Goal: Information Seeking & Learning: Learn about a topic

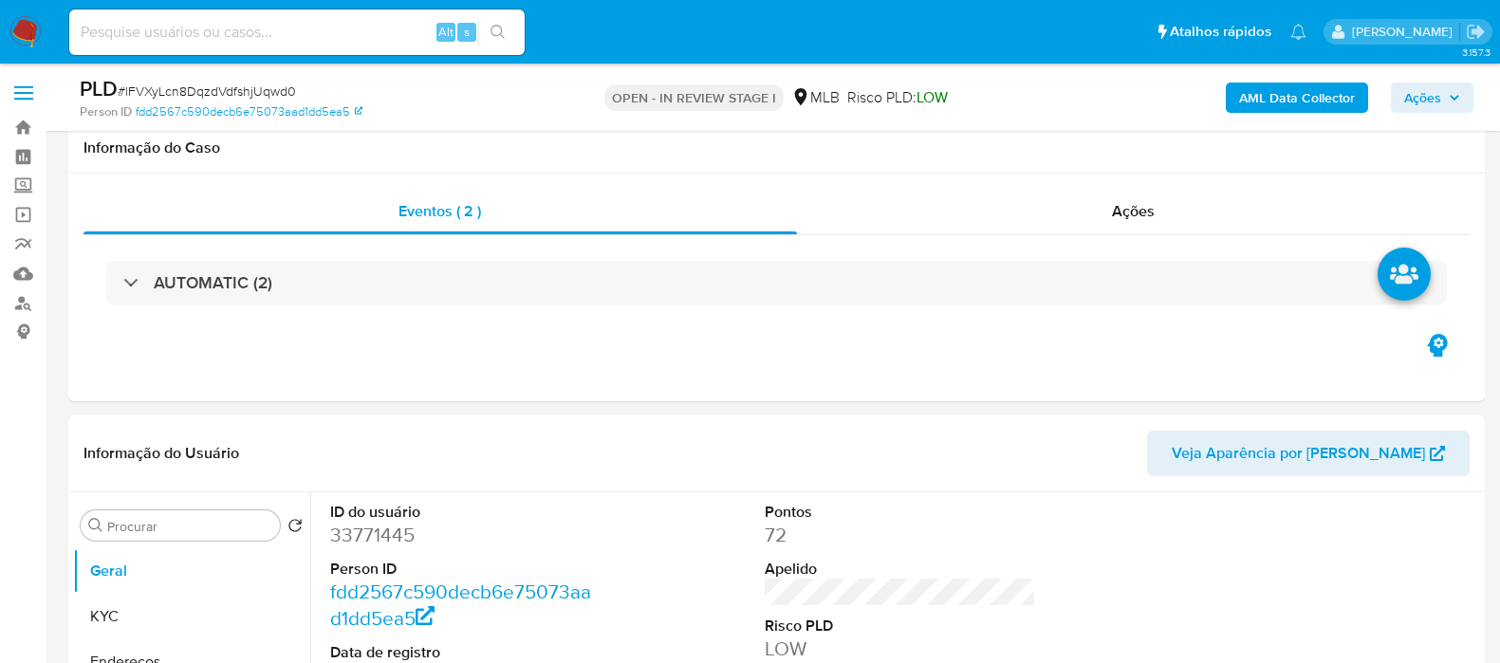
scroll to position [118, 0]
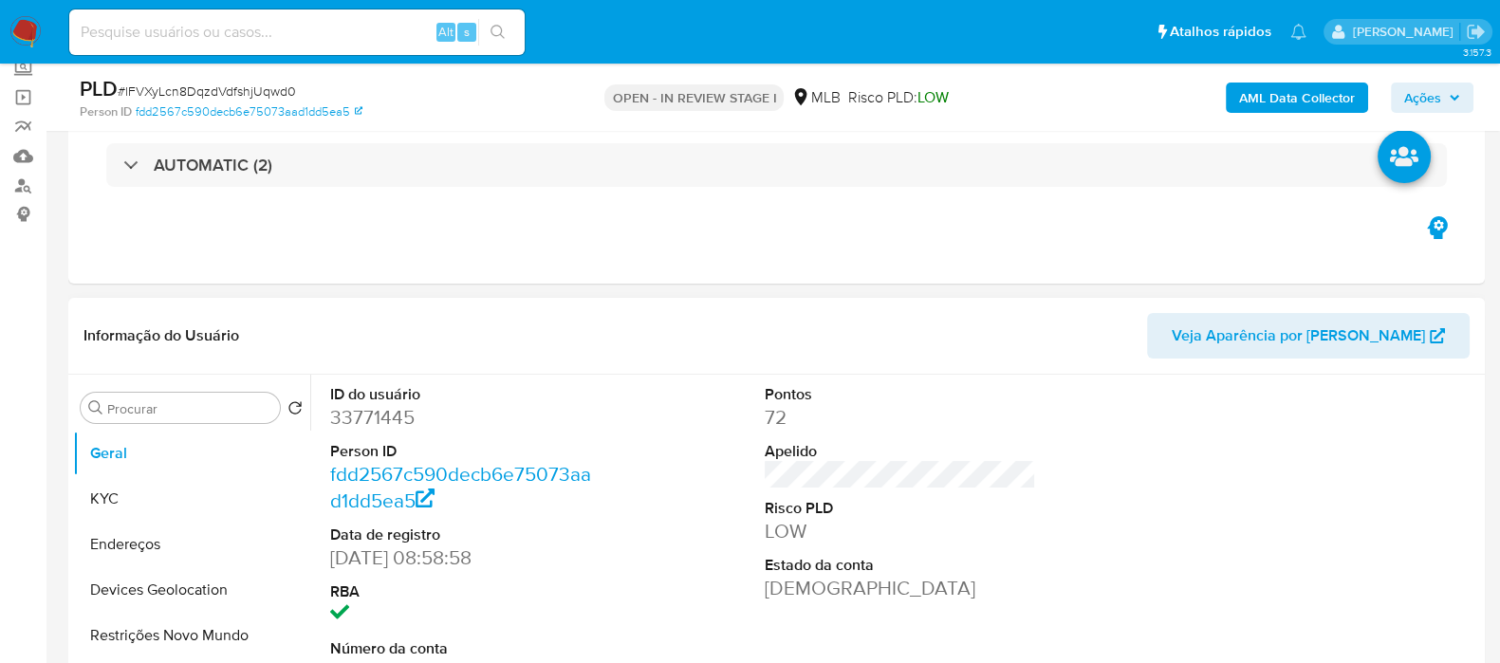
click at [1104, 371] on div "Informação do Usuário Veja Aparência por Pessoa" at bounding box center [776, 336] width 1416 height 77
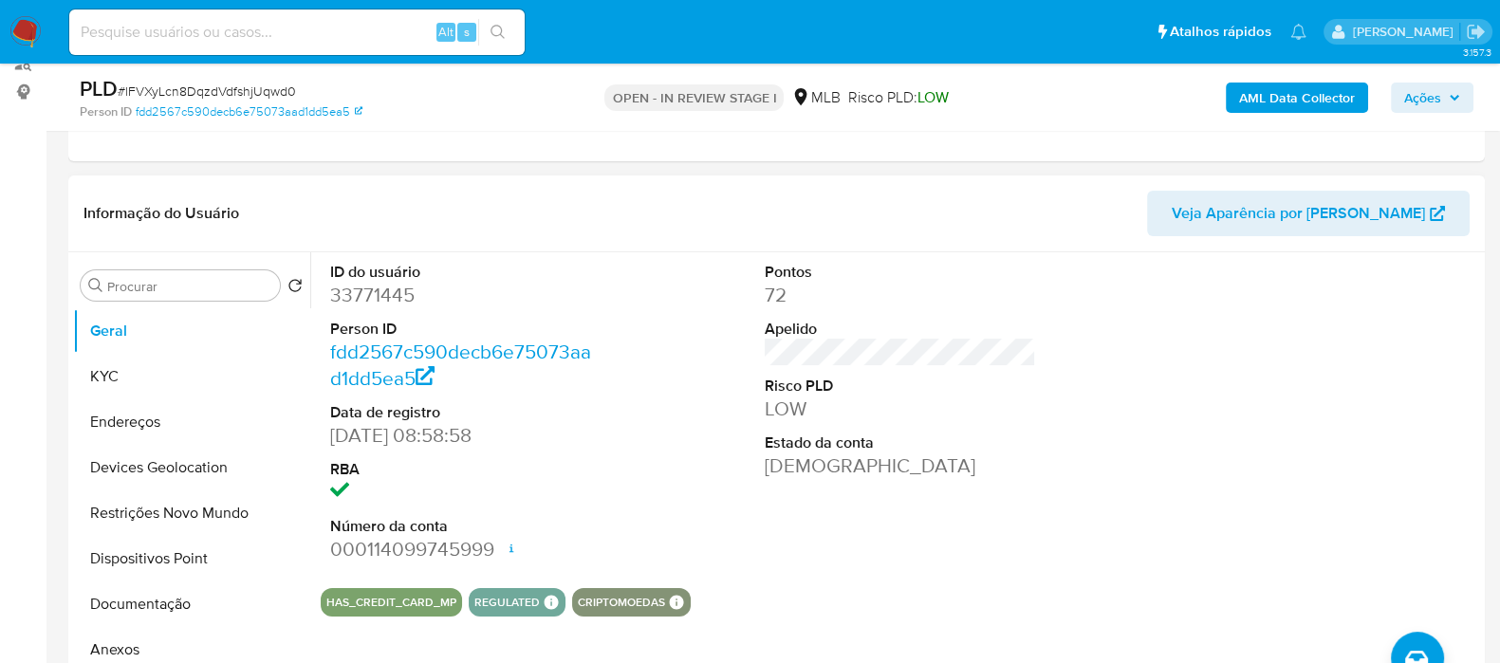
scroll to position [356, 0]
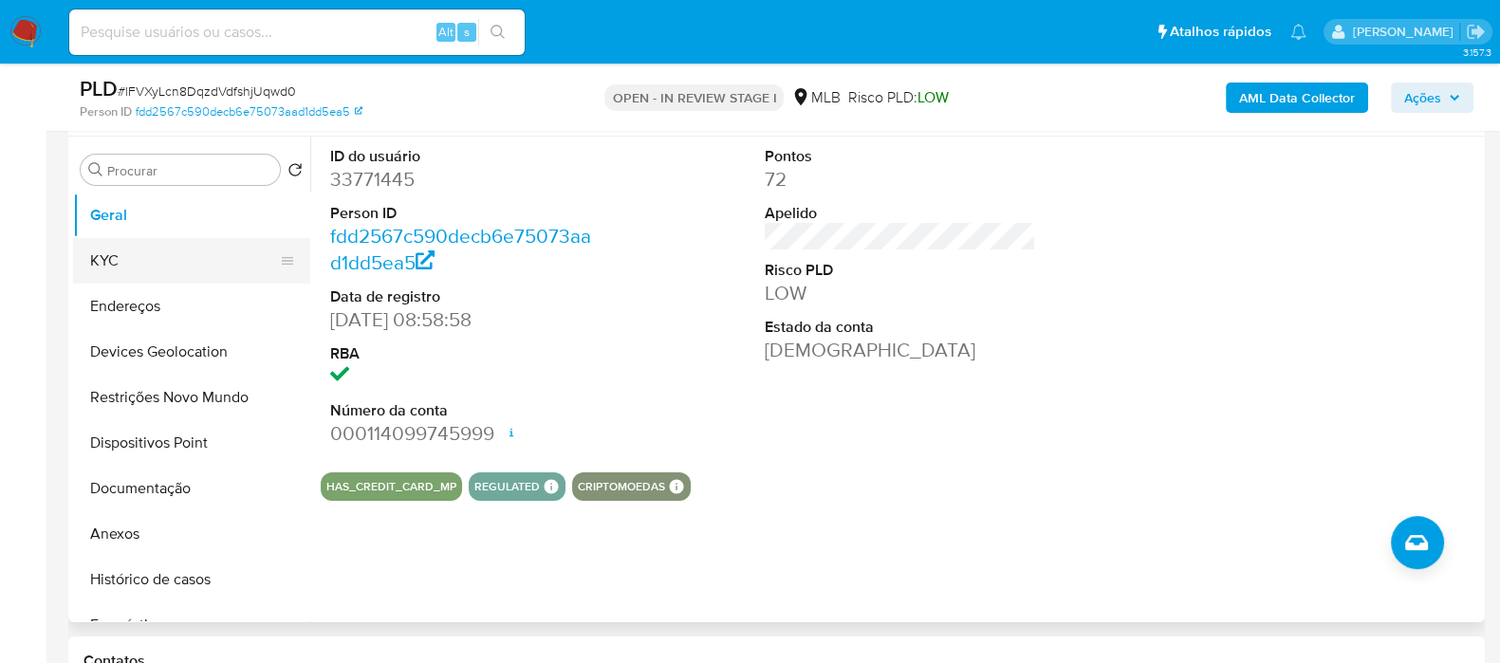
click at [142, 268] on button "KYC" at bounding box center [184, 261] width 222 height 46
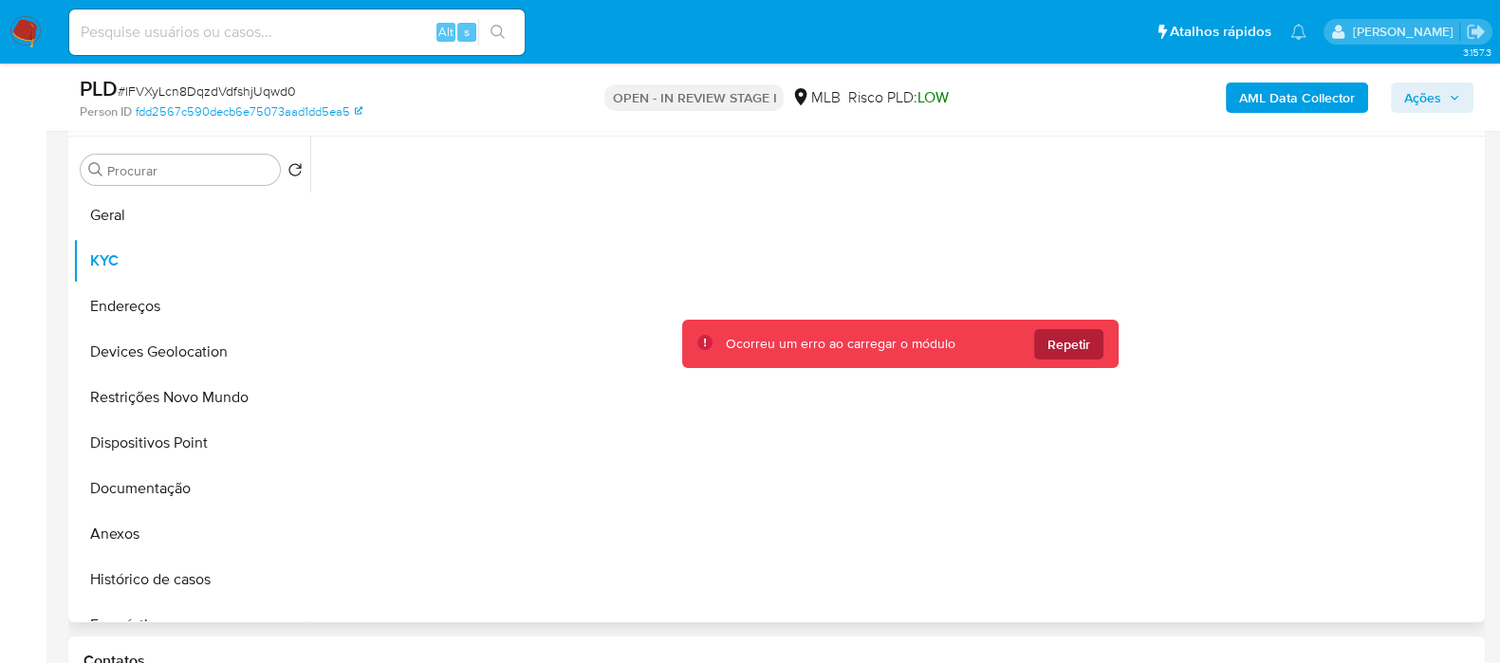
click at [1077, 339] on span "Repetir" at bounding box center [1068, 344] width 43 height 30
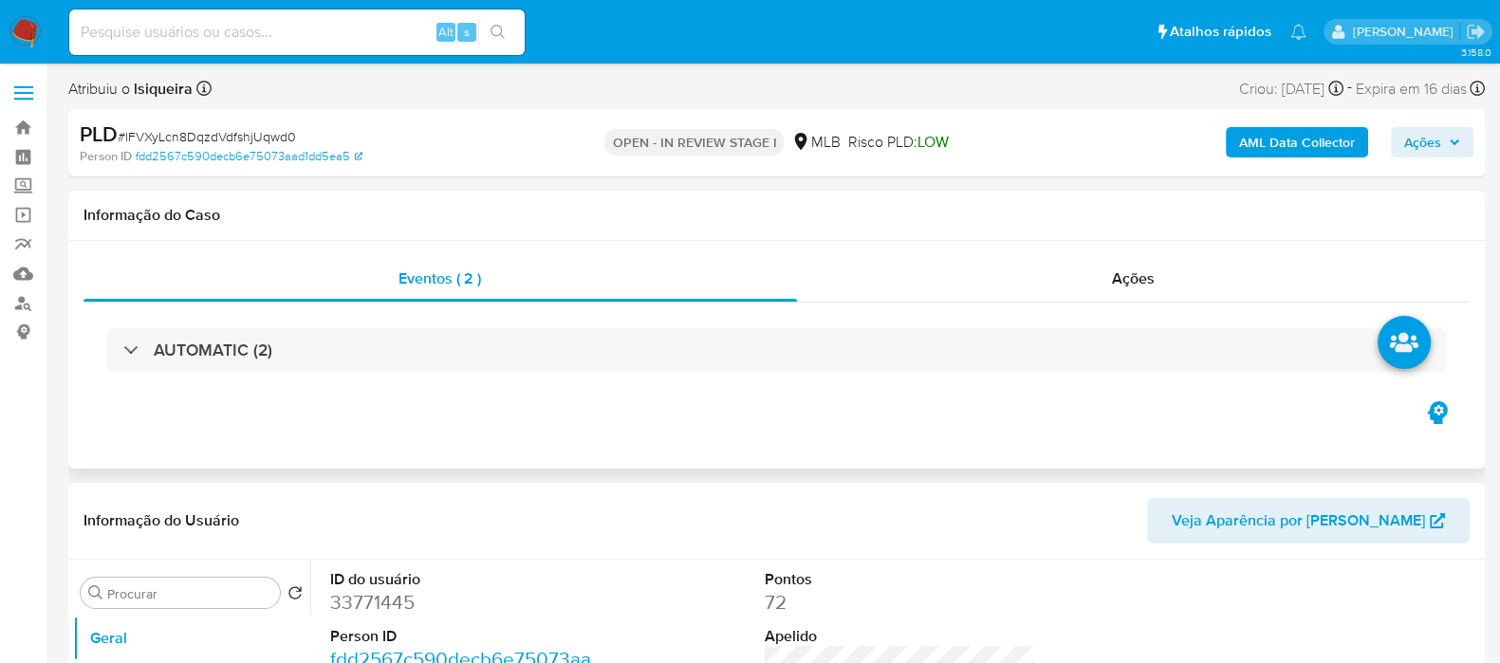
select select "10"
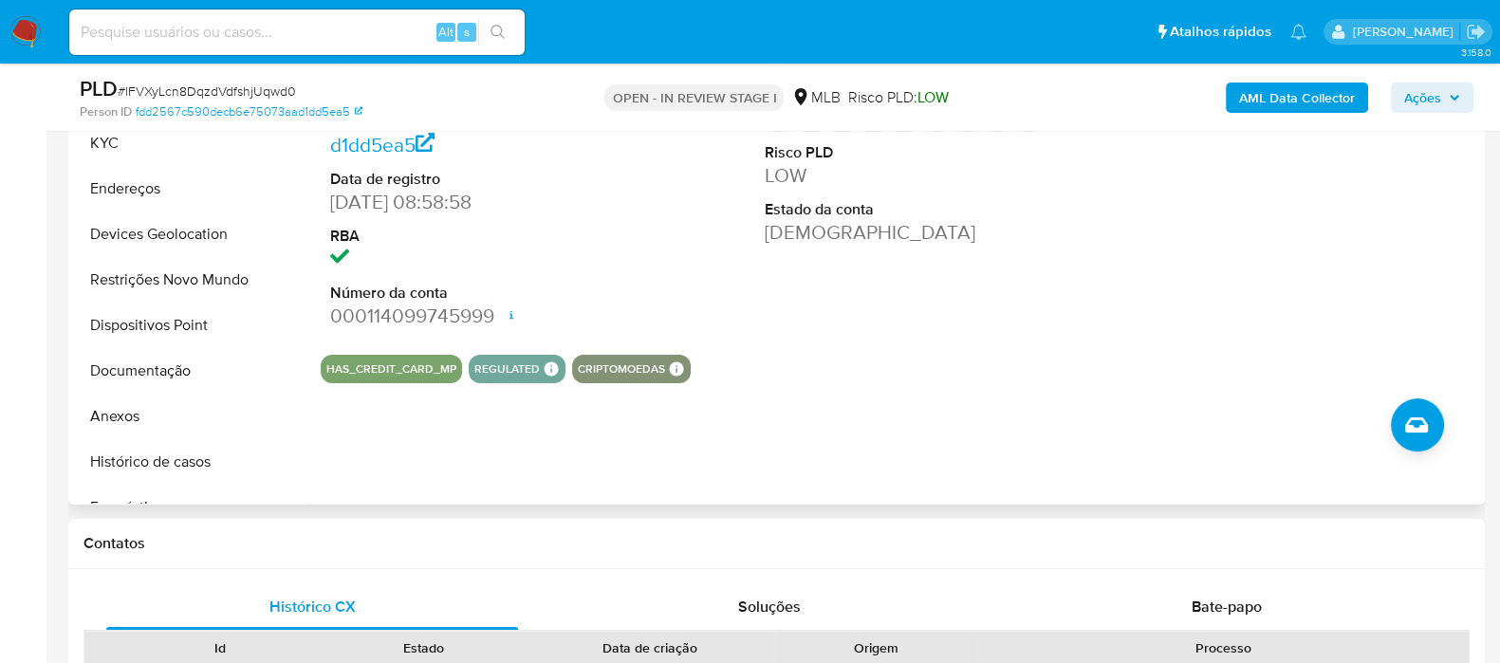
scroll to position [236, 0]
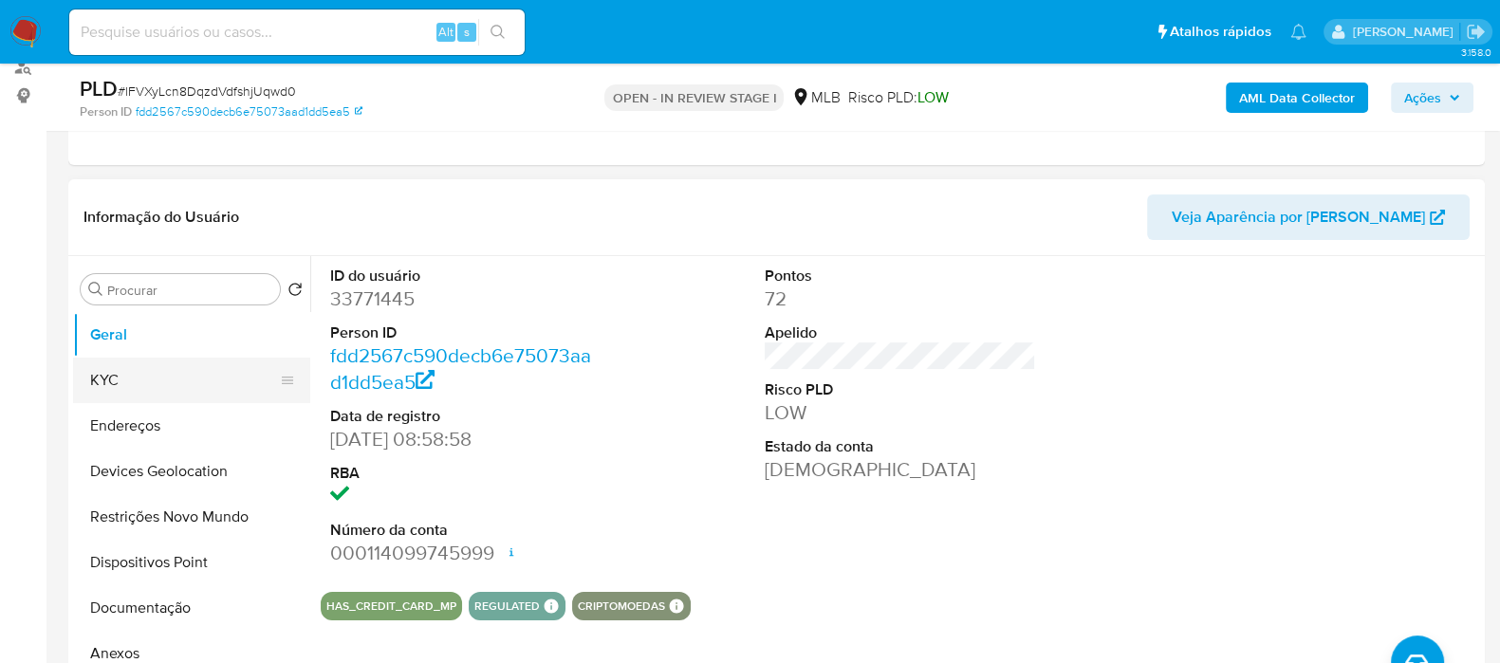
click at [134, 375] on button "KYC" at bounding box center [184, 381] width 222 height 46
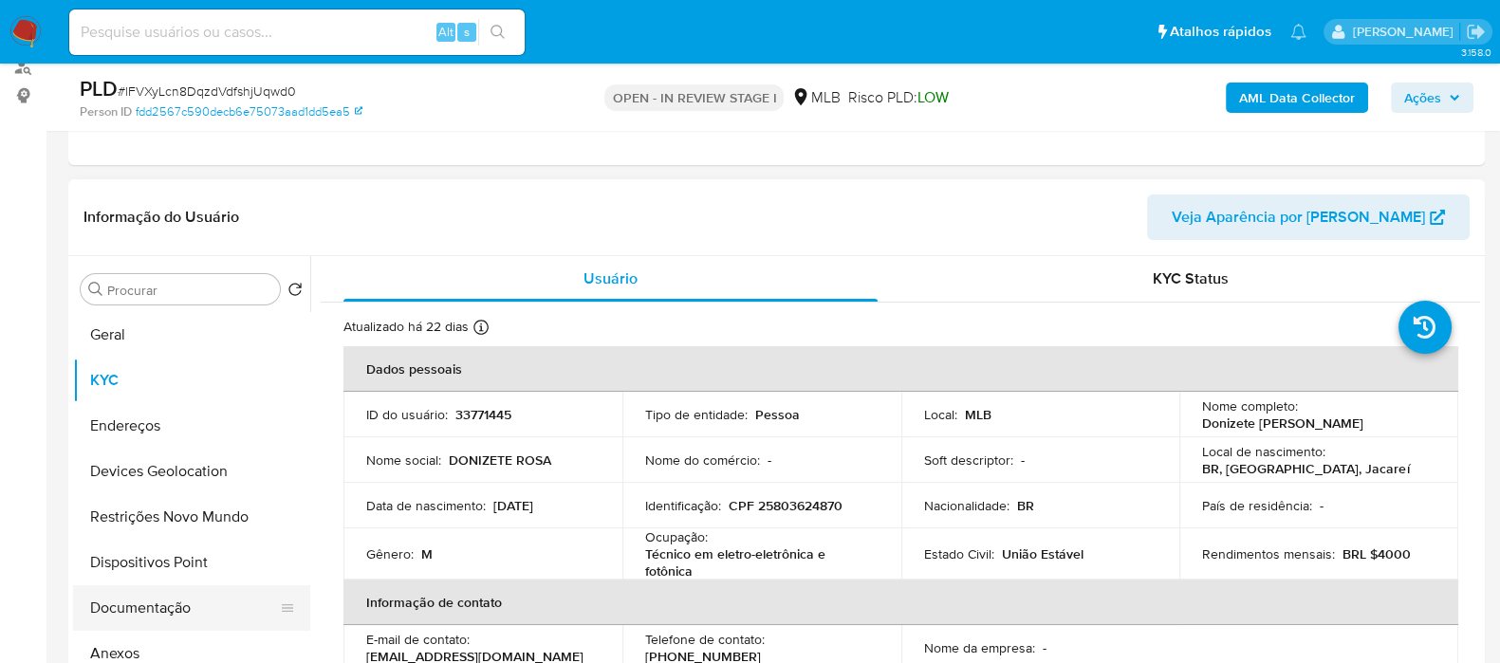
click at [188, 619] on button "Documentação" at bounding box center [184, 608] width 222 height 46
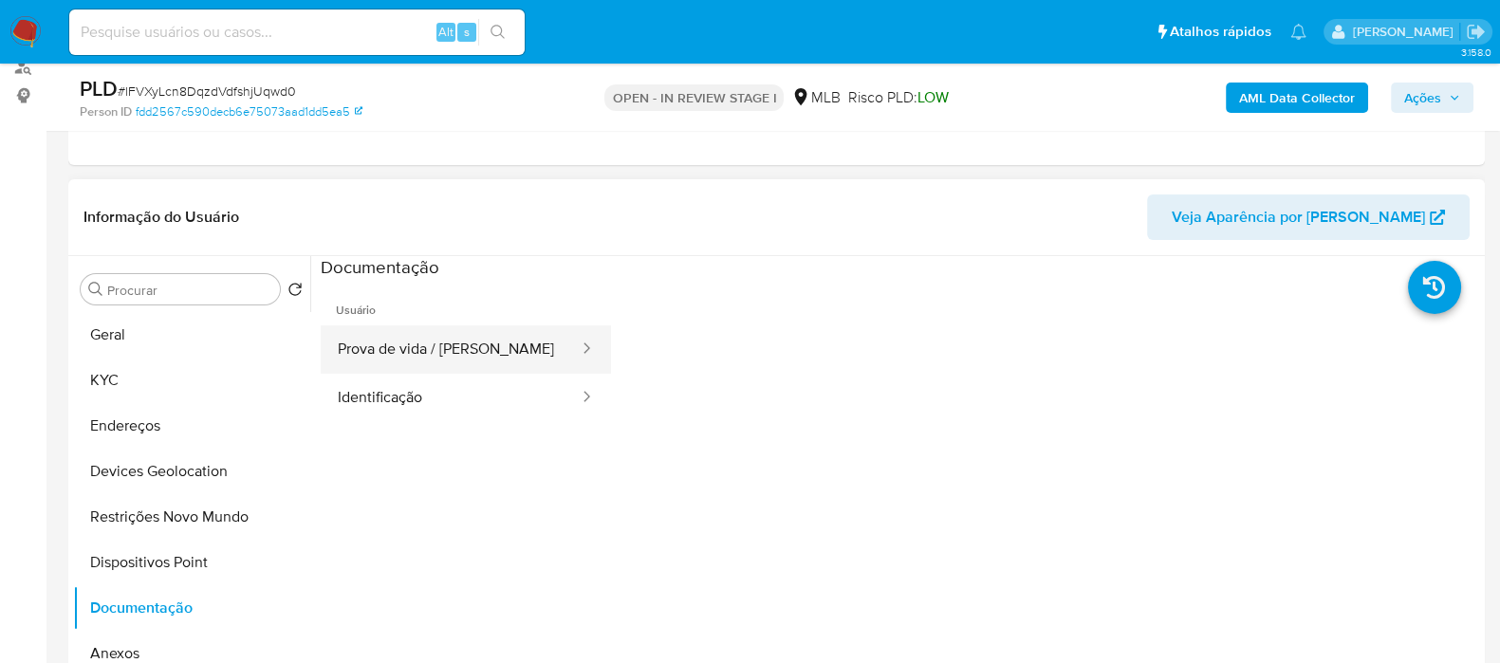
click at [490, 350] on button "Prova de vida / Selfie" at bounding box center [451, 349] width 260 height 48
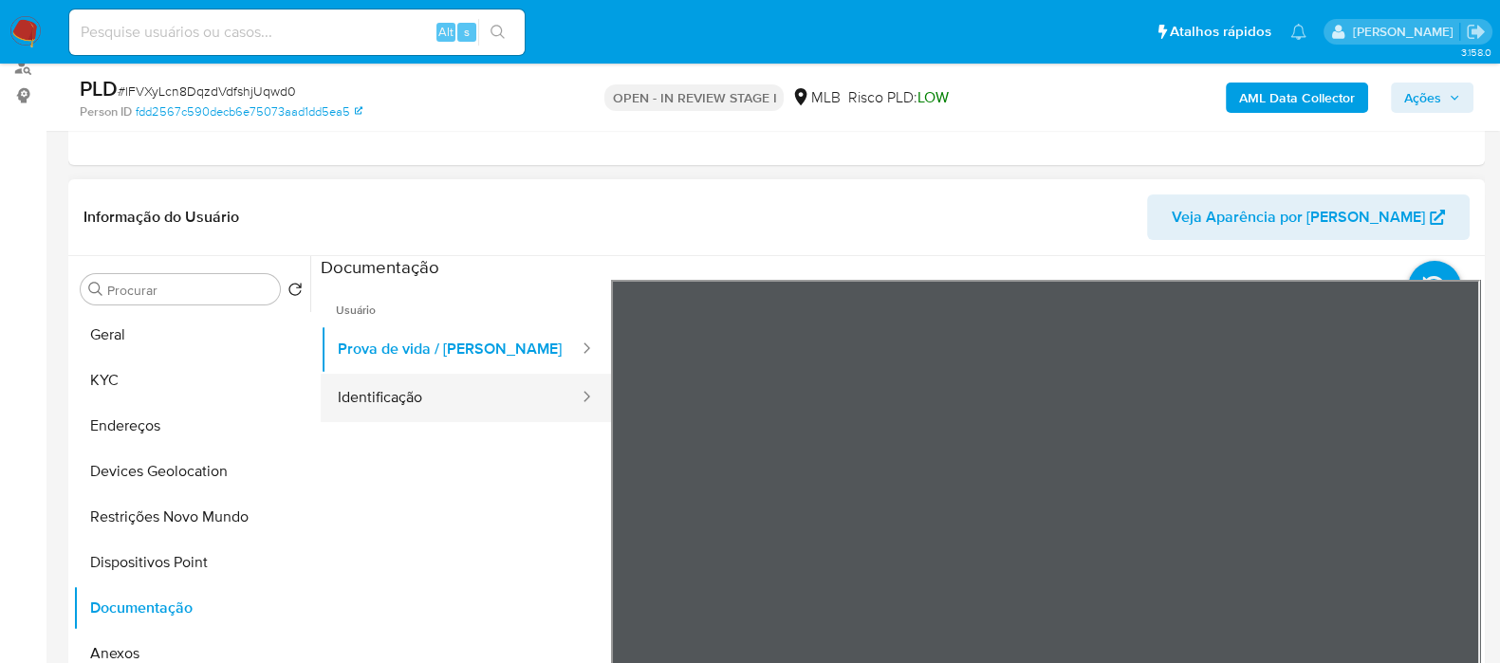
click at [461, 405] on button "Identificação" at bounding box center [451, 398] width 260 height 48
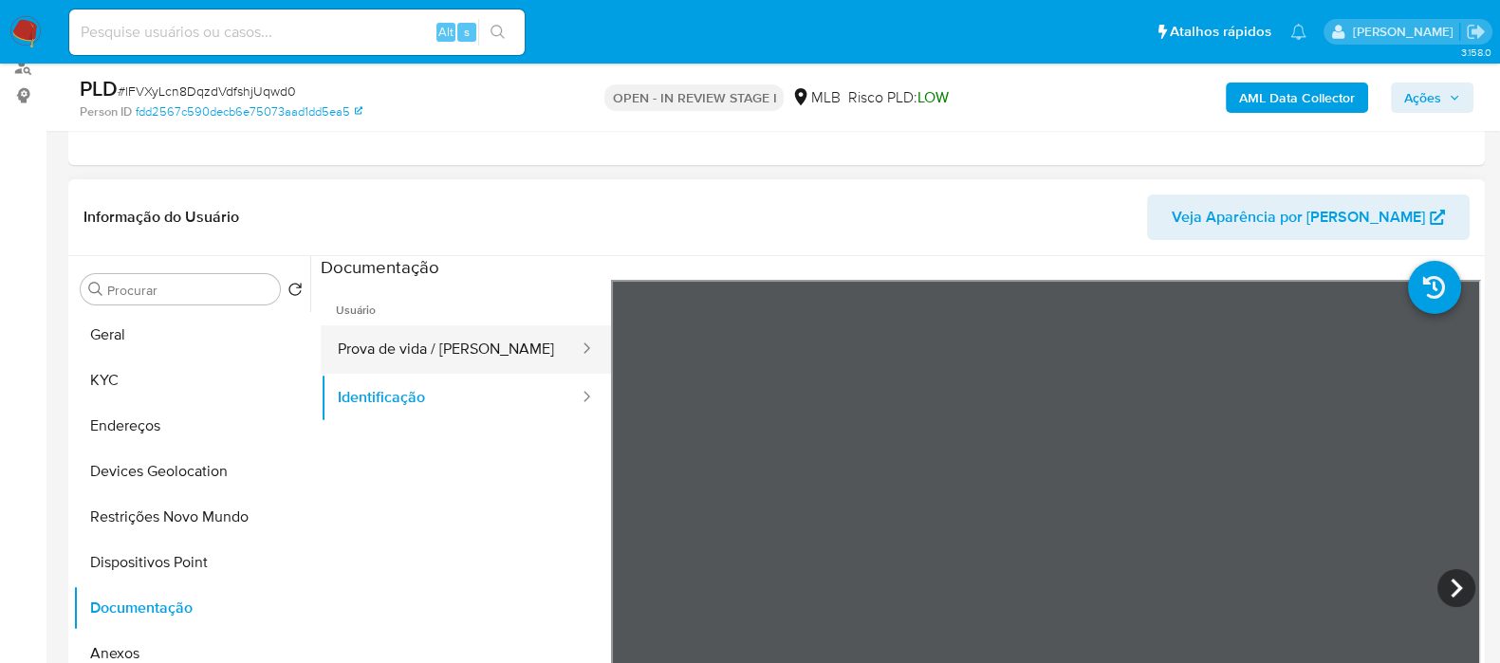
click at [424, 342] on button "Prova de vida / Selfie" at bounding box center [451, 349] width 260 height 48
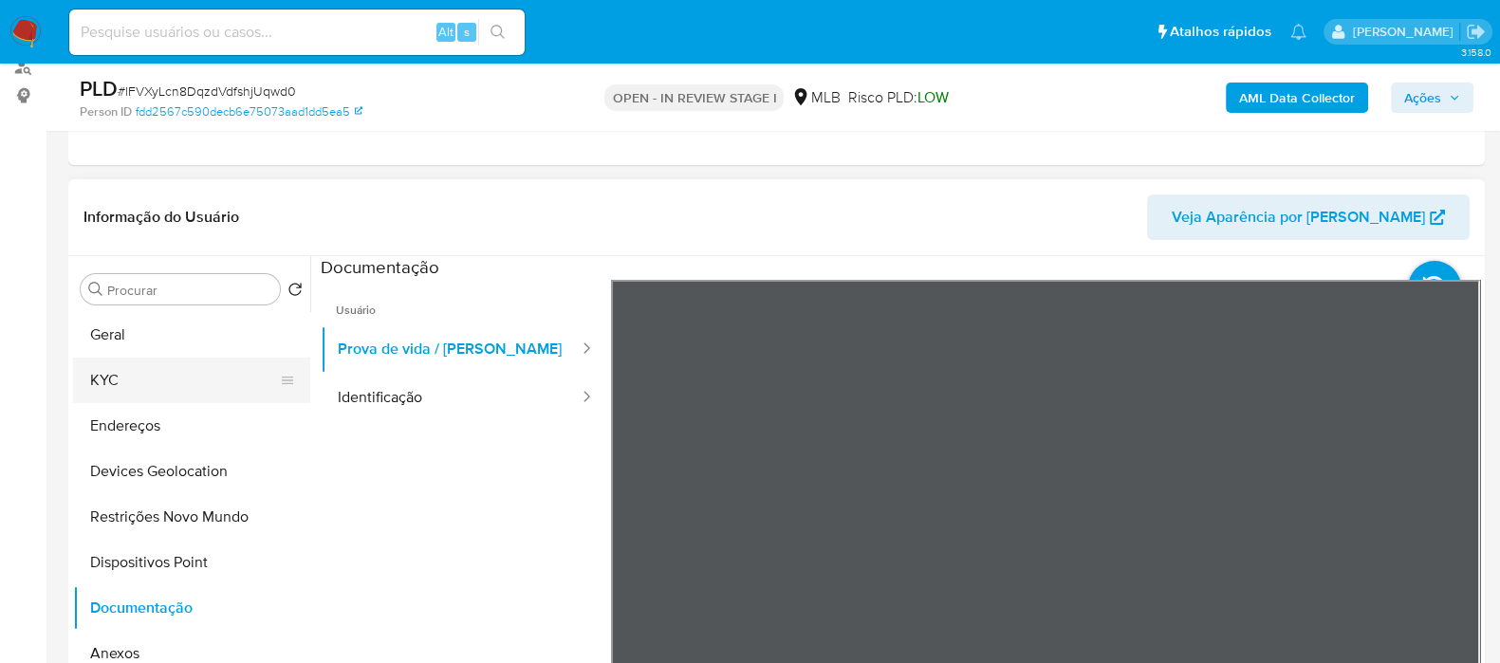
click at [125, 367] on button "KYC" at bounding box center [184, 381] width 222 height 46
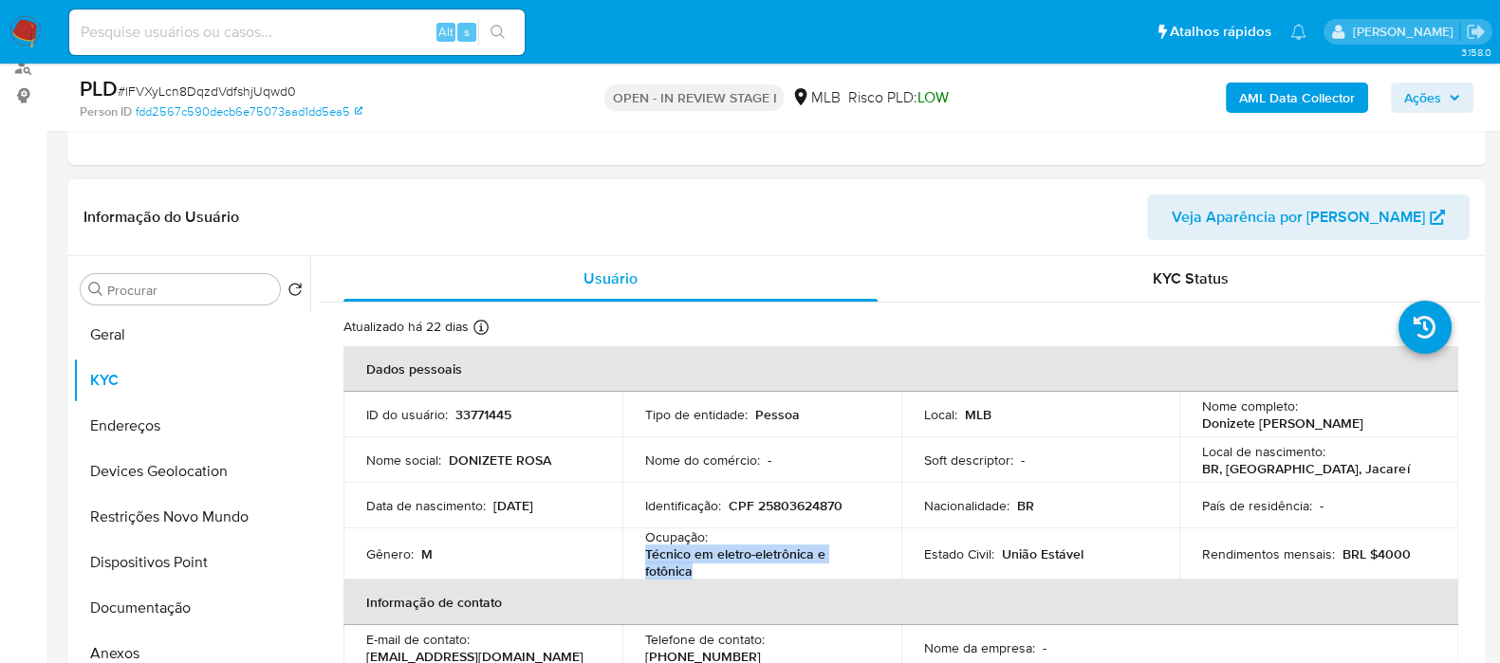
drag, startPoint x: 721, startPoint y: 576, endPoint x: 637, endPoint y: 562, distance: 85.6
click at [637, 562] on td "Ocupação : Técnico em eletro-eletrônica e fotônica" at bounding box center [761, 553] width 279 height 51
copy p "Técnico em eletro-eletrônica e fotônica"
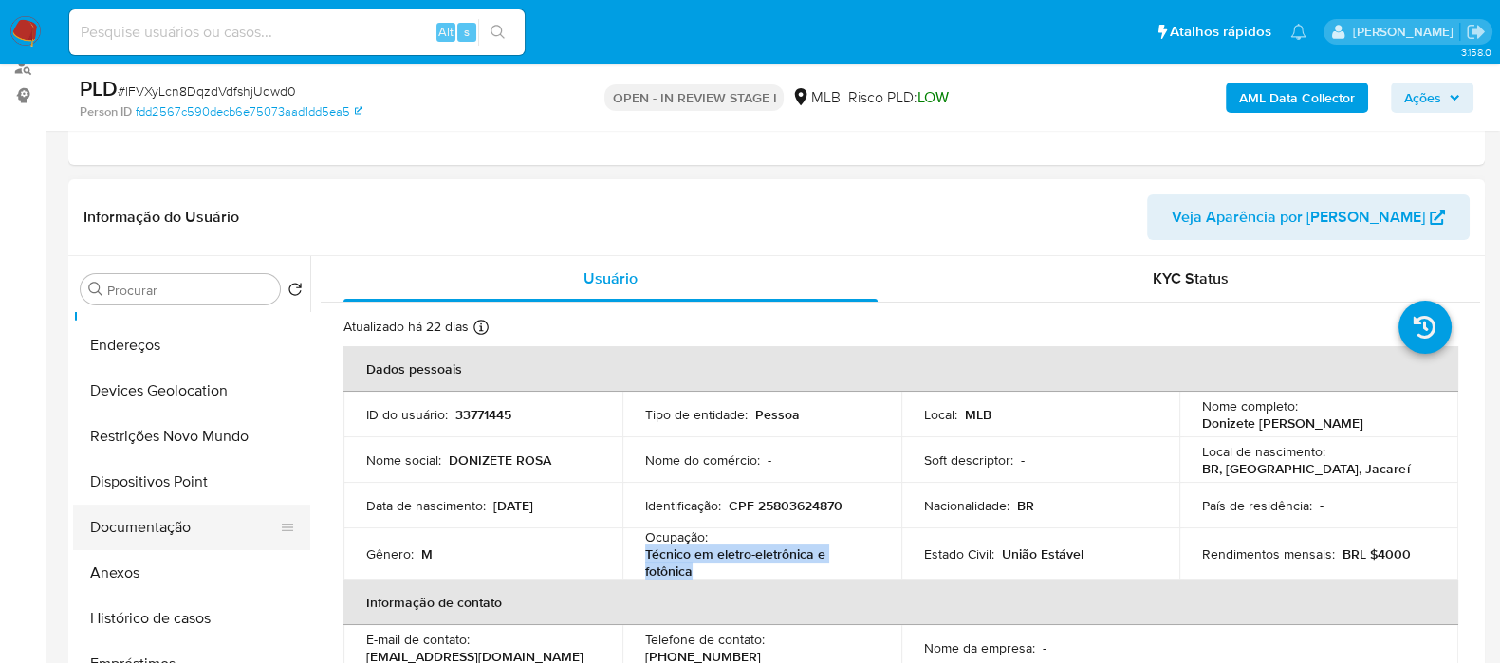
scroll to position [118, 0]
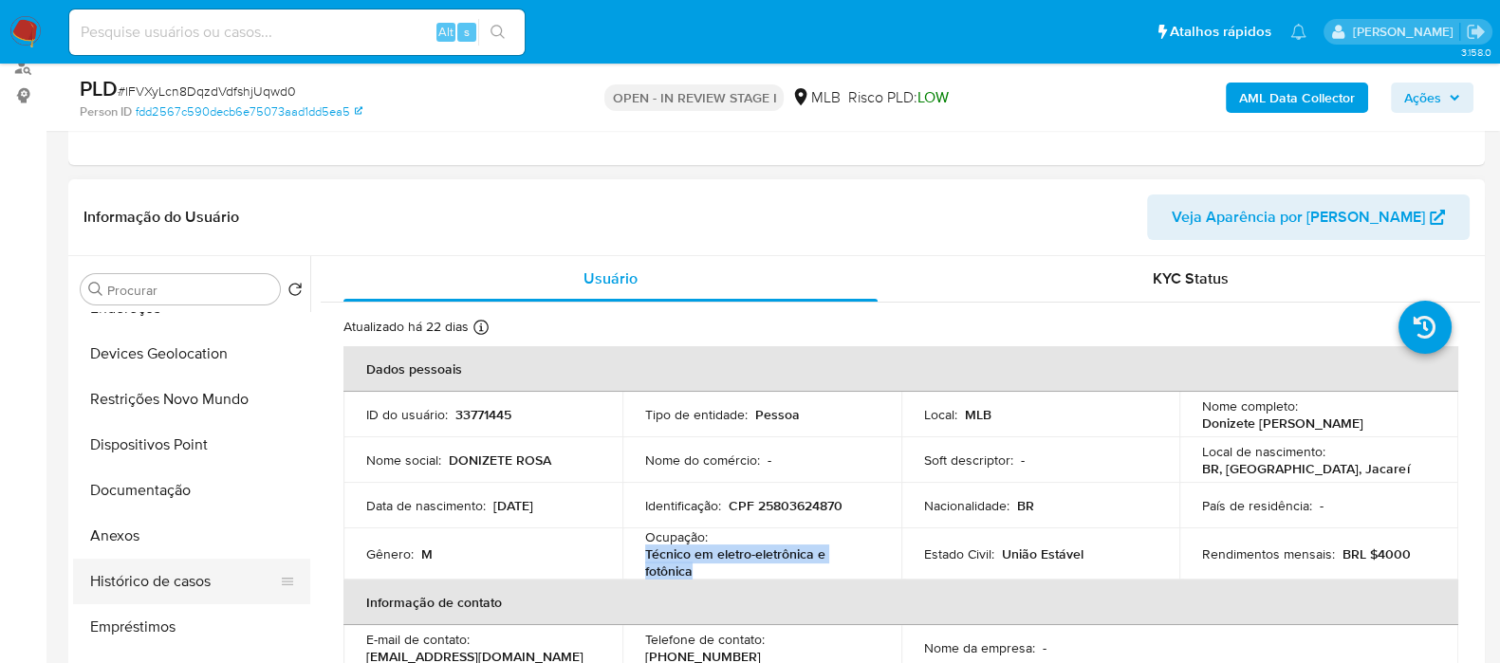
click at [190, 579] on button "Histórico de casos" at bounding box center [184, 582] width 222 height 46
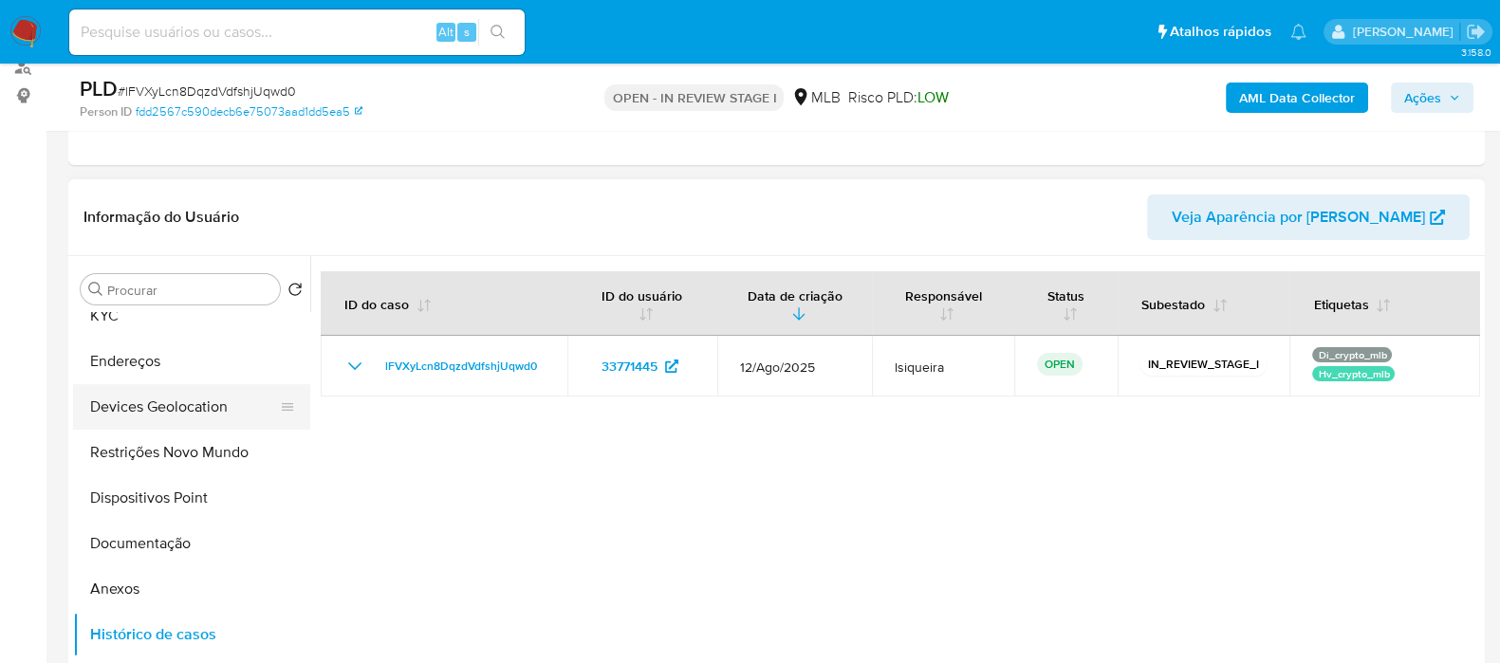
scroll to position [0, 0]
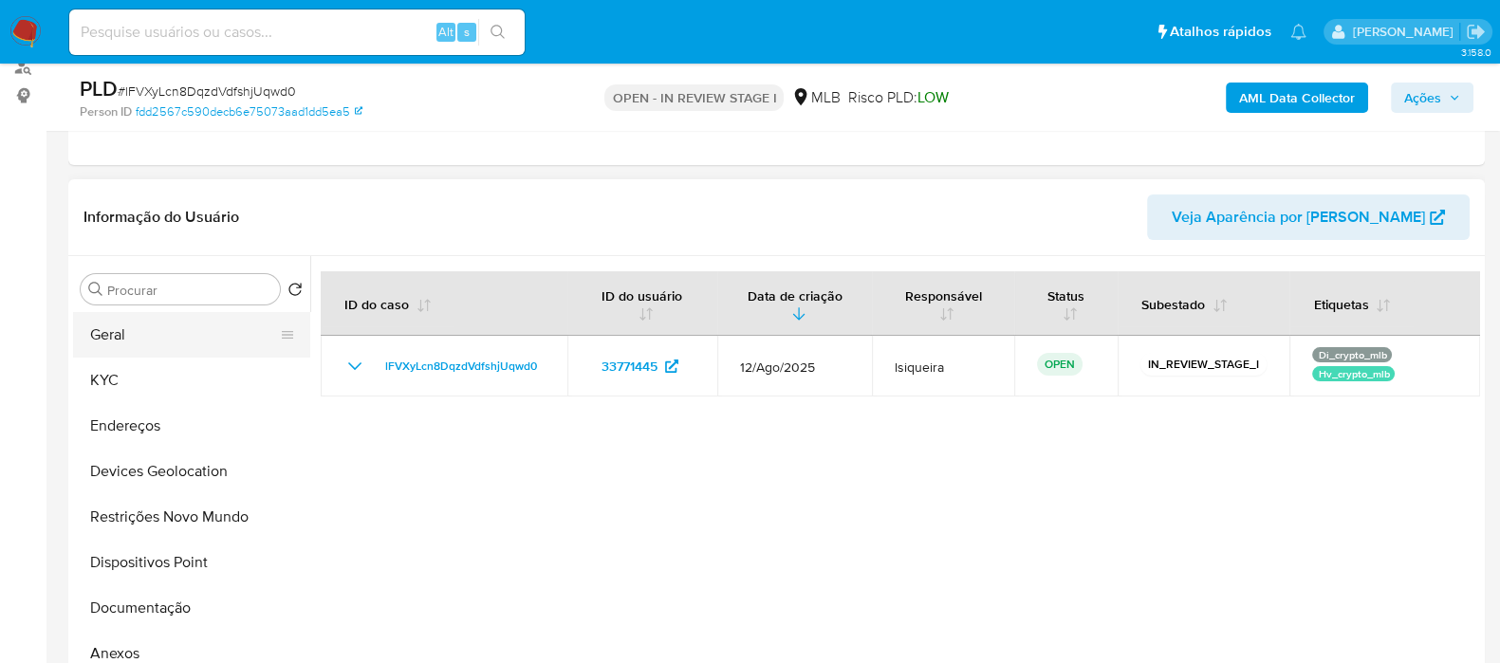
click at [190, 342] on button "Geral" at bounding box center [184, 335] width 222 height 46
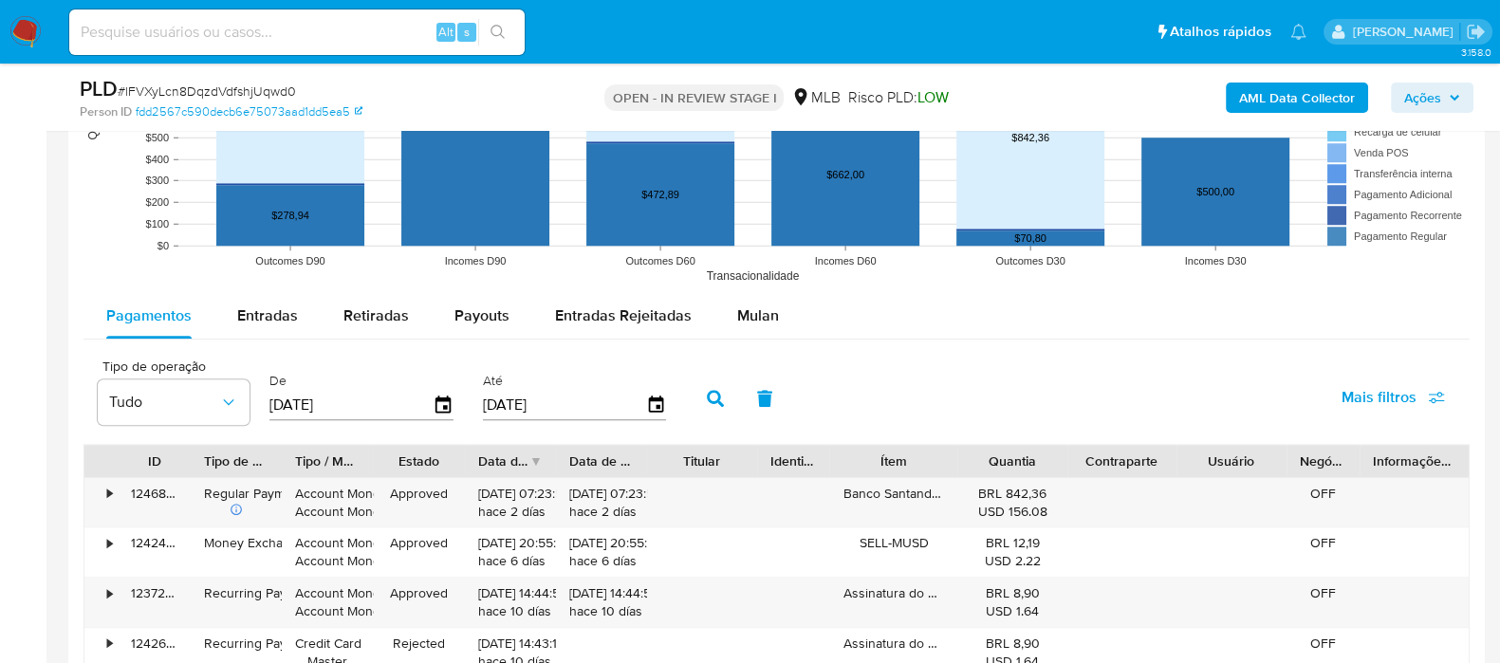
scroll to position [1896, 0]
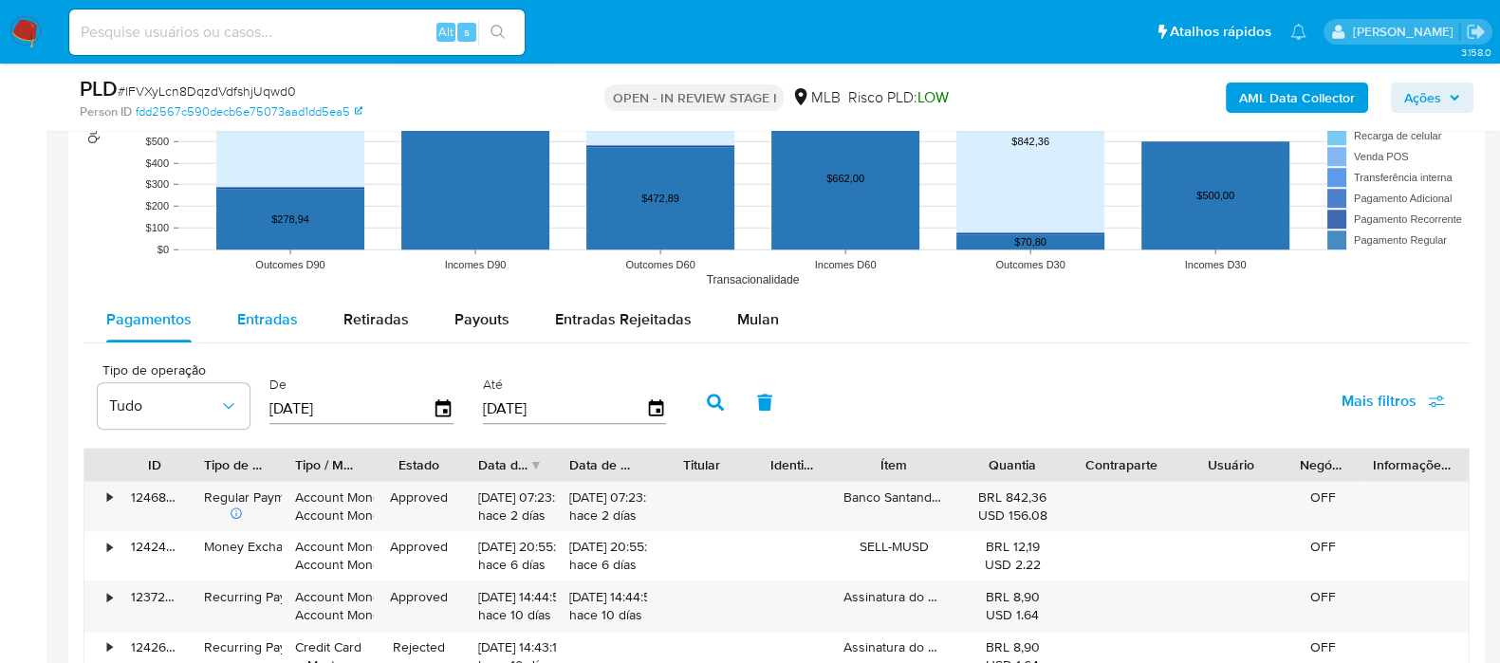
click at [253, 310] on span "Entradas" at bounding box center [267, 319] width 61 height 22
select select "10"
click at [664, 393] on div "Até 09/09/2025" at bounding box center [577, 400] width 198 height 76
click at [654, 402] on icon "button" at bounding box center [655, 409] width 33 height 33
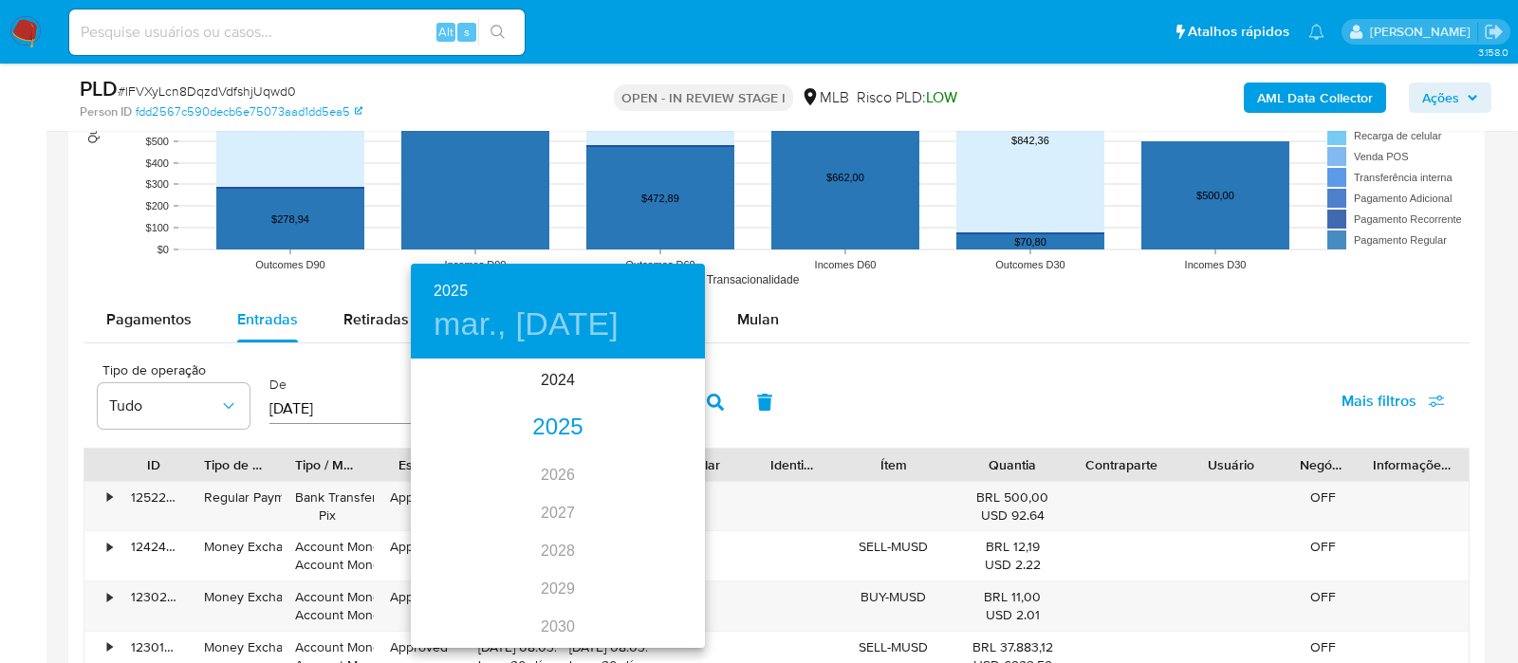
click at [563, 430] on div "2025" at bounding box center [558, 428] width 294 height 38
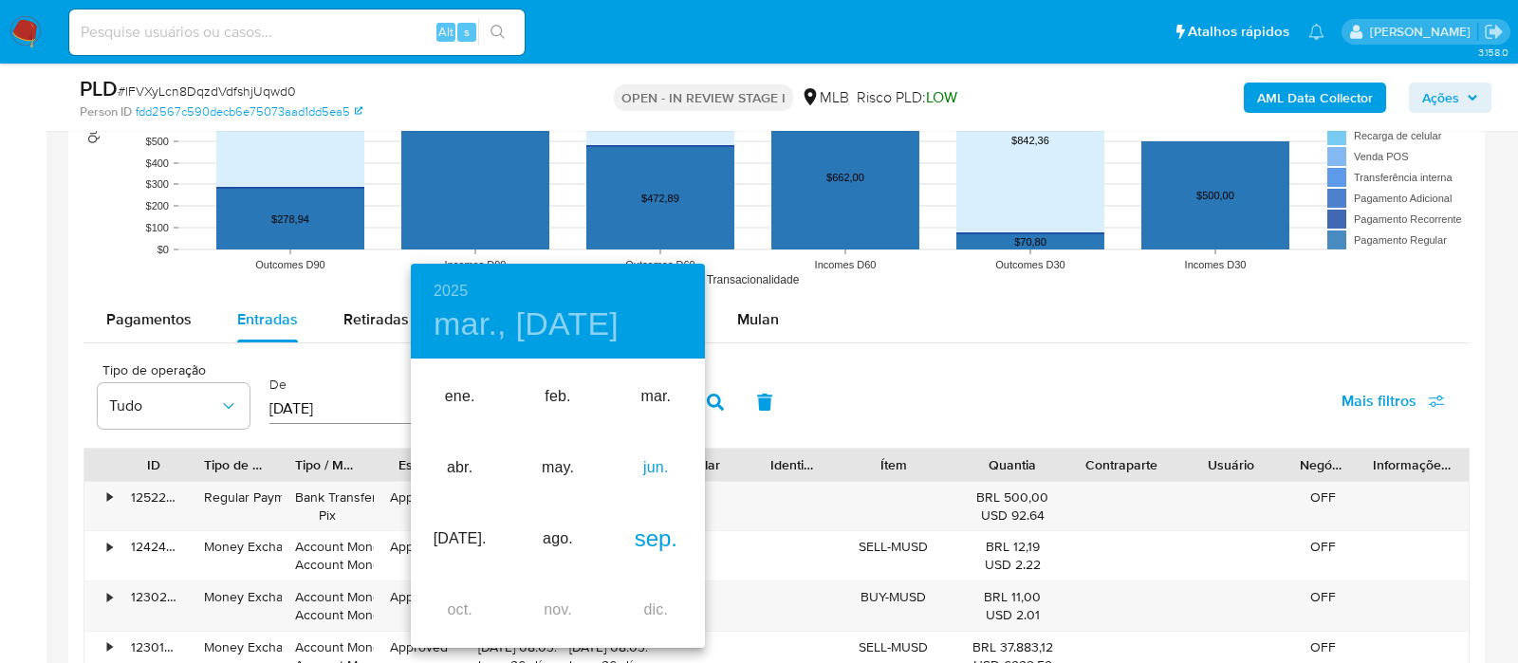
click at [644, 467] on div "jun." at bounding box center [656, 468] width 98 height 71
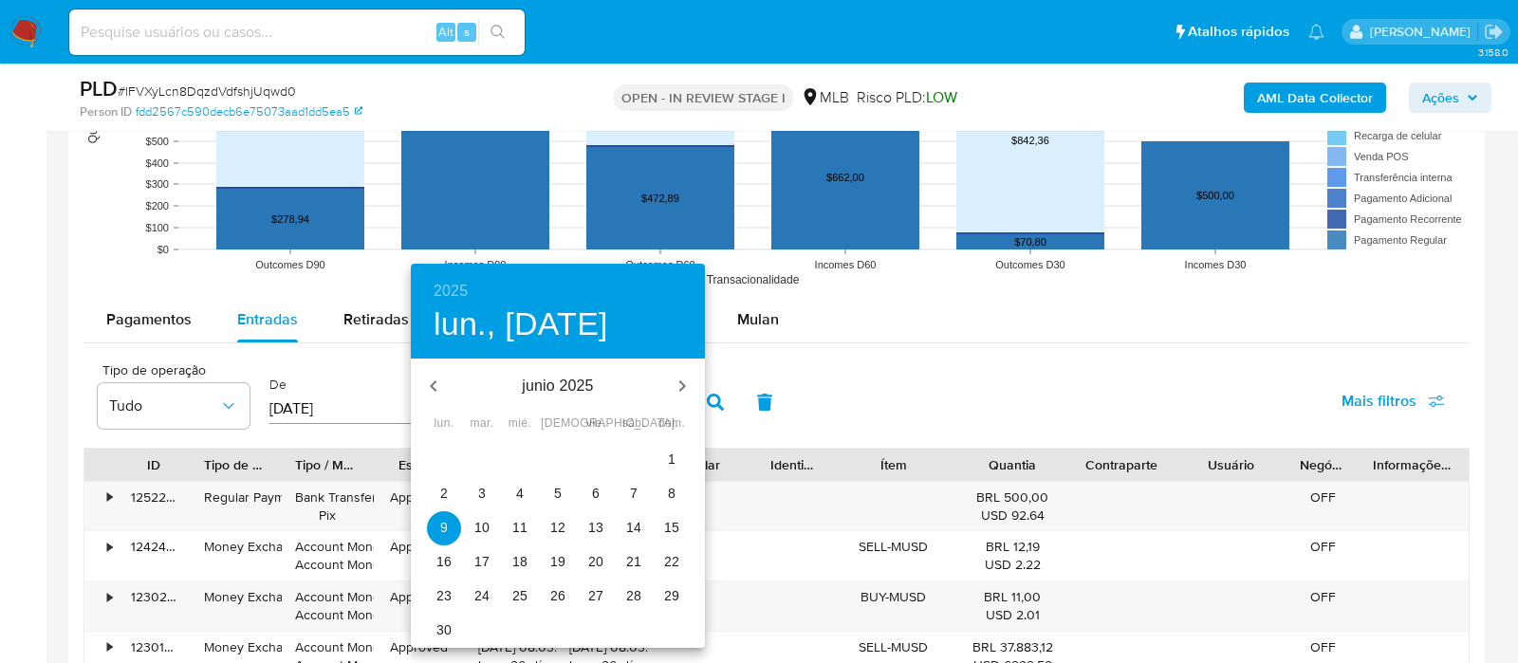
drag, startPoint x: 448, startPoint y: 628, endPoint x: 508, endPoint y: 552, distance: 97.2
click at [448, 624] on p "30" at bounding box center [443, 629] width 15 height 19
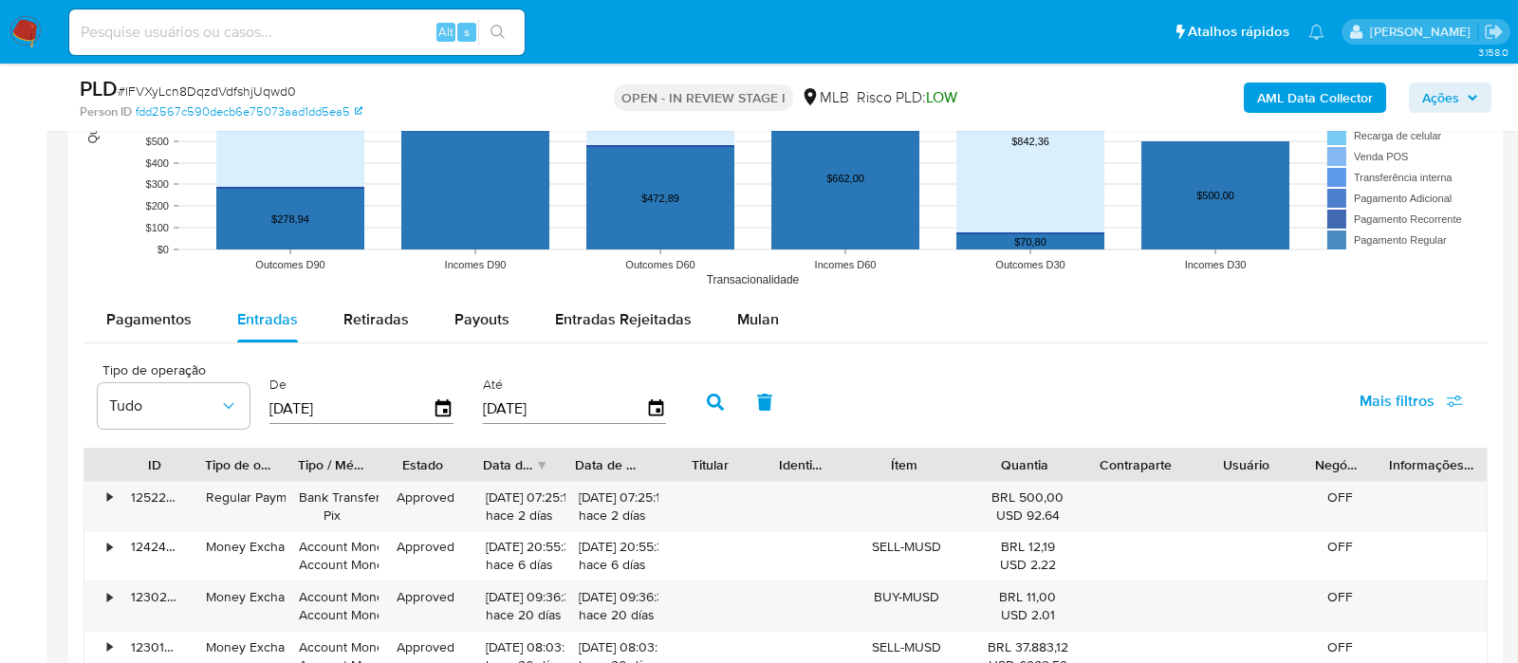
type input "30/06/2025"
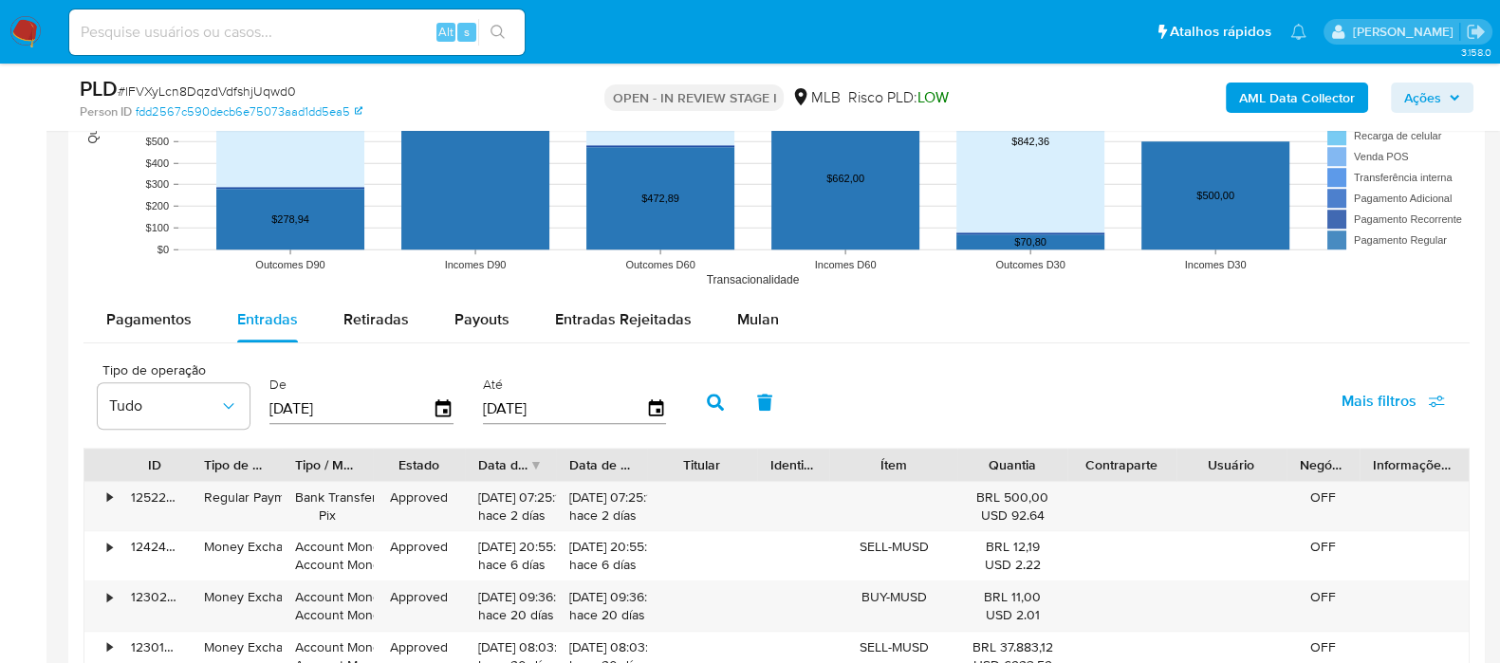
click at [713, 394] on icon "button" at bounding box center [715, 402] width 17 height 17
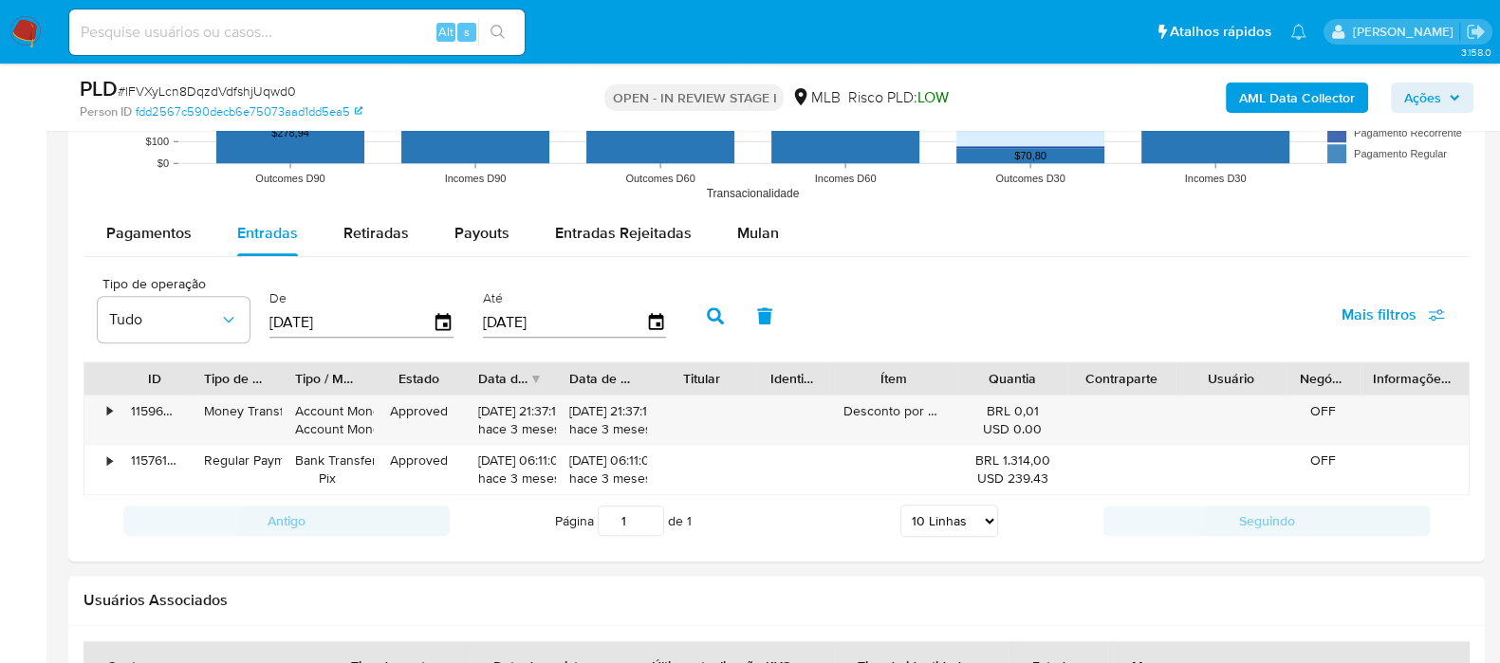
scroll to position [2016, 0]
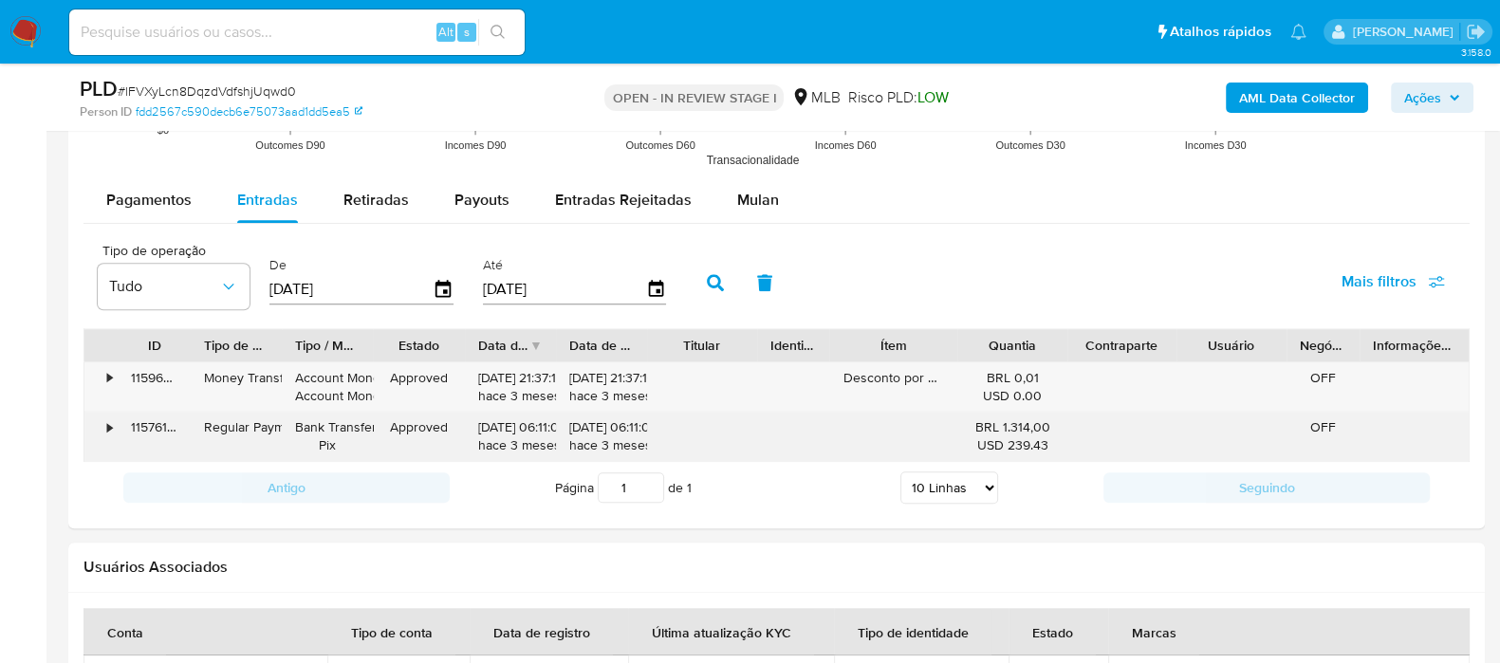
click at [107, 428] on div "•" at bounding box center [109, 427] width 5 height 18
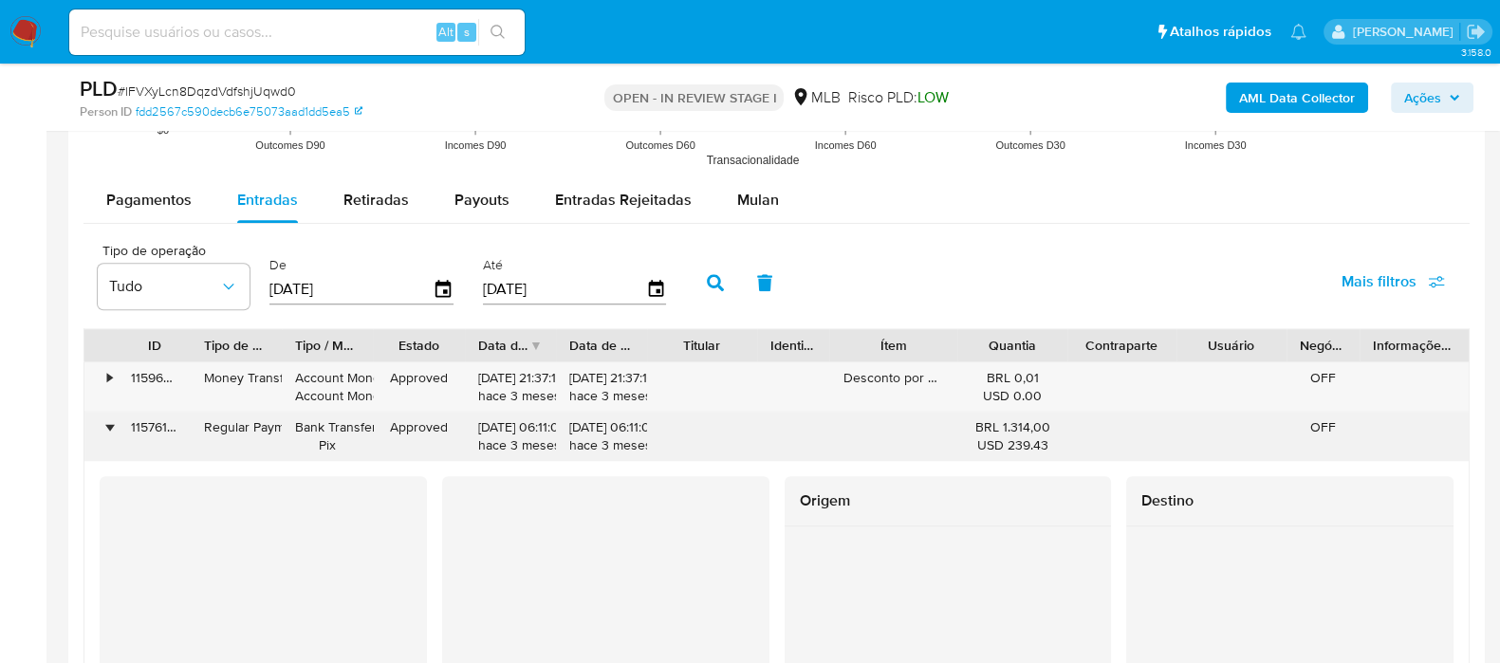
click at [107, 429] on div "•" at bounding box center [109, 427] width 5 height 18
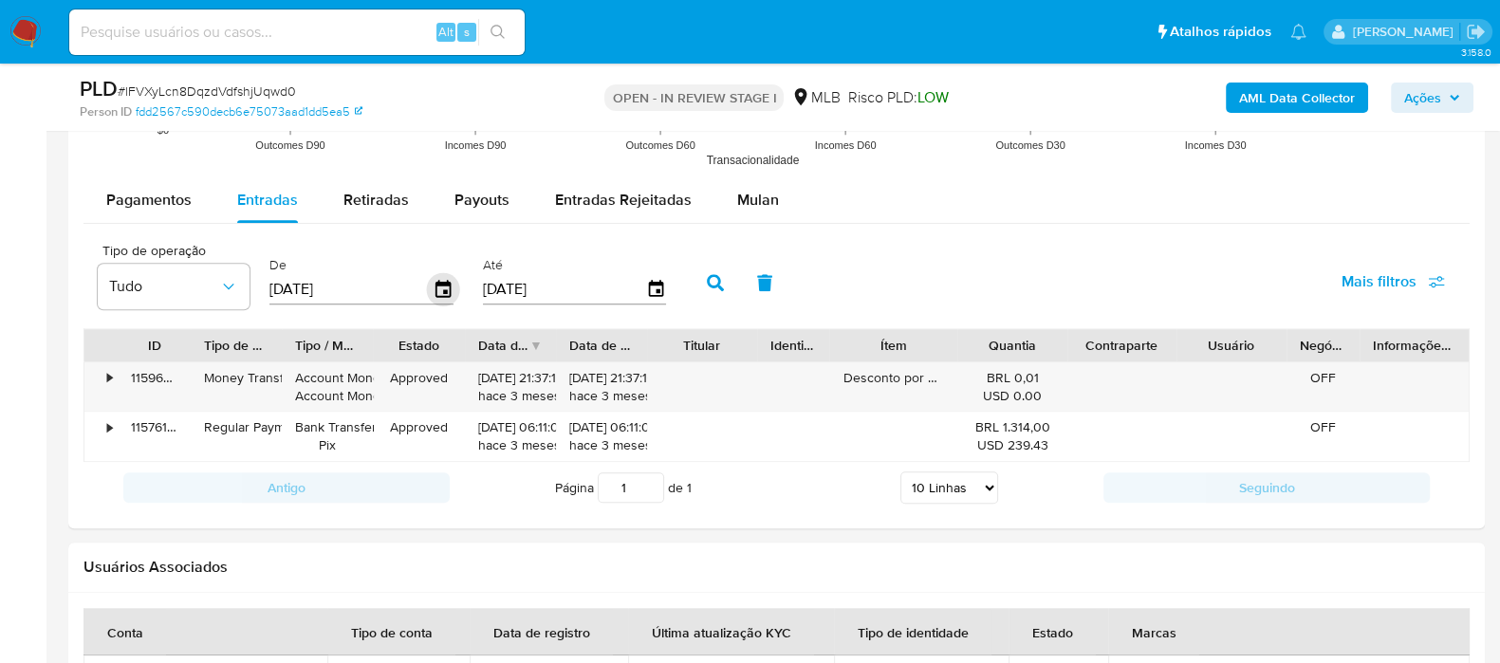
click at [441, 291] on icon "button" at bounding box center [442, 288] width 15 height 17
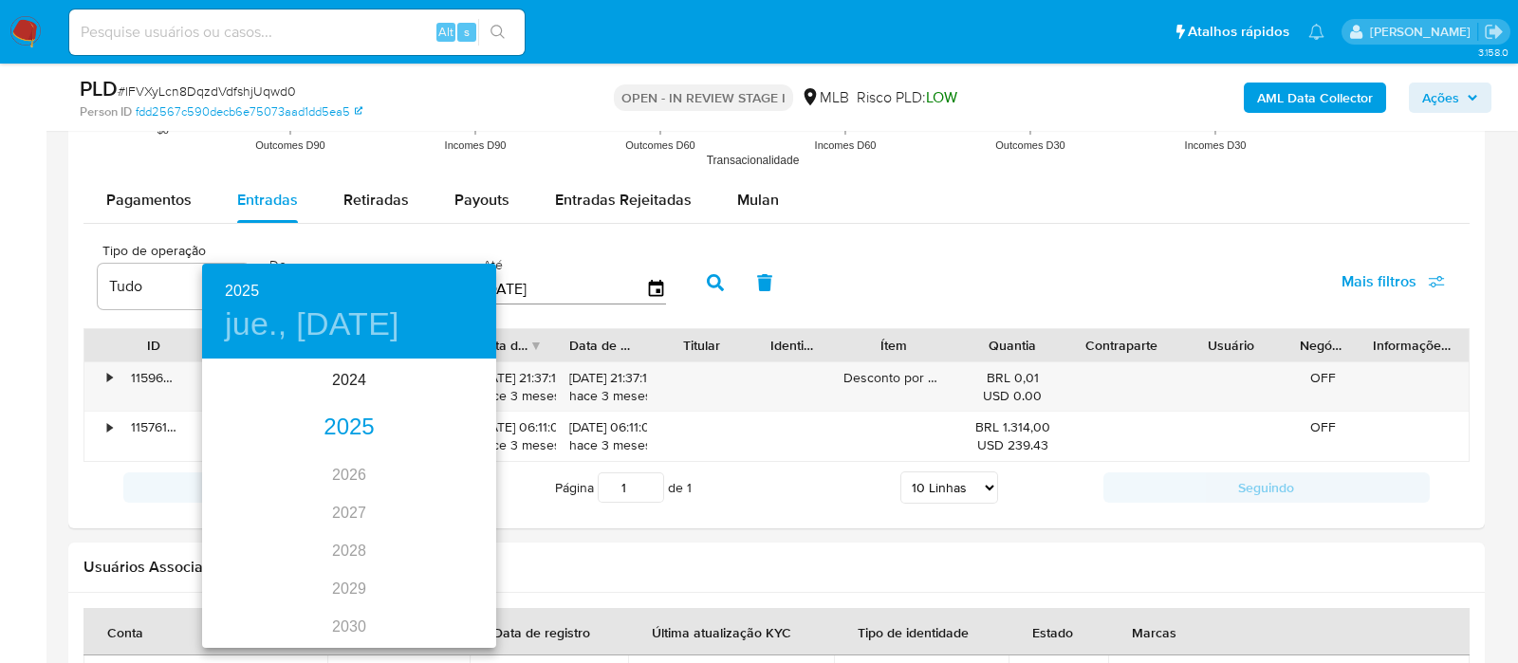
click at [365, 430] on div "2025" at bounding box center [349, 428] width 294 height 38
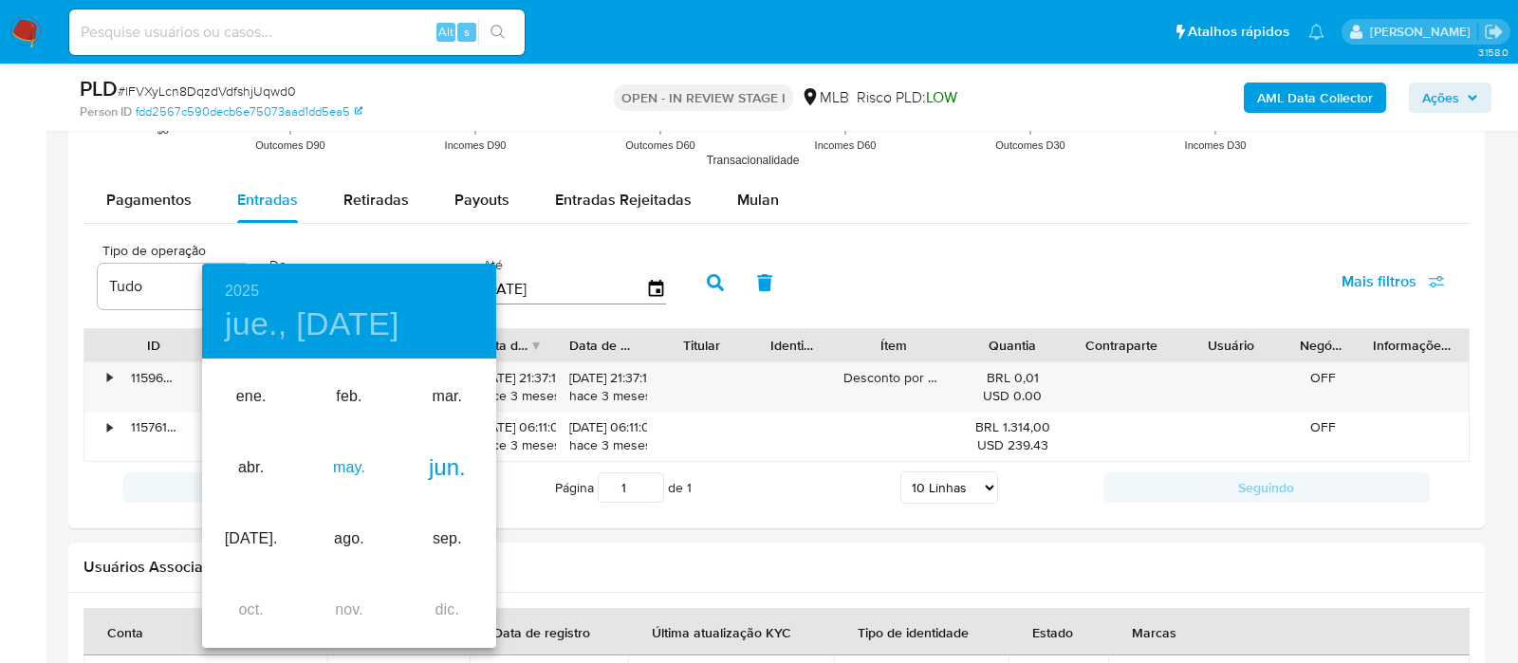
click at [336, 474] on div "may." at bounding box center [349, 468] width 98 height 71
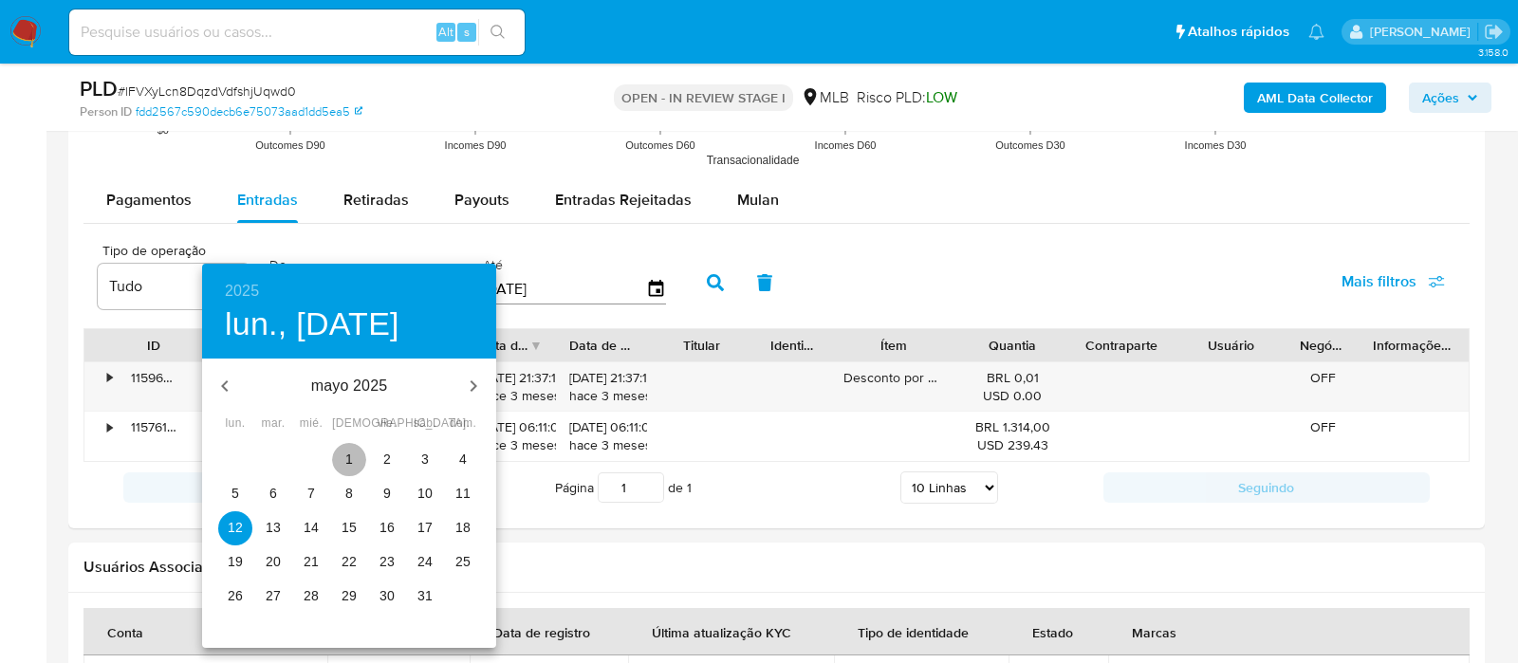
click at [347, 450] on button "1" at bounding box center [349, 460] width 34 height 34
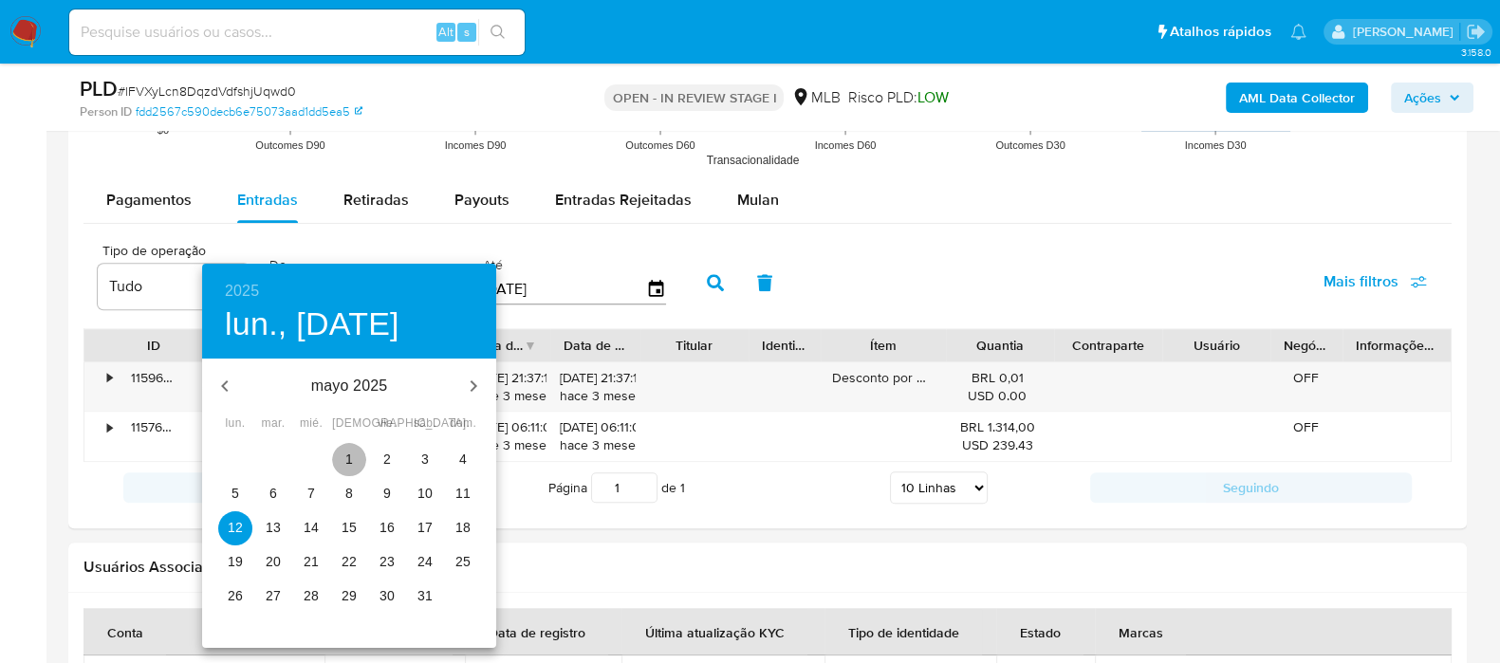
type input "01/05/2025"
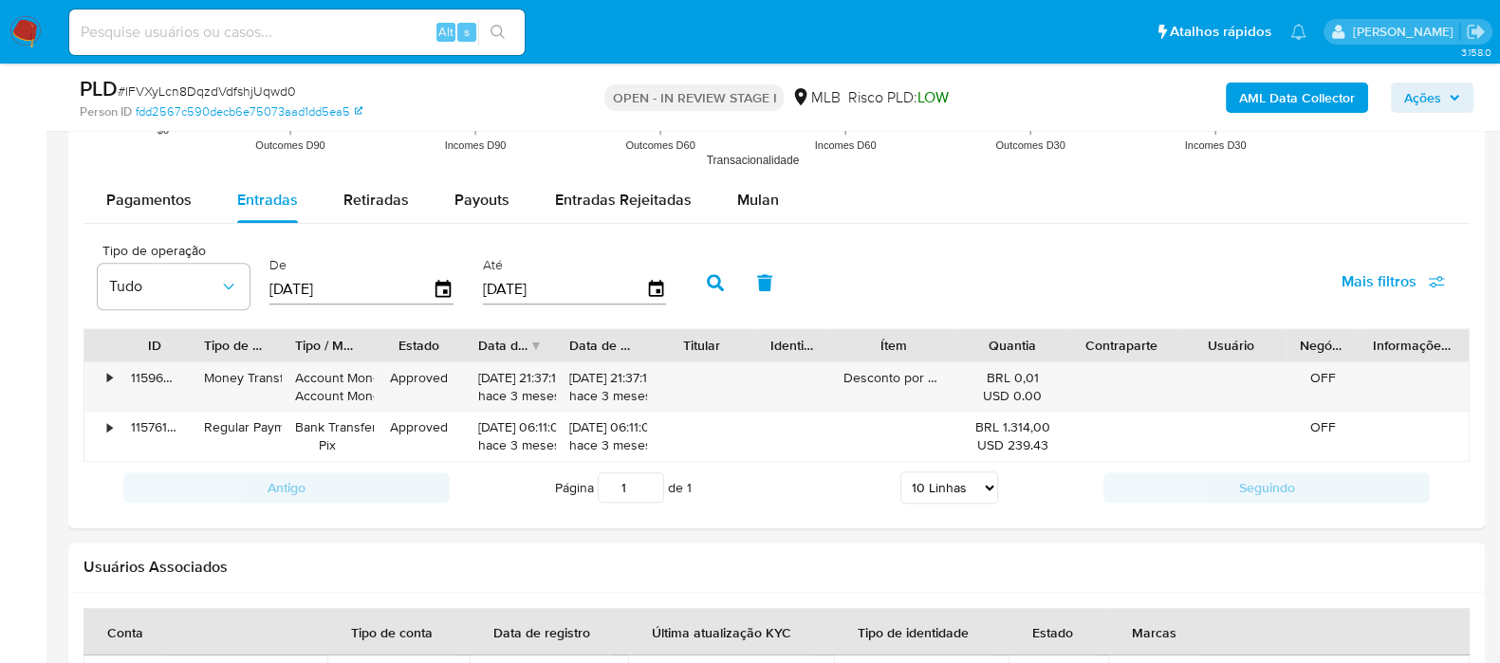
click at [707, 283] on icon "button" at bounding box center [715, 282] width 17 height 17
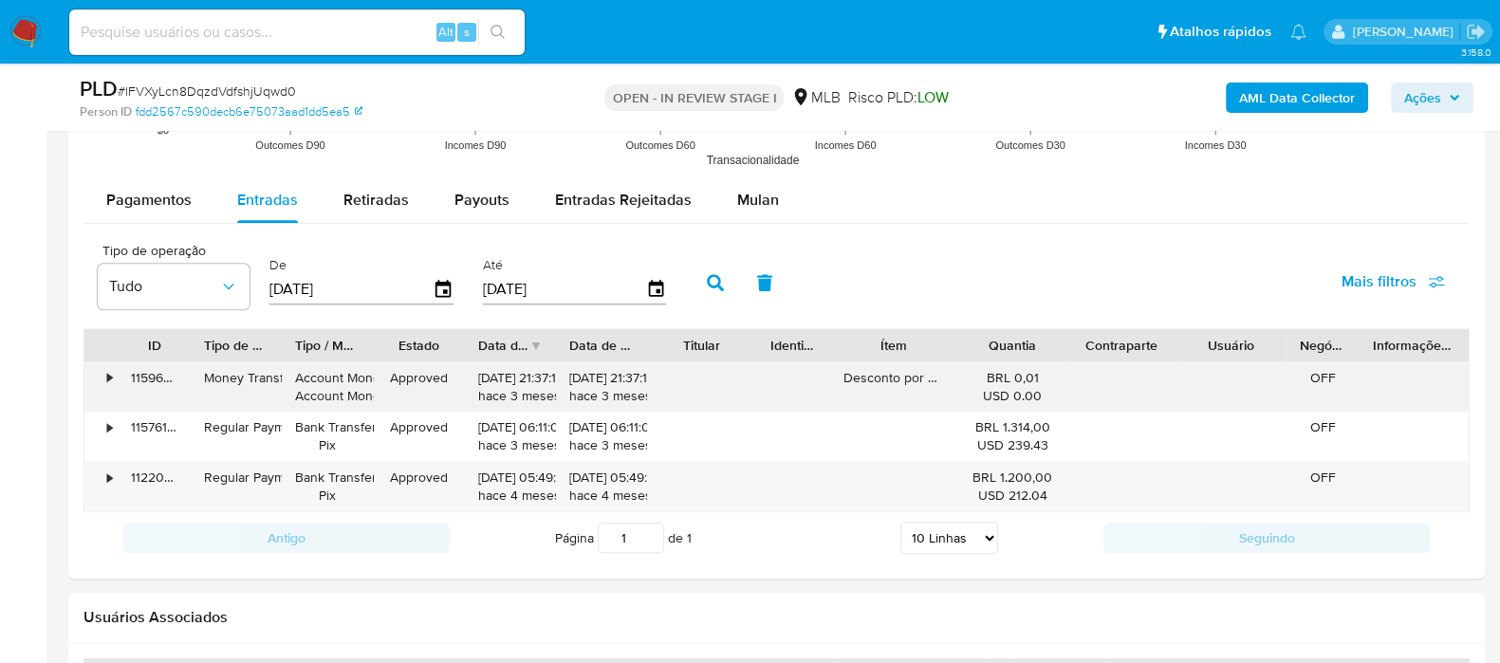
click at [109, 375] on div "•" at bounding box center [109, 378] width 5 height 18
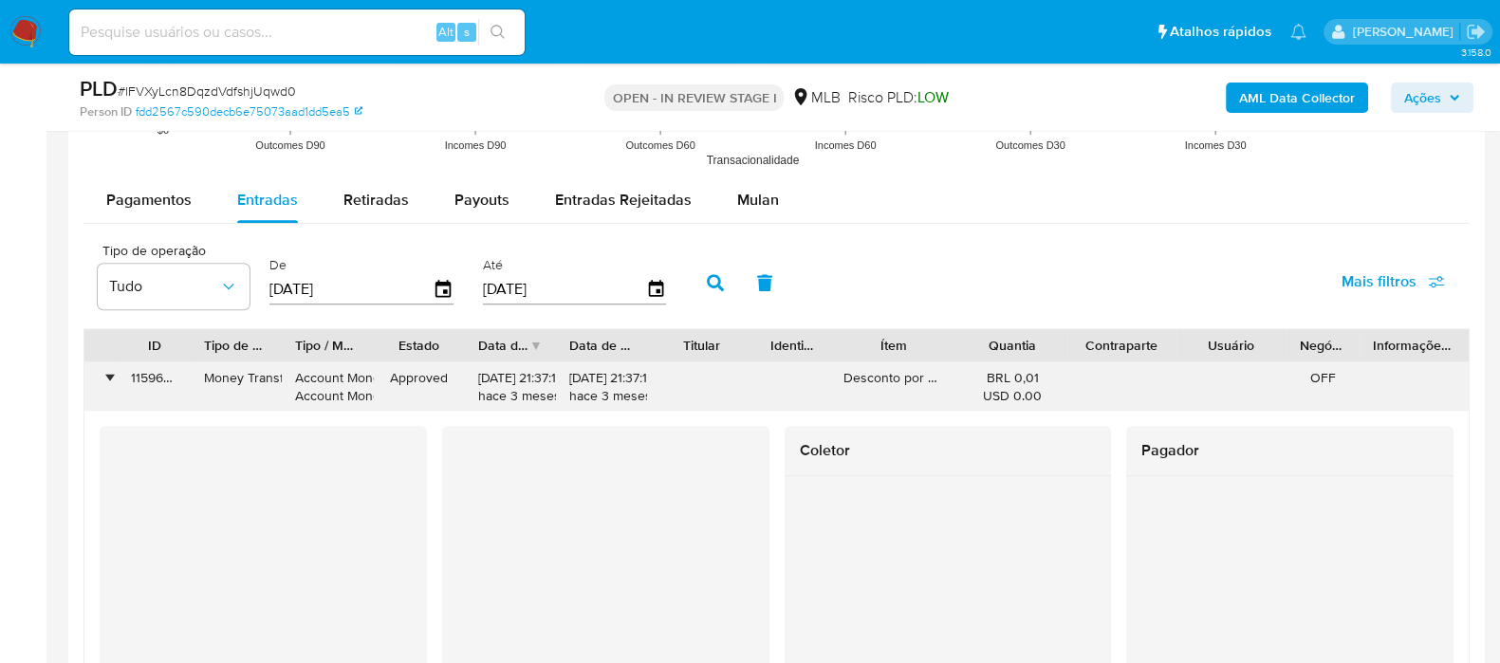
click at [107, 375] on div "•" at bounding box center [109, 378] width 5 height 18
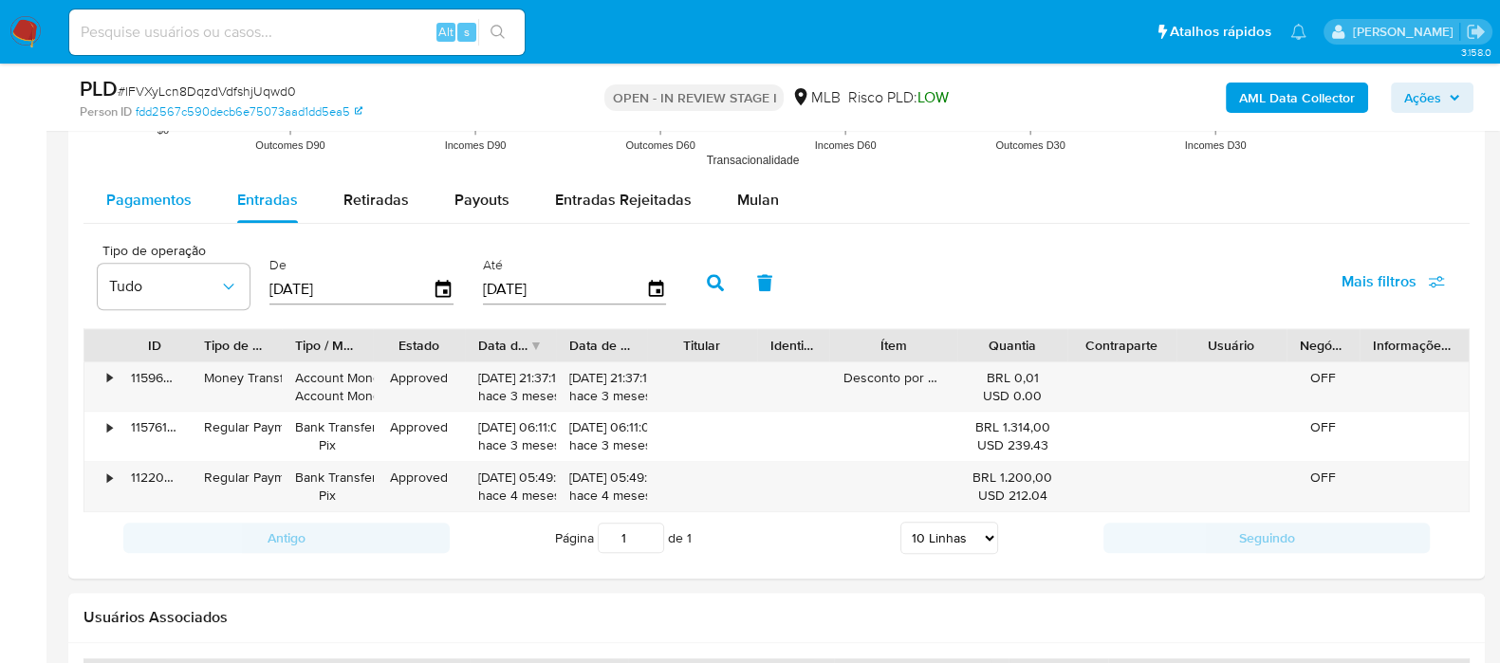
click at [176, 210] on div "Pagamentos" at bounding box center [148, 200] width 85 height 46
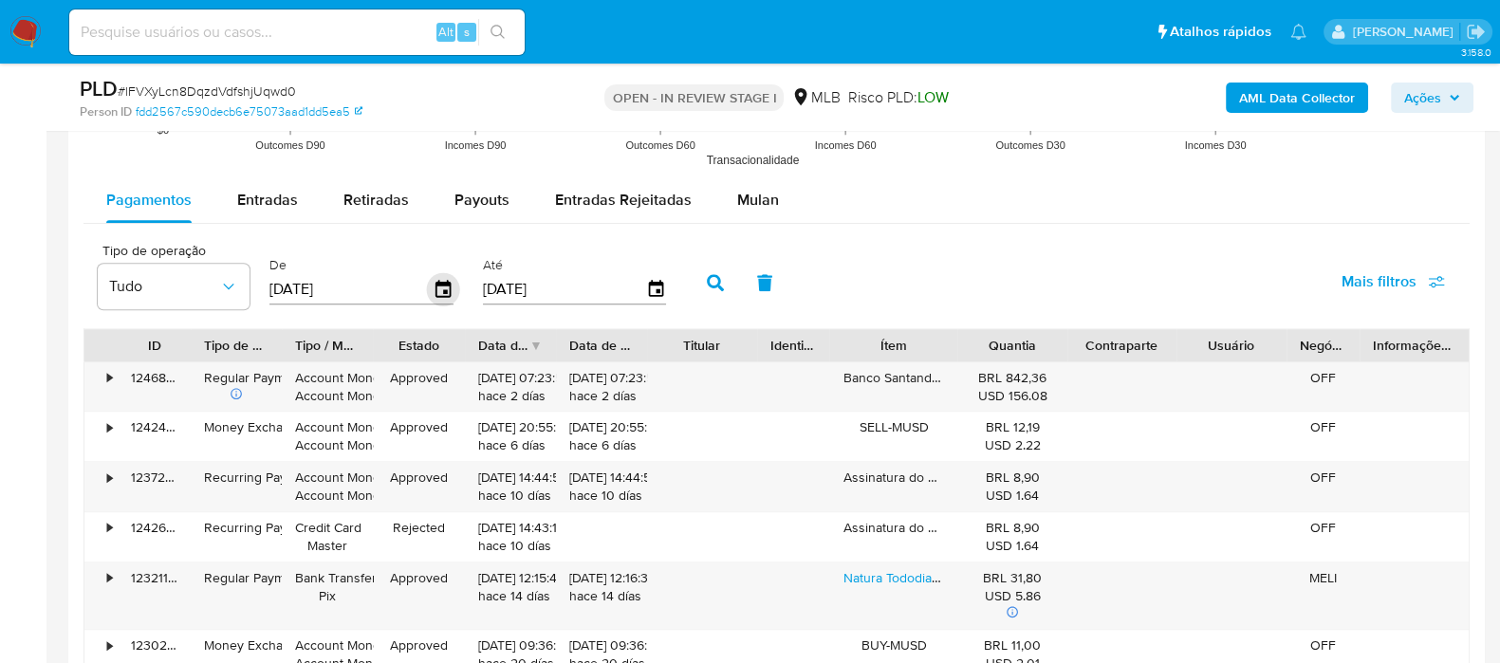
click at [436, 285] on icon "button" at bounding box center [442, 288] width 15 height 17
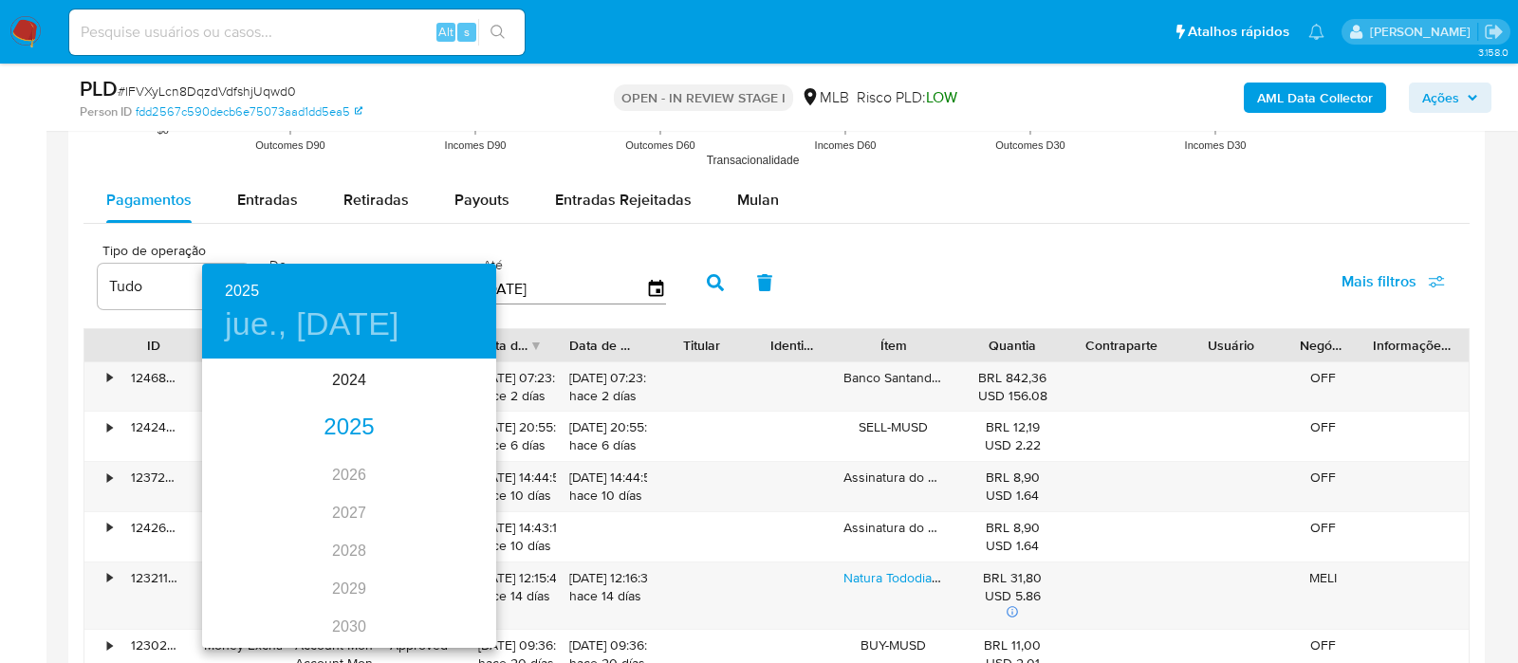
click at [332, 426] on div "2025" at bounding box center [349, 428] width 294 height 38
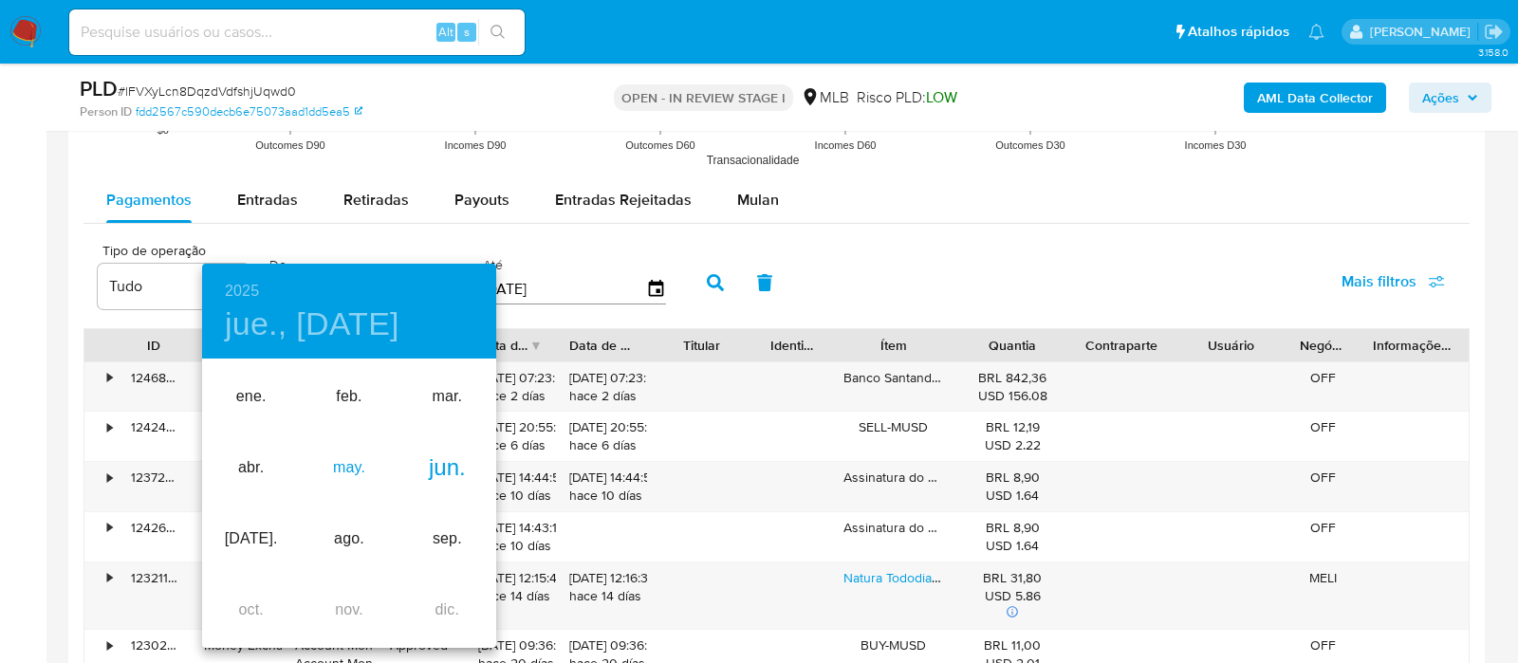
click at [337, 458] on div "may." at bounding box center [349, 468] width 98 height 71
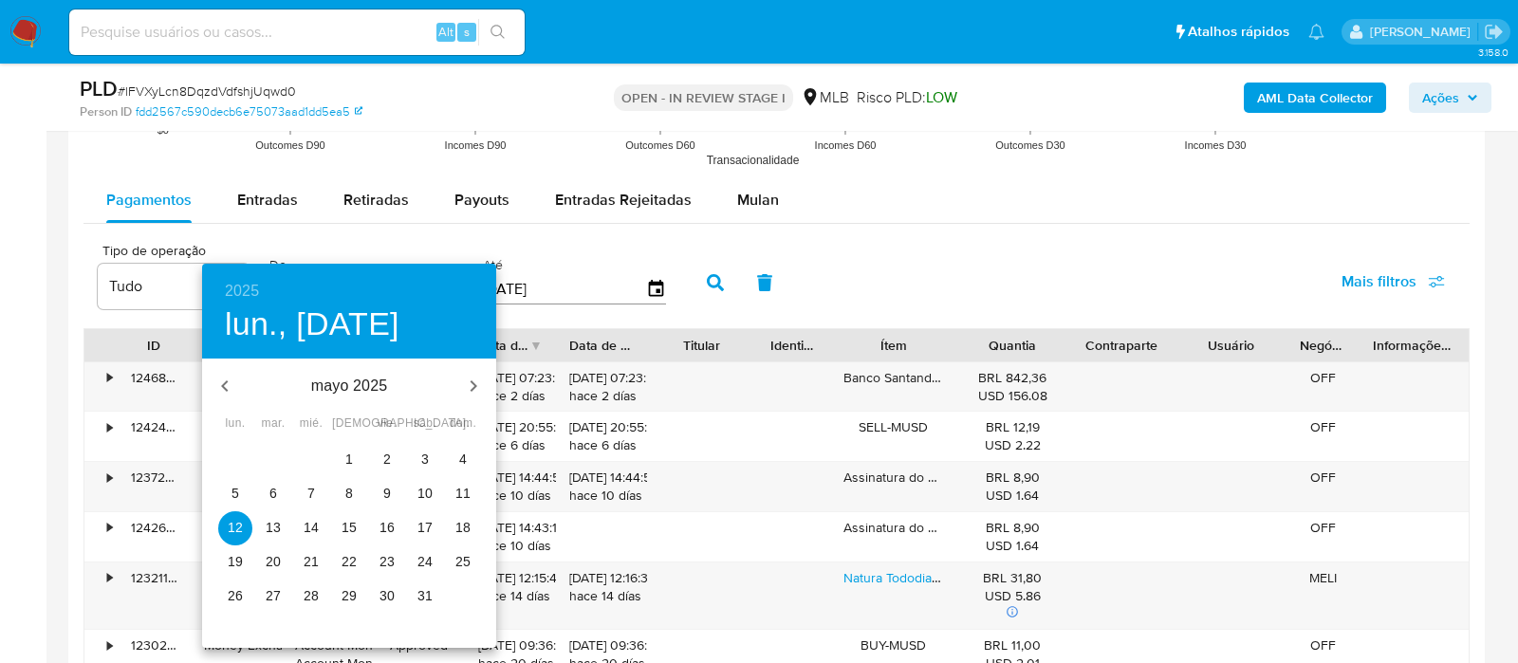
click at [349, 453] on p "1" at bounding box center [349, 459] width 8 height 19
type input "01/05/2025"
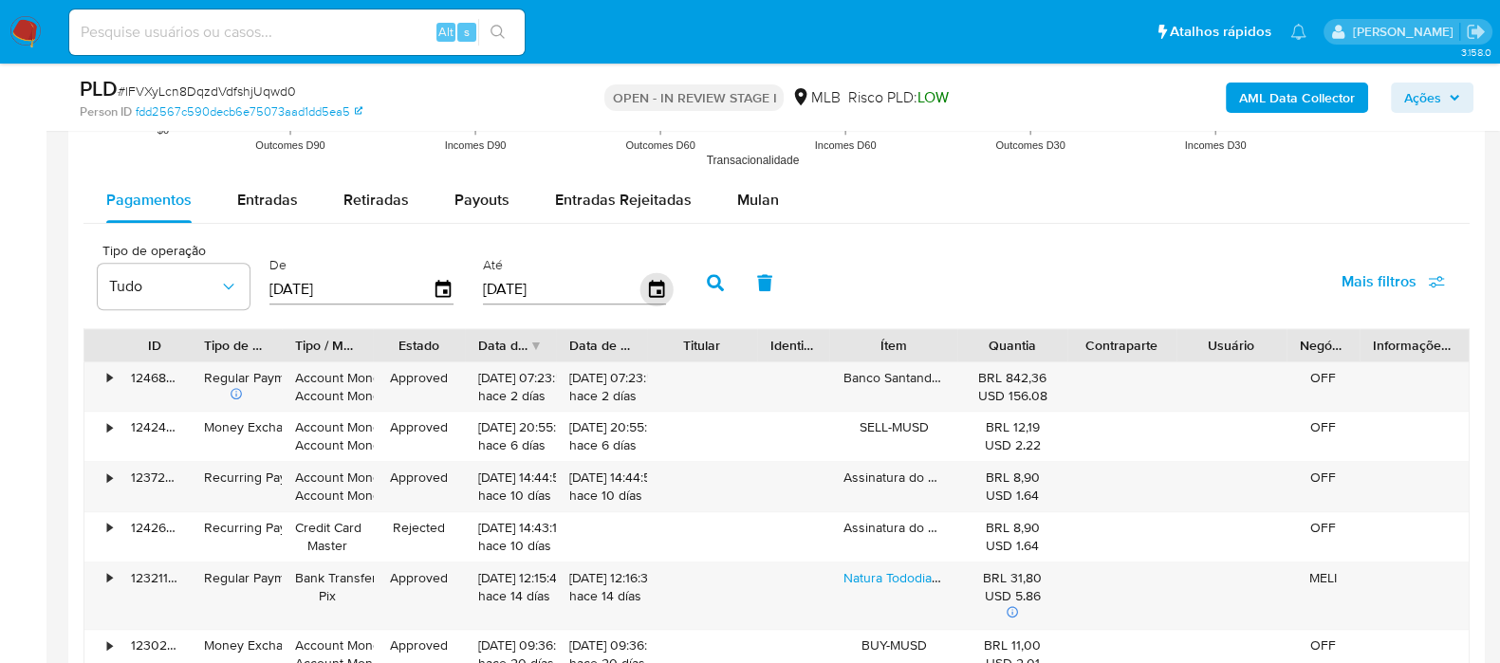
click at [651, 280] on icon "button" at bounding box center [655, 288] width 15 height 17
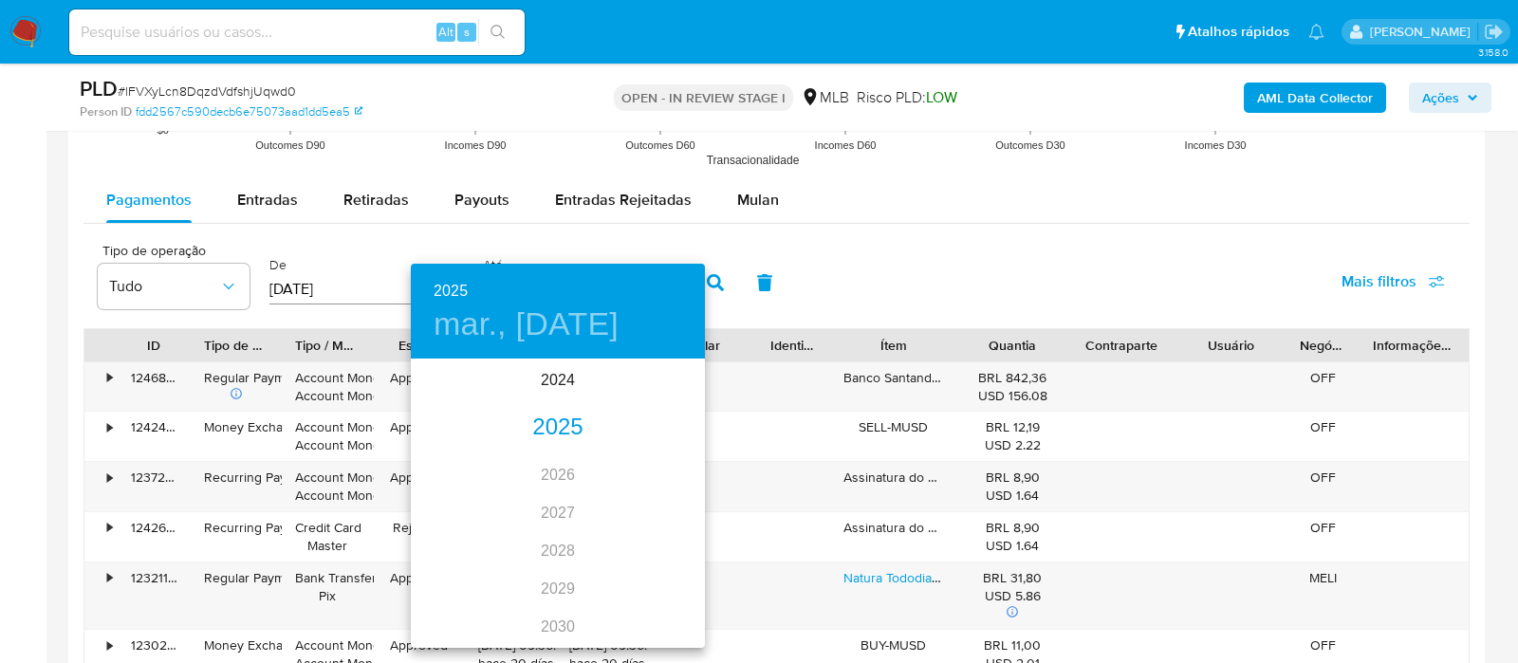
click at [550, 429] on div "2025" at bounding box center [558, 428] width 294 height 38
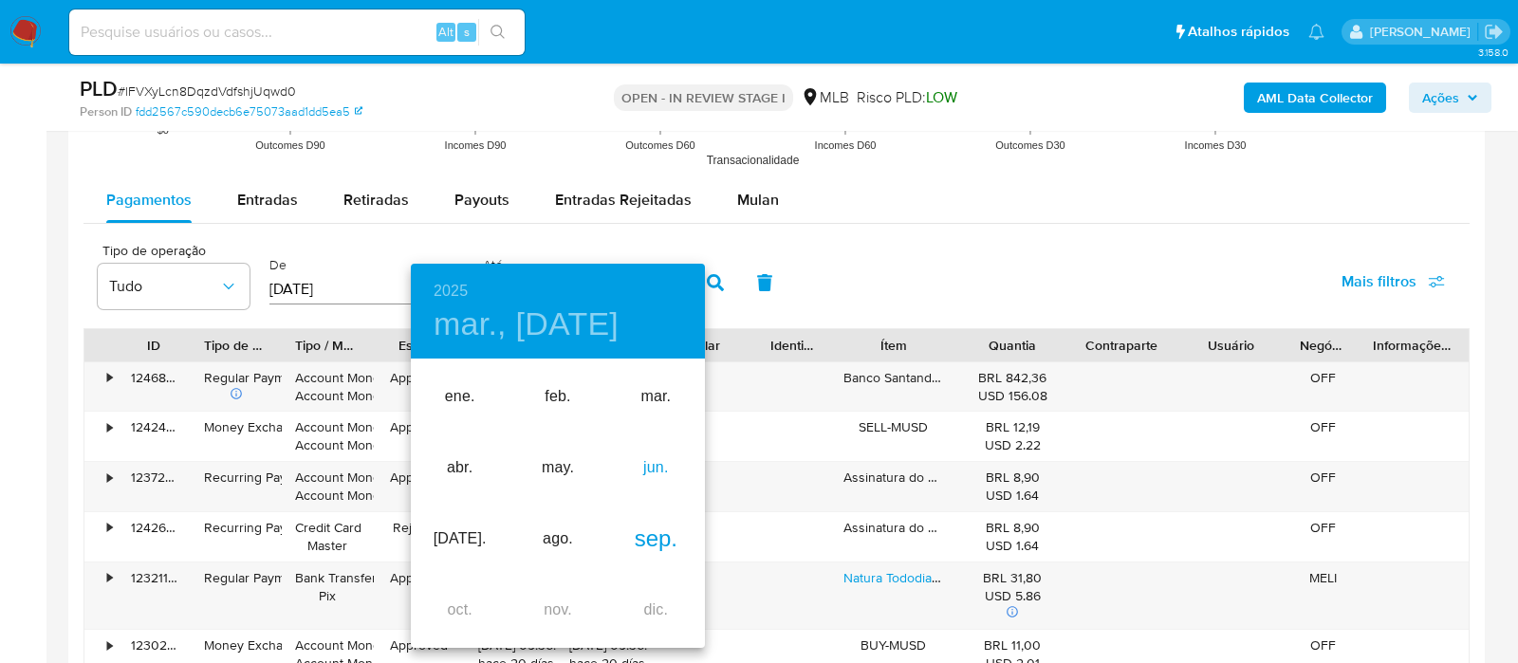
click at [655, 468] on div "jun." at bounding box center [656, 468] width 98 height 71
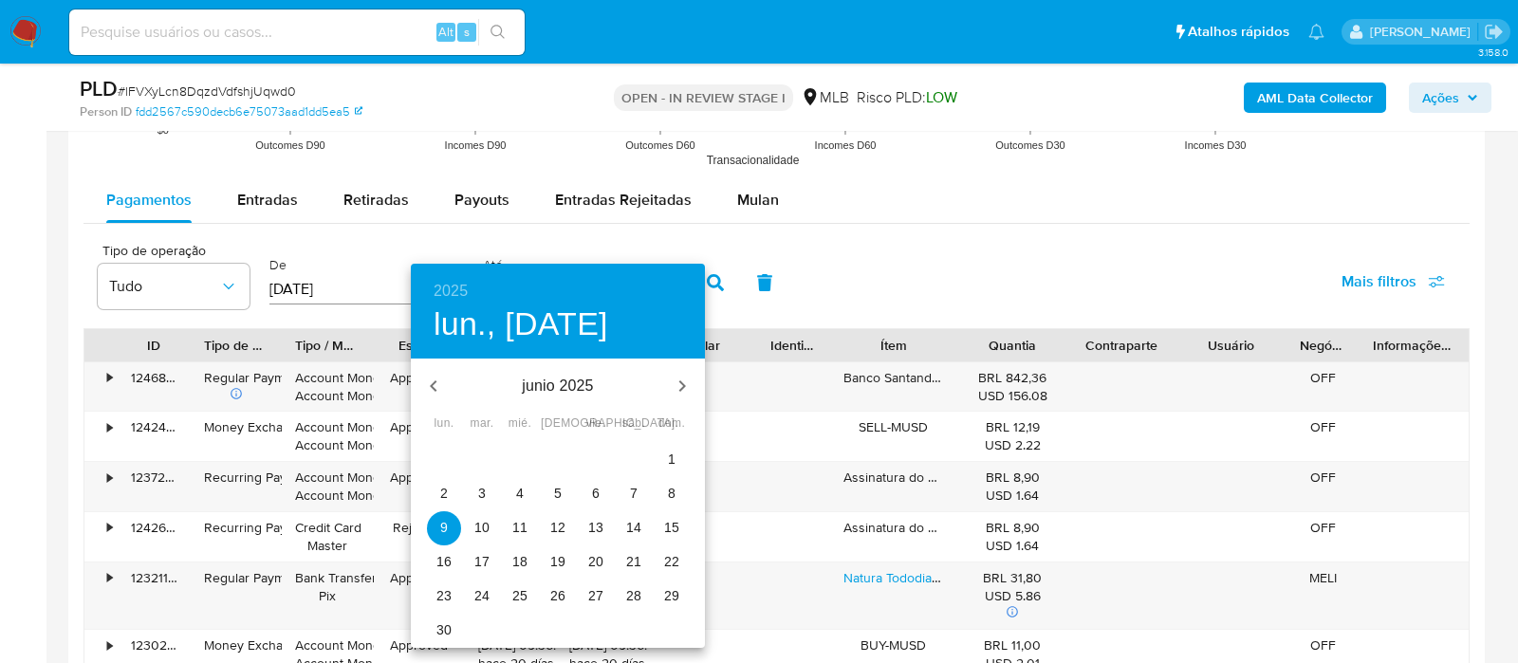
click at [450, 628] on p "30" at bounding box center [443, 629] width 15 height 19
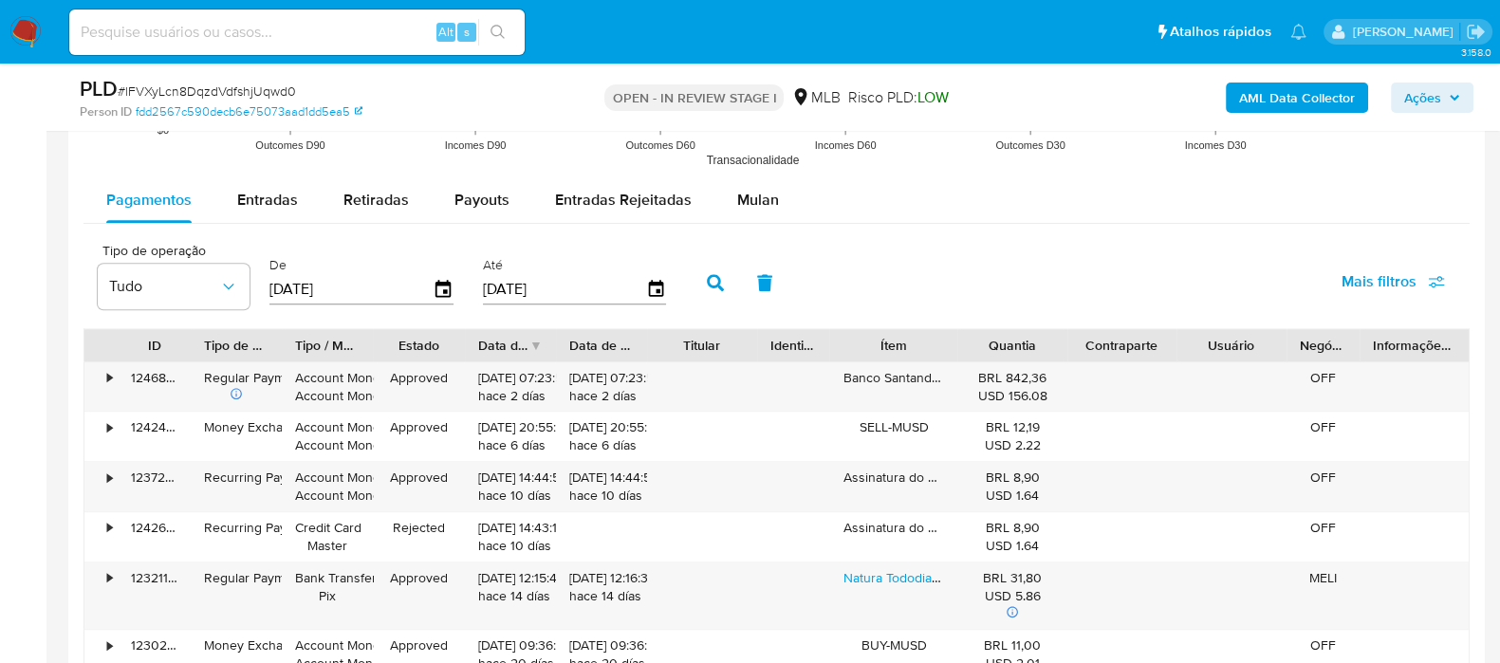
click at [716, 283] on button "button" at bounding box center [715, 283] width 49 height 46
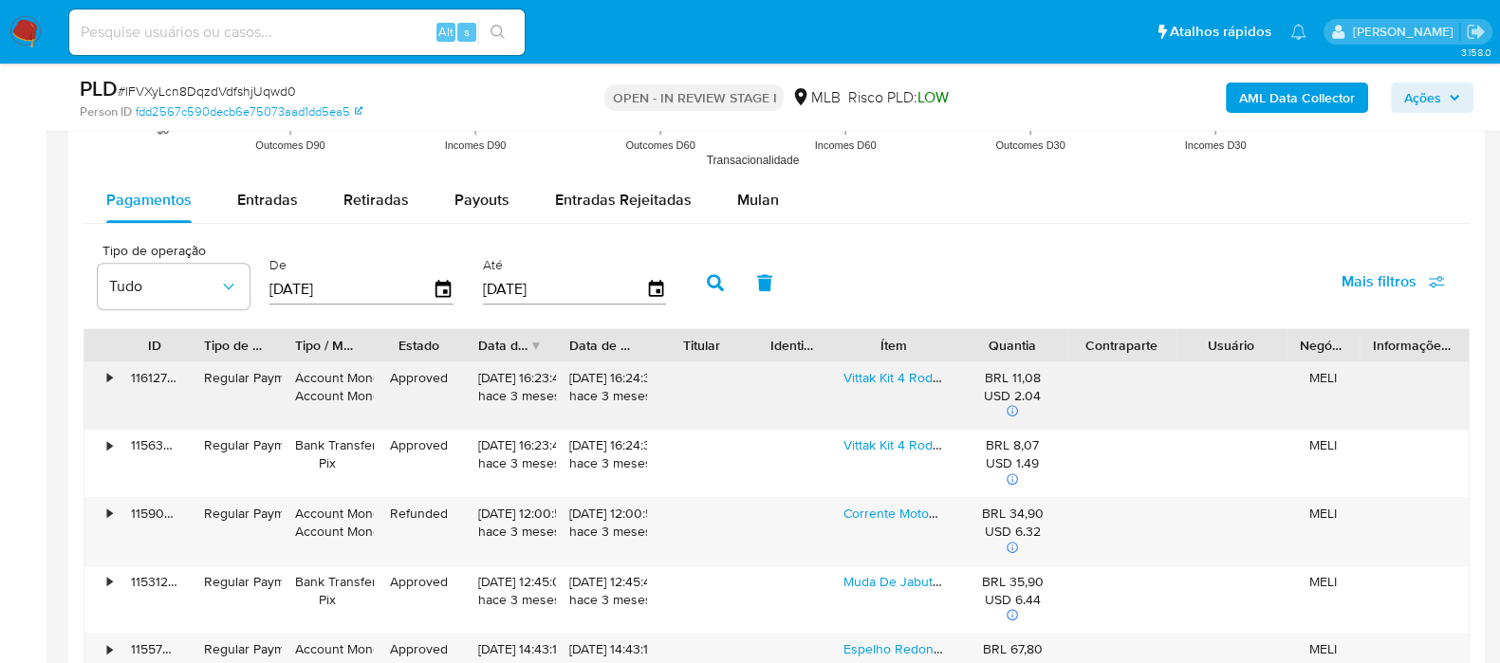
click at [103, 377] on div "•" at bounding box center [100, 395] width 33 height 67
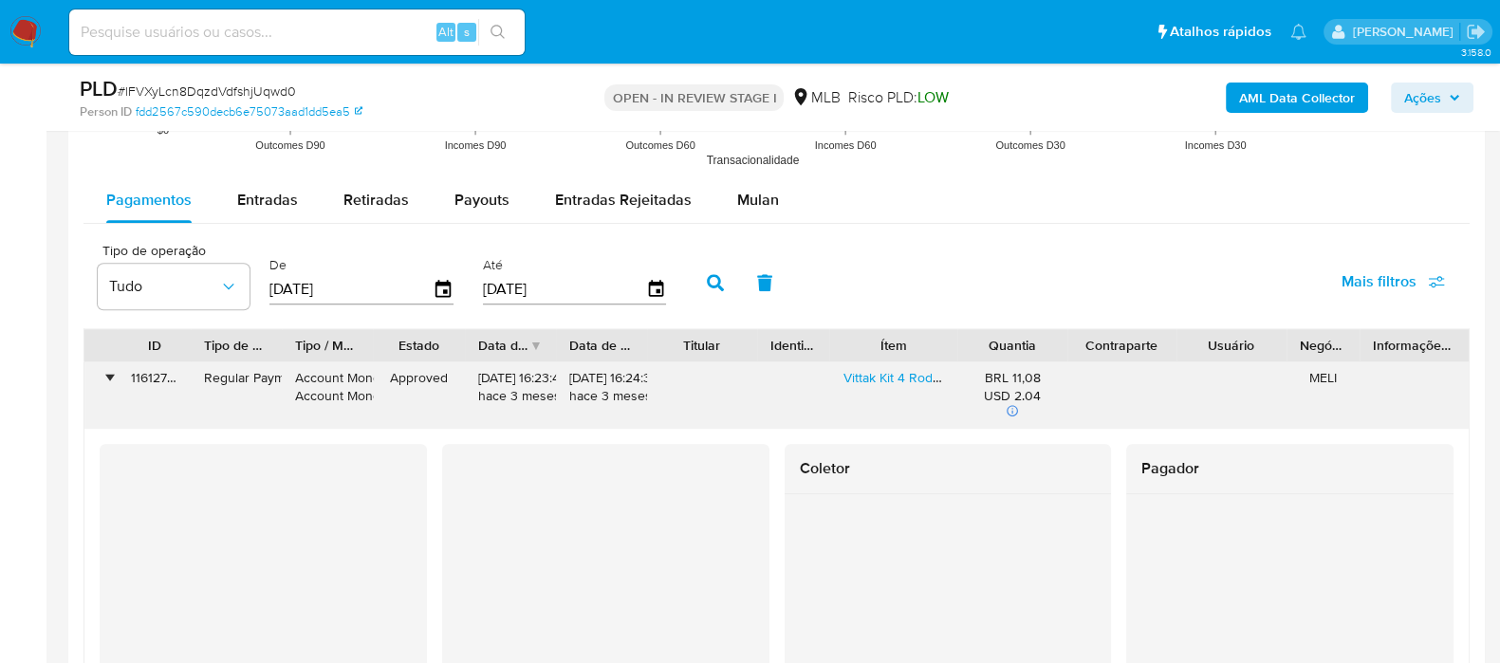
click at [103, 377] on div "•" at bounding box center [100, 395] width 33 height 67
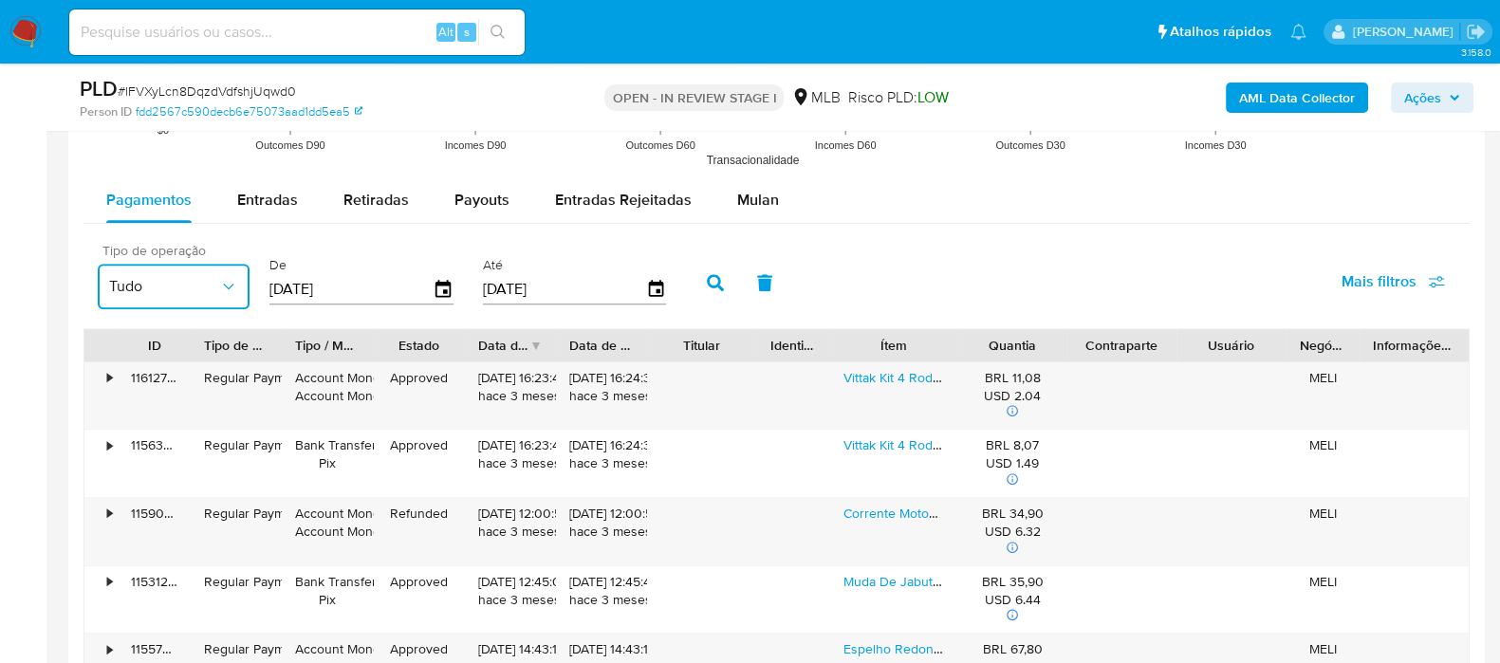
click at [229, 277] on icon "button" at bounding box center [228, 286] width 19 height 19
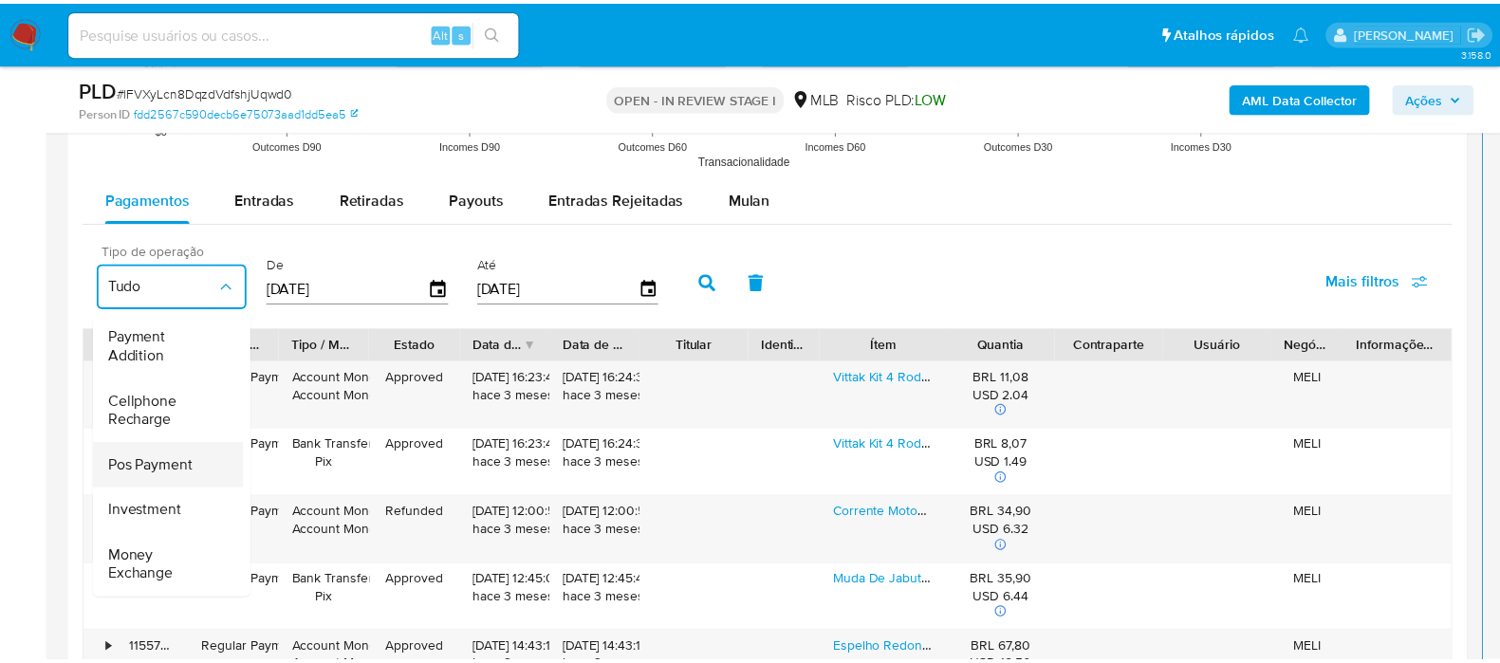
scroll to position [284, 0]
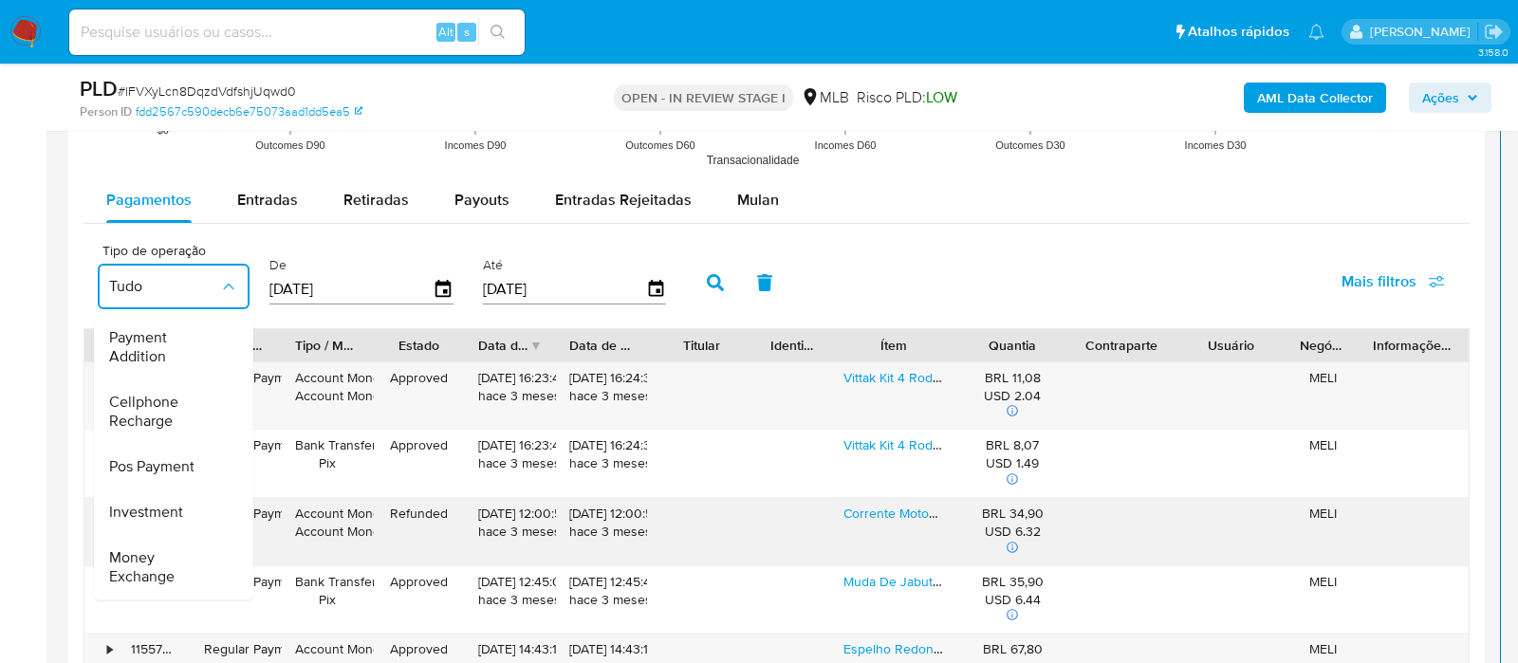
click at [137, 548] on span "Money Exchange" at bounding box center [164, 567] width 110 height 38
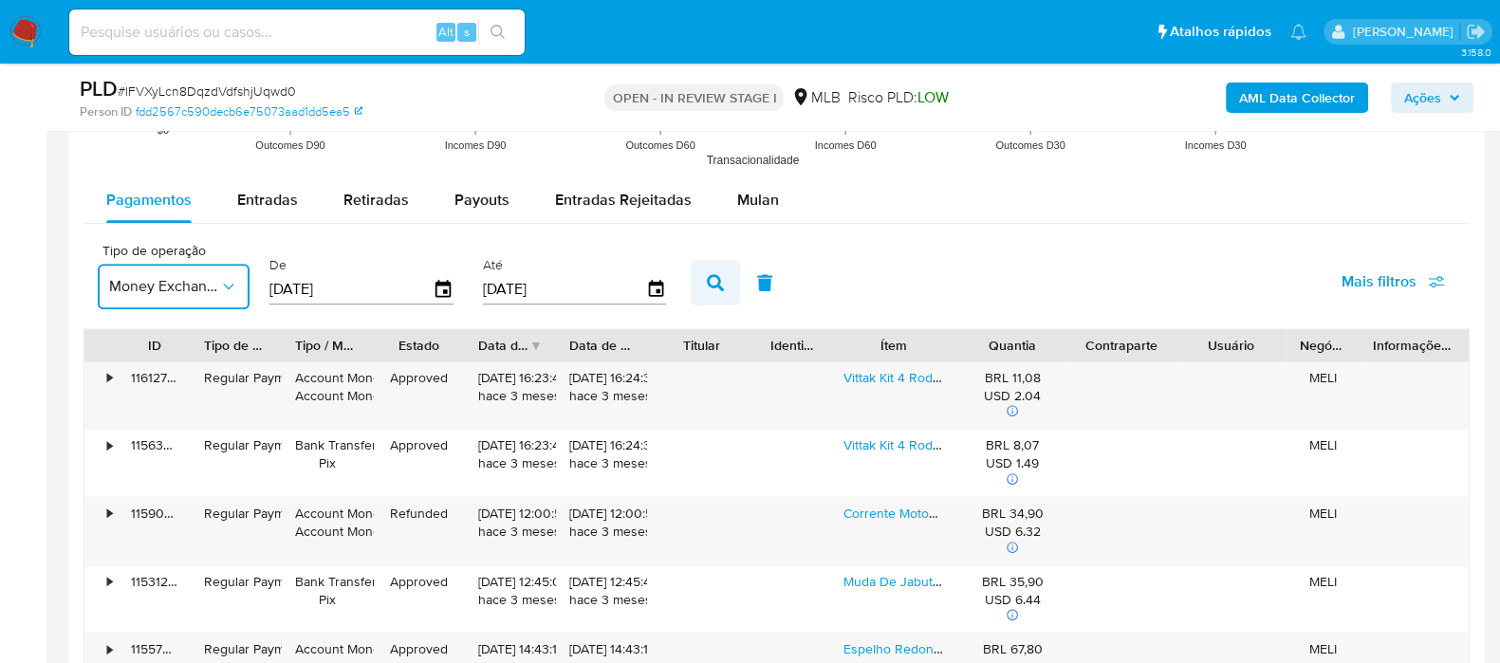
click at [707, 275] on icon "button" at bounding box center [715, 282] width 17 height 17
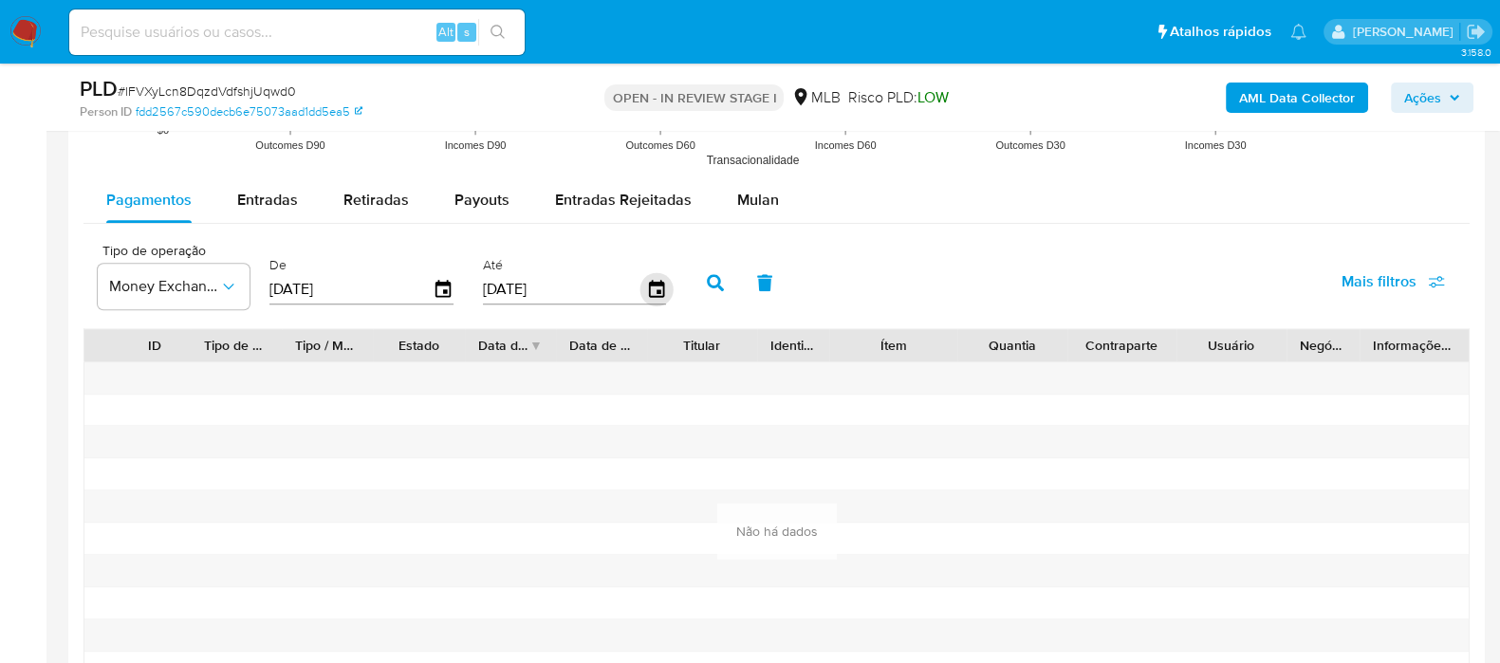
click at [646, 291] on icon "button" at bounding box center [655, 289] width 33 height 33
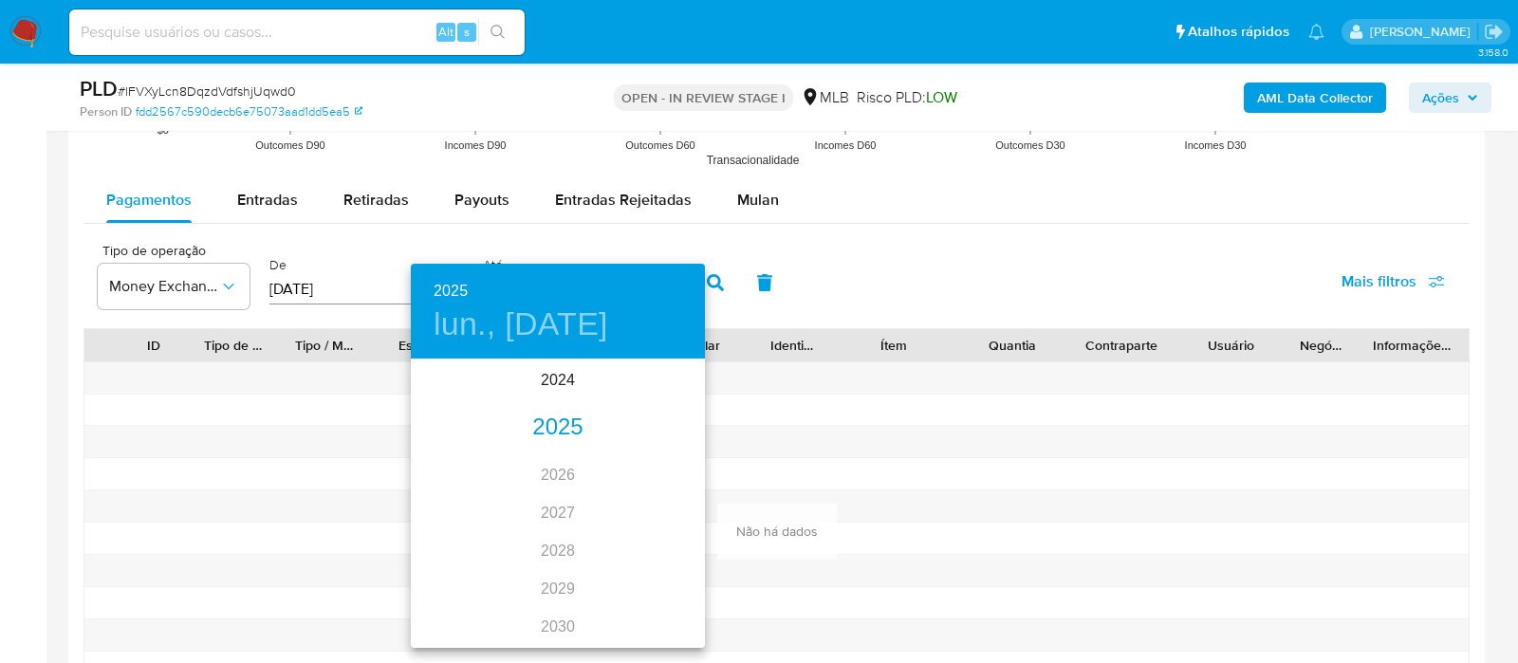
click at [560, 415] on div "2025" at bounding box center [558, 428] width 294 height 38
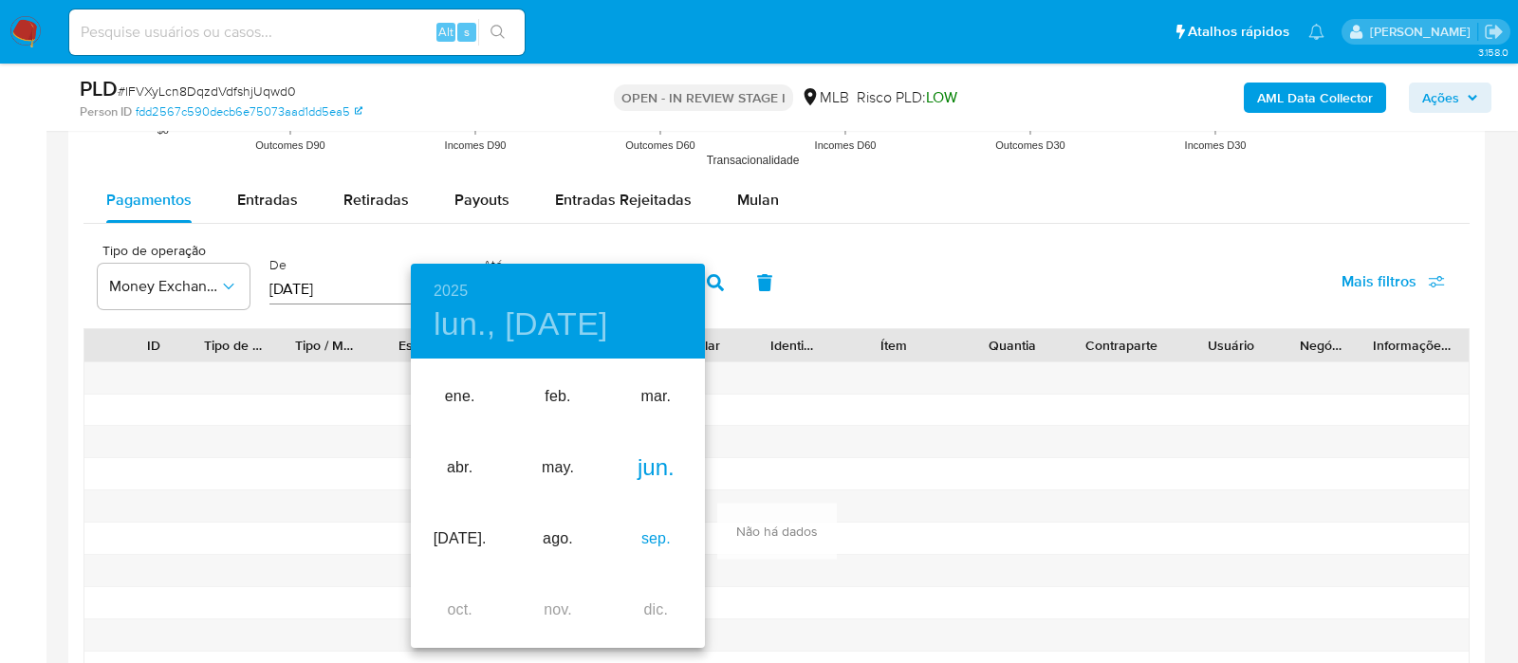
click at [647, 527] on div "sep." at bounding box center [656, 539] width 98 height 71
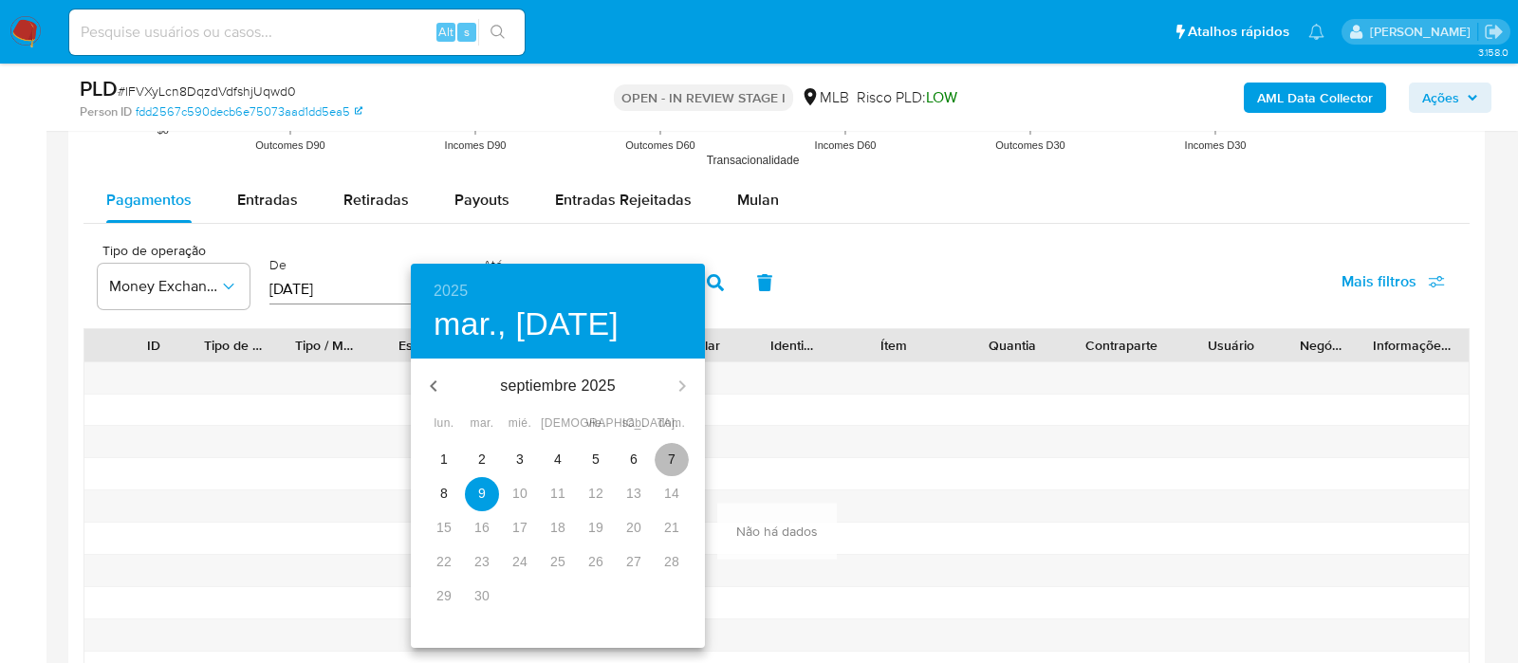
click at [681, 465] on span "7" at bounding box center [672, 459] width 34 height 19
type input "07/09/2025"
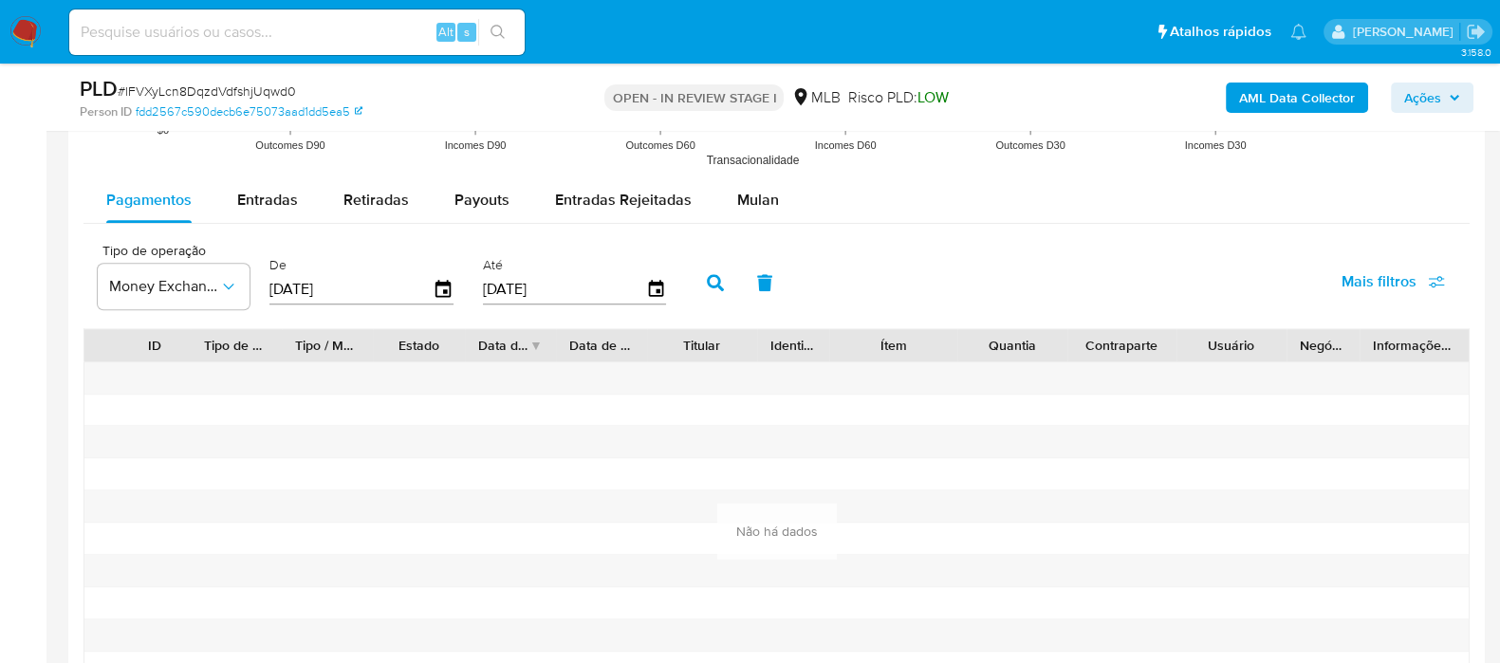
click at [714, 278] on icon "button" at bounding box center [715, 282] width 17 height 17
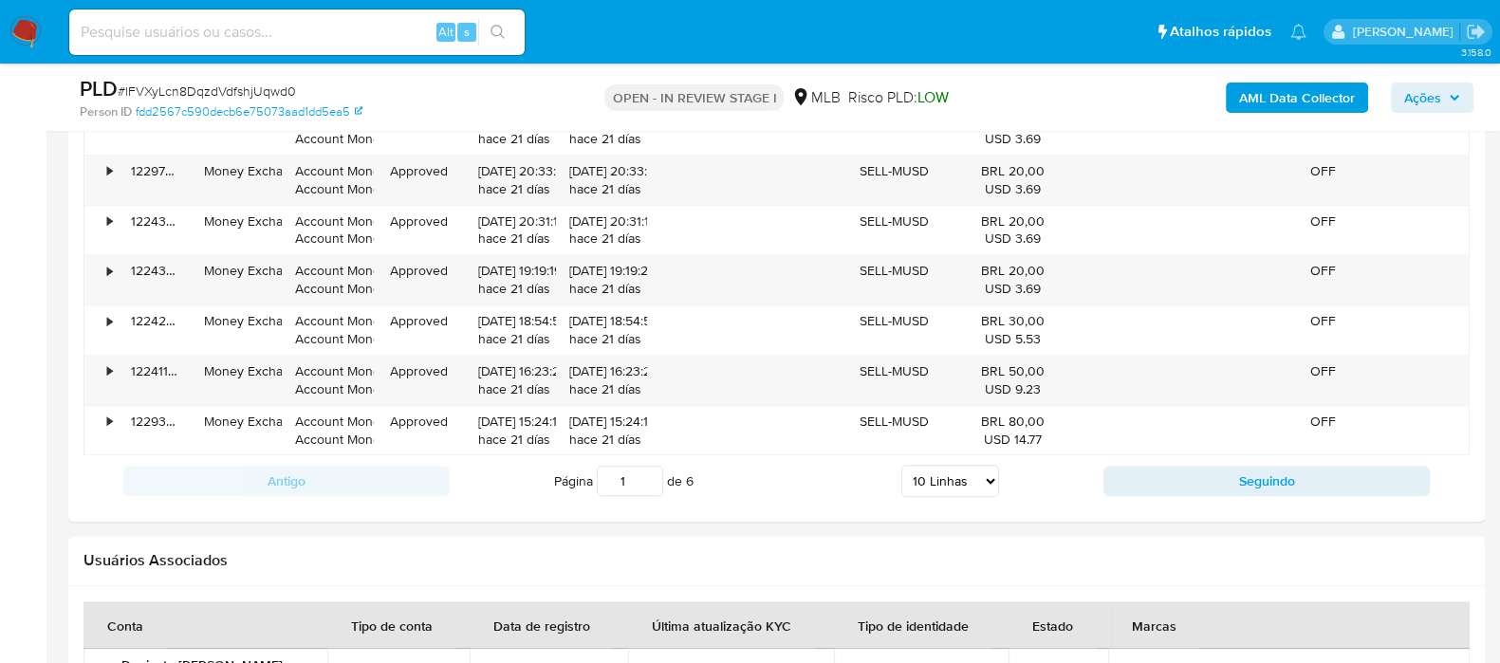
scroll to position [2490, 0]
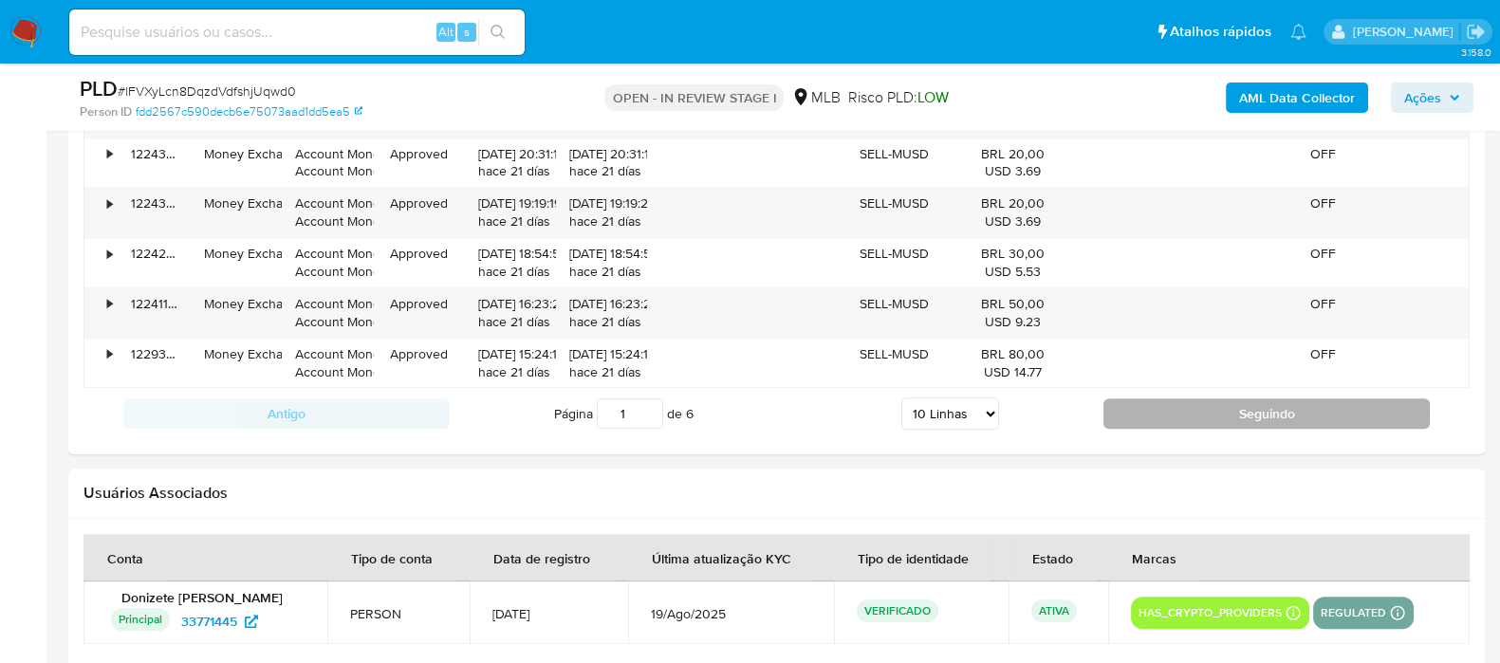
click at [1216, 412] on button "Seguindo" at bounding box center [1266, 413] width 326 height 30
click at [1243, 419] on button "Seguindo" at bounding box center [1266, 413] width 326 height 30
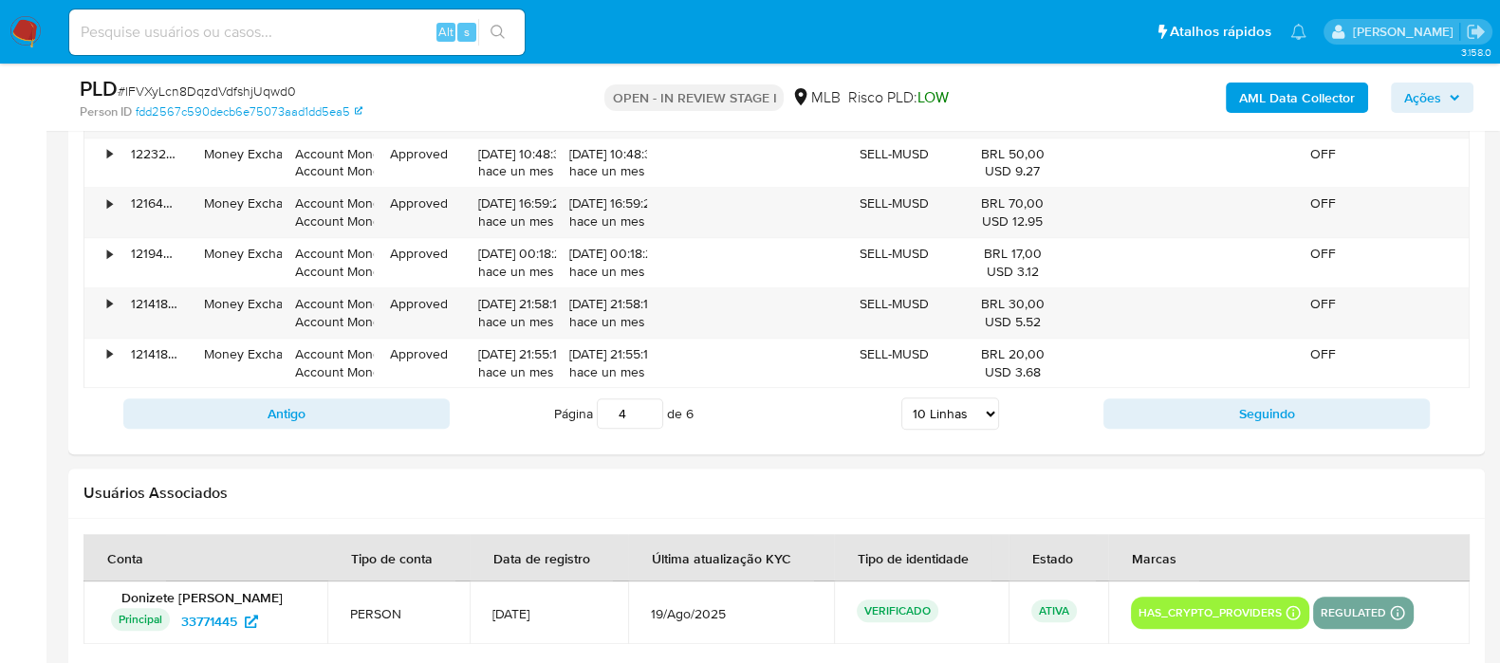
click at [1243, 429] on div "Antigo Página 4 de 6 5 Linhas 10 Linhas 20 Linhas 25 Linhas 50 Linhas 100 Linha…" at bounding box center [776, 413] width 1386 height 51
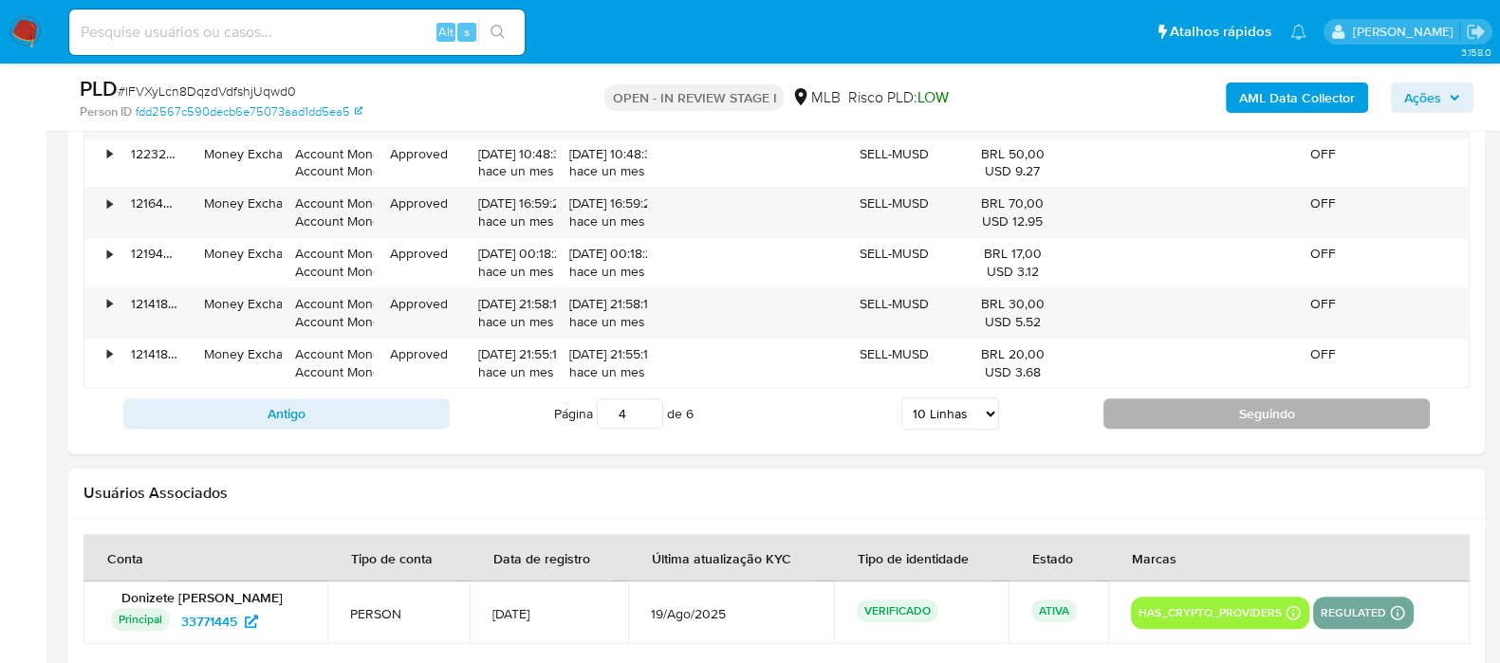
click at [1241, 407] on button "Seguindo" at bounding box center [1266, 413] width 326 height 30
type input "6"
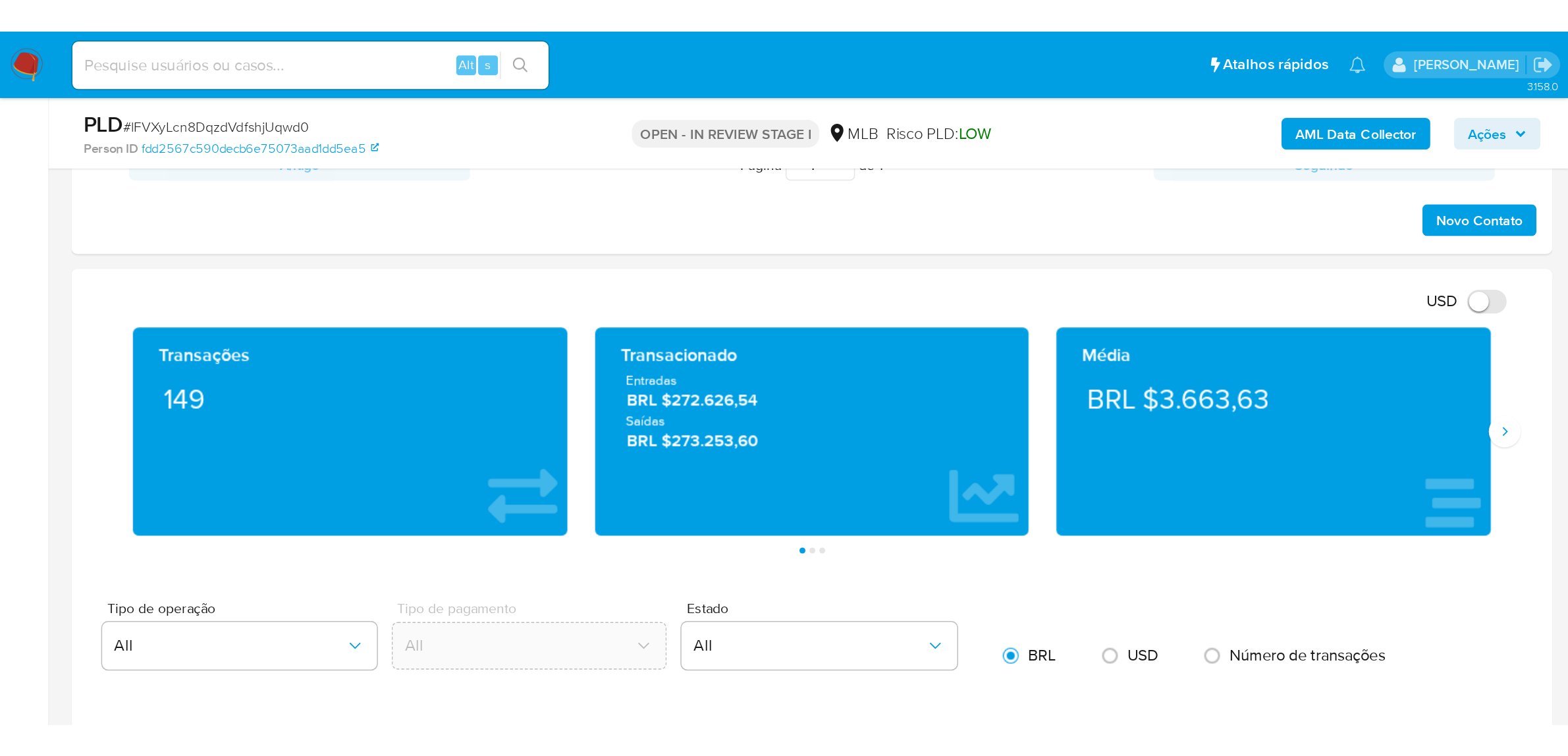
scroll to position [823, 0]
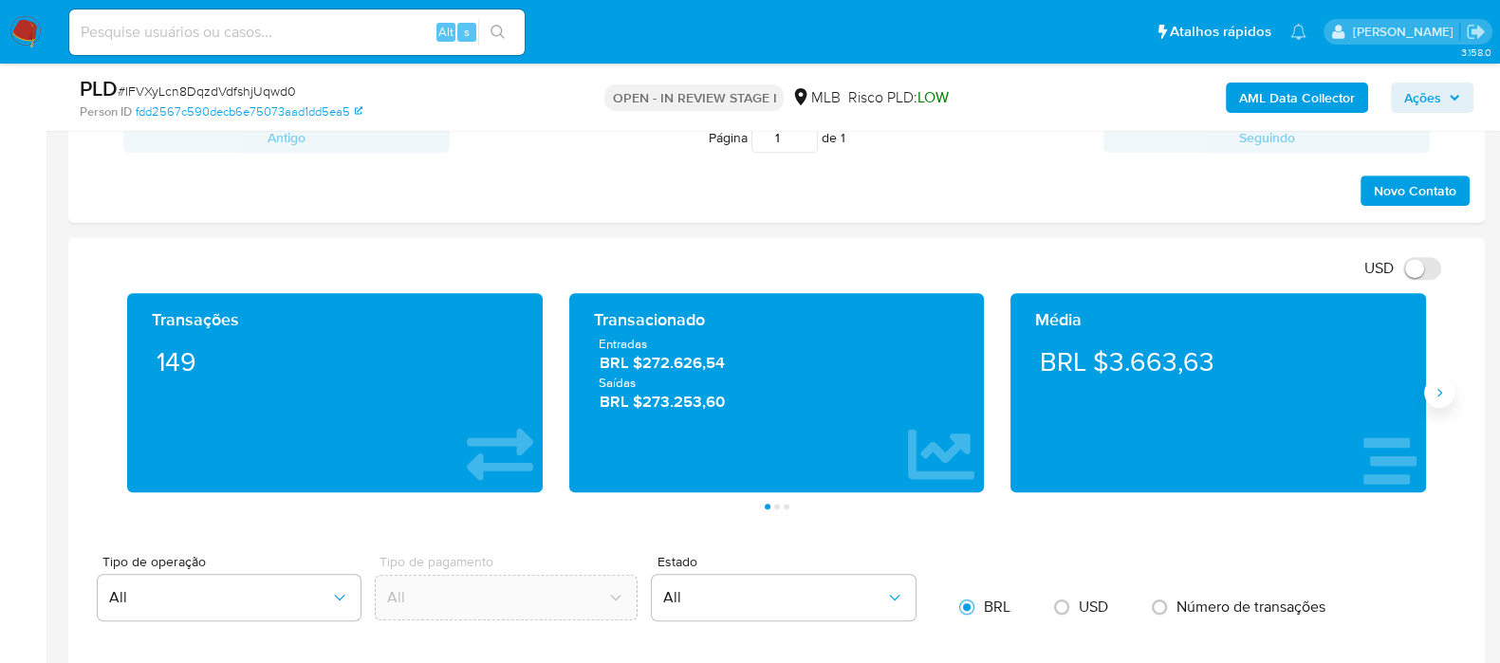
click at [1439, 391] on icon "Siguiente" at bounding box center [1439, 392] width 15 height 15
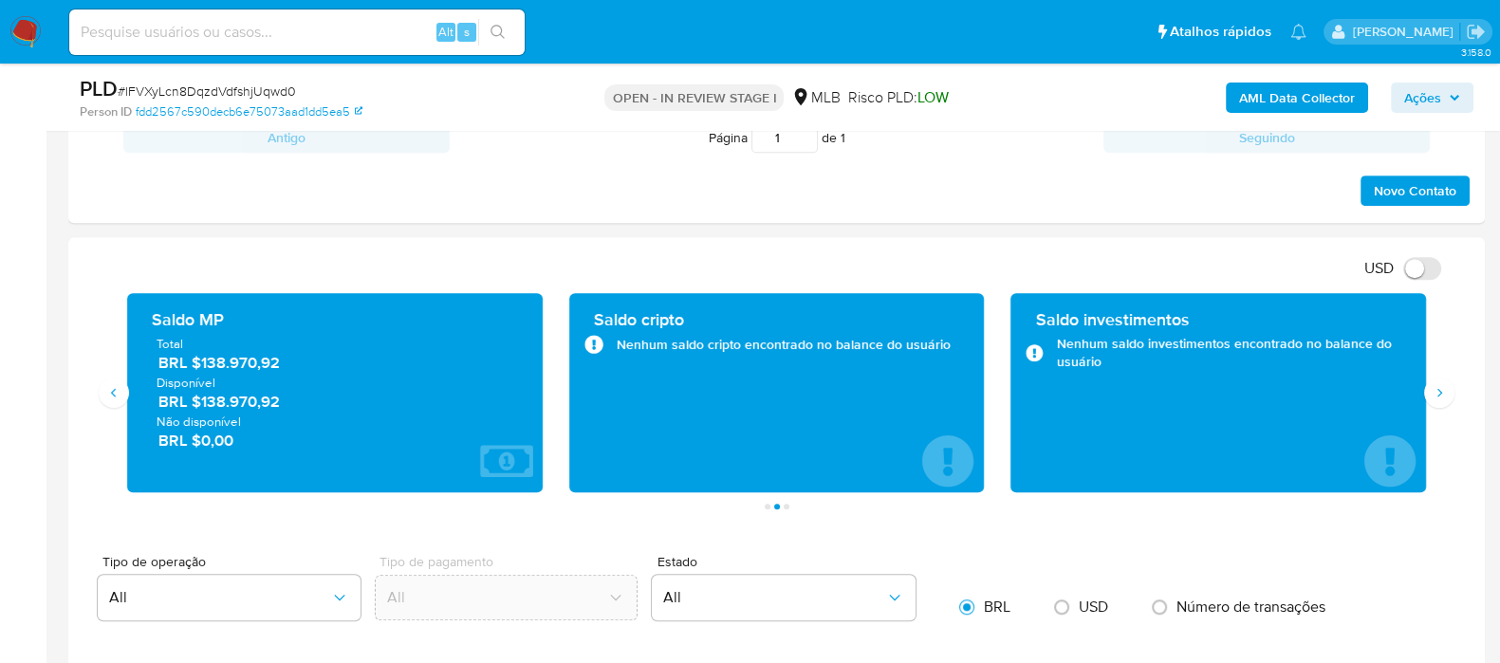
drag, startPoint x: 301, startPoint y: 363, endPoint x: 202, endPoint y: 362, distance: 98.7
click at [202, 362] on span "BRL $138.970,92" at bounding box center [335, 363] width 355 height 22
click at [1435, 393] on icon "Siguiente" at bounding box center [1439, 392] width 15 height 15
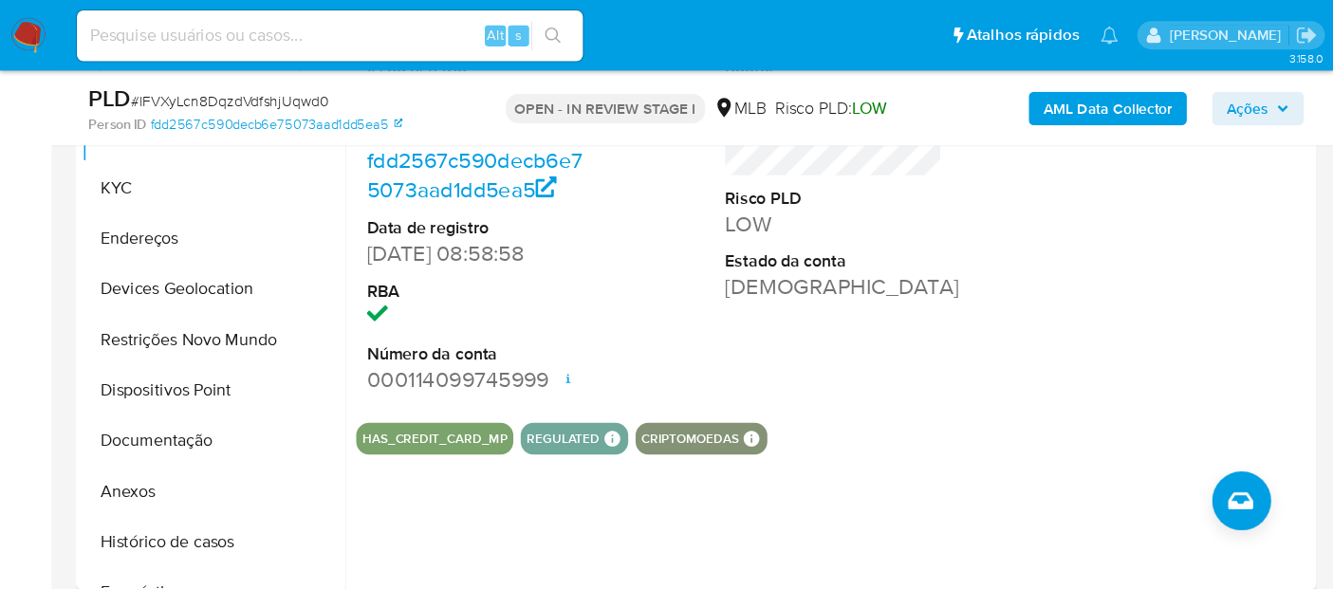
scroll to position [447, 0]
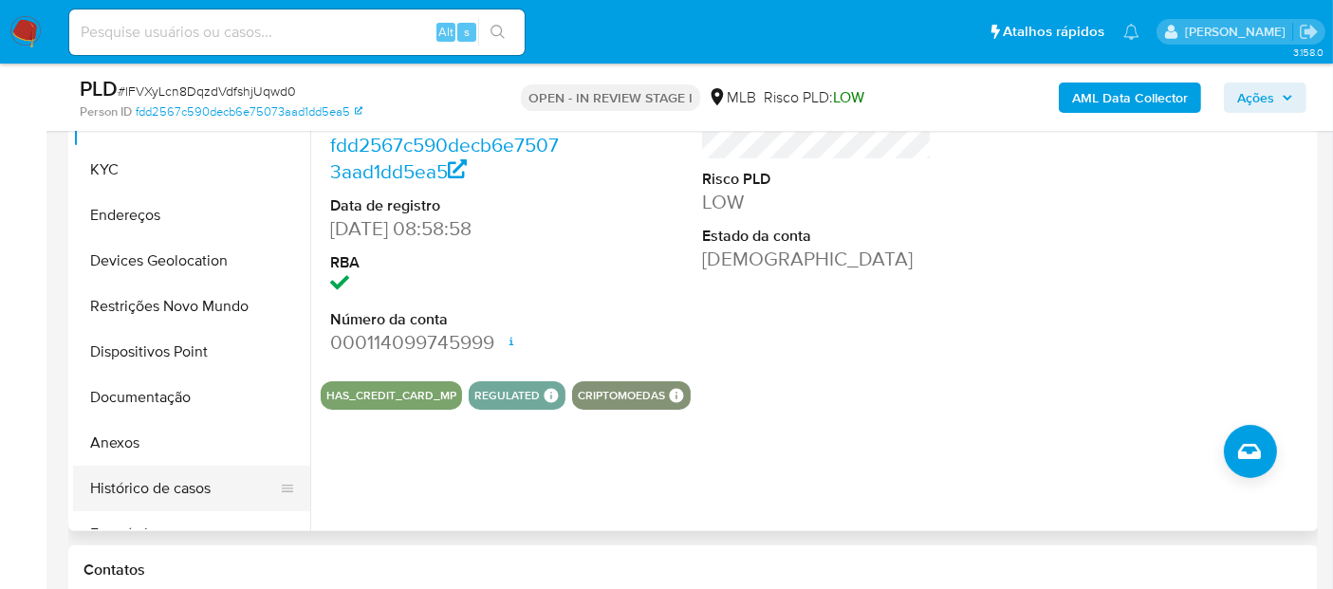
click at [176, 472] on button "Histórico de casos" at bounding box center [184, 489] width 222 height 46
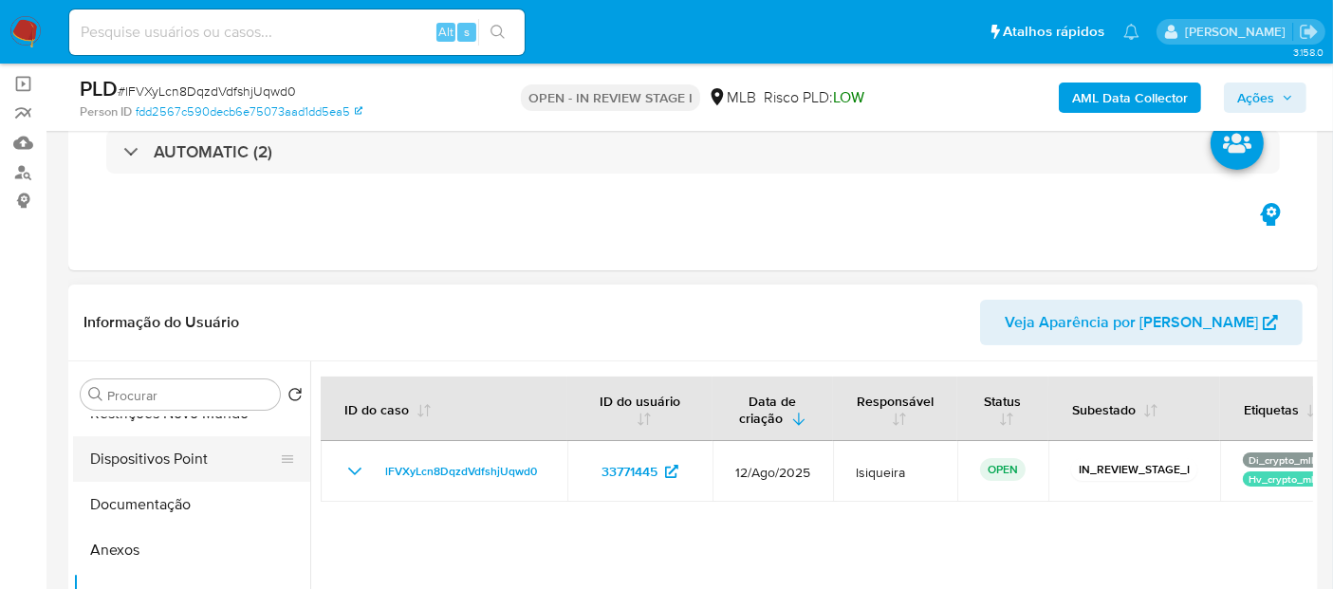
scroll to position [211, 0]
click at [164, 515] on button "Documentação" at bounding box center [184, 503] width 222 height 46
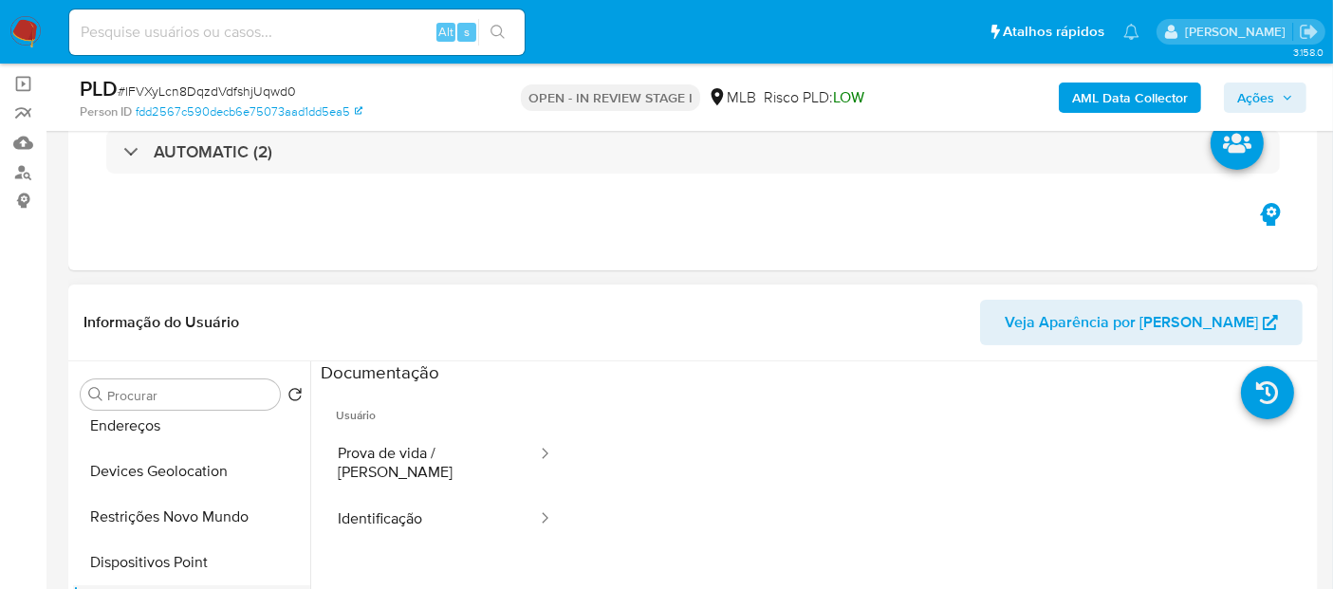
scroll to position [0, 0]
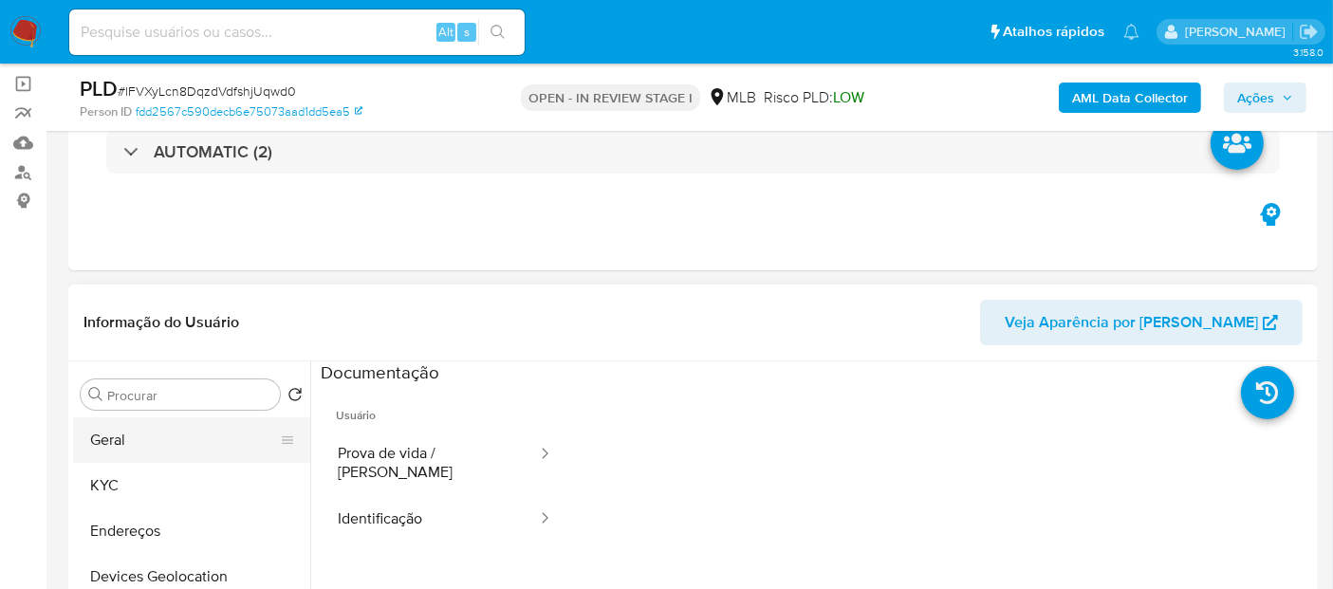
click at [153, 437] on button "Geral" at bounding box center [184, 440] width 222 height 46
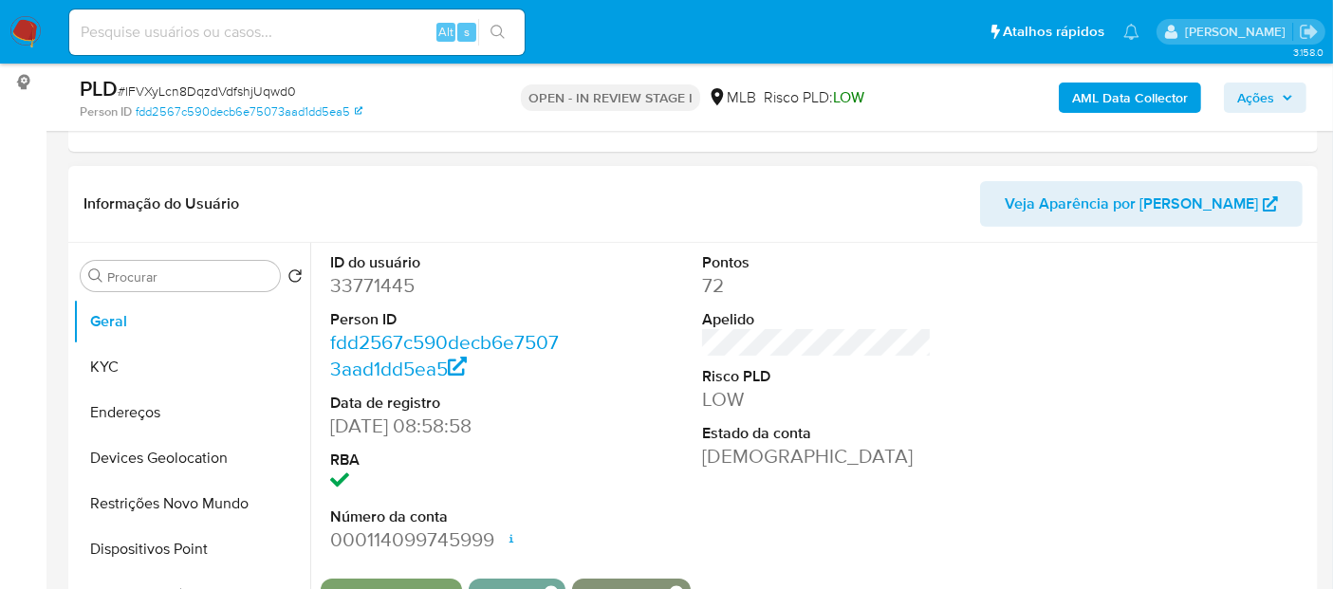
scroll to position [342, 0]
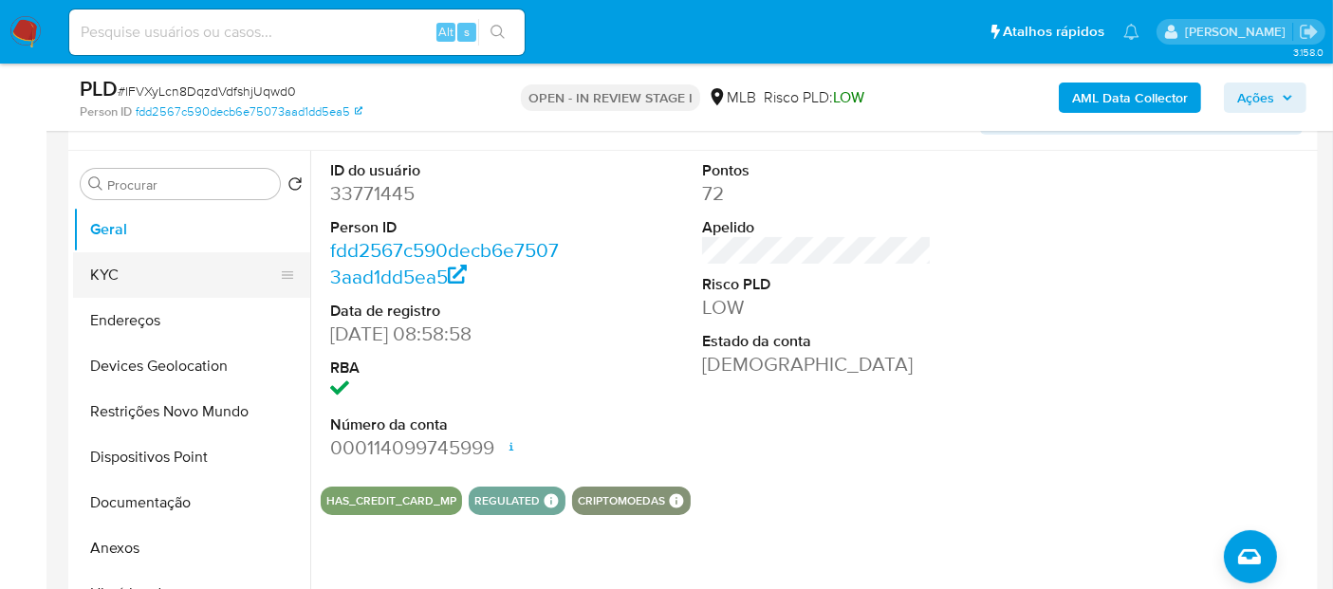
click at [133, 287] on button "KYC" at bounding box center [184, 275] width 222 height 46
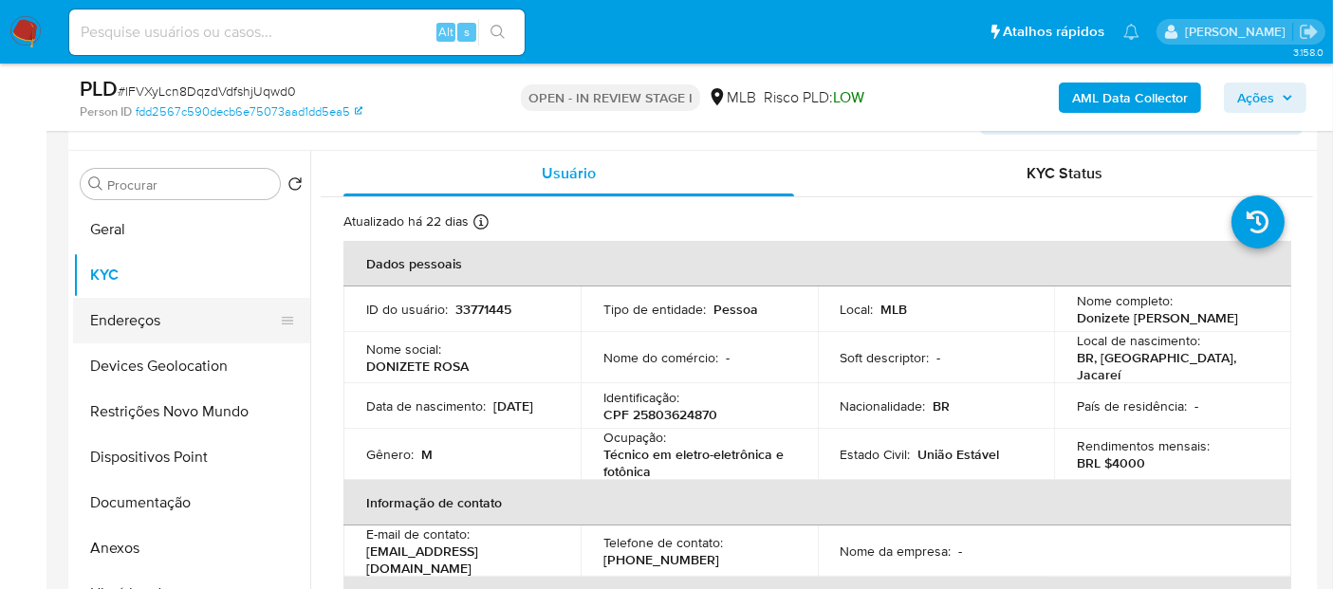
click at [150, 315] on button "Endereços" at bounding box center [184, 321] width 222 height 46
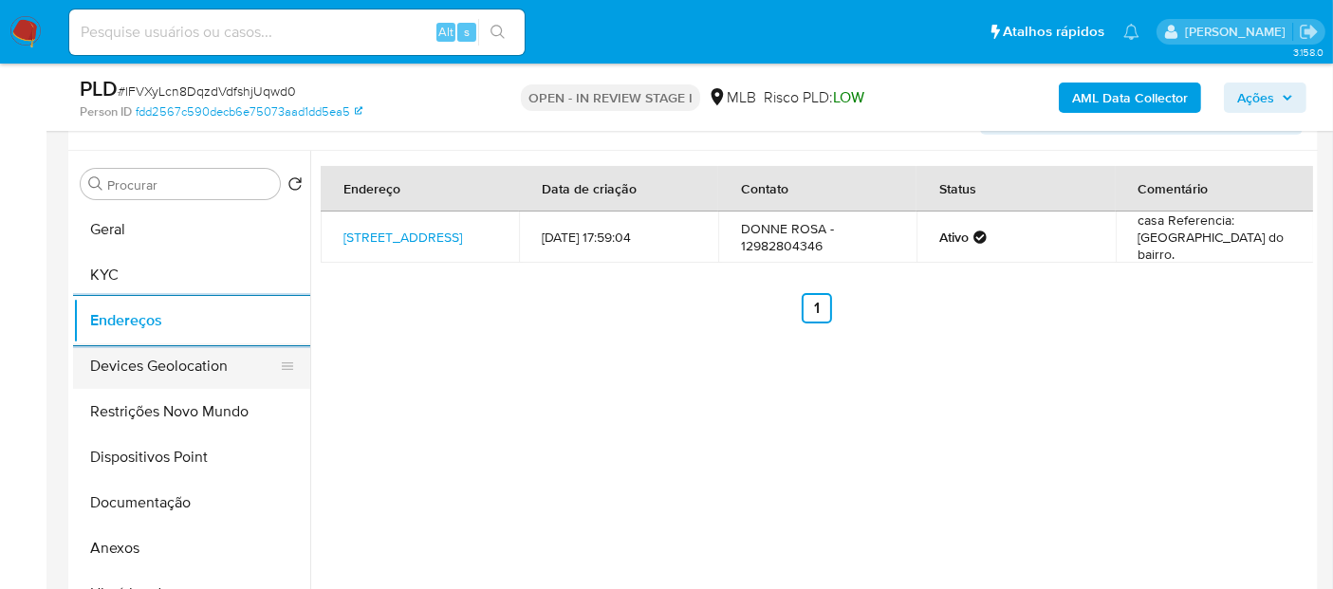
click at [171, 368] on button "Devices Geolocation" at bounding box center [184, 366] width 222 height 46
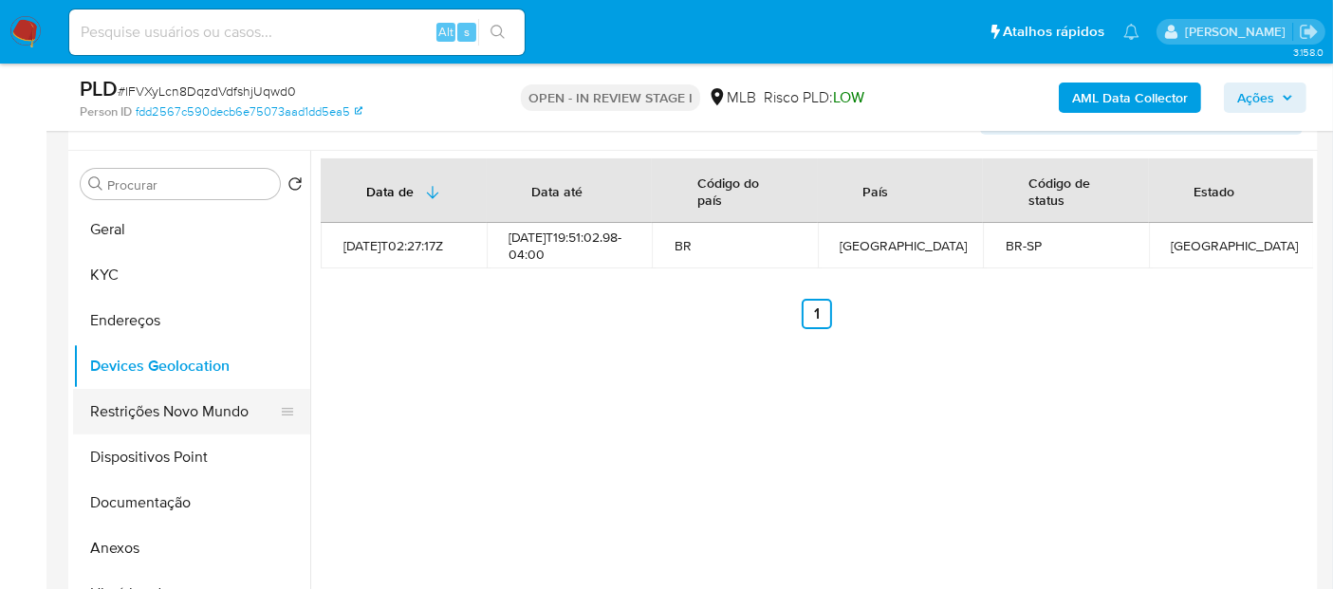
click at [160, 423] on button "Restrições Novo Mundo" at bounding box center [184, 412] width 222 height 46
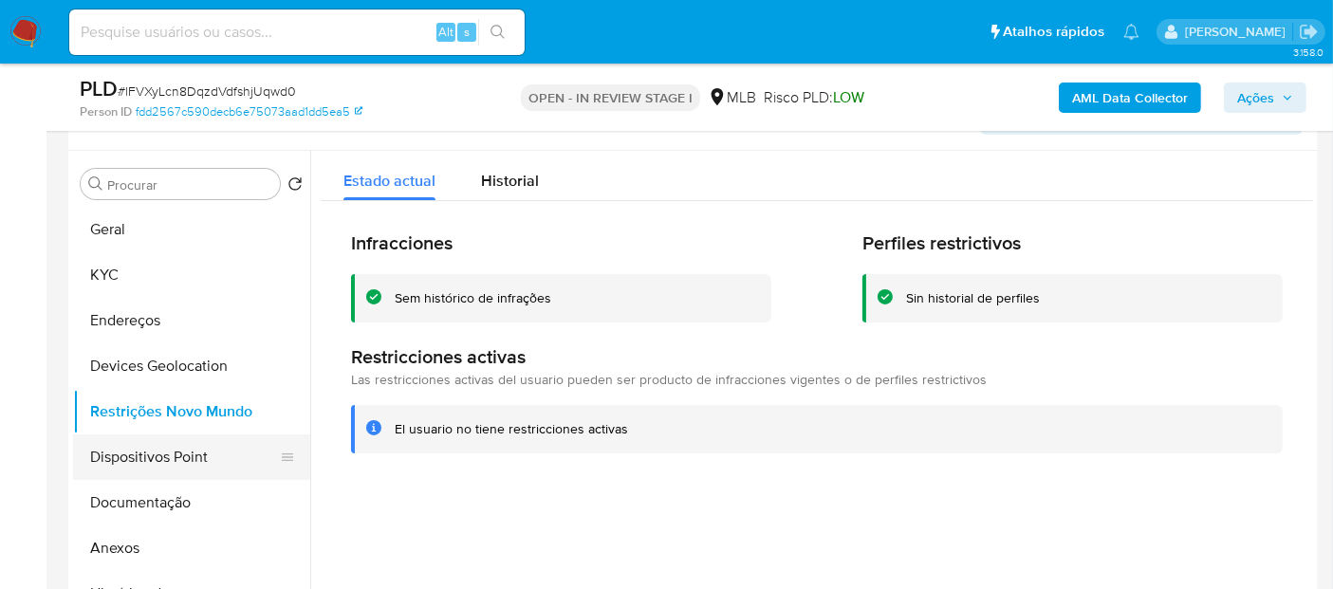
click at [166, 461] on button "Dispositivos Point" at bounding box center [184, 457] width 222 height 46
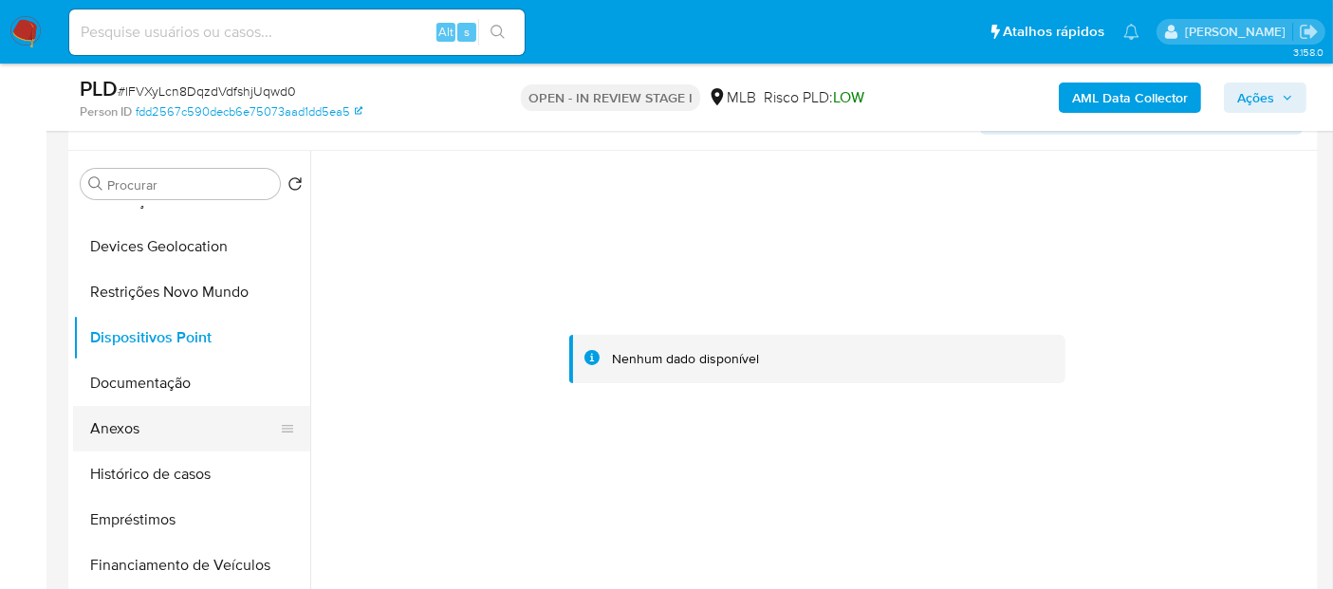
scroll to position [105, 0]
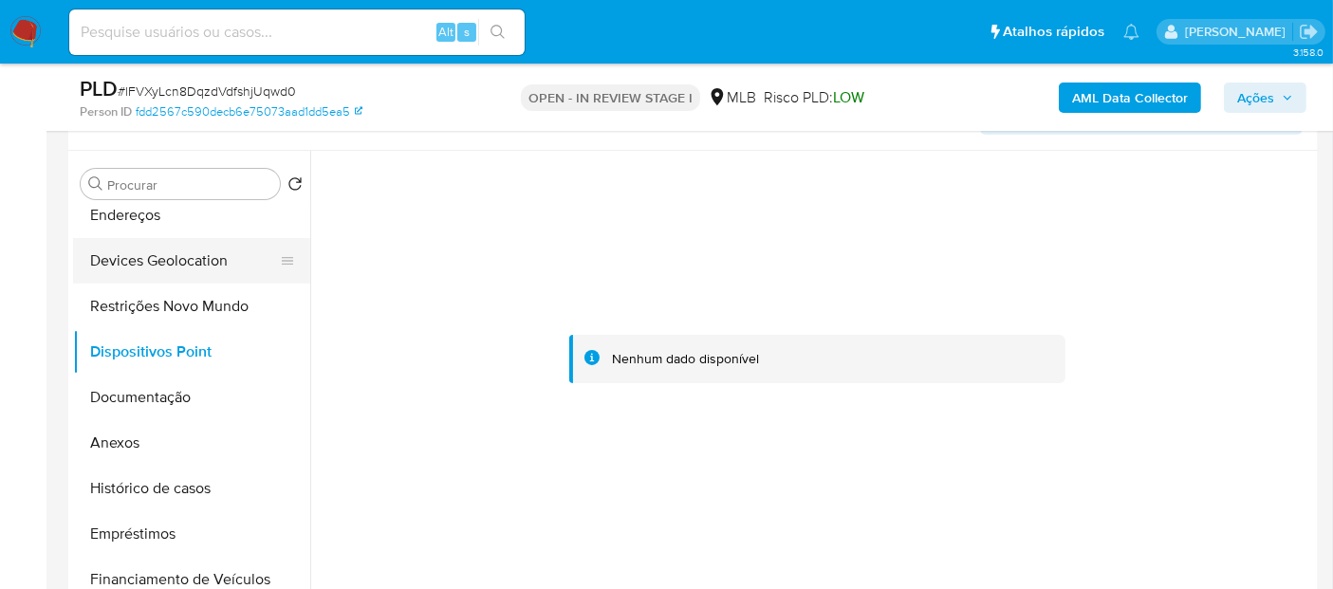
click at [205, 267] on button "Devices Geolocation" at bounding box center [184, 261] width 222 height 46
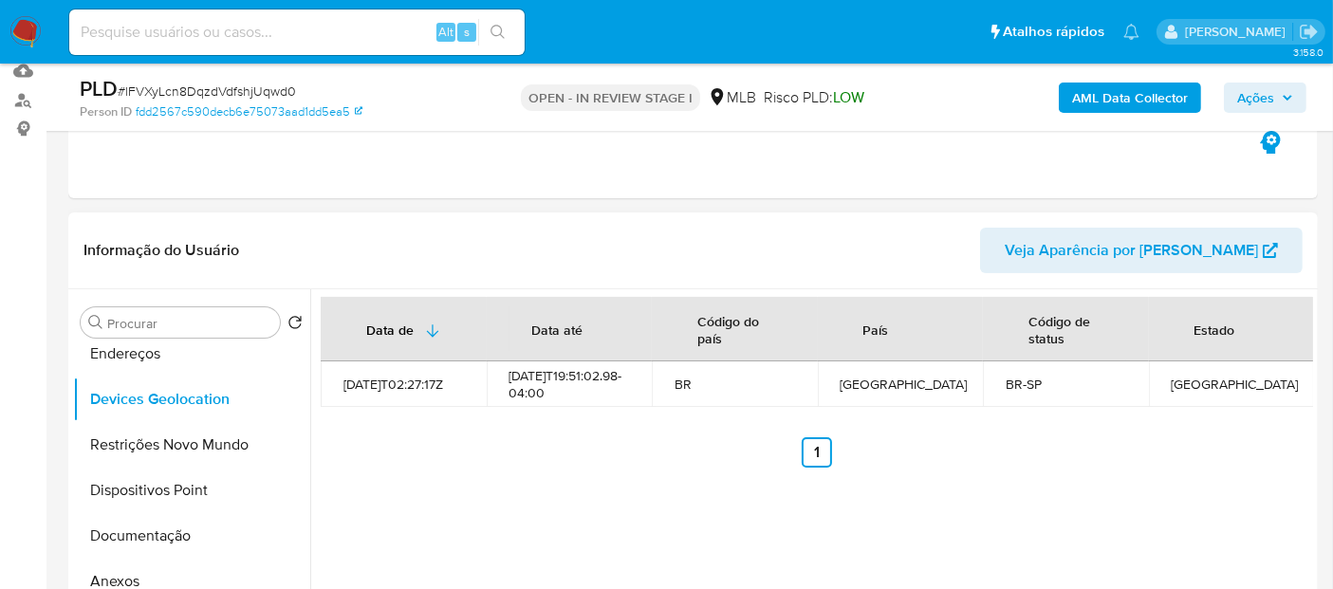
scroll to position [236, 0]
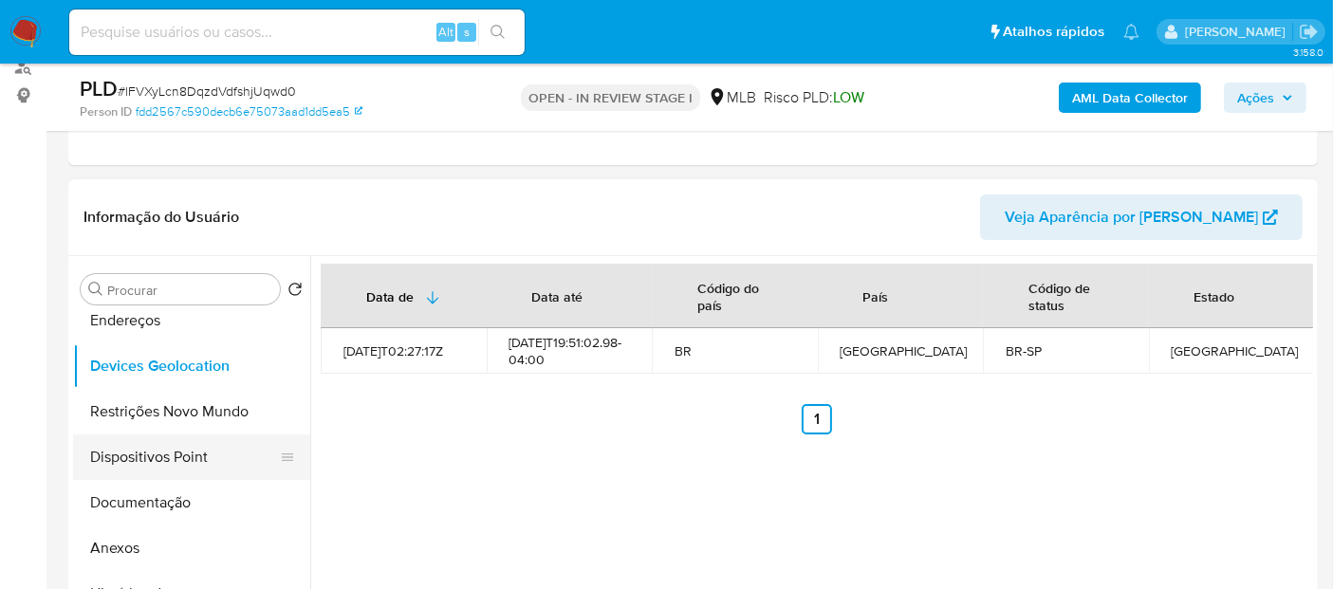
click at [143, 456] on button "Dispositivos Point" at bounding box center [184, 457] width 222 height 46
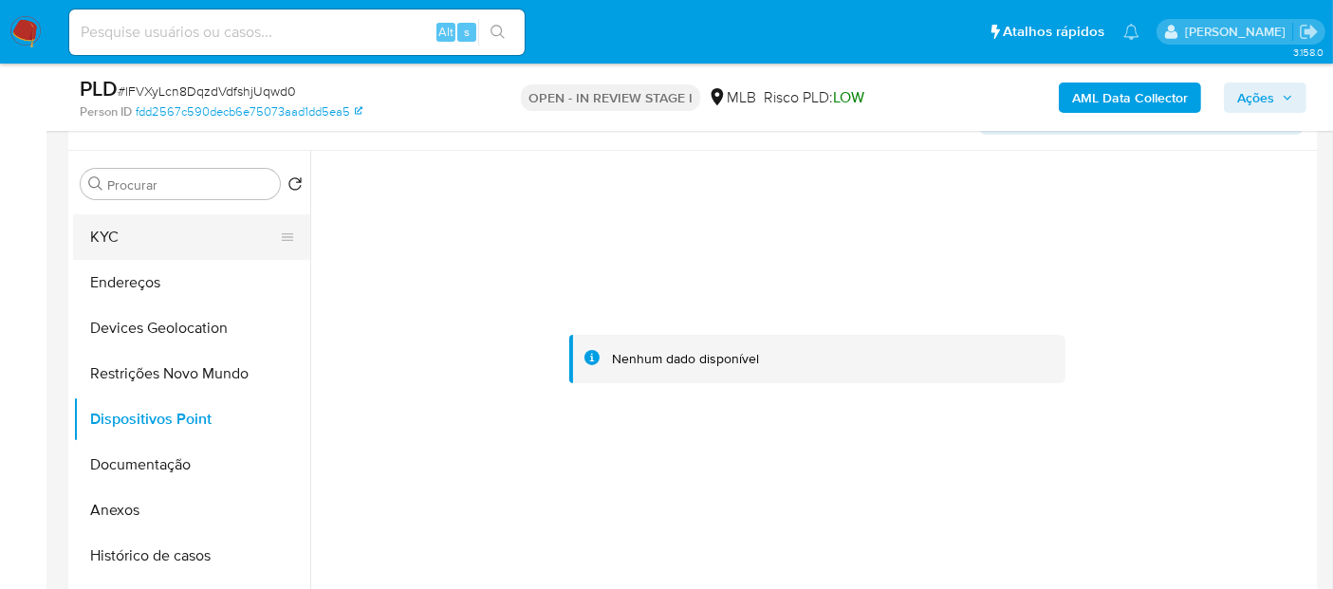
scroll to position [0, 0]
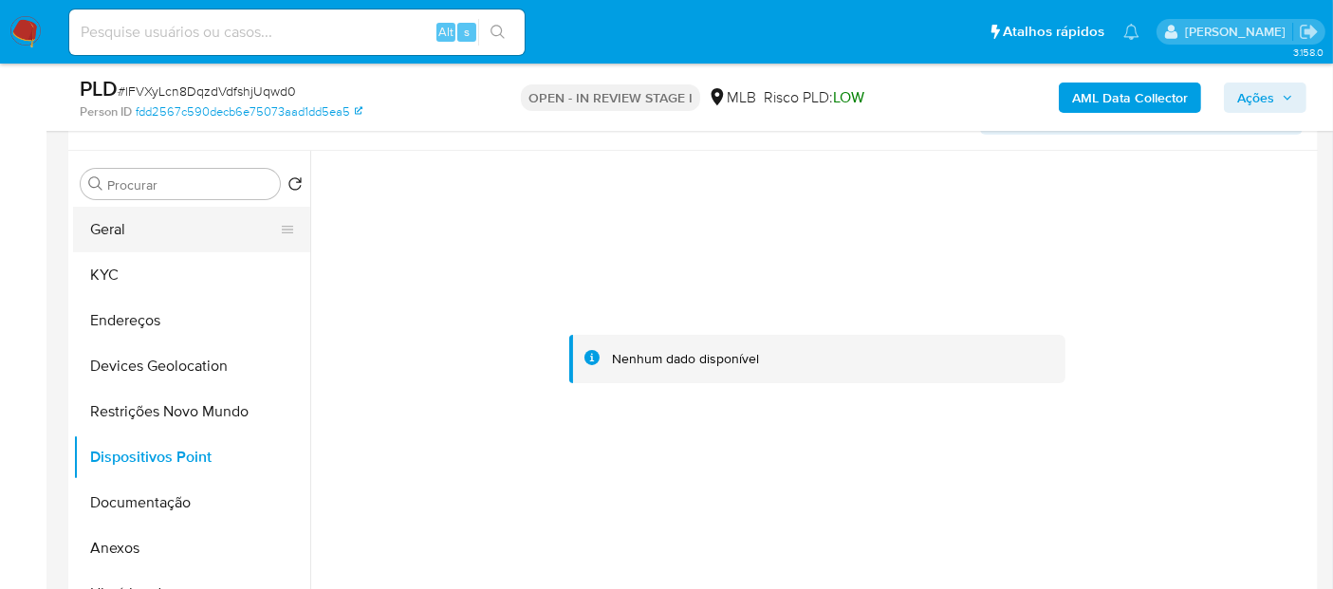
drag, startPoint x: 162, startPoint y: 229, endPoint x: 148, endPoint y: 249, distance: 24.5
click at [157, 231] on button "Geral" at bounding box center [184, 230] width 222 height 46
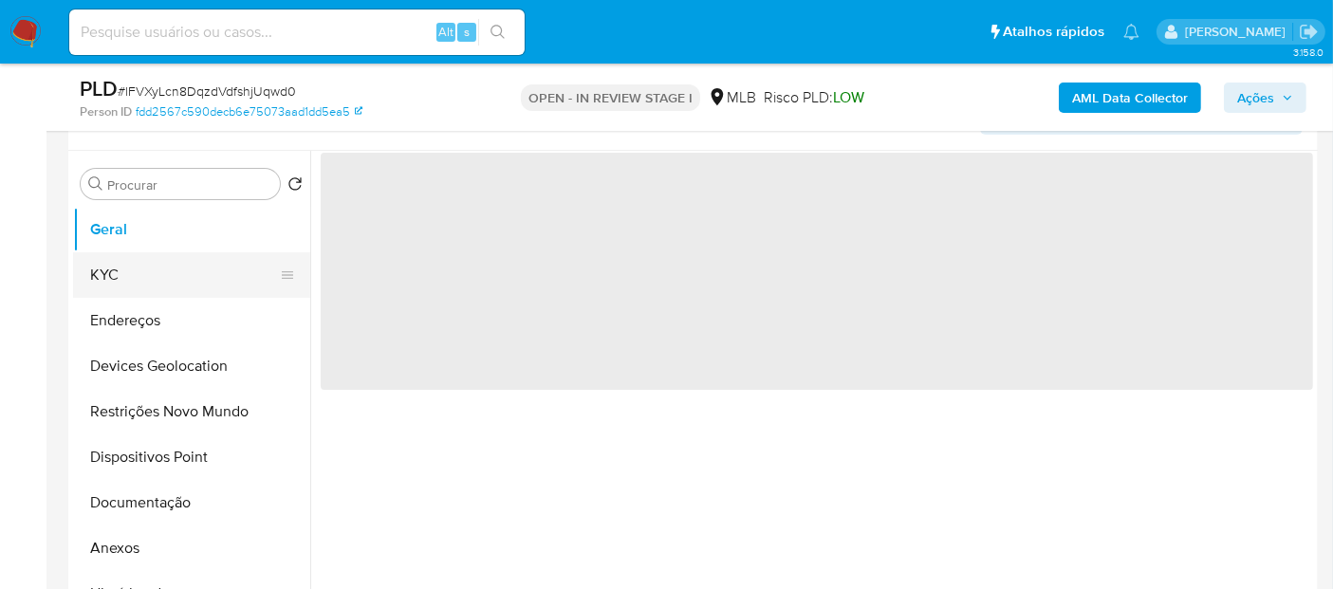
click at [144, 263] on button "KYC" at bounding box center [184, 275] width 222 height 46
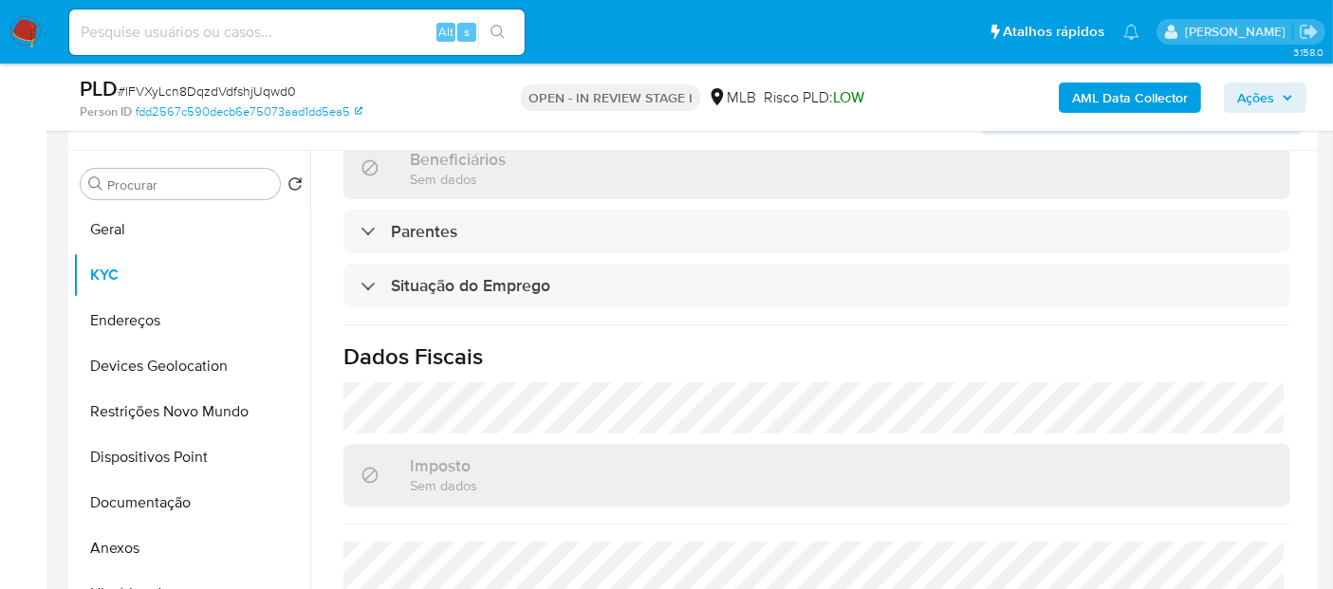
scroll to position [867, 0]
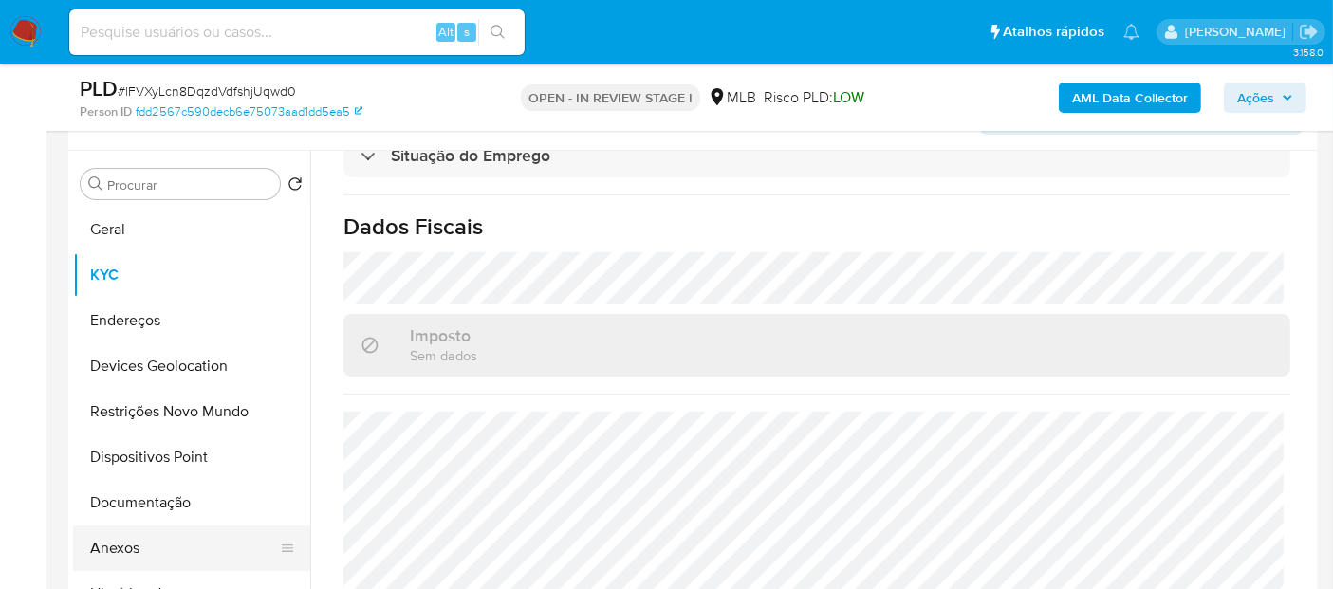
click at [161, 546] on button "Anexos" at bounding box center [184, 549] width 222 height 46
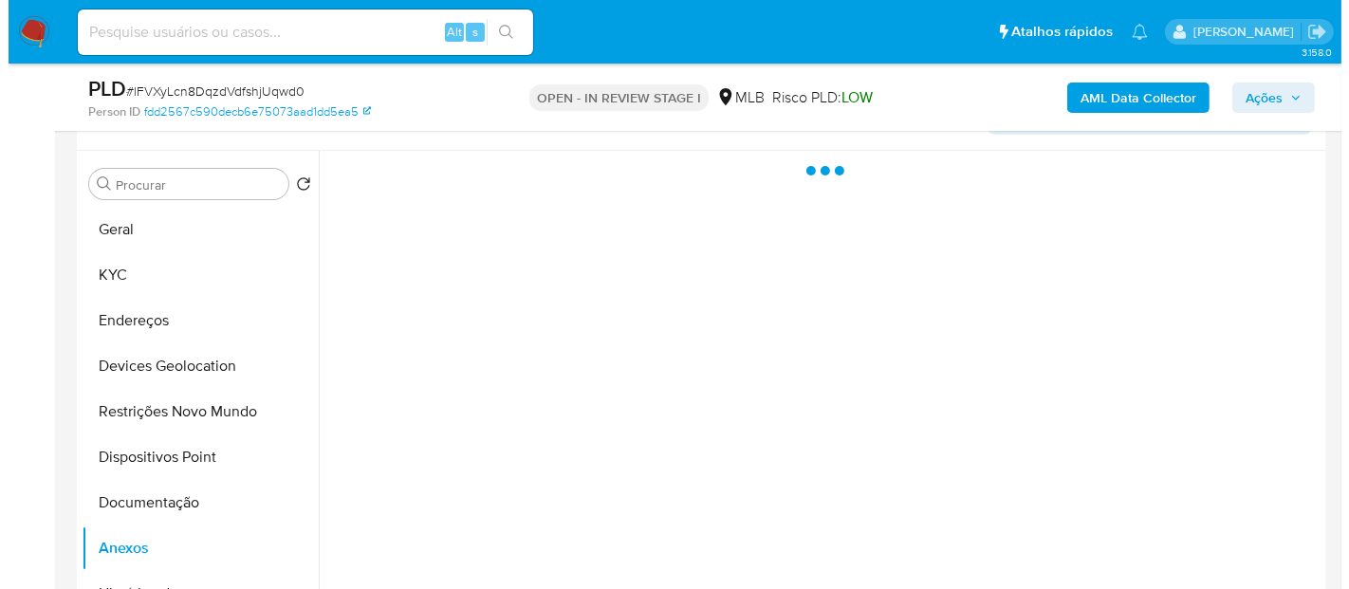
scroll to position [0, 0]
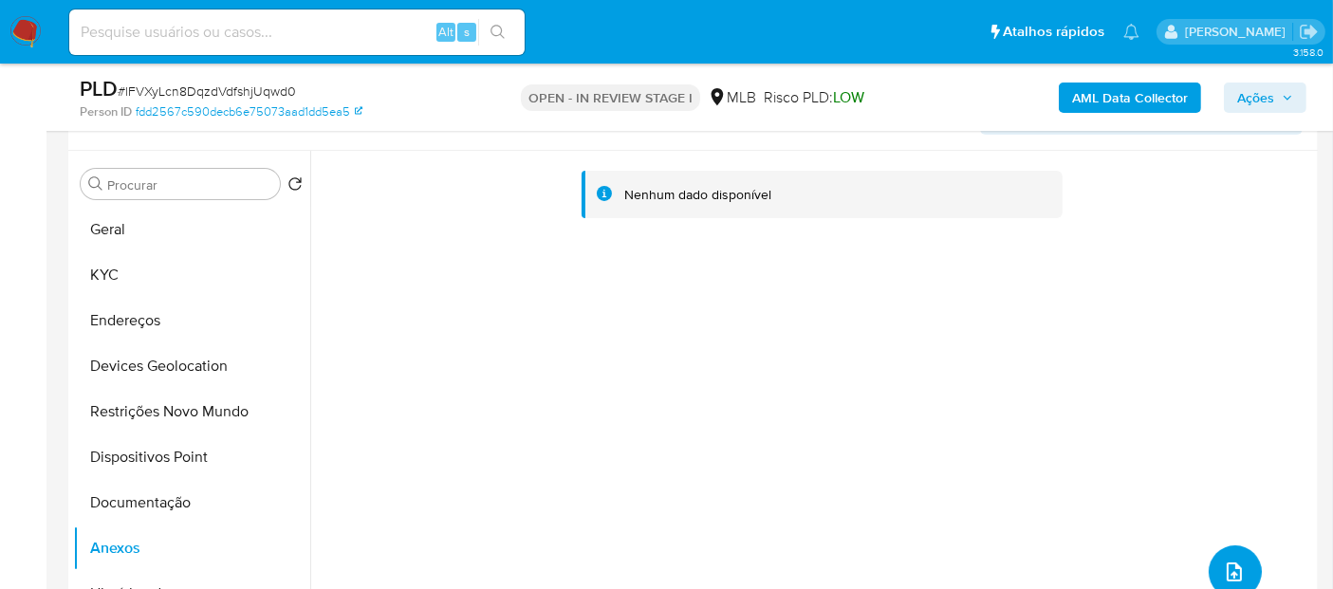
click at [1227, 569] on icon "upload-file" at bounding box center [1234, 572] width 15 height 19
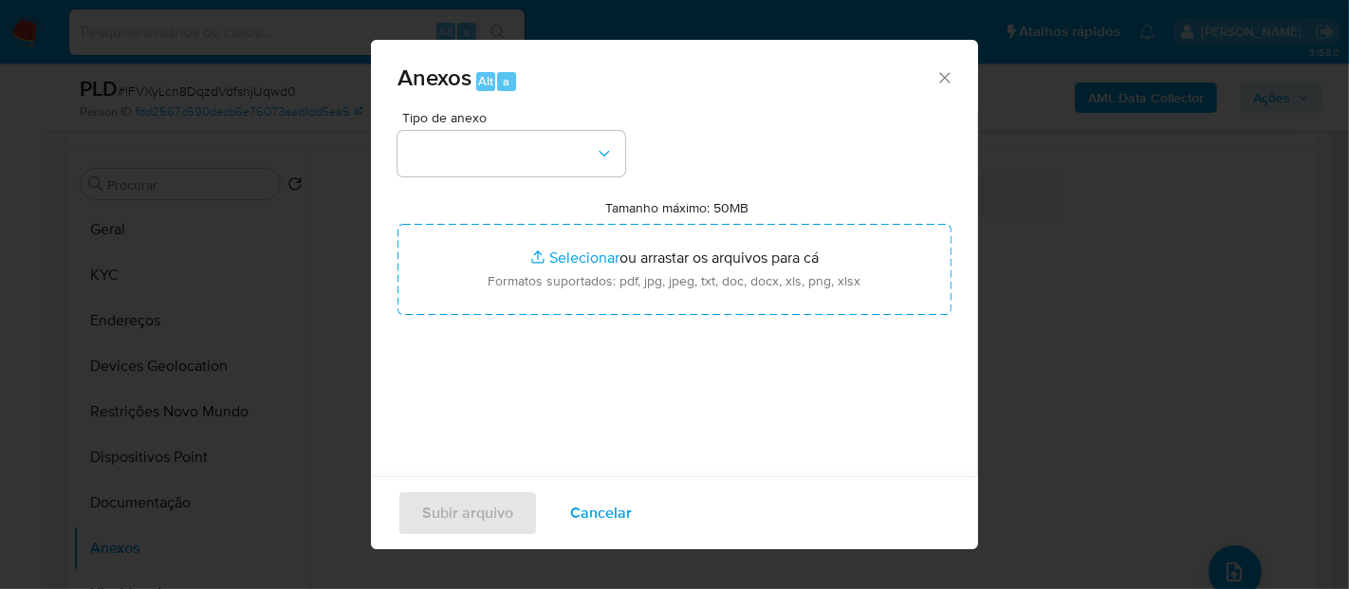
click at [567, 180] on div "Tipo de anexo Tamanho máximo: 50MB Selecionar arquivos Selecionar ou arrastar o…" at bounding box center [674, 335] width 554 height 448
click at [581, 158] on button "button" at bounding box center [511, 154] width 228 height 46
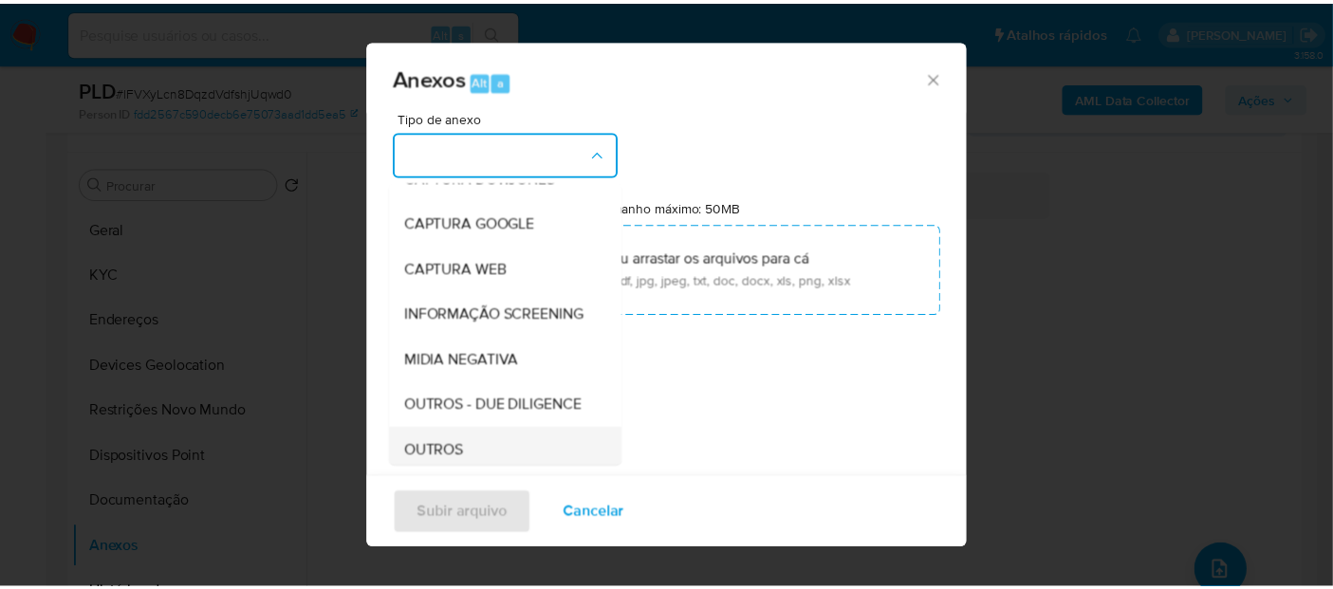
scroll to position [211, 0]
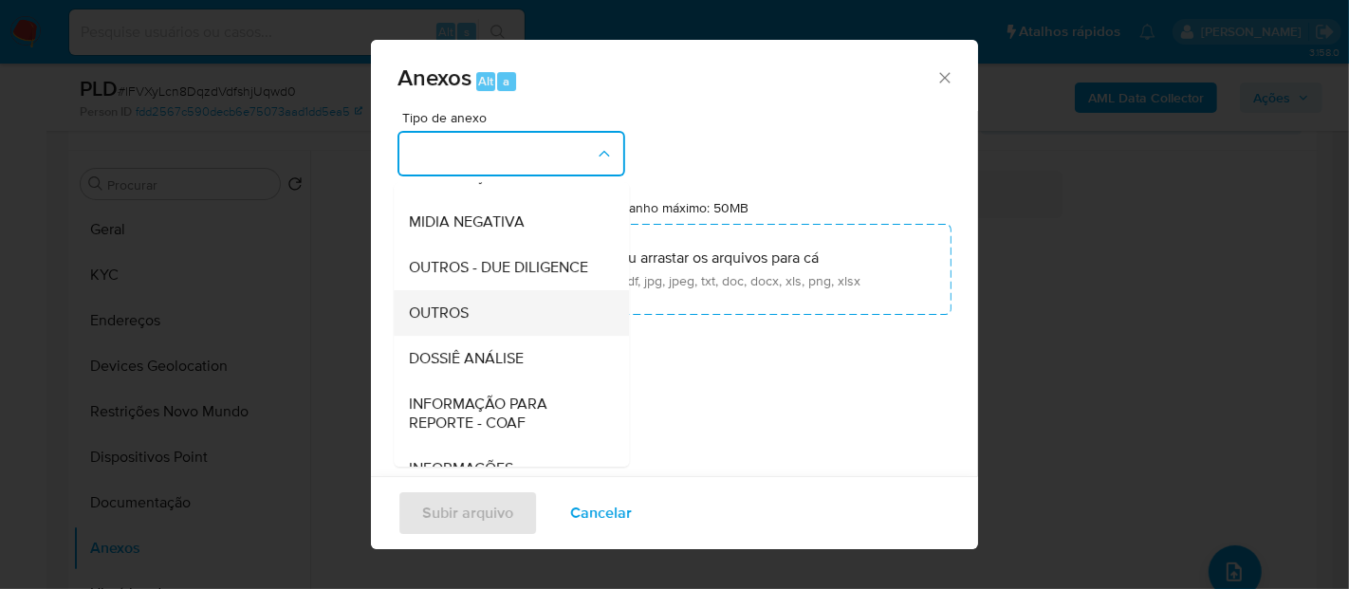
click at [466, 323] on span "OUTROS" at bounding box center [439, 313] width 60 height 19
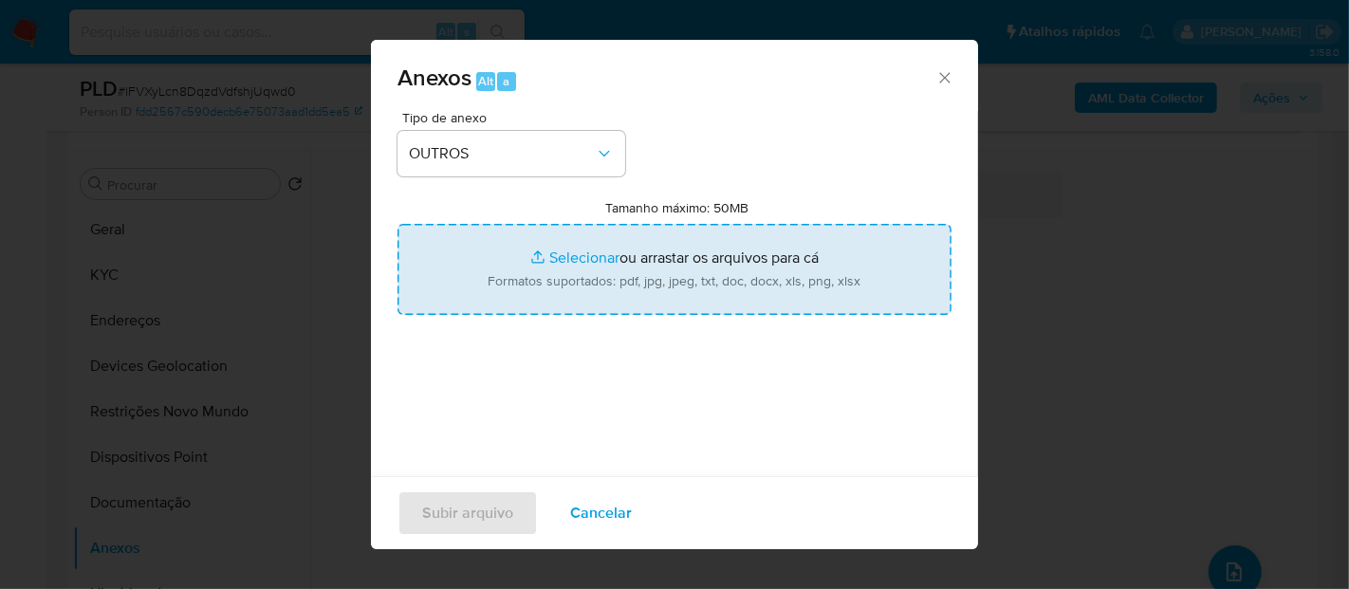
click at [563, 268] on input "Tamanho máximo: 50MB Selecionar arquivos" at bounding box center [674, 269] width 554 height 91
type input "C:\fakepath\Mulan 33771445_2025_09_09_14_46_18.xlsx"
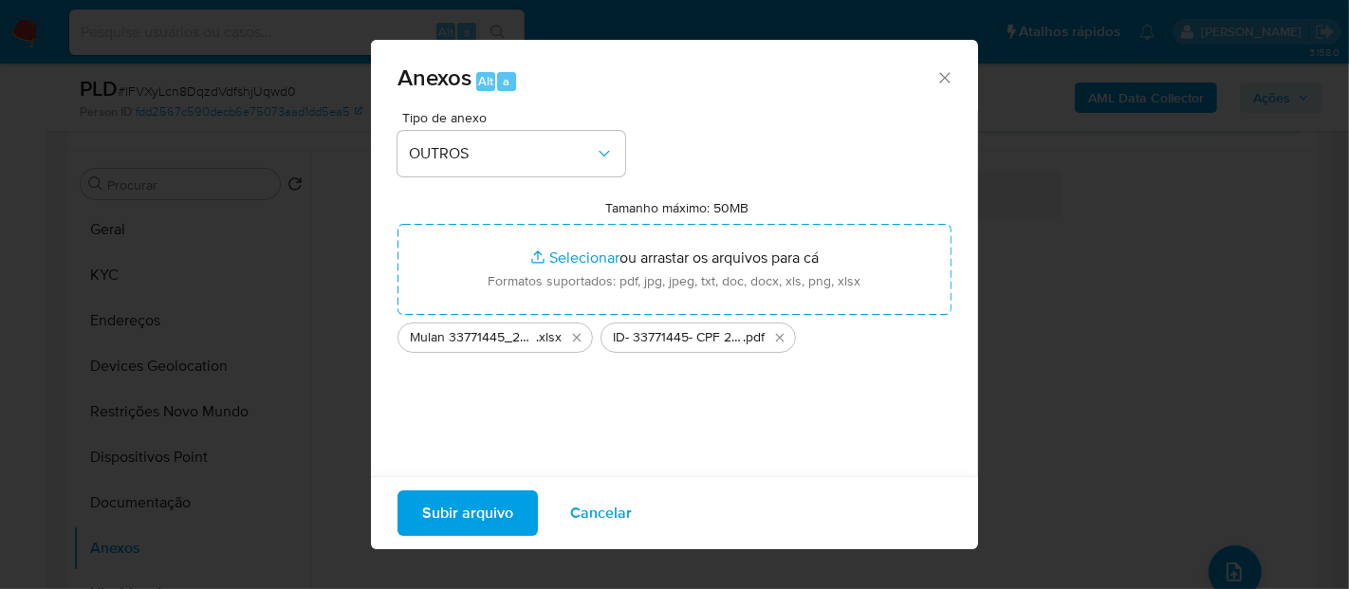
click at [472, 516] on span "Subir arquivo" at bounding box center [467, 513] width 91 height 42
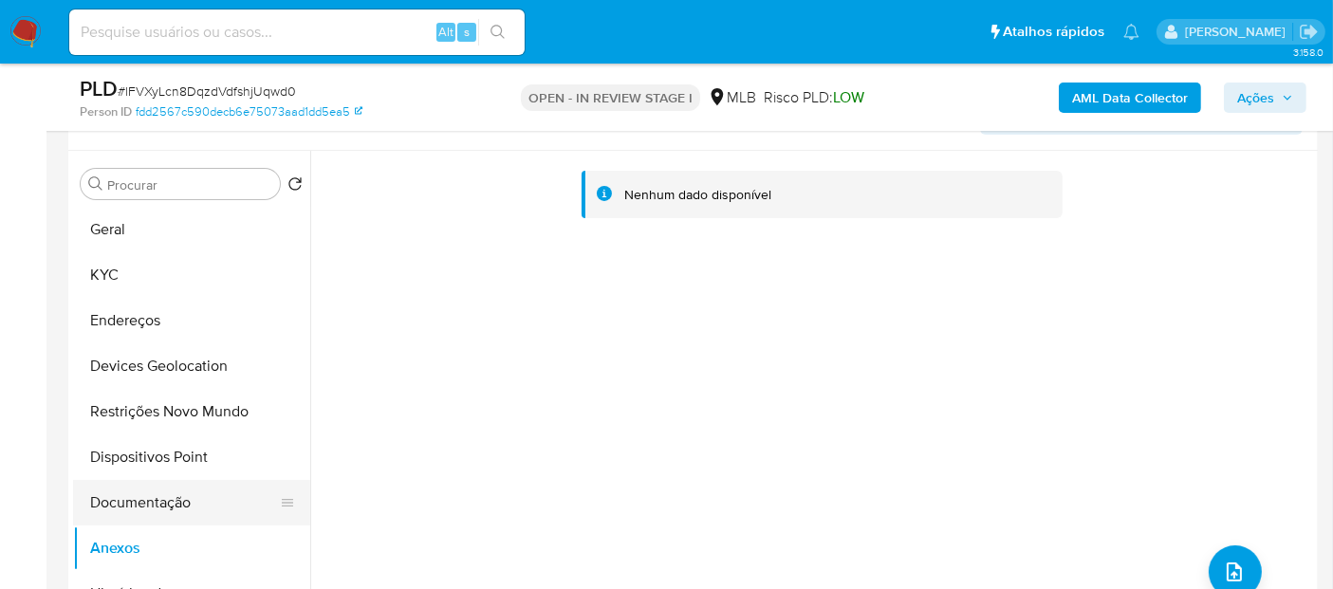
click at [129, 504] on button "Documentação" at bounding box center [184, 503] width 222 height 46
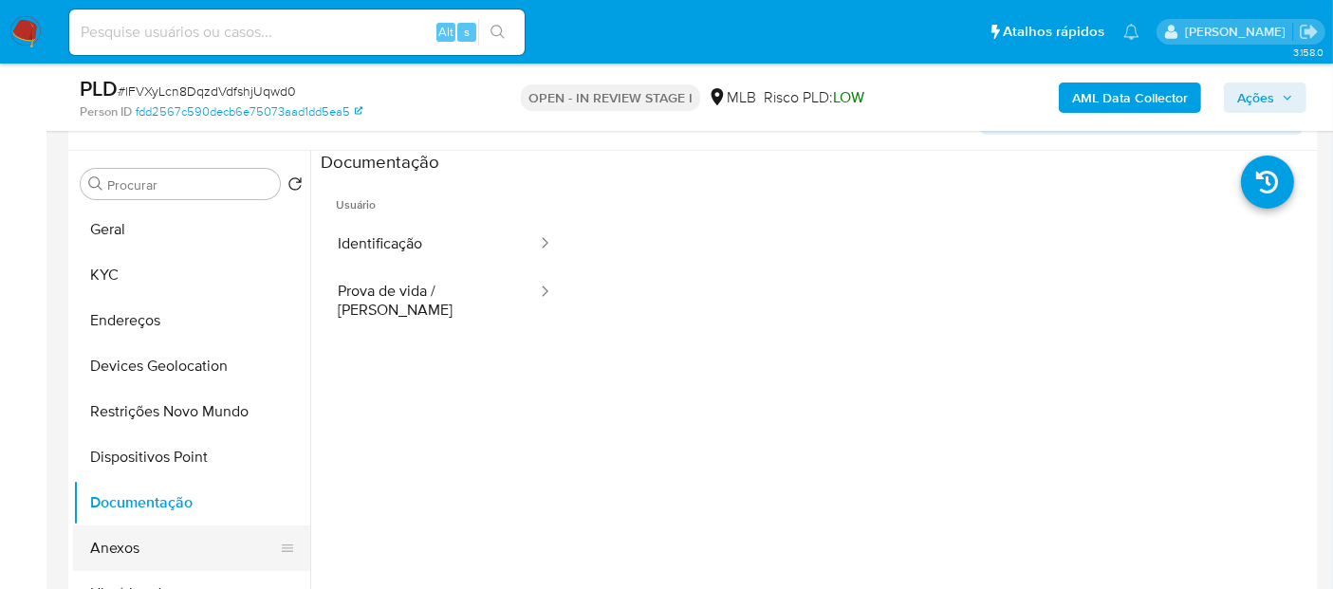
click at [151, 547] on button "Anexos" at bounding box center [184, 549] width 222 height 46
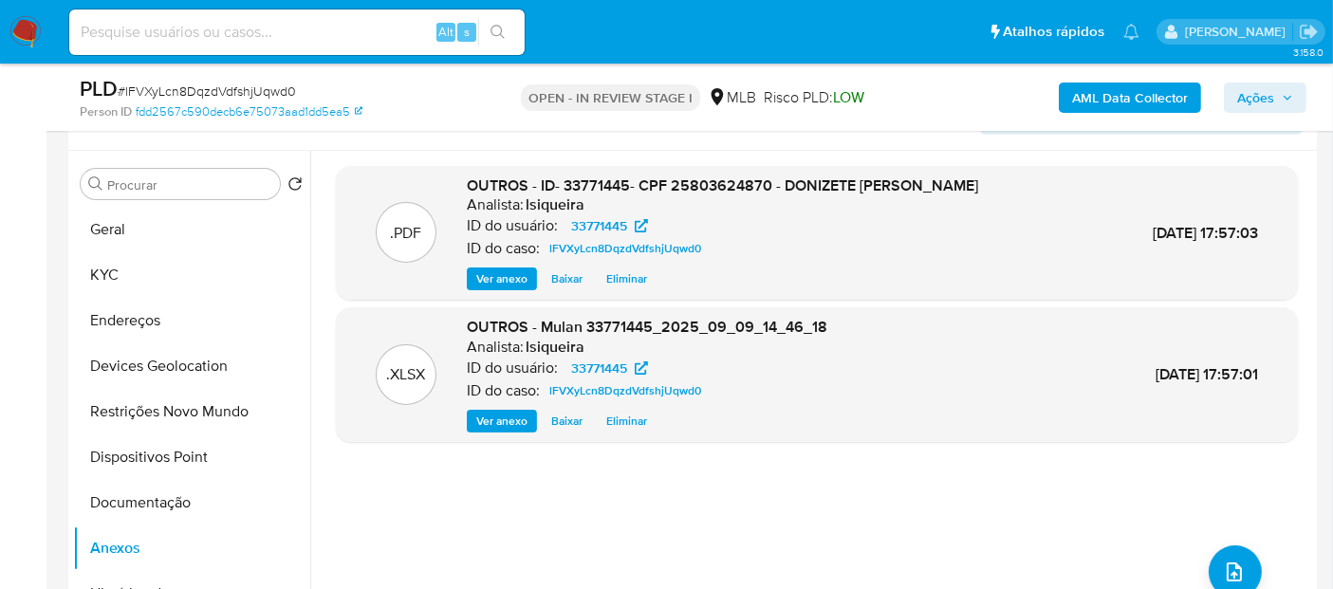
click at [1082, 99] on b "AML Data Collector" at bounding box center [1130, 98] width 116 height 30
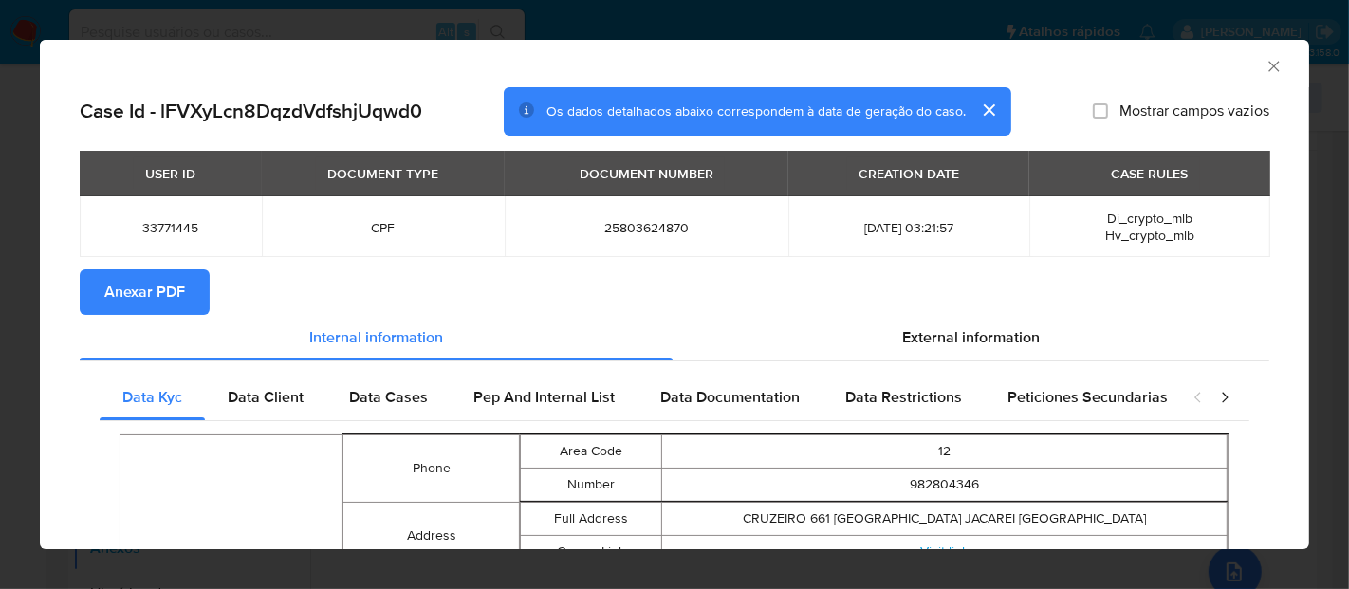
click at [124, 291] on span "Anexar PDF" at bounding box center [144, 292] width 81 height 42
click at [1268, 70] on icon "Fechar a janela" at bounding box center [1273, 66] width 10 height 10
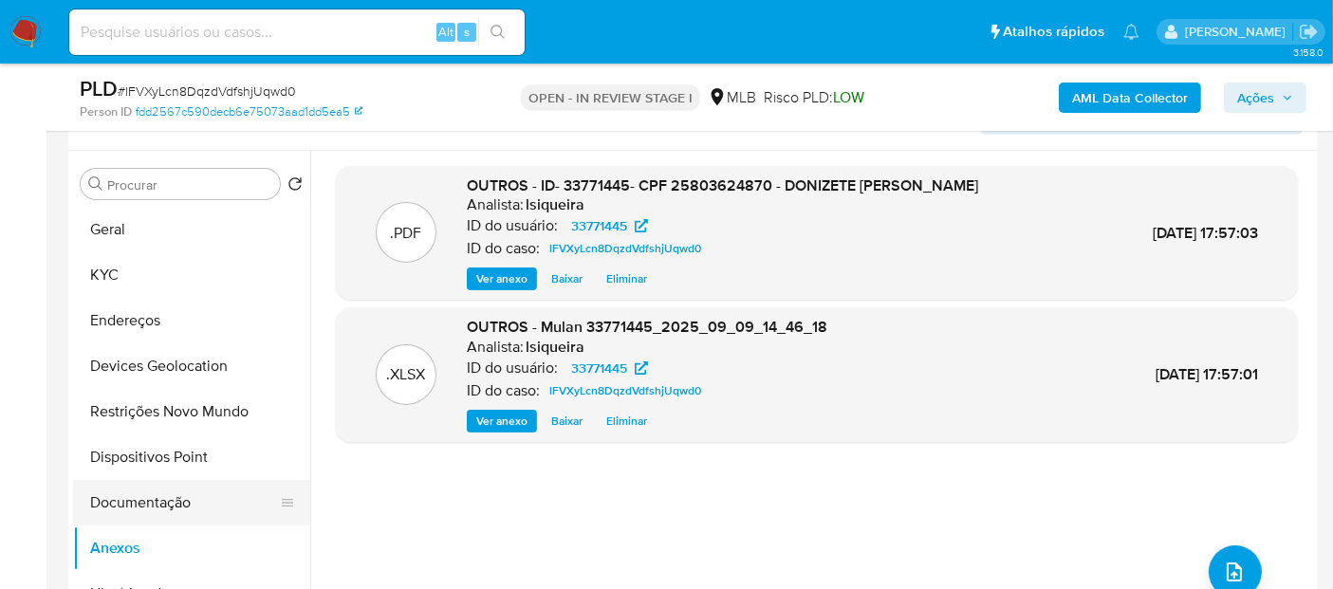
click at [176, 491] on button "Documentação" at bounding box center [184, 503] width 222 height 46
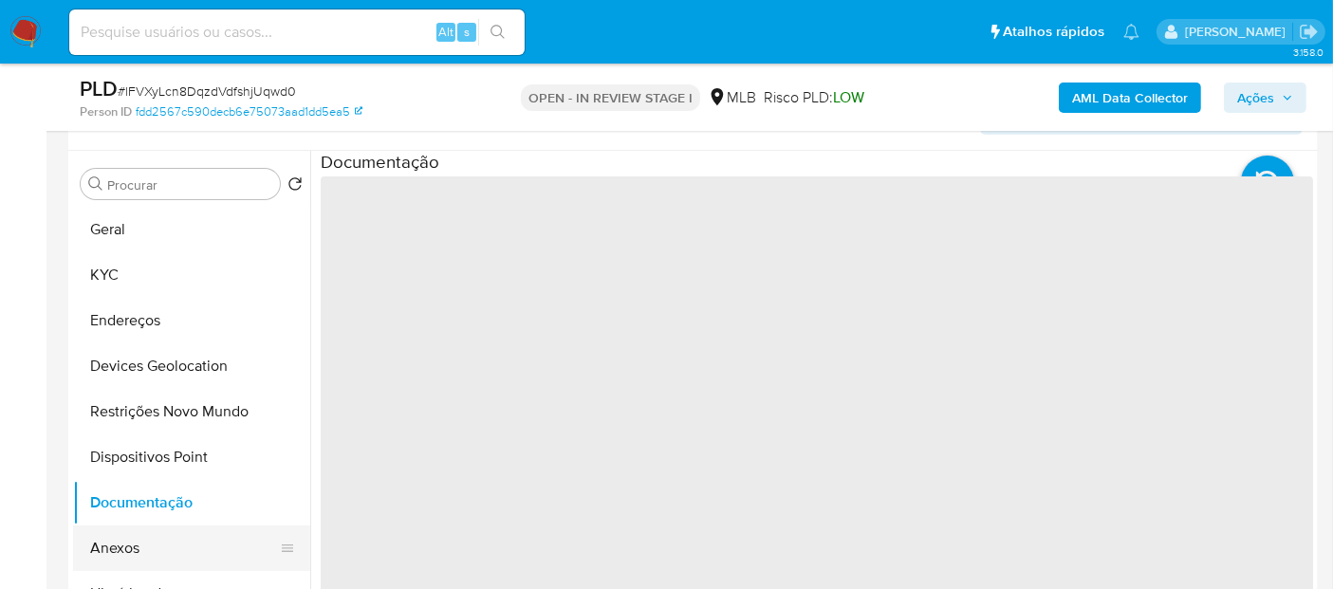
click at [169, 530] on button "Anexos" at bounding box center [184, 549] width 222 height 46
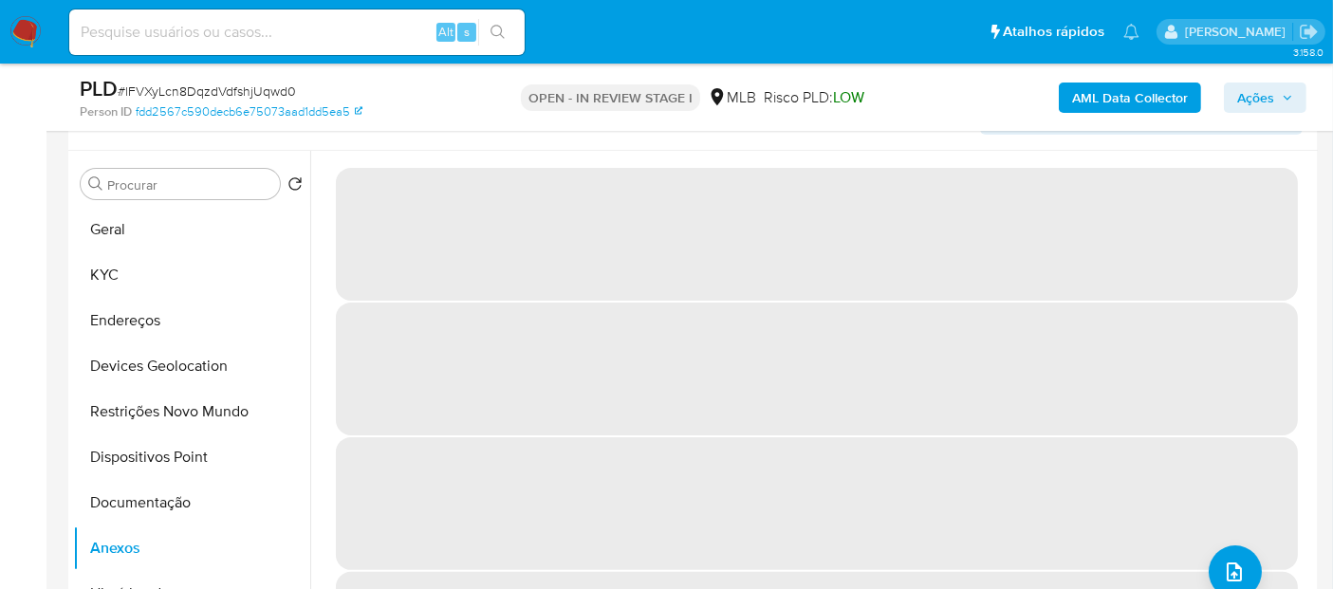
click at [1245, 97] on span "Ações" at bounding box center [1255, 98] width 37 height 30
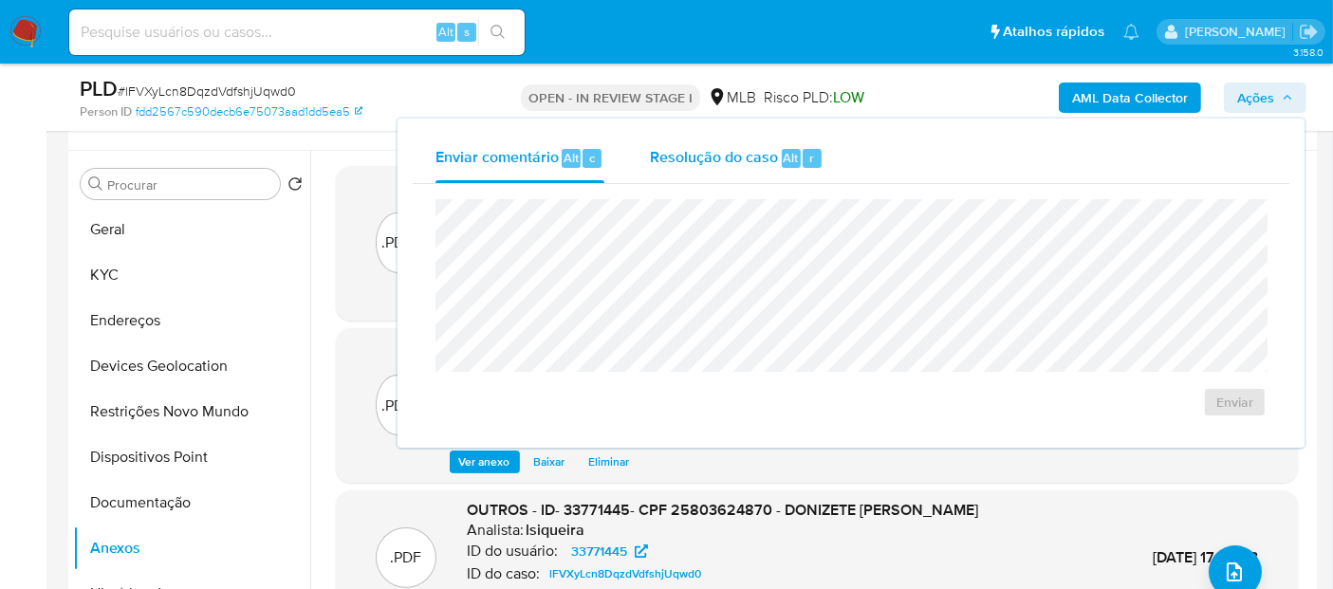
click at [766, 166] on span "Resolução do caso" at bounding box center [714, 157] width 128 height 22
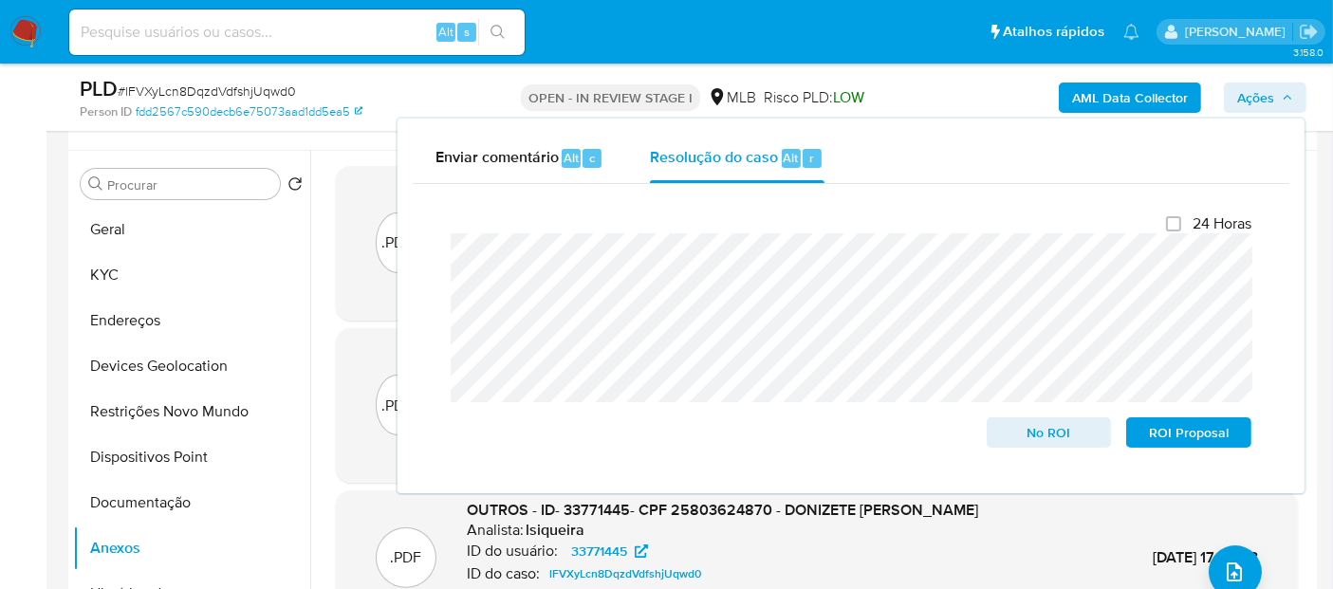
scroll to position [0, 0]
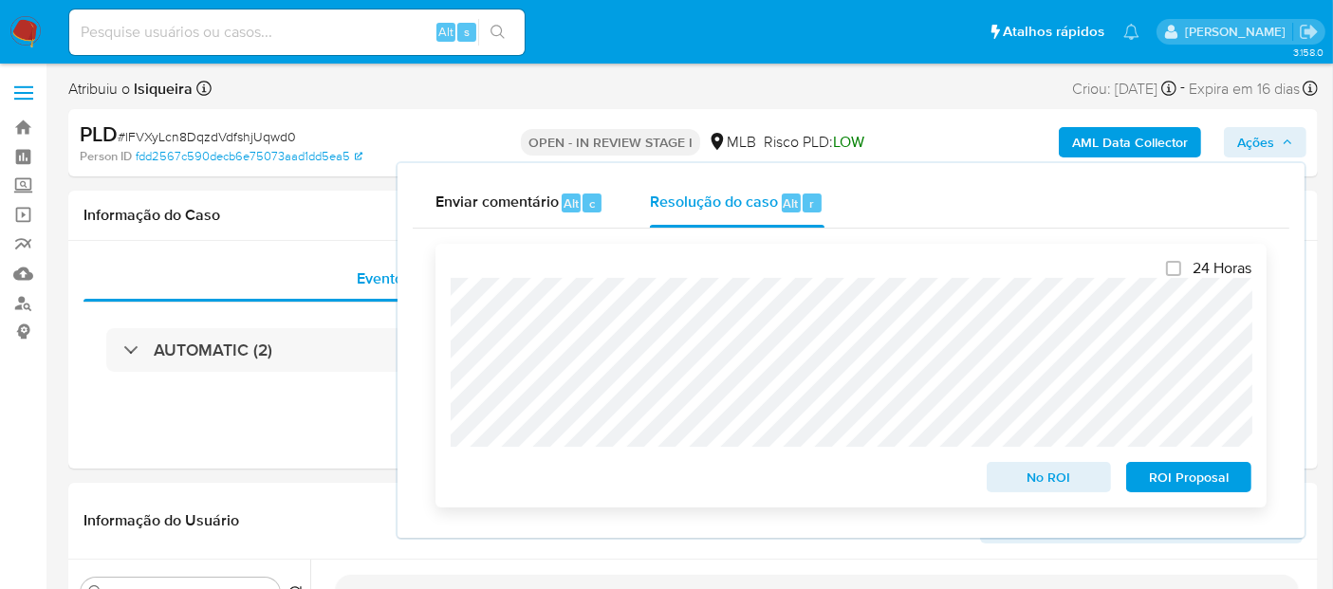
click at [1063, 474] on span "No ROI" at bounding box center [1049, 477] width 99 height 27
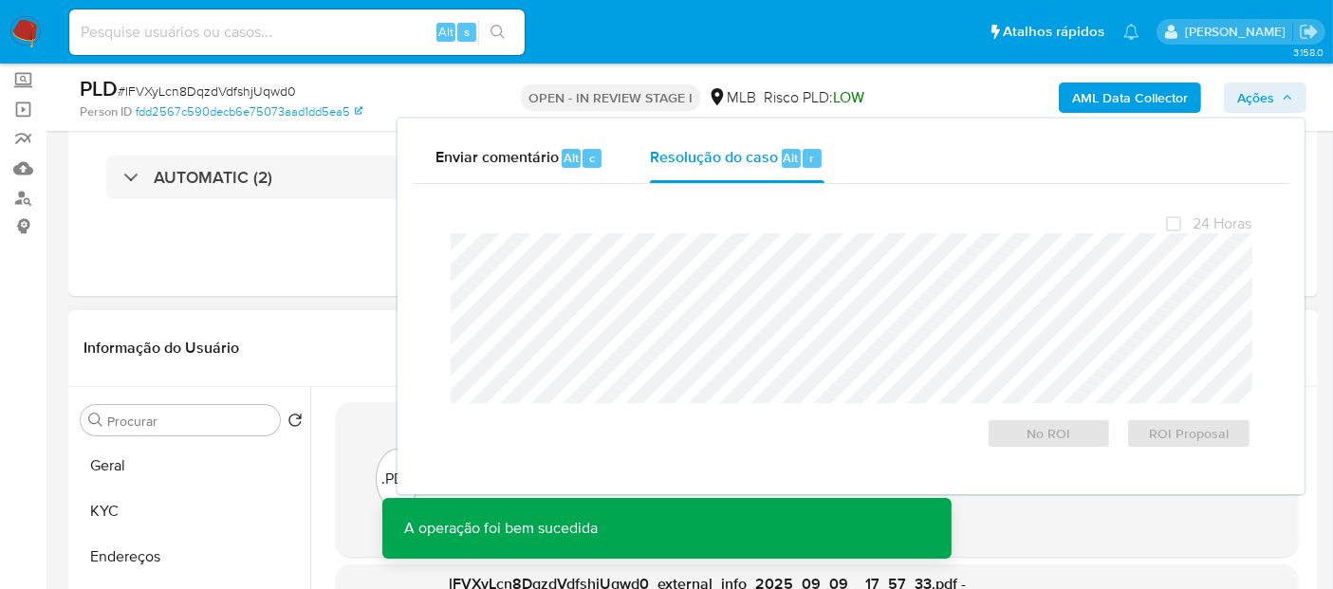
scroll to position [105, 0]
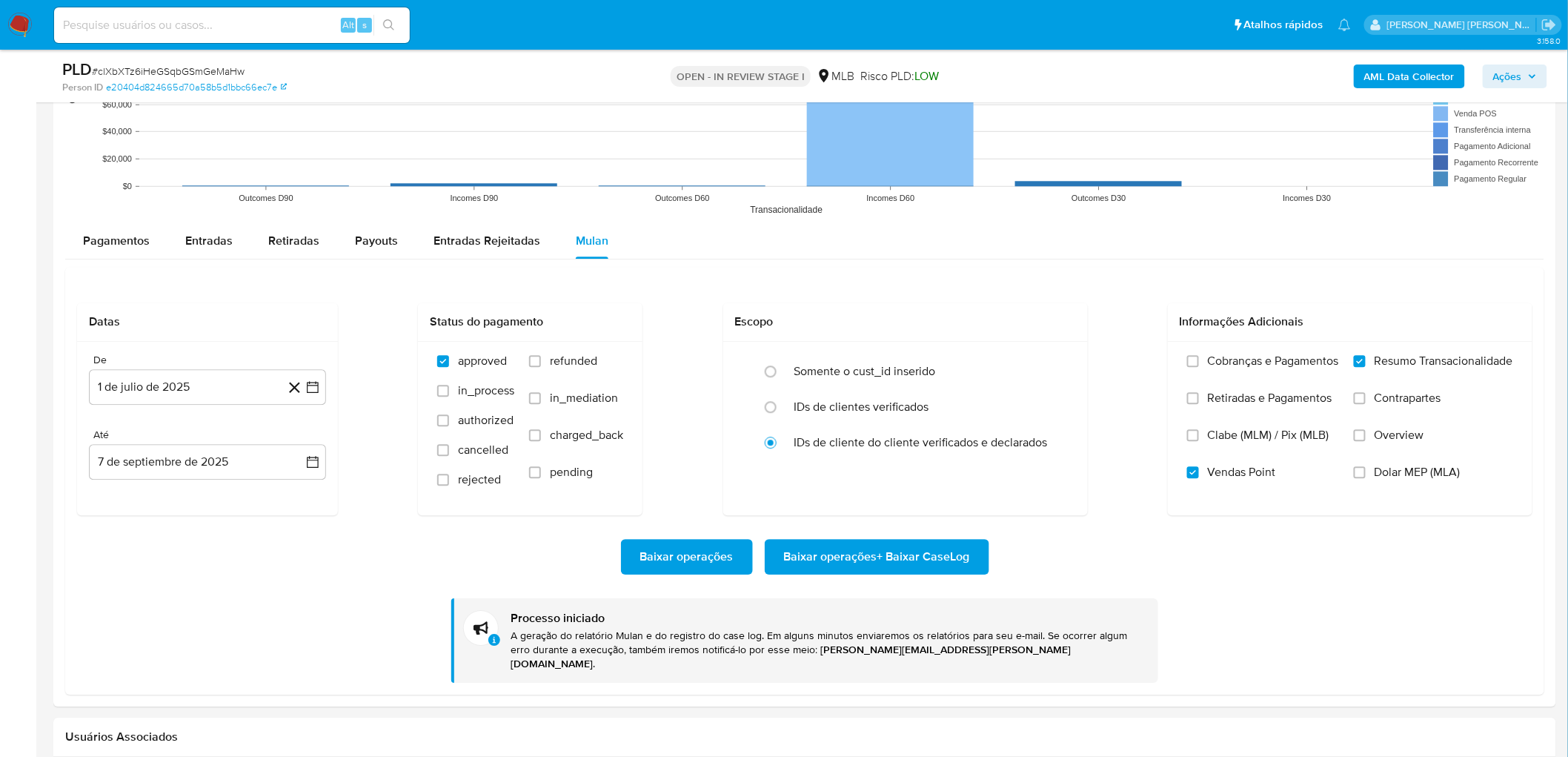
scroll to position [1482, 0]
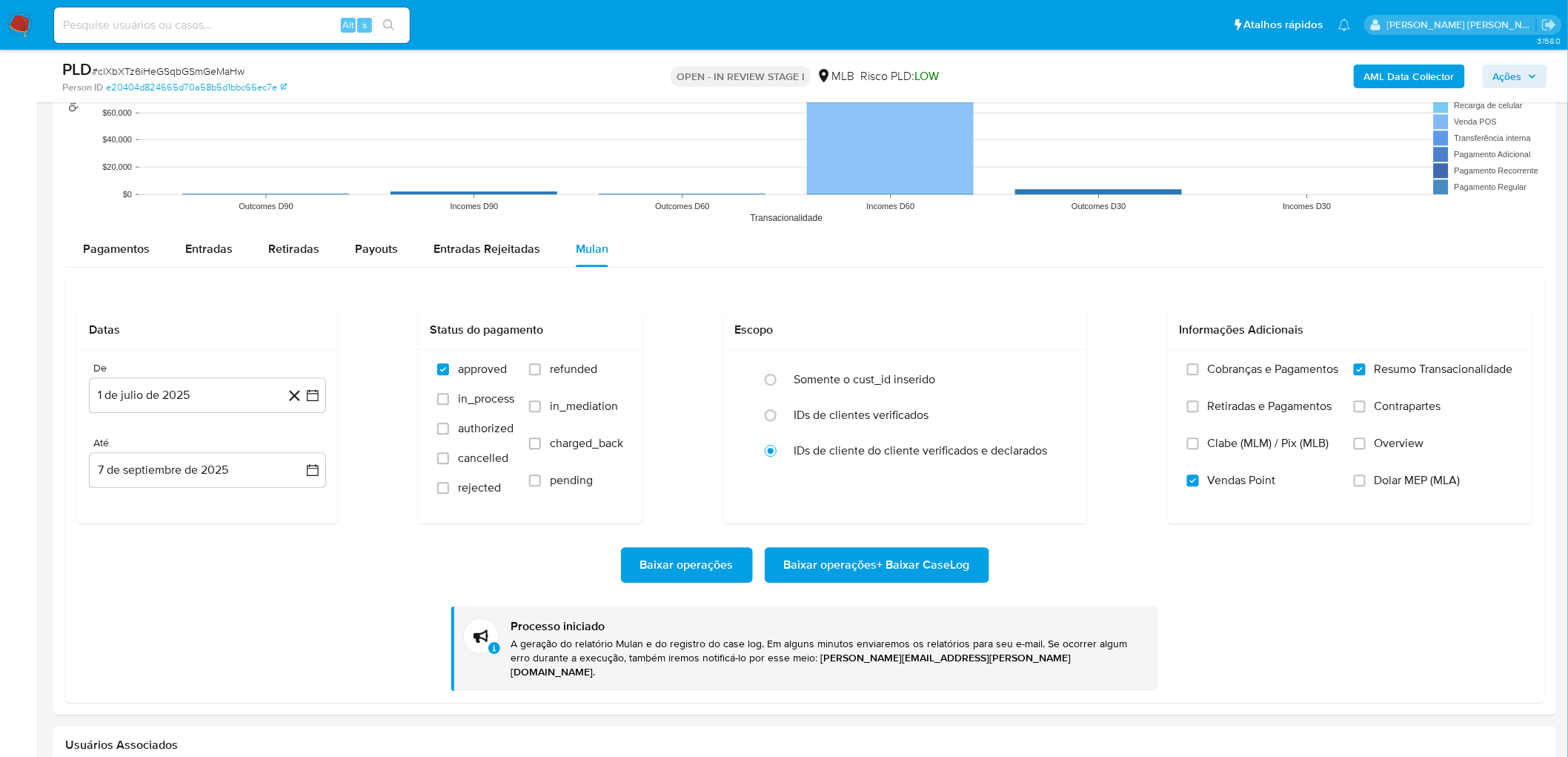
click at [915, 247] on div "Pagamentos Entradas Retiradas Payouts Entradas Rejeitadas Mulan" at bounding box center [805, 249] width 1480 height 36
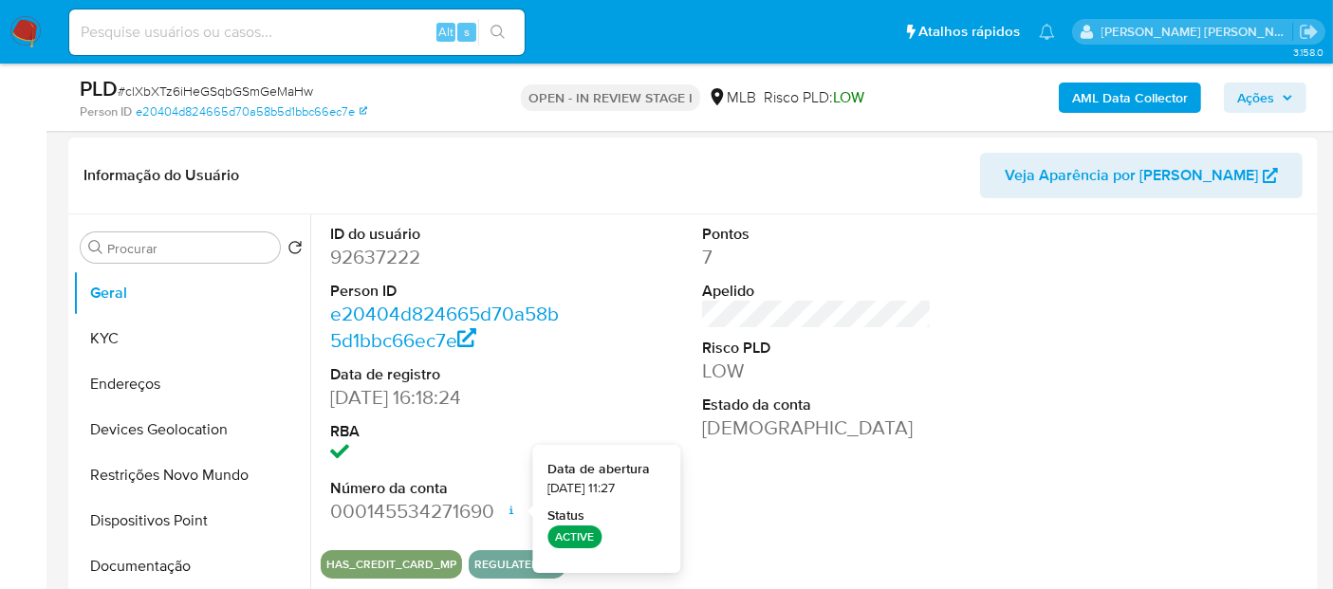
scroll to position [211, 0]
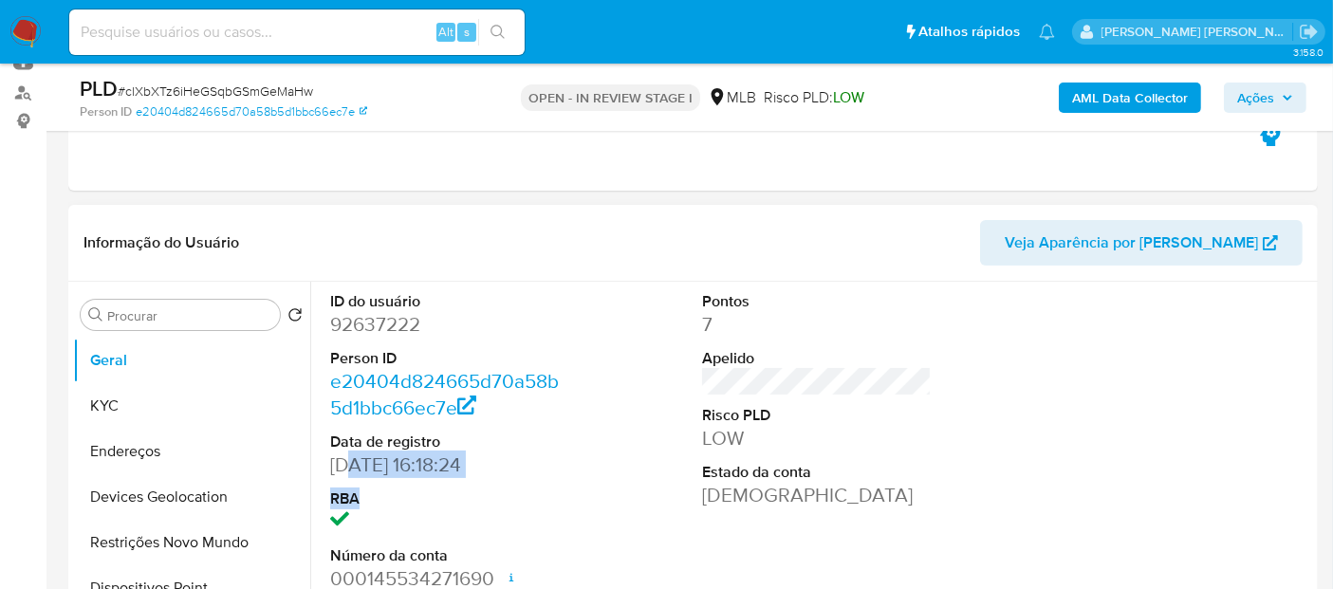
drag, startPoint x: 355, startPoint y: 462, endPoint x: 598, endPoint y: 481, distance: 243.6
click at [598, 481] on div "ID do usuário 92637222 Person ID e20404d824665d70a58b5d1bbc66ec7e Data de regis…" at bounding box center [817, 442] width 992 height 321
click at [603, 445] on div "ID do usuário 92637222 Person ID e20404d824665d70a58b5d1bbc66ec7e Data de regis…" at bounding box center [817, 442] width 992 height 321
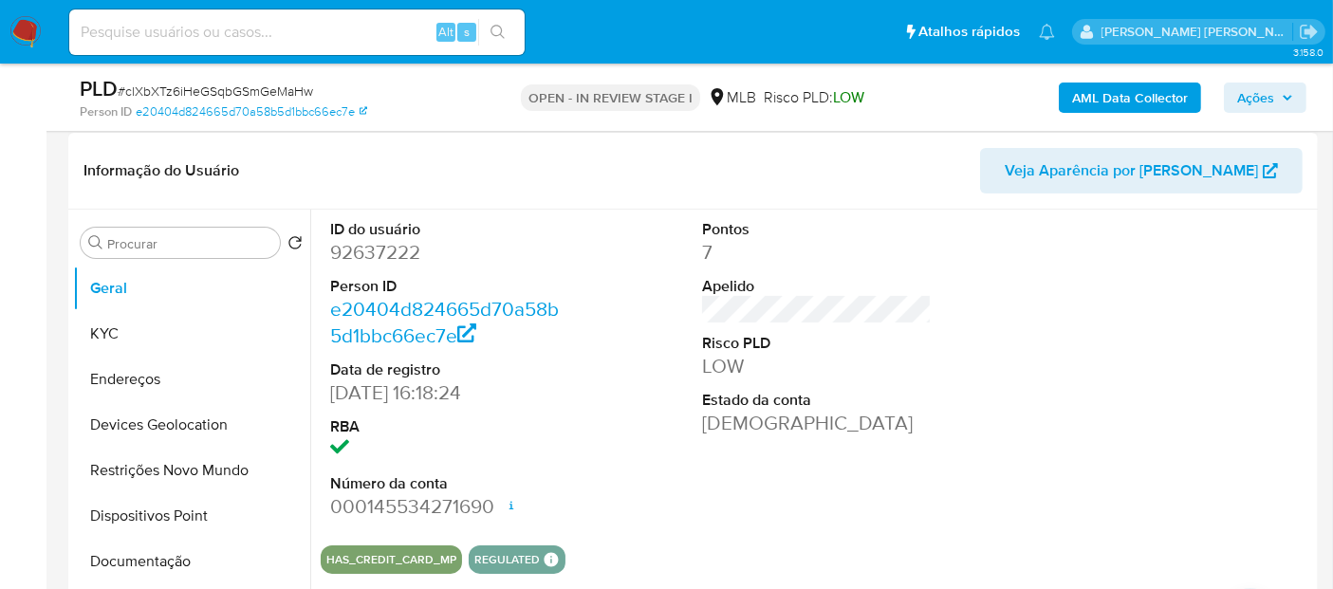
scroll to position [316, 0]
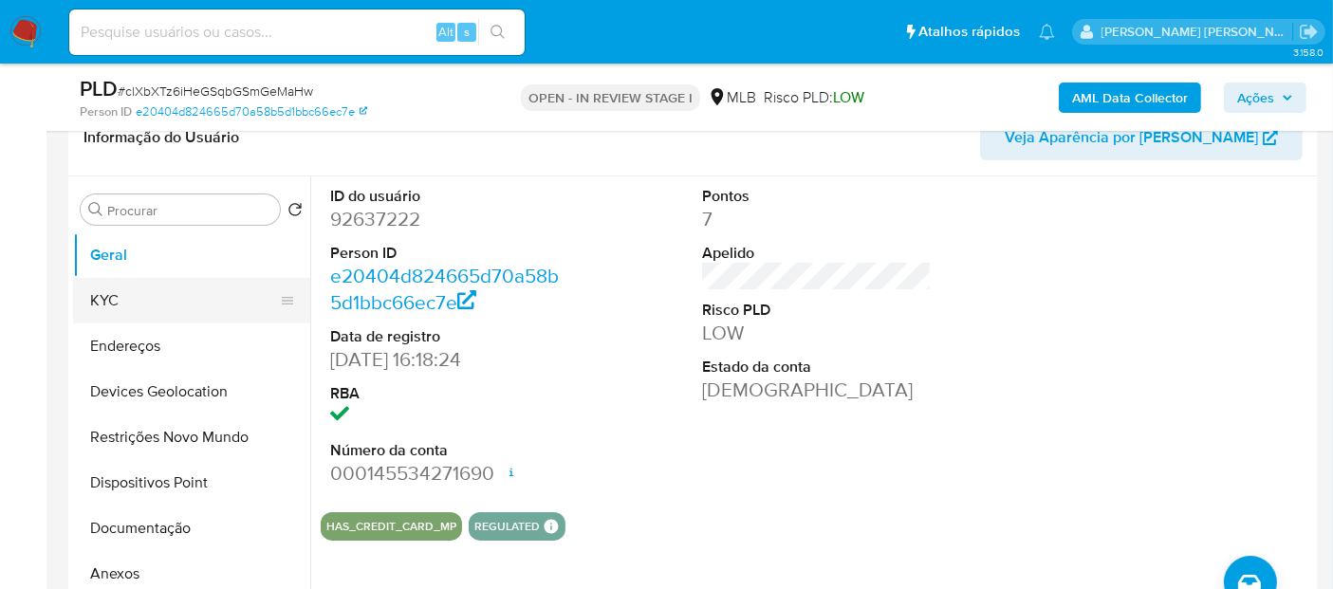
click at [160, 302] on button "KYC" at bounding box center [184, 301] width 222 height 46
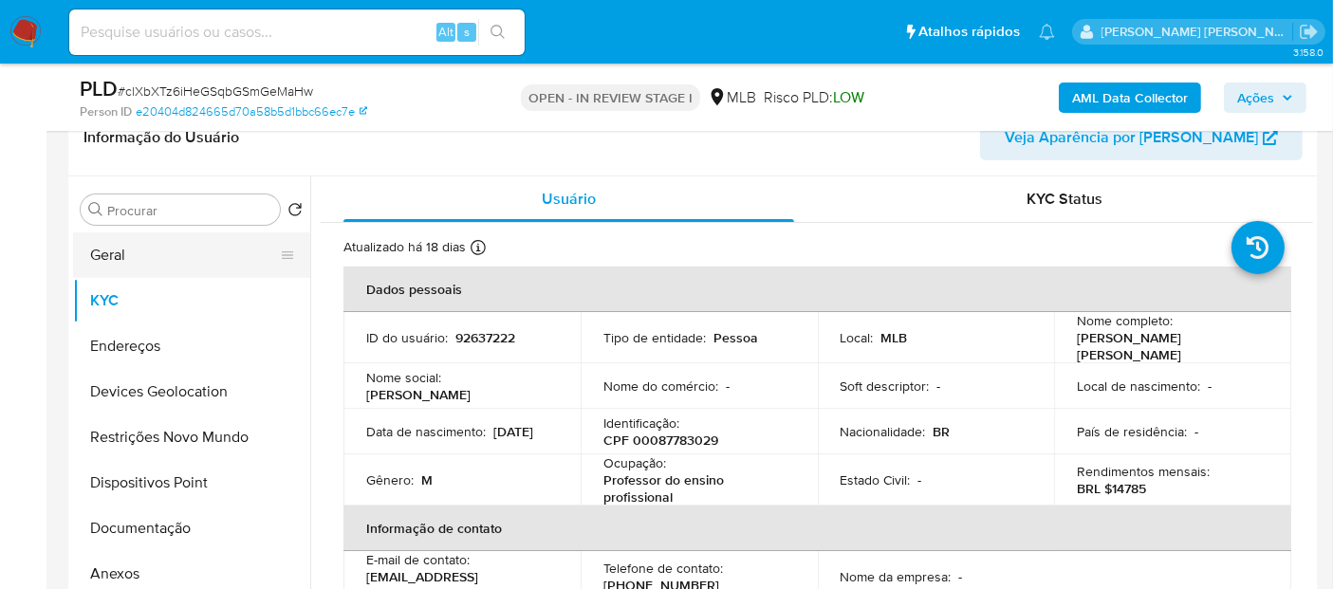
click at [170, 258] on button "Geral" at bounding box center [184, 255] width 222 height 46
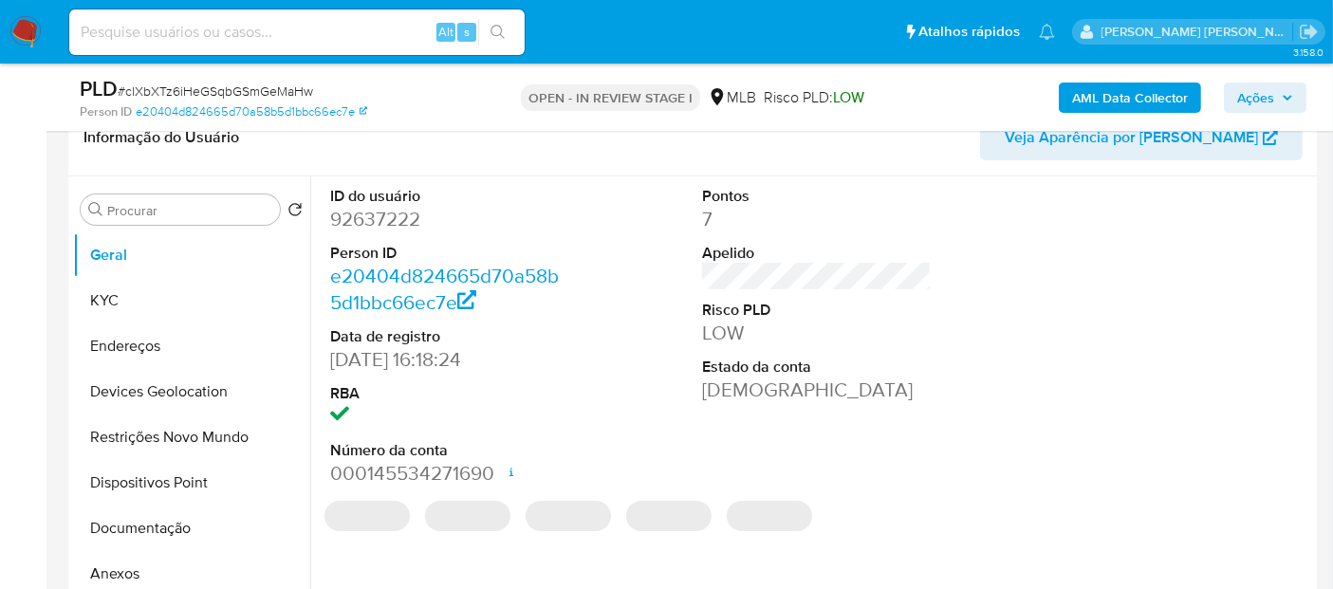
scroll to position [421, 0]
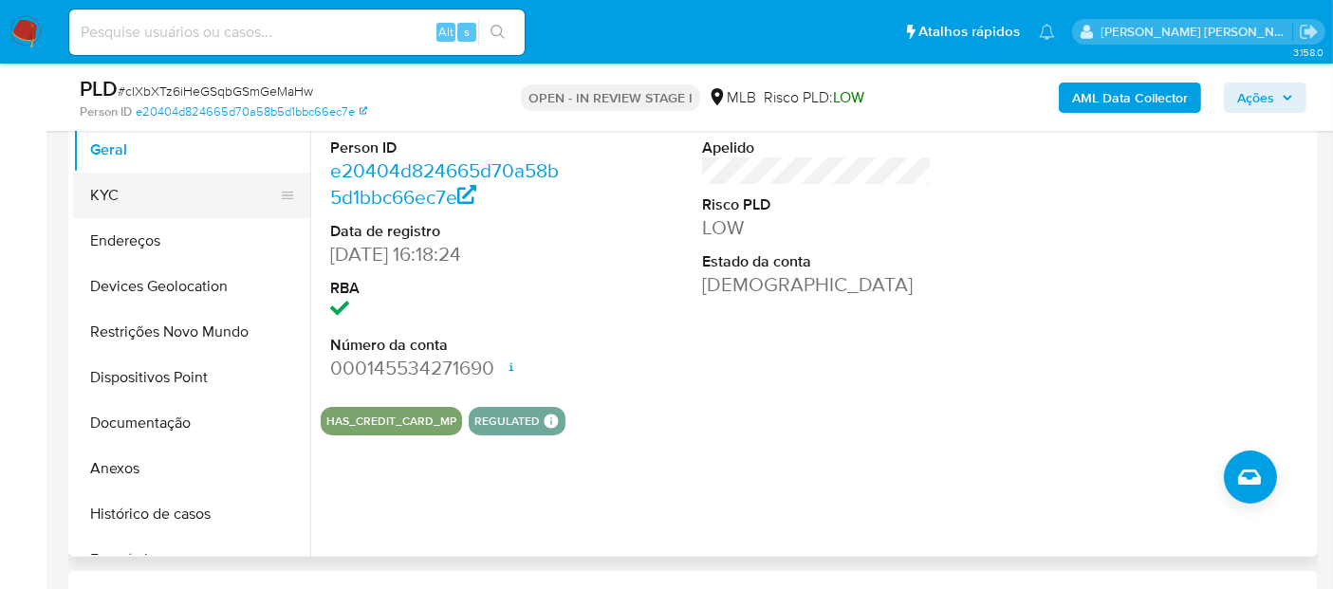
click at [174, 188] on button "KYC" at bounding box center [184, 196] width 222 height 46
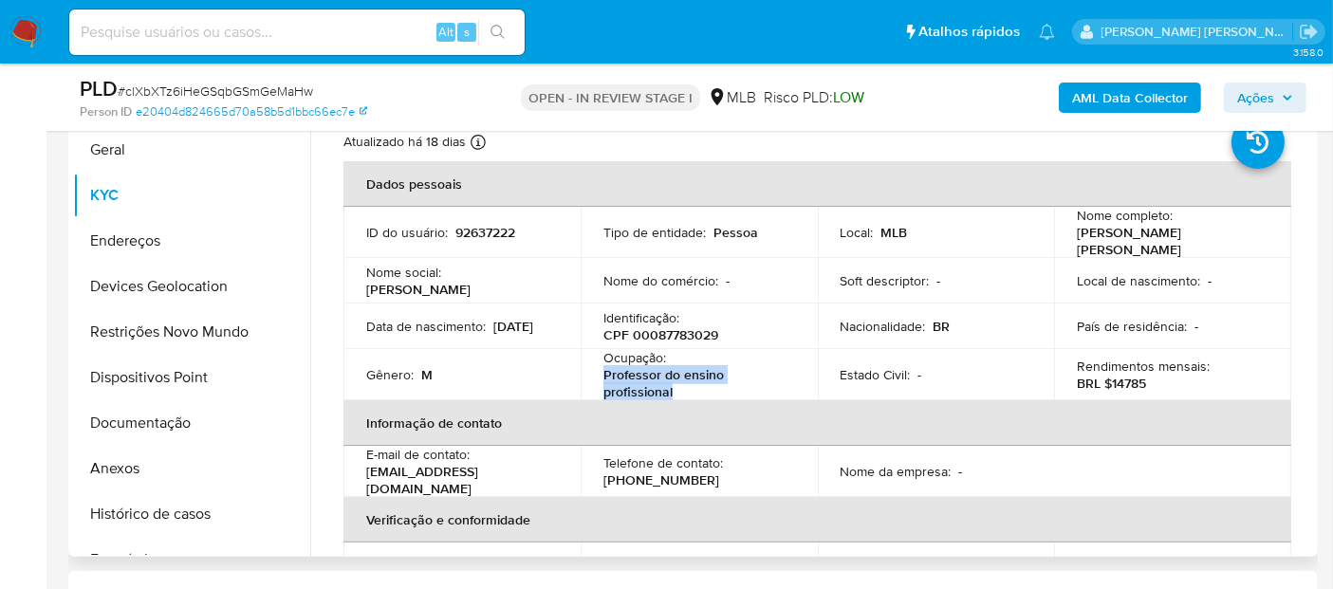
drag, startPoint x: 699, startPoint y: 387, endPoint x: 590, endPoint y: 367, distance: 110.9
click at [590, 367] on td "Ocupação : Professor do ensino profissional" at bounding box center [699, 374] width 237 height 51
copy p "Professor do ensino profissional"
click at [163, 421] on button "Documentação" at bounding box center [184, 423] width 222 height 46
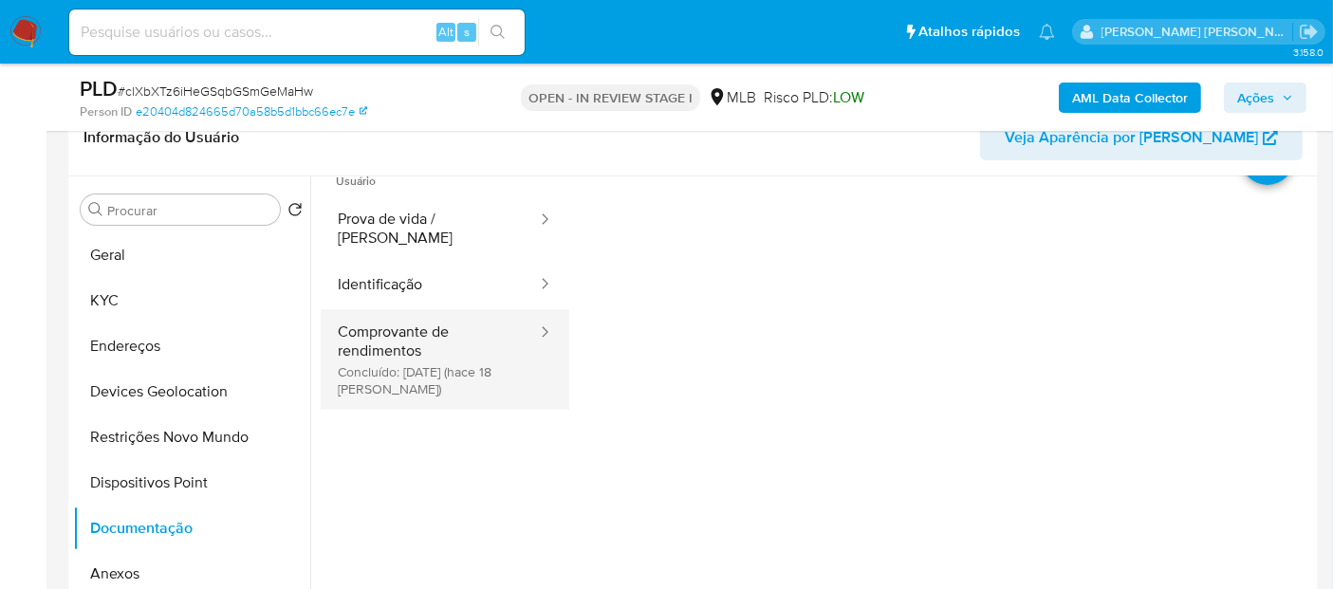
scroll to position [154, 0]
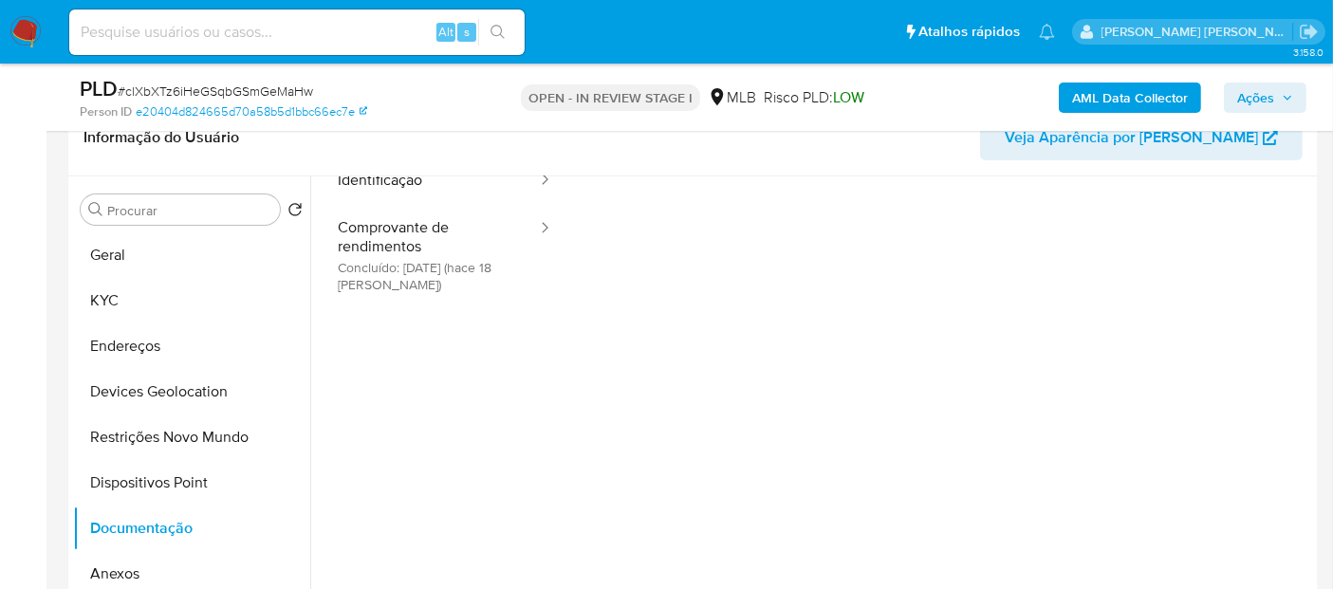
click at [403, 375] on ul "Usuário Prova de vida / Selfie Identificação Comprovante de rendimentos Concluí…" at bounding box center [445, 319] width 249 height 546
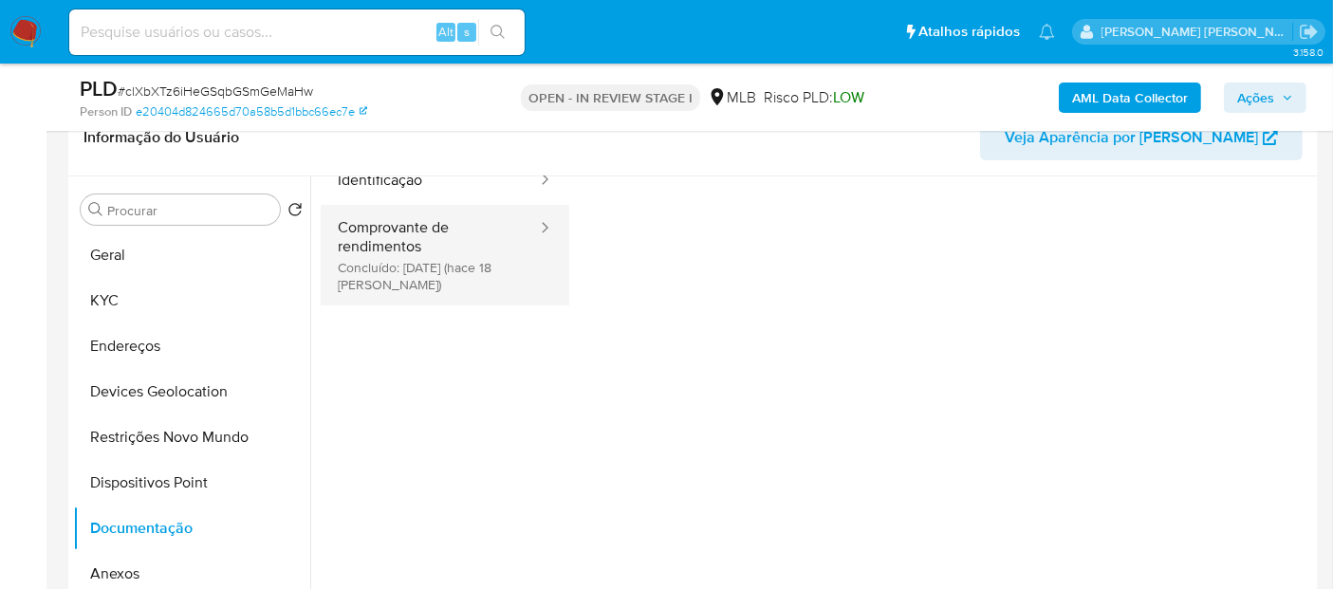
click at [419, 256] on button "Comprovante de rendimentos Concluído: 22/08/2025 (hace 18 días)" at bounding box center [430, 255] width 218 height 101
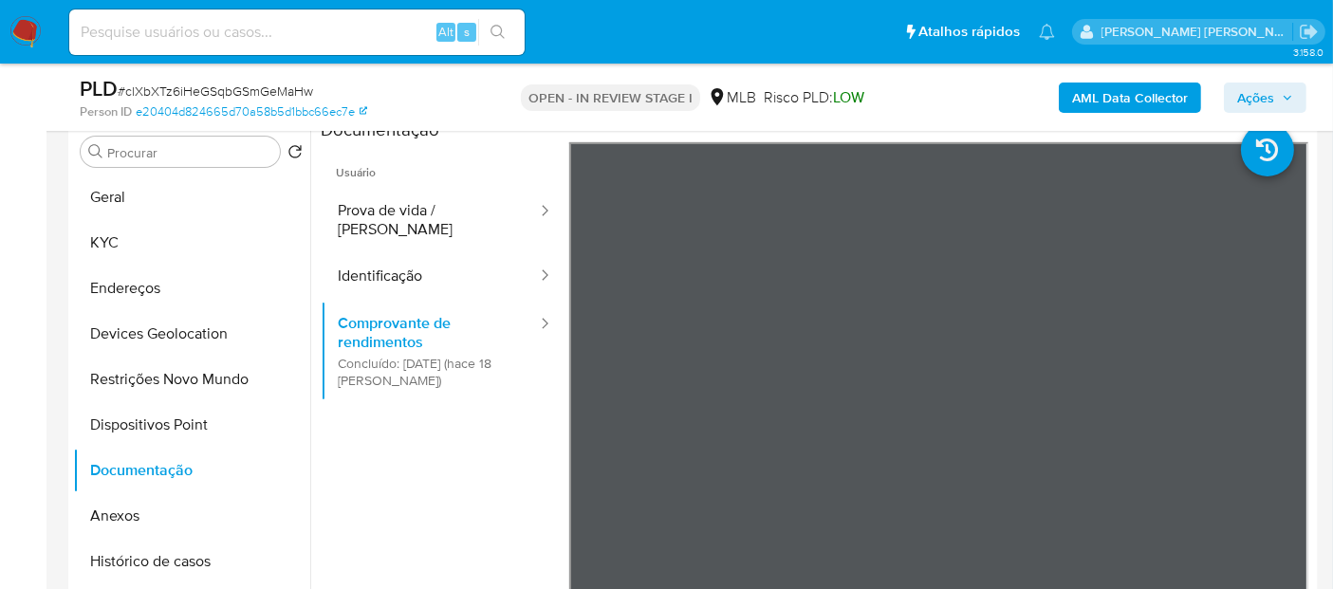
scroll to position [316, 0]
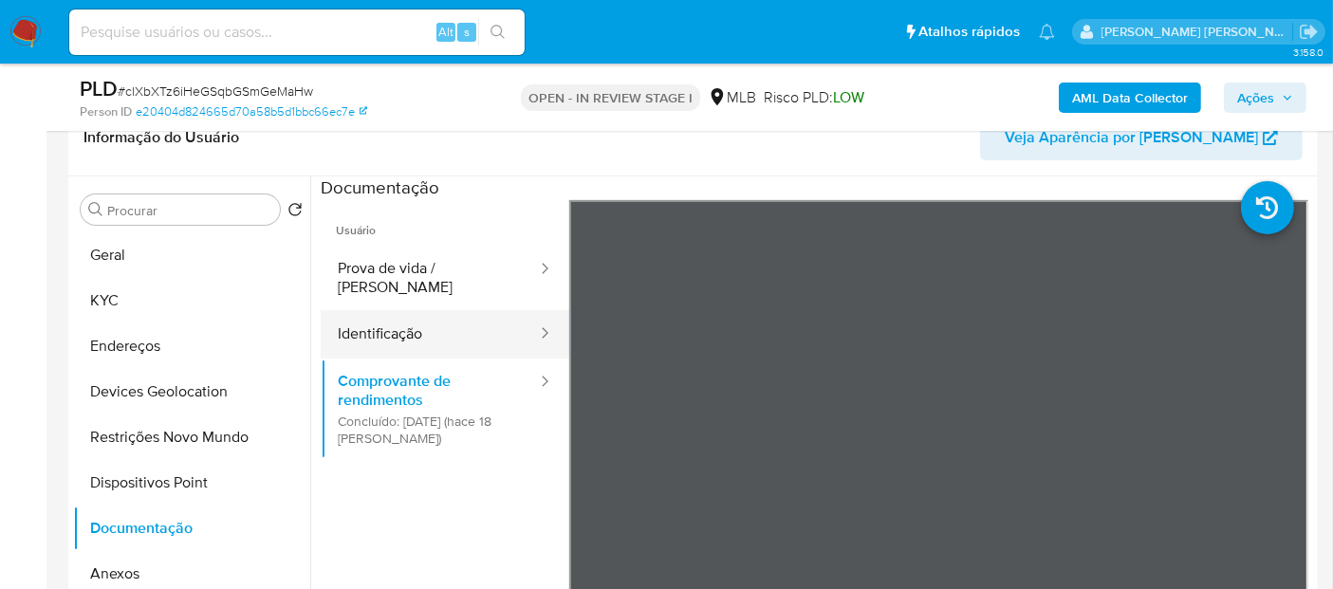
click at [374, 314] on button "Identificação" at bounding box center [430, 334] width 218 height 48
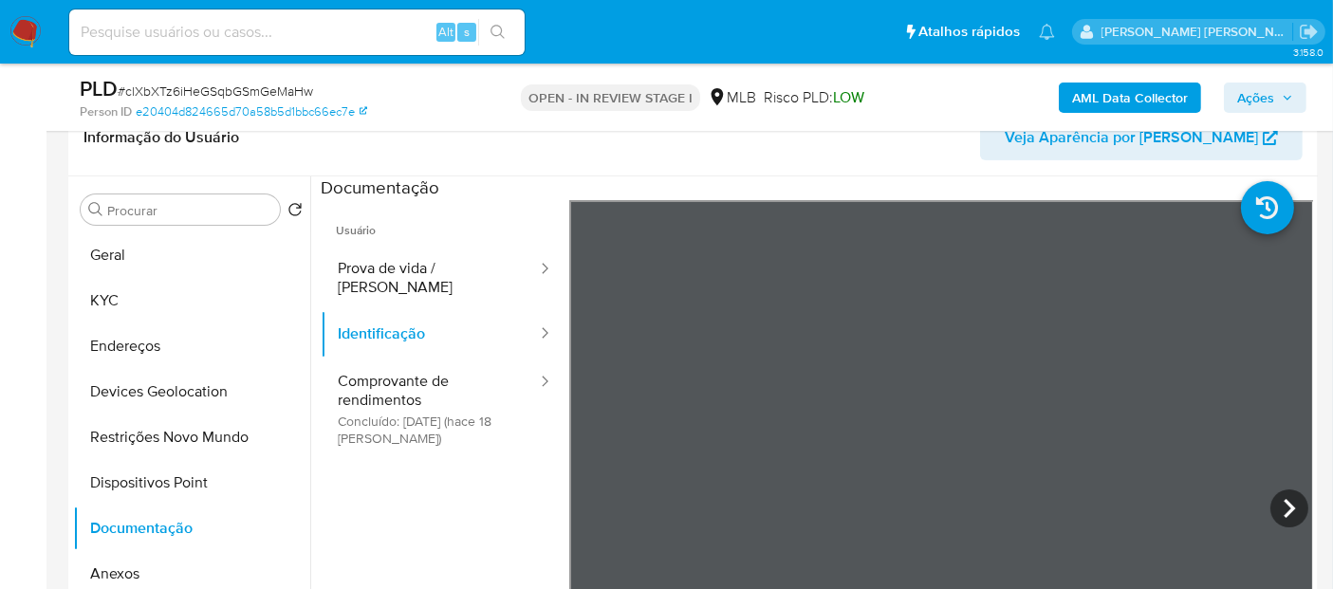
click at [452, 274] on button "Prova de vida / Selfie" at bounding box center [430, 278] width 218 height 65
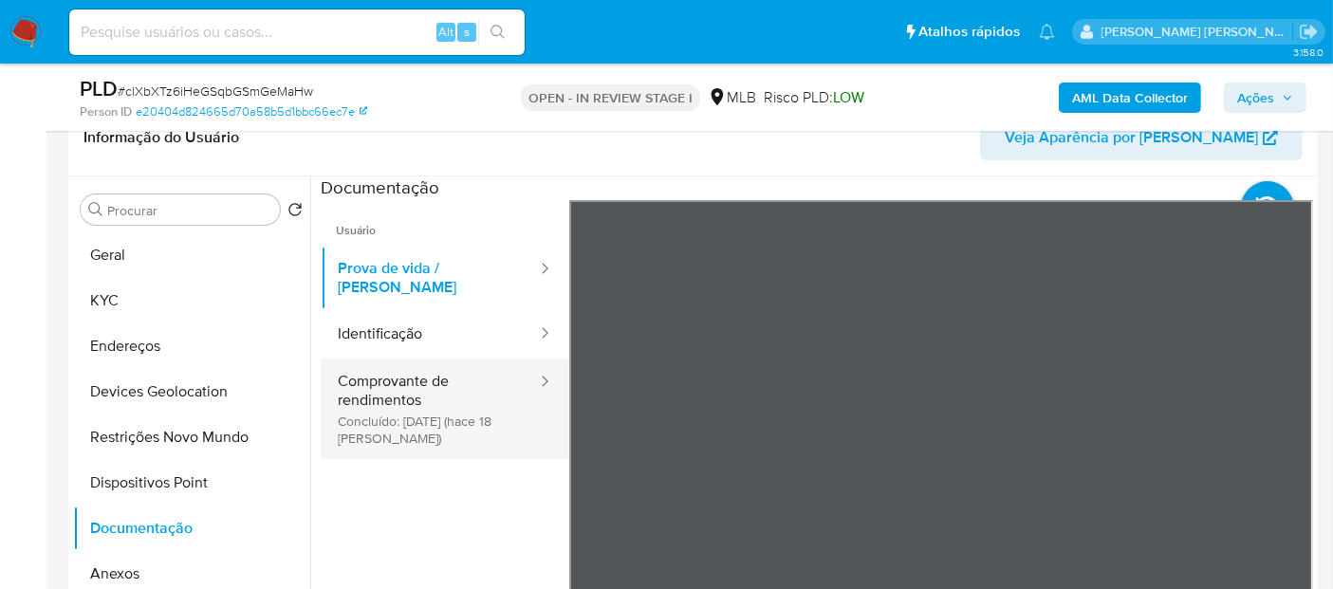
click at [449, 416] on button "Comprovante de rendimentos Concluído: 22/08/2025 (hace 18 días)" at bounding box center [430, 409] width 218 height 101
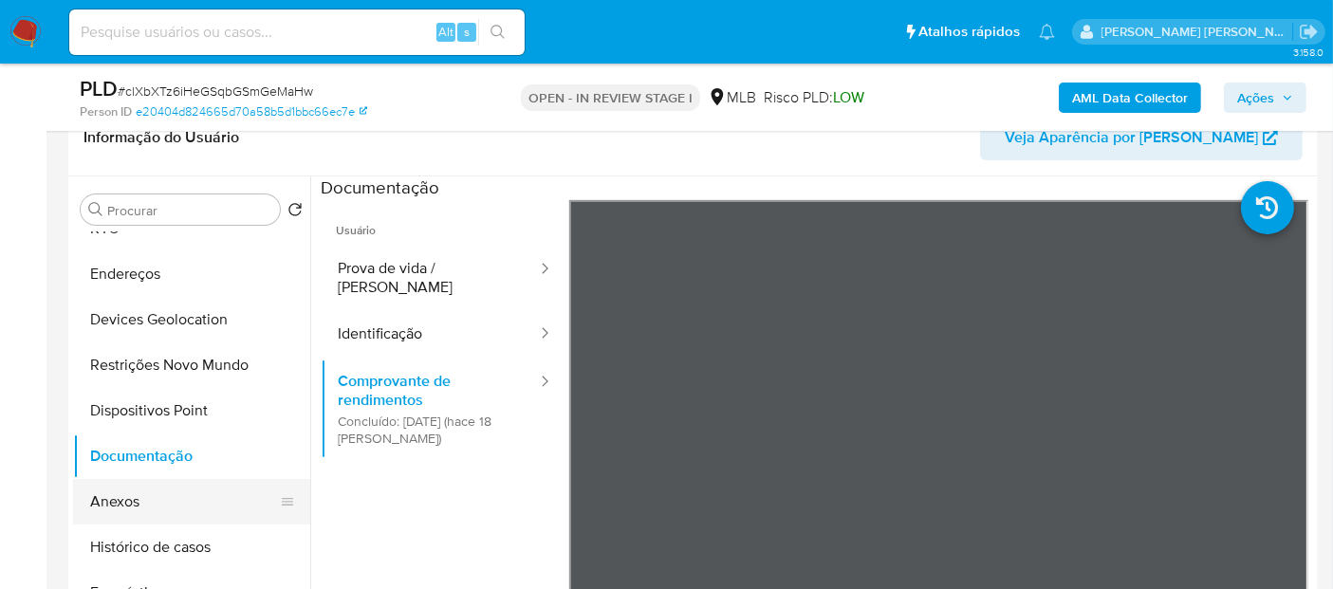
scroll to position [105, 0]
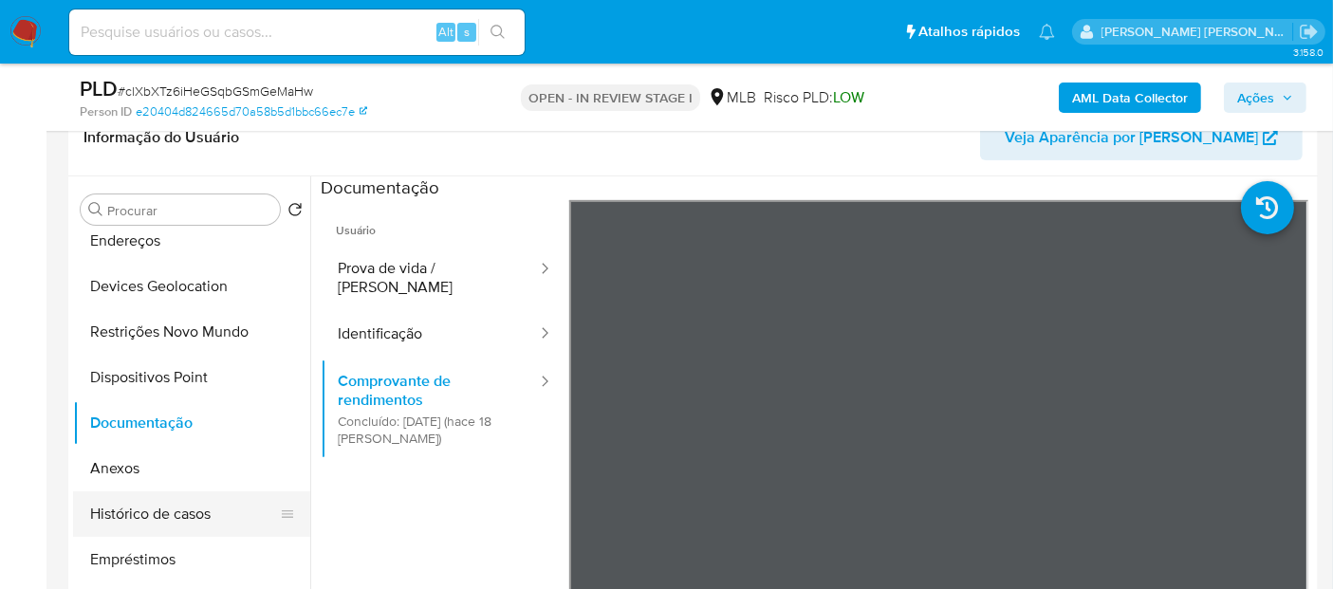
click at [138, 505] on button "Histórico de casos" at bounding box center [184, 514] width 222 height 46
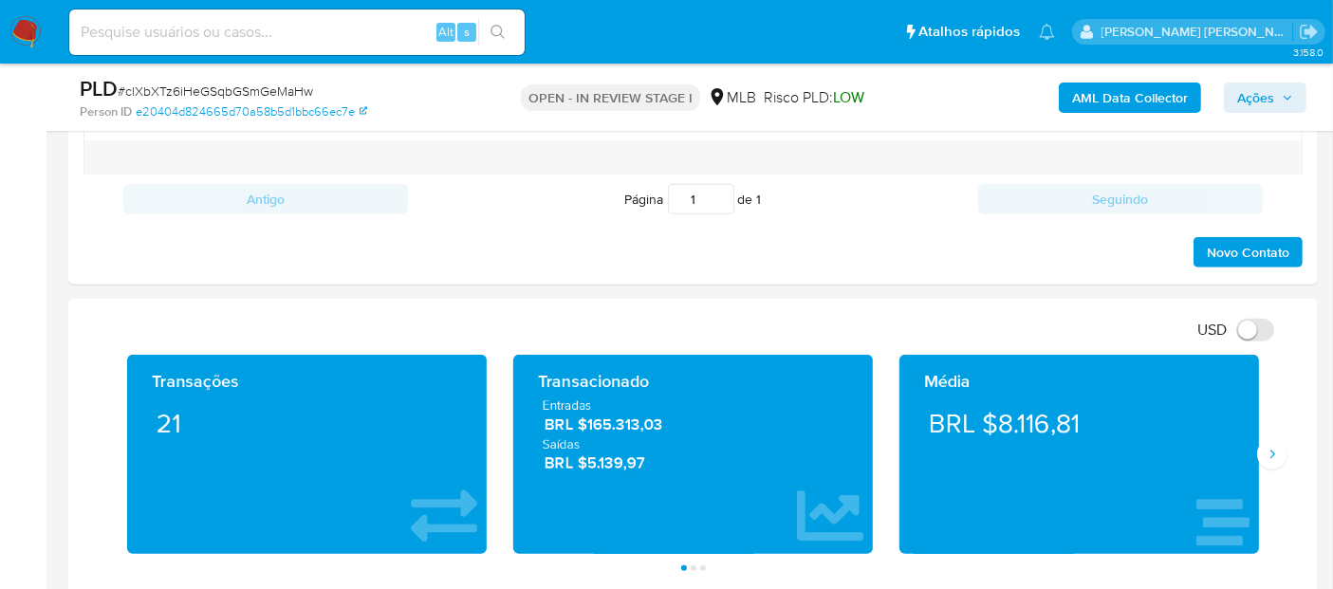
scroll to position [1159, 0]
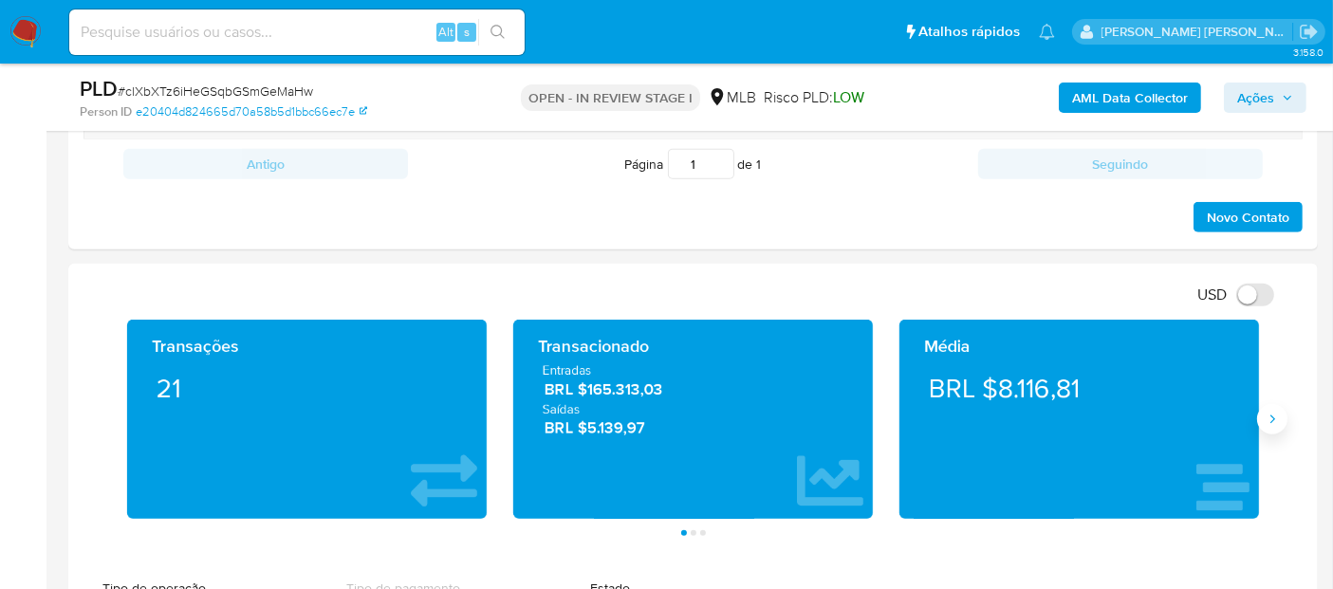
click at [1285, 416] on button "Siguiente" at bounding box center [1272, 419] width 30 height 30
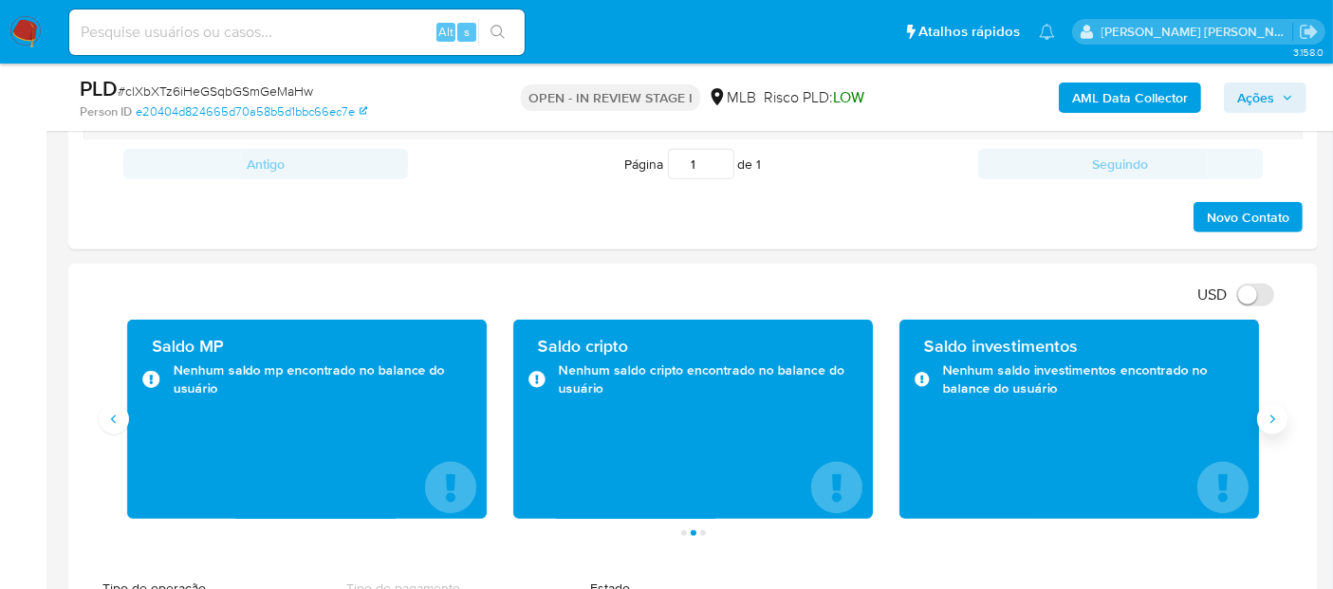
click at [1285, 416] on button "Siguiente" at bounding box center [1272, 419] width 30 height 30
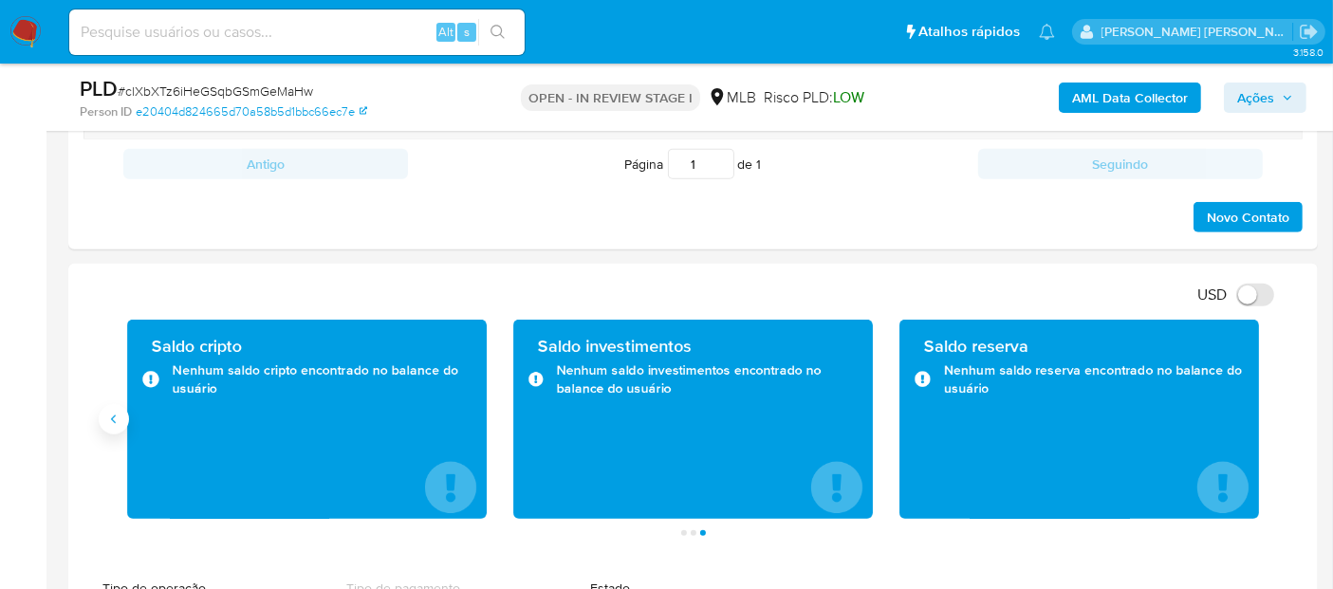
click at [121, 419] on button "Anterior" at bounding box center [114, 419] width 30 height 30
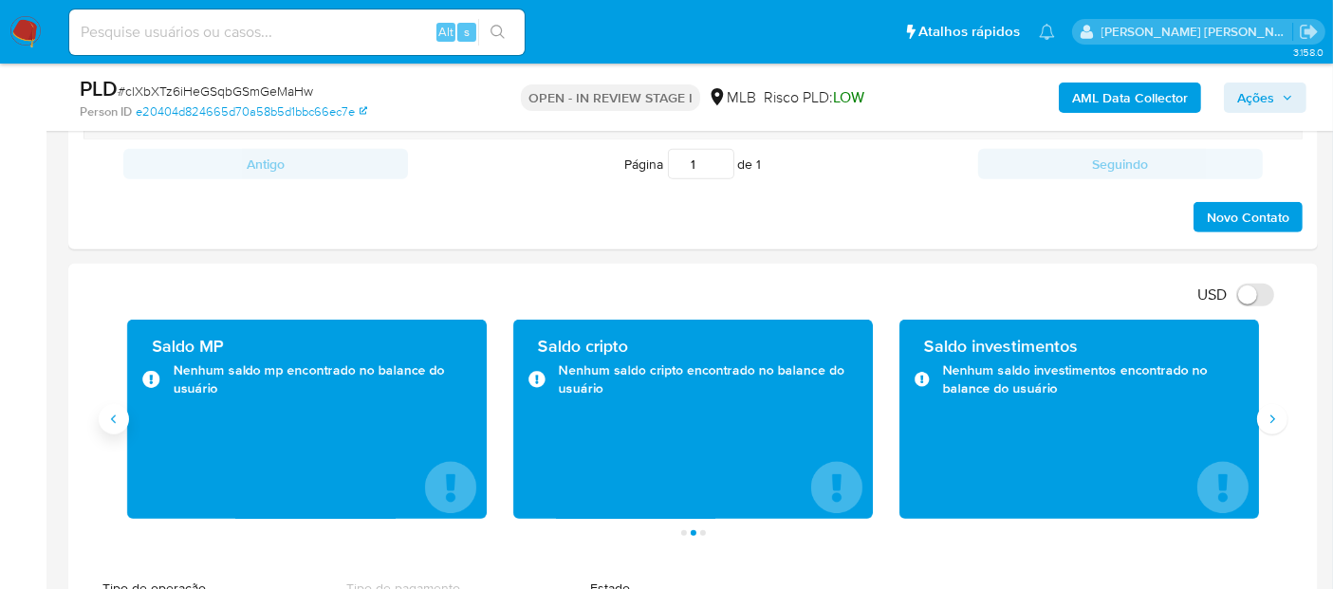
click at [121, 419] on button "Anterior" at bounding box center [114, 419] width 30 height 30
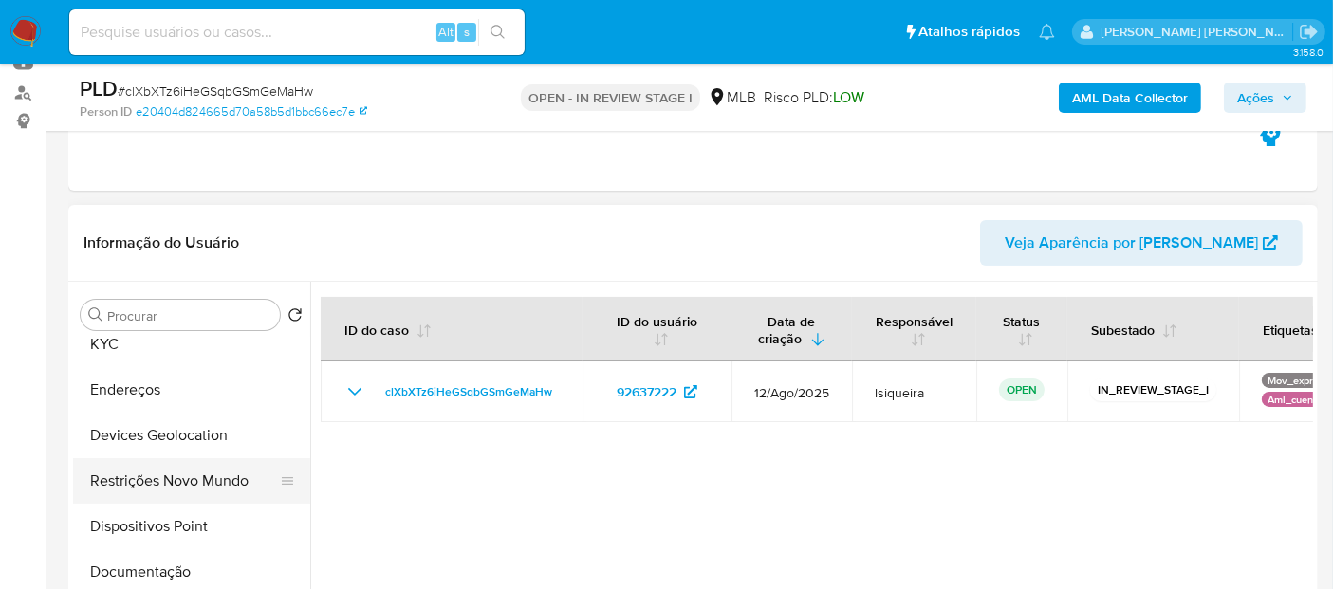
scroll to position [105, 0]
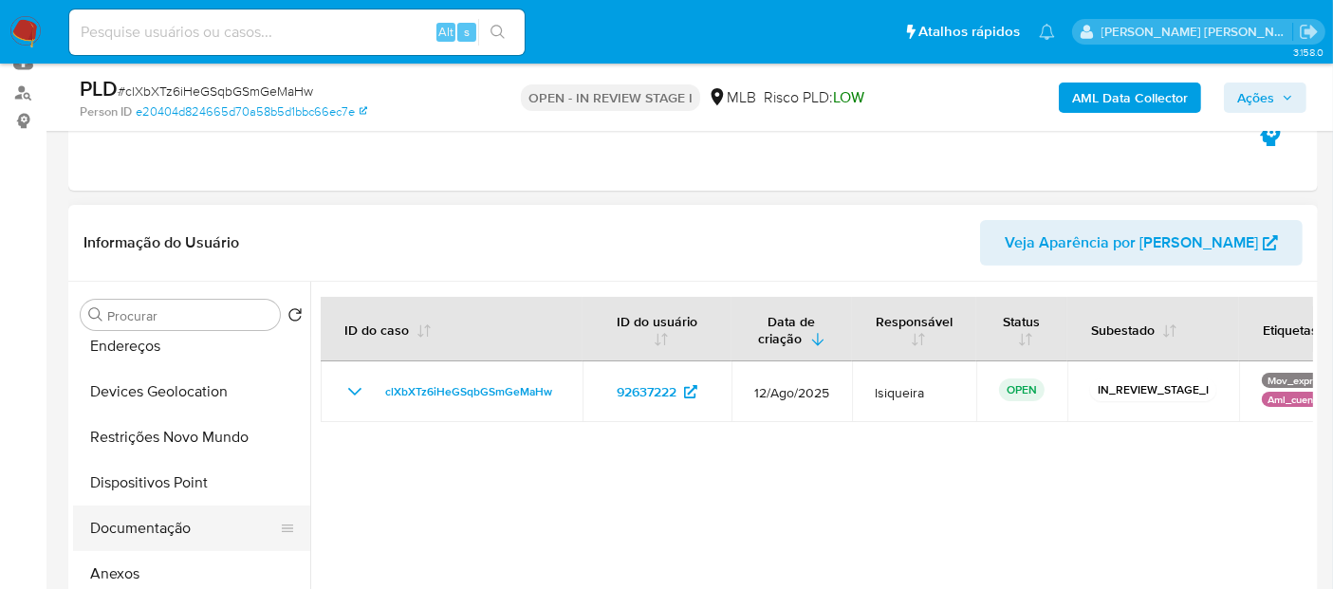
click at [145, 530] on button "Documentação" at bounding box center [184, 529] width 222 height 46
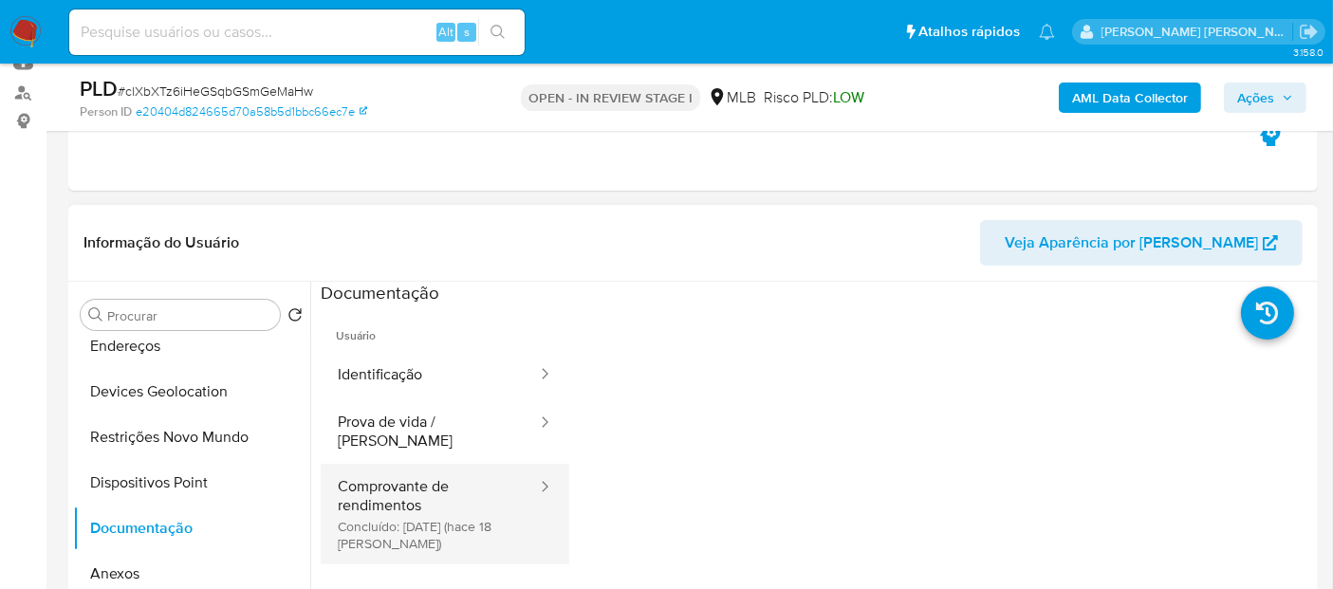
click at [404, 522] on button "Comprovante de rendimentos Concluído: 22/08/2025 (hace 18 días)" at bounding box center [430, 514] width 218 height 101
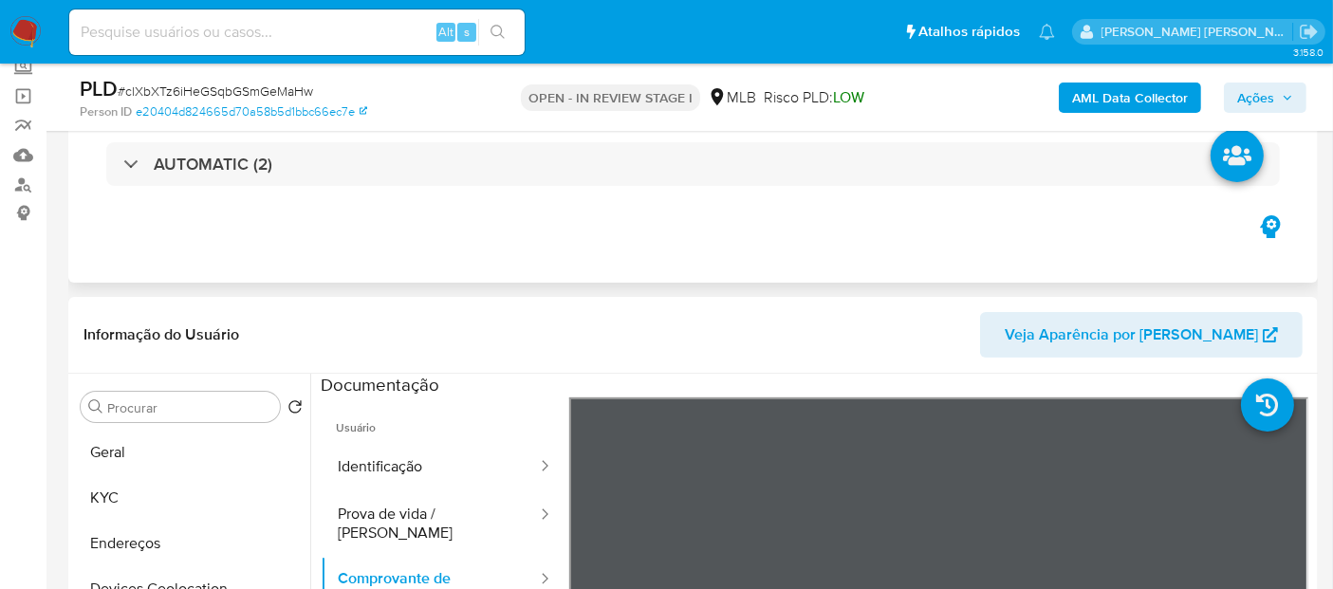
scroll to position [211, 0]
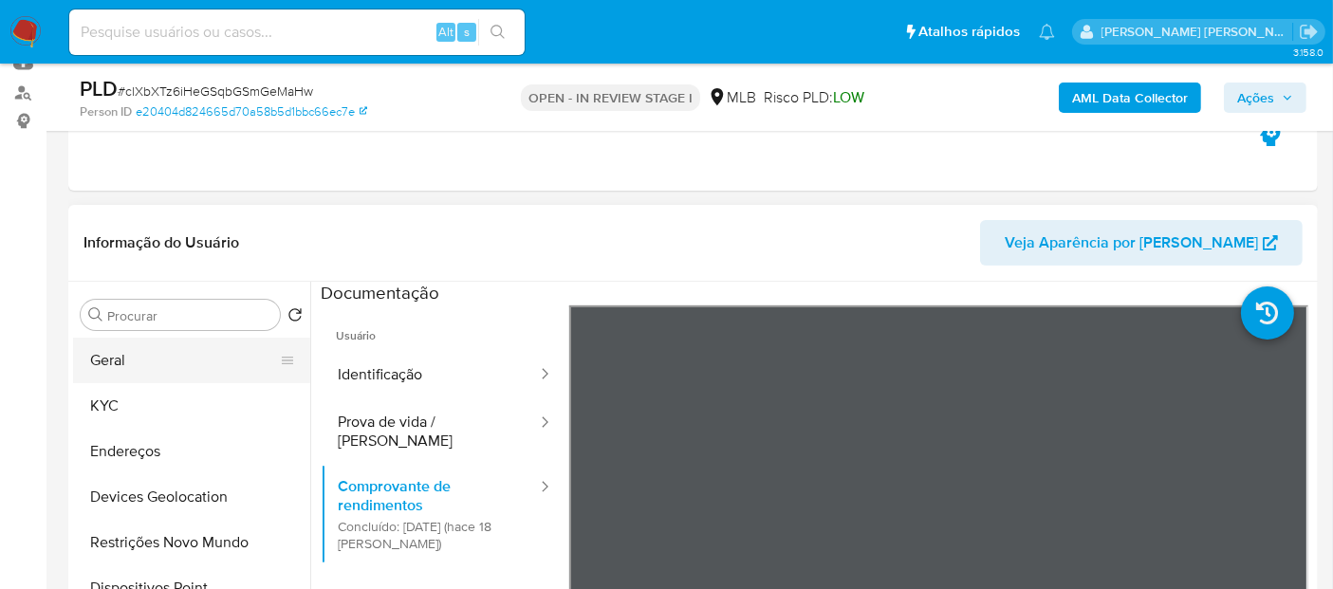
click at [203, 368] on button "Geral" at bounding box center [184, 361] width 222 height 46
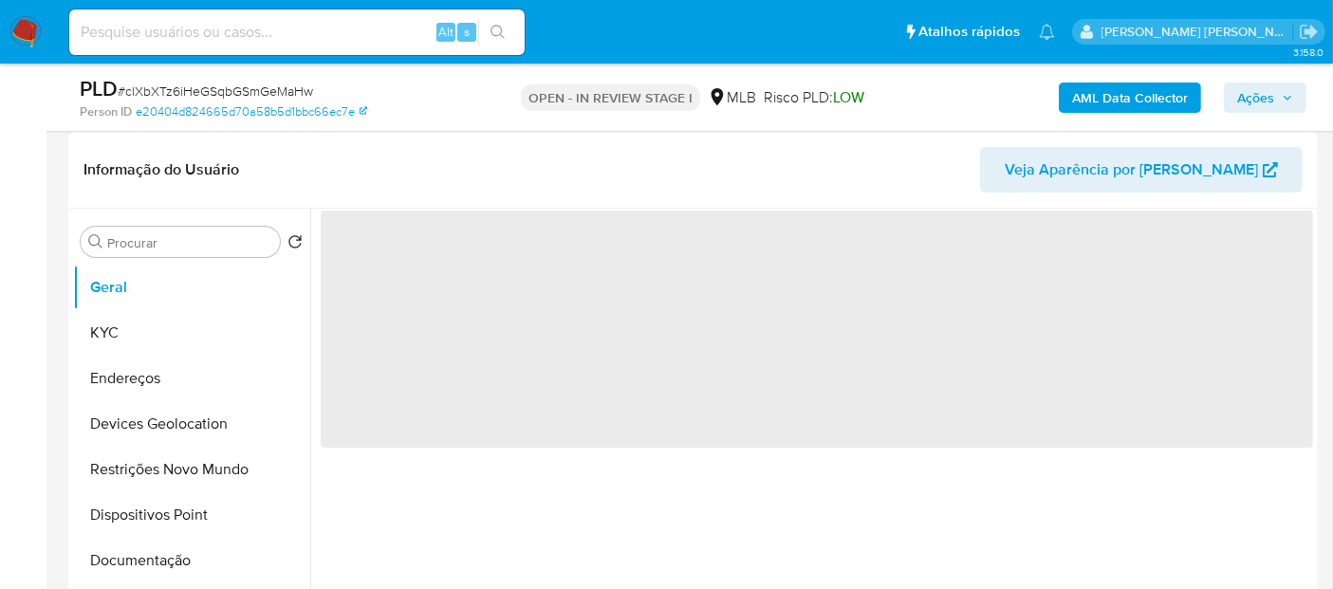
scroll to position [316, 0]
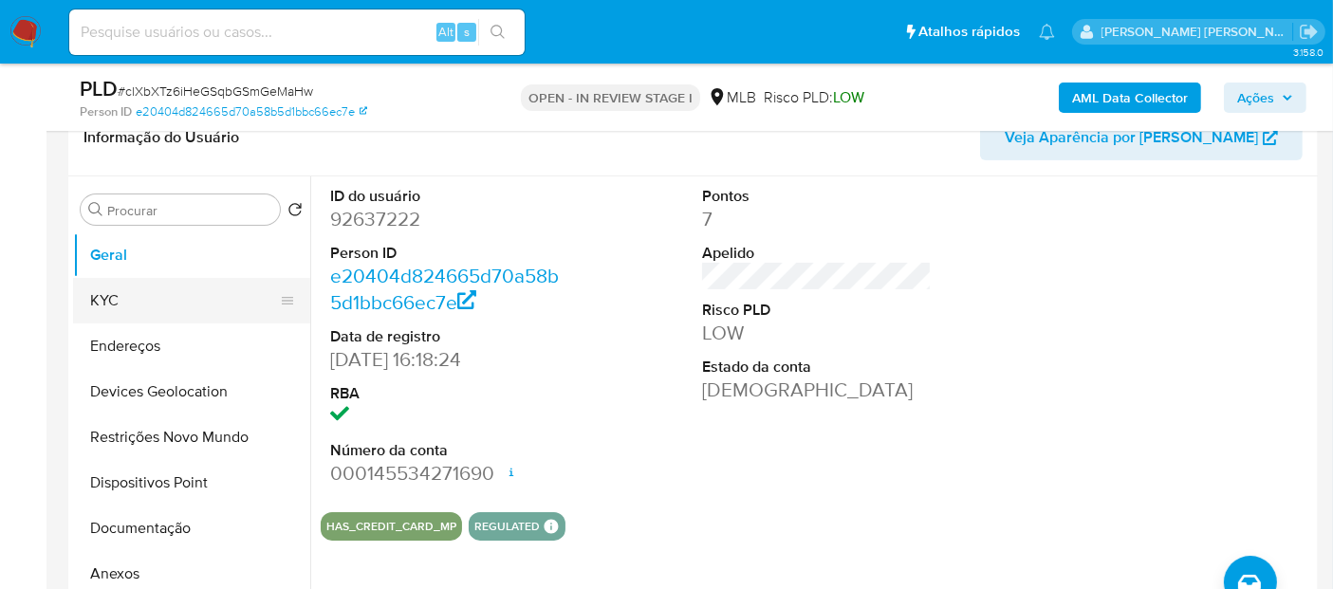
click at [105, 312] on button "KYC" at bounding box center [184, 301] width 222 height 46
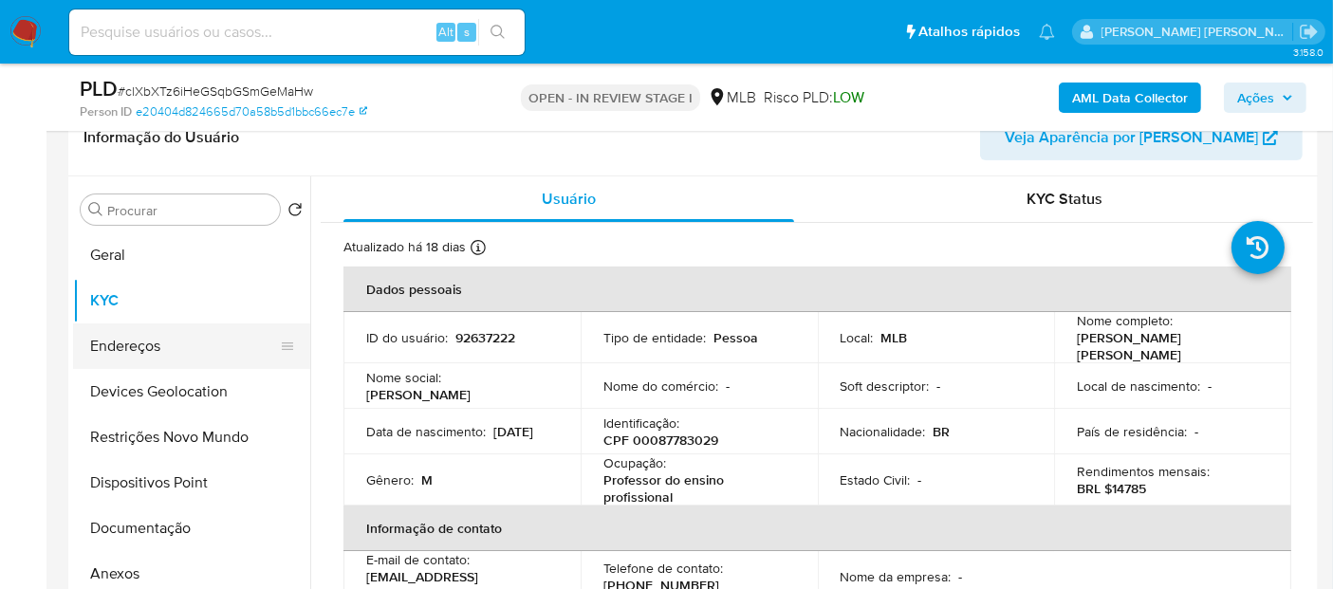
click at [169, 339] on button "Endereços" at bounding box center [184, 346] width 222 height 46
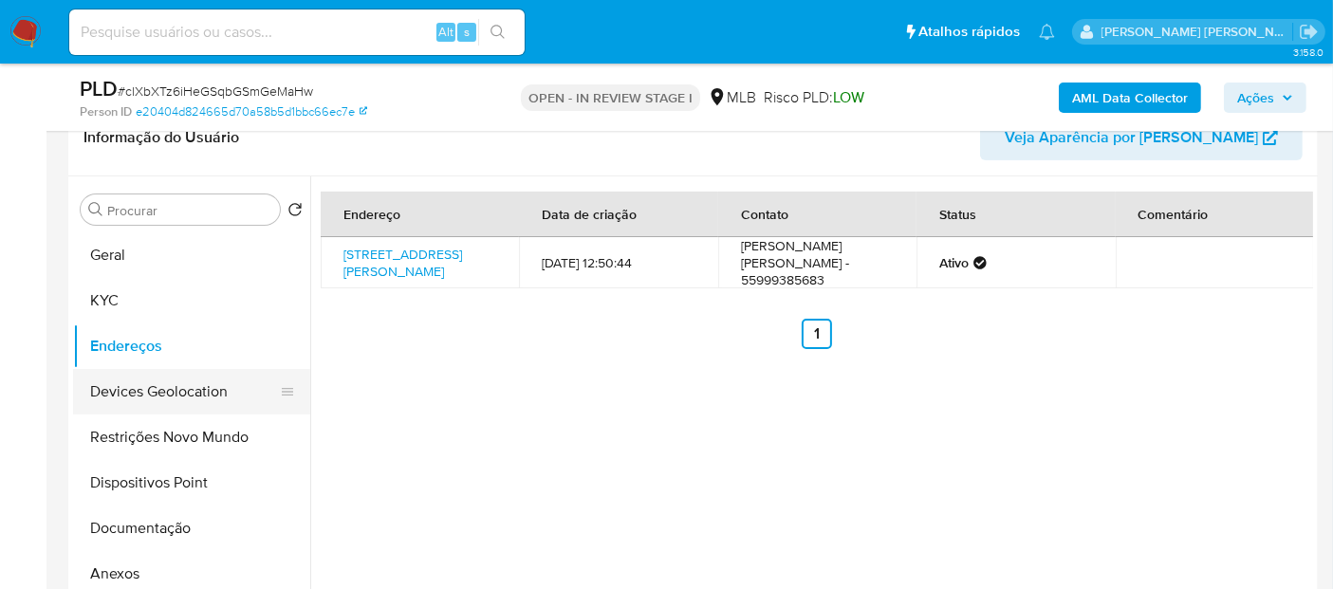
click at [214, 388] on button "Devices Geolocation" at bounding box center [184, 392] width 222 height 46
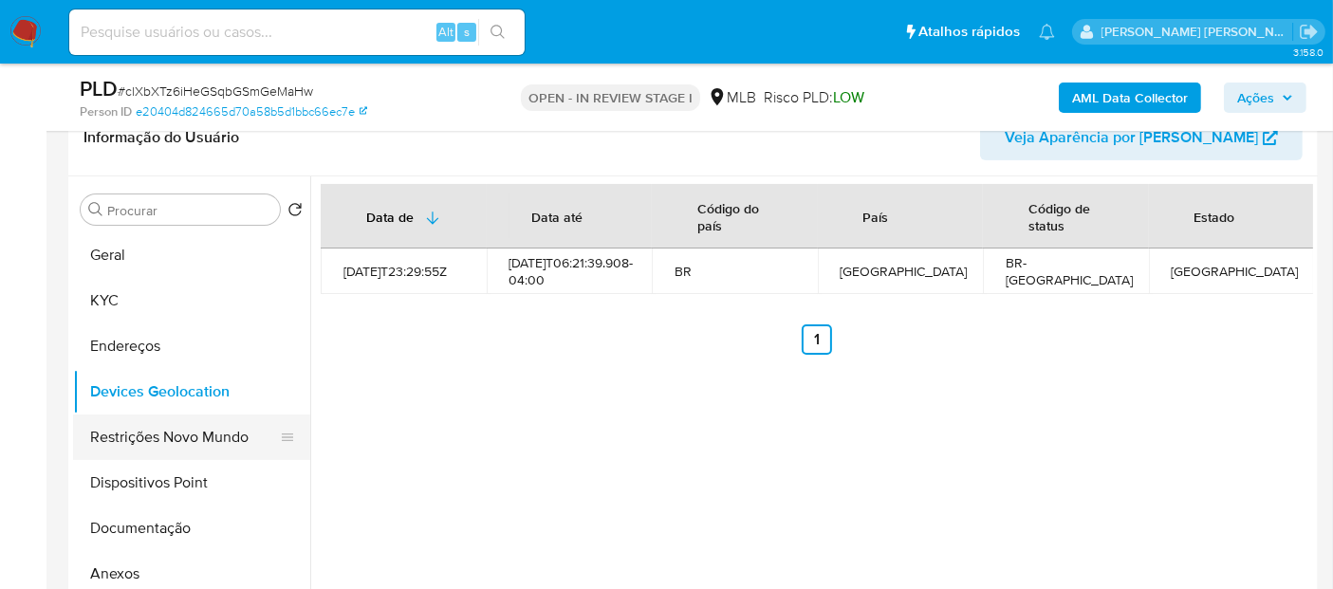
click at [155, 427] on button "Restrições Novo Mundo" at bounding box center [184, 438] width 222 height 46
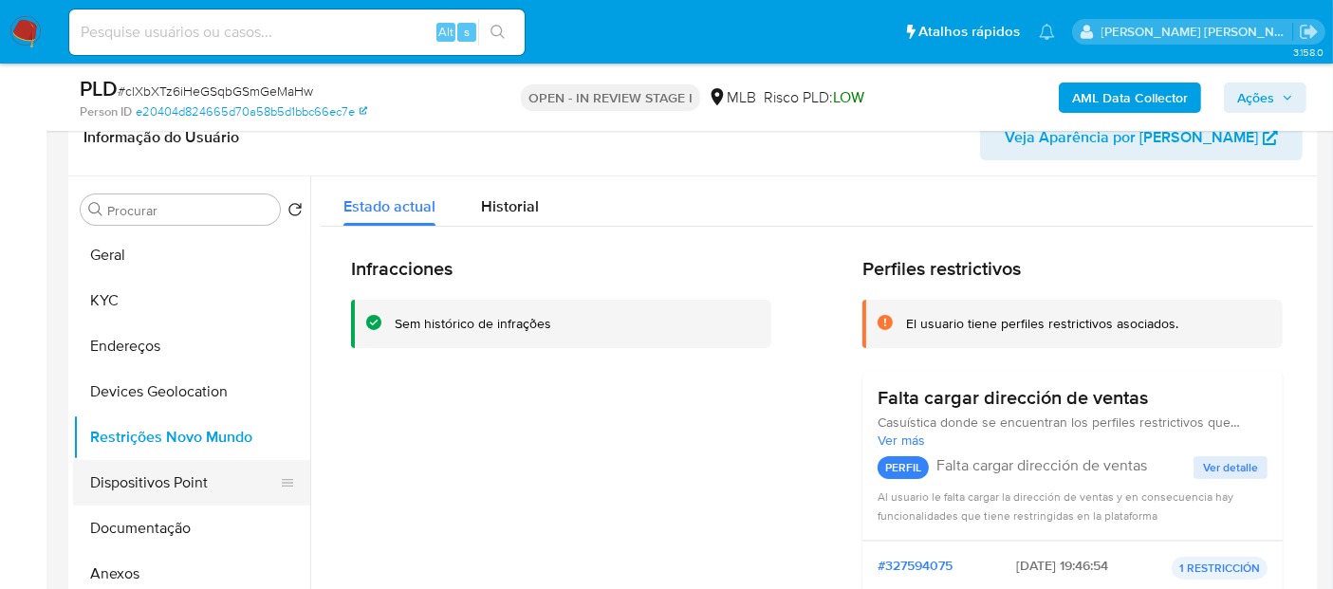
click at [133, 477] on button "Dispositivos Point" at bounding box center [184, 483] width 222 height 46
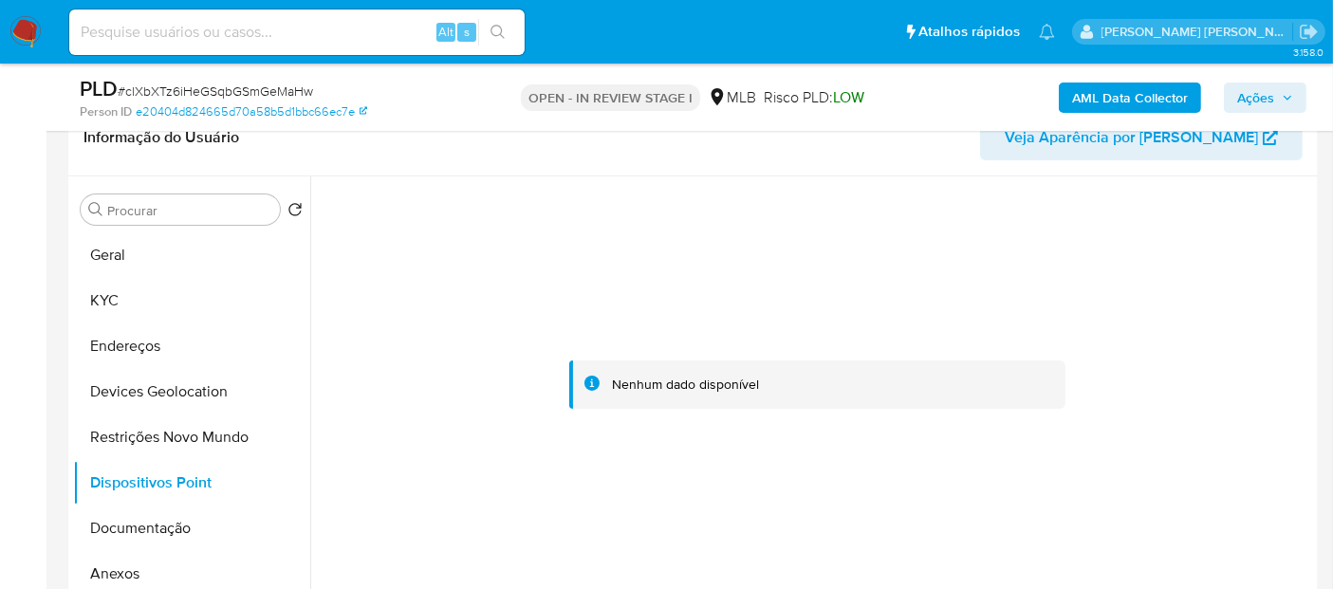
click at [785, 260] on div at bounding box center [817, 384] width 992 height 417
click at [143, 298] on button "KYC" at bounding box center [184, 301] width 222 height 46
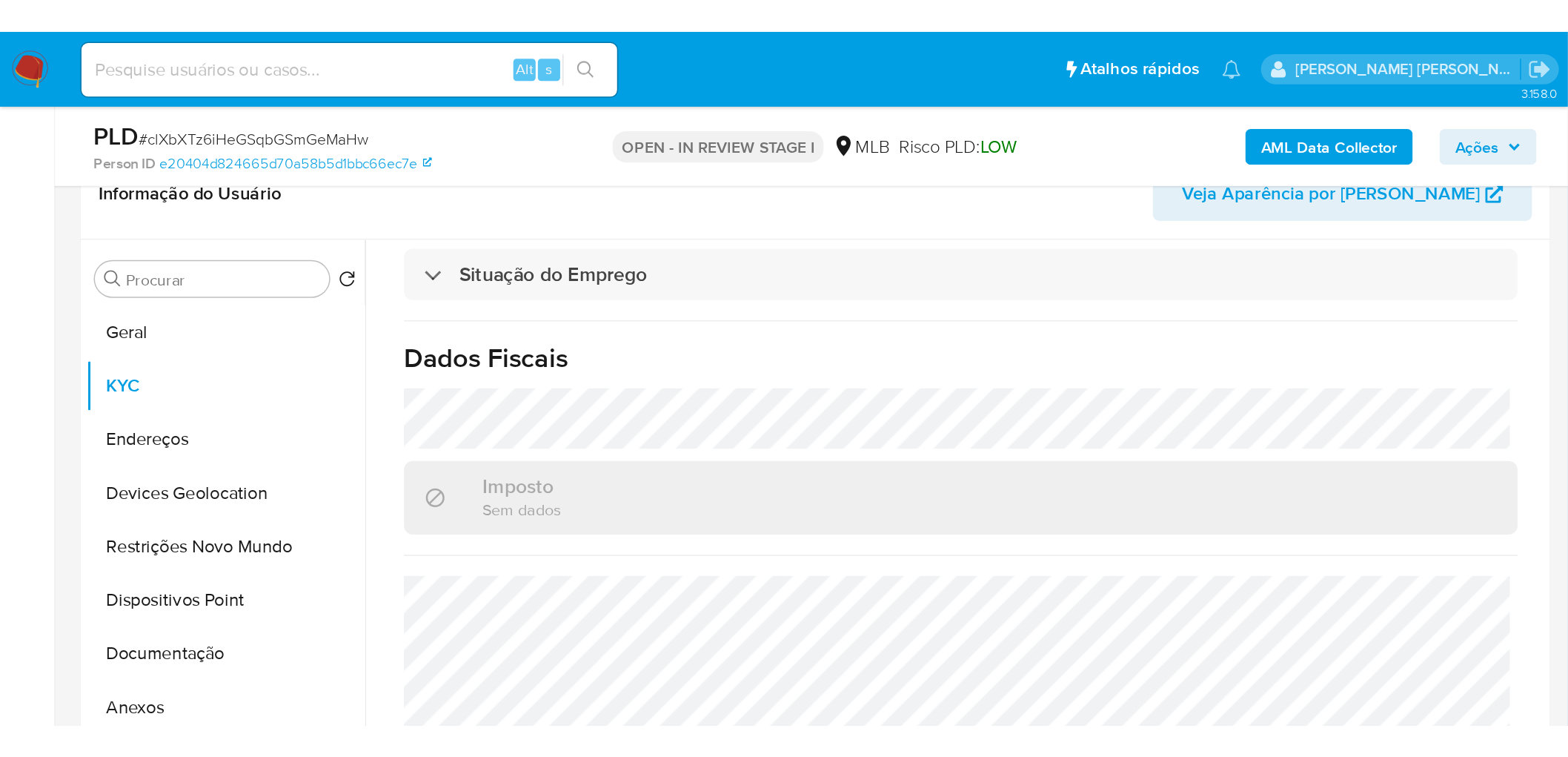
scroll to position [616, 0]
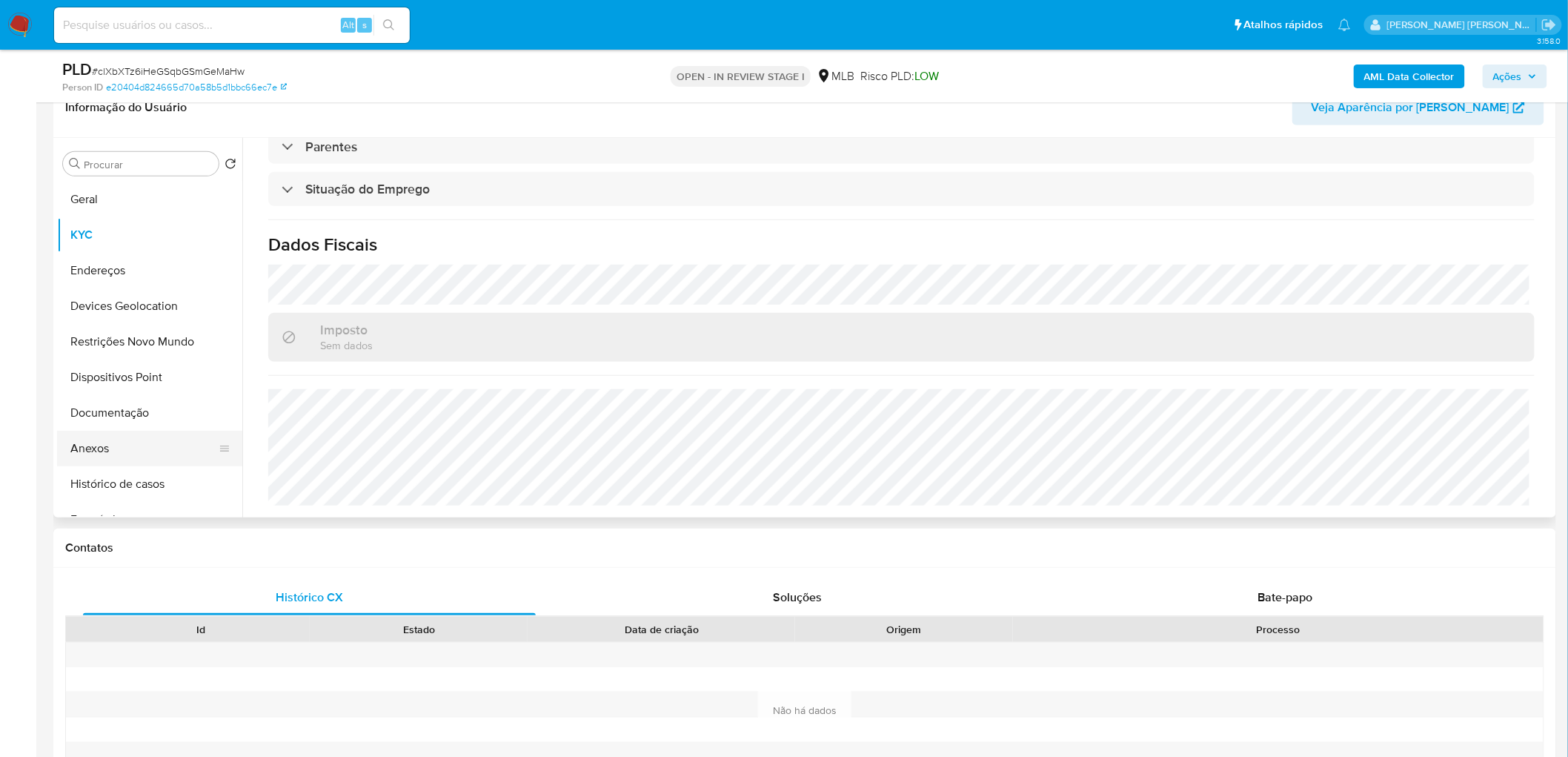
click at [147, 442] on button "Anexos" at bounding box center [144, 448] width 173 height 36
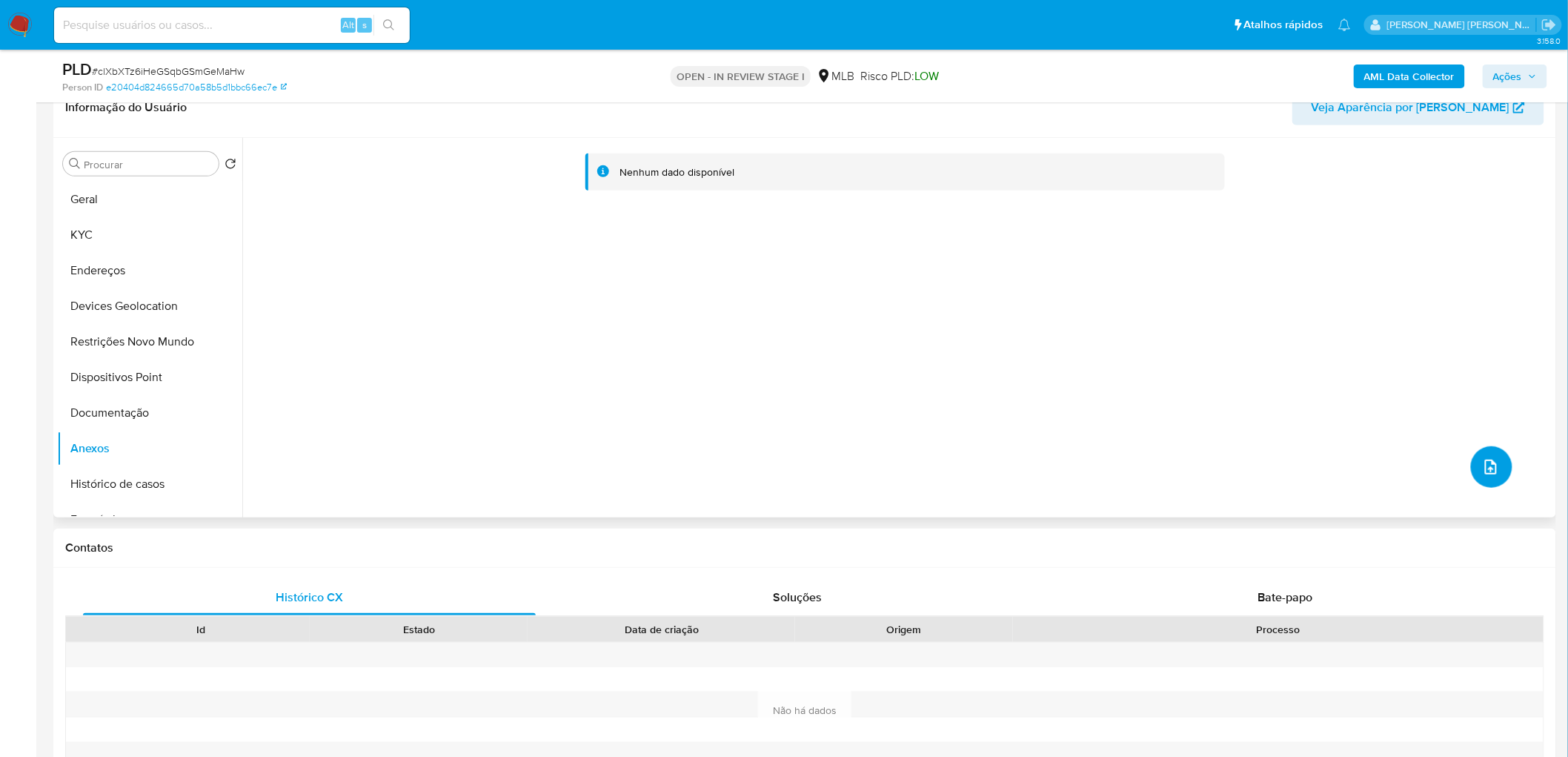
click at [1493, 468] on icon "upload-file" at bounding box center [1491, 466] width 18 height 18
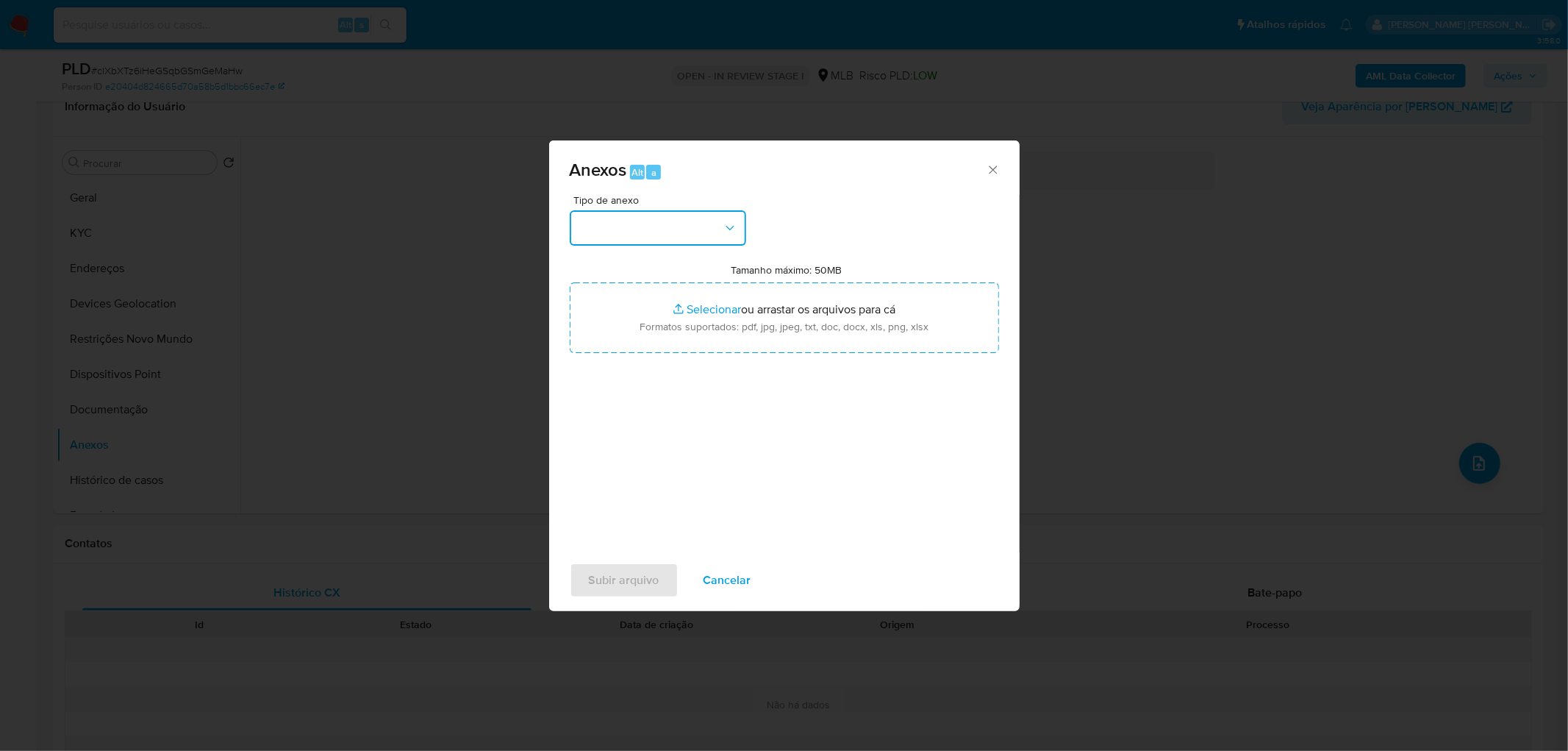
click at [719, 238] on button "button" at bounding box center [658, 228] width 177 height 36
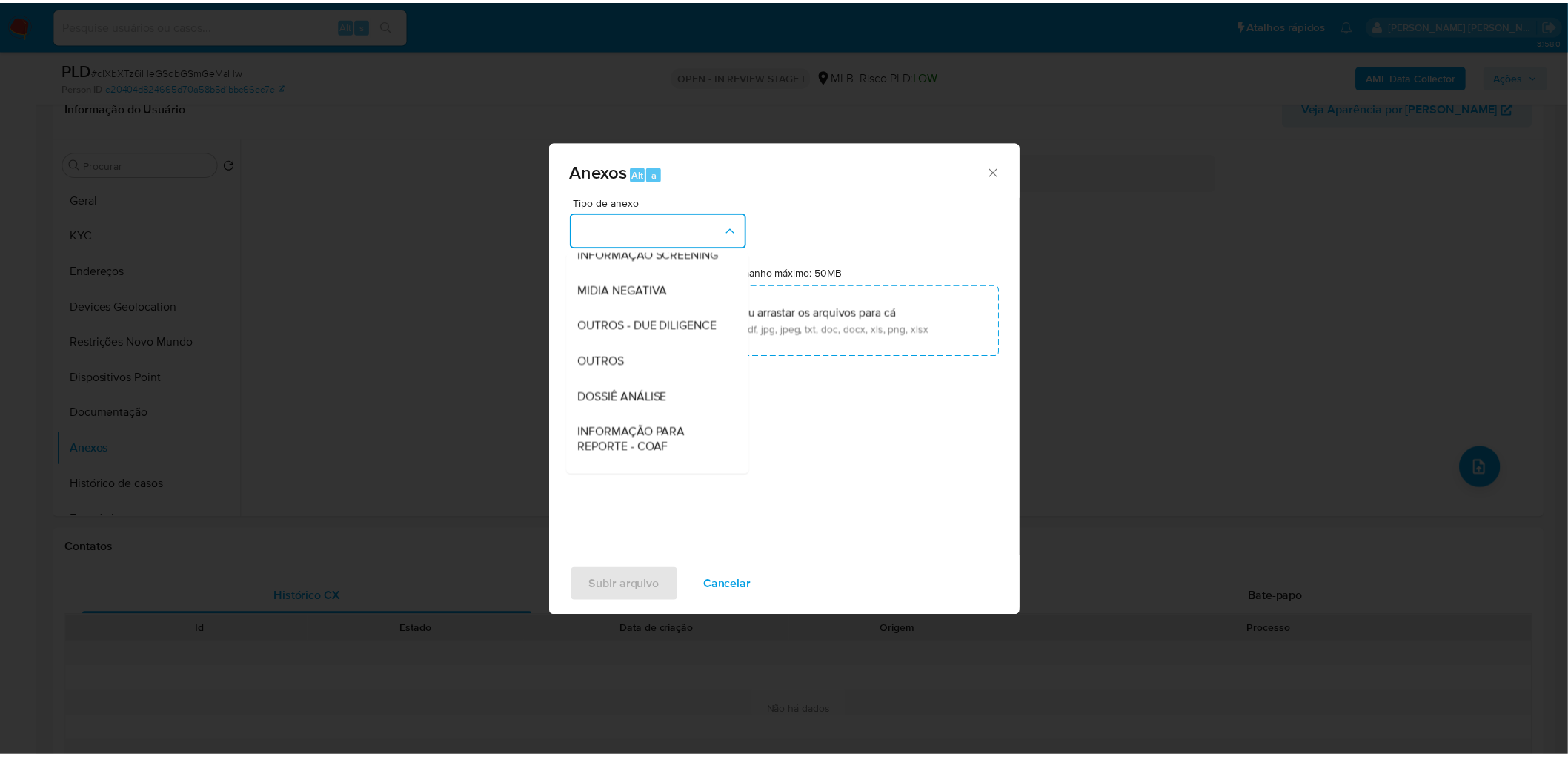
scroll to position [165, 0]
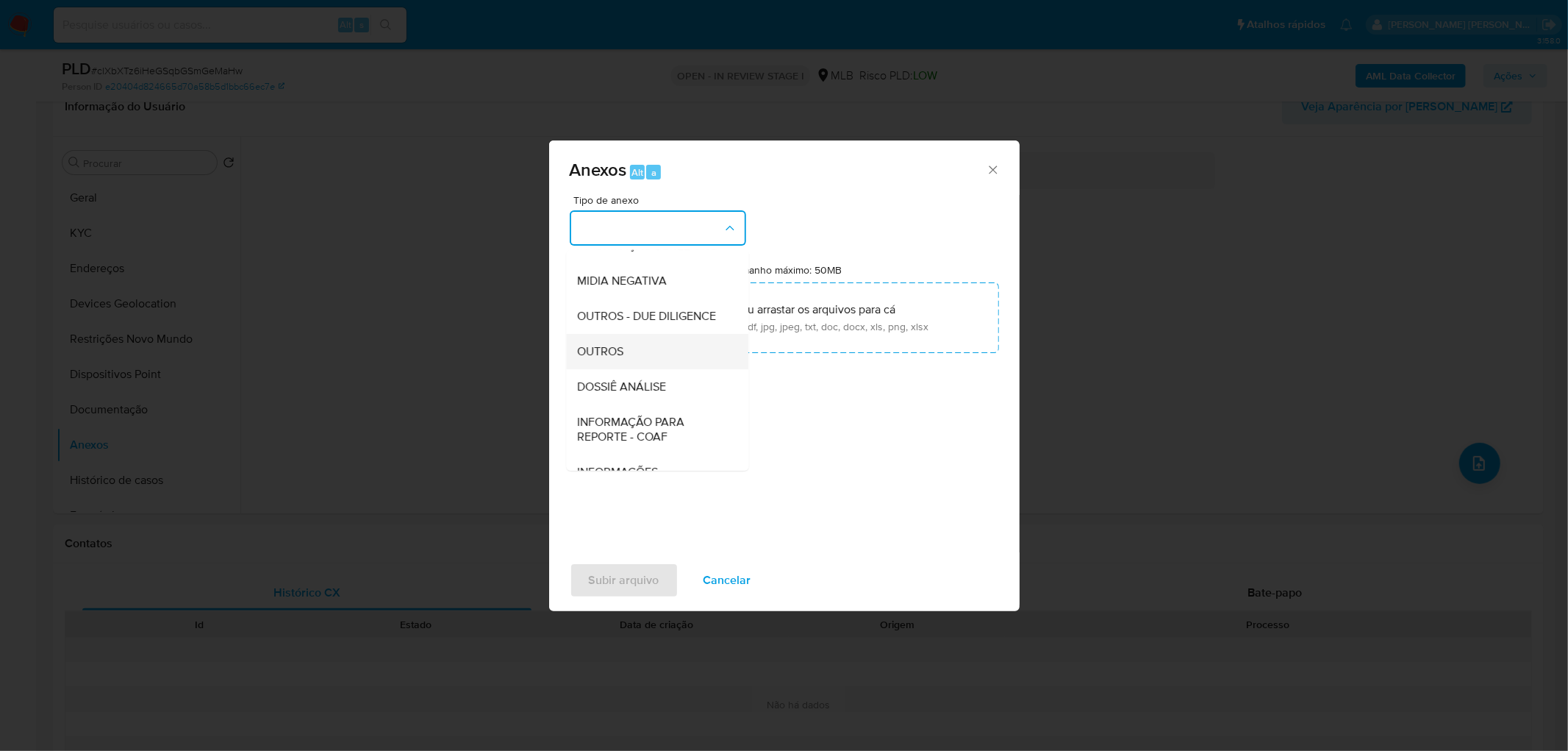
click at [655, 369] on div "OUTROS" at bounding box center [653, 352] width 150 height 36
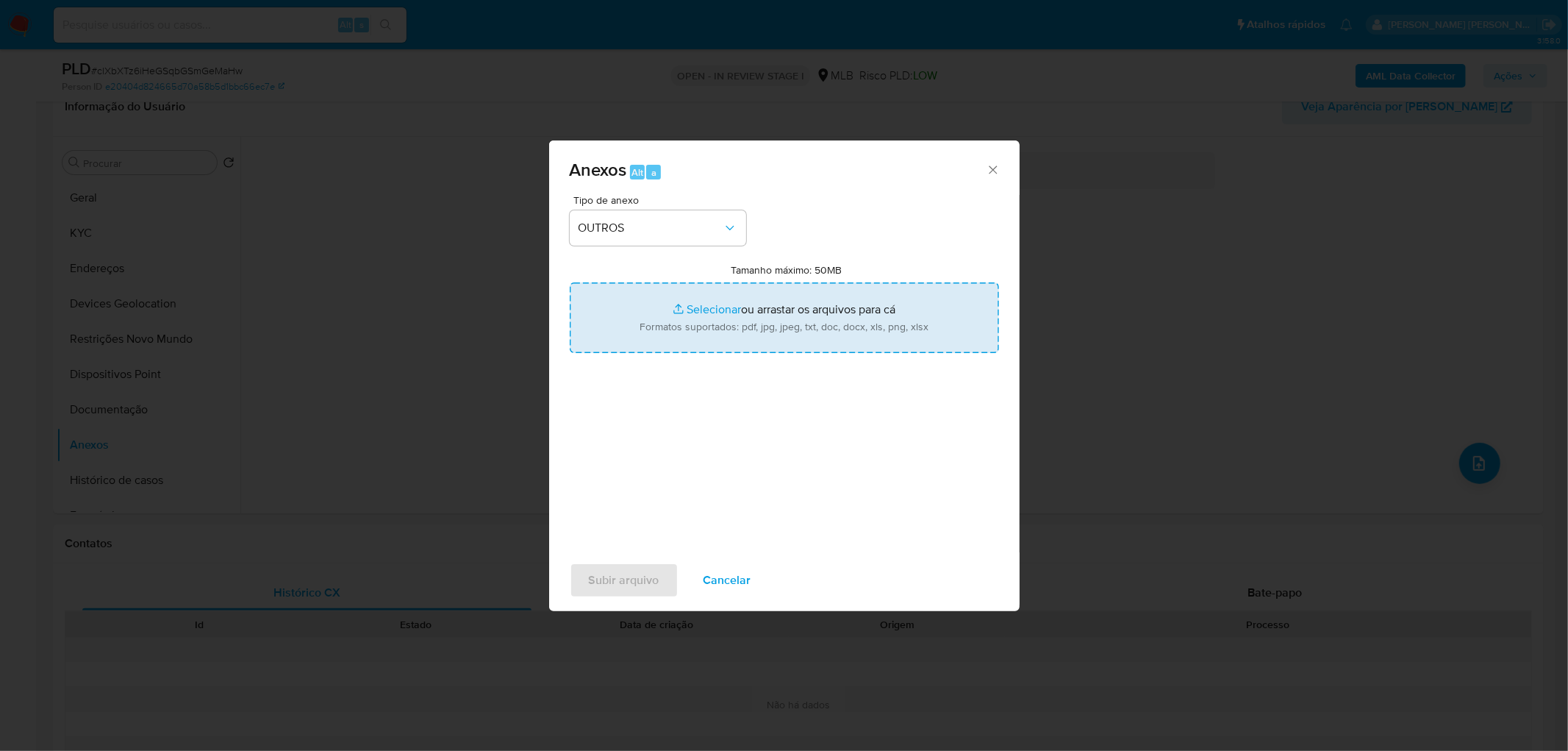
click at [735, 321] on input "Tamanho máximo: 50MB Selecionar arquivos" at bounding box center [784, 317] width 429 height 71
type input "C:\fakepath\Mulan 92637222_2025_09_09_15_27_49.xlsx"
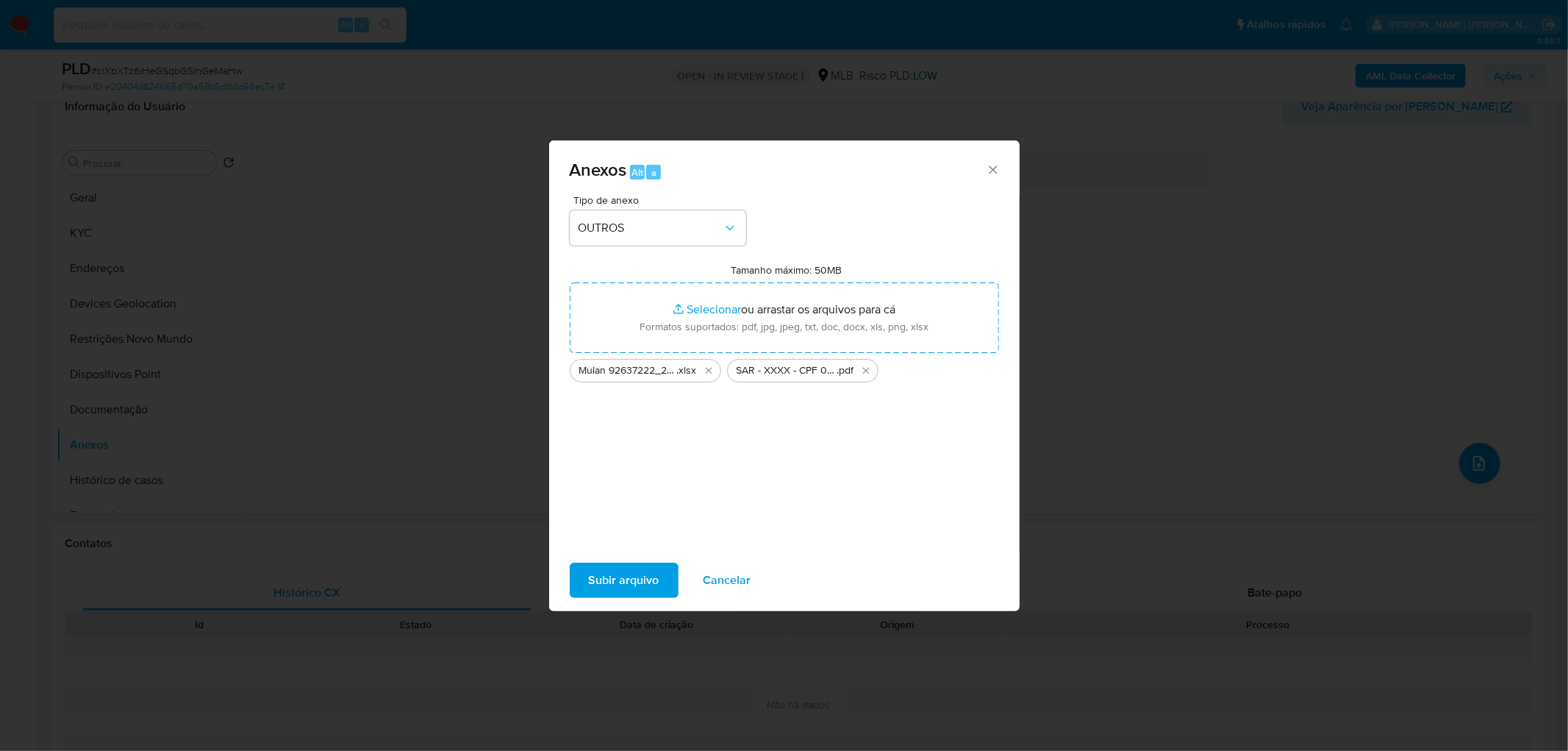
click at [628, 565] on span "Subir arquivo" at bounding box center [624, 580] width 70 height 33
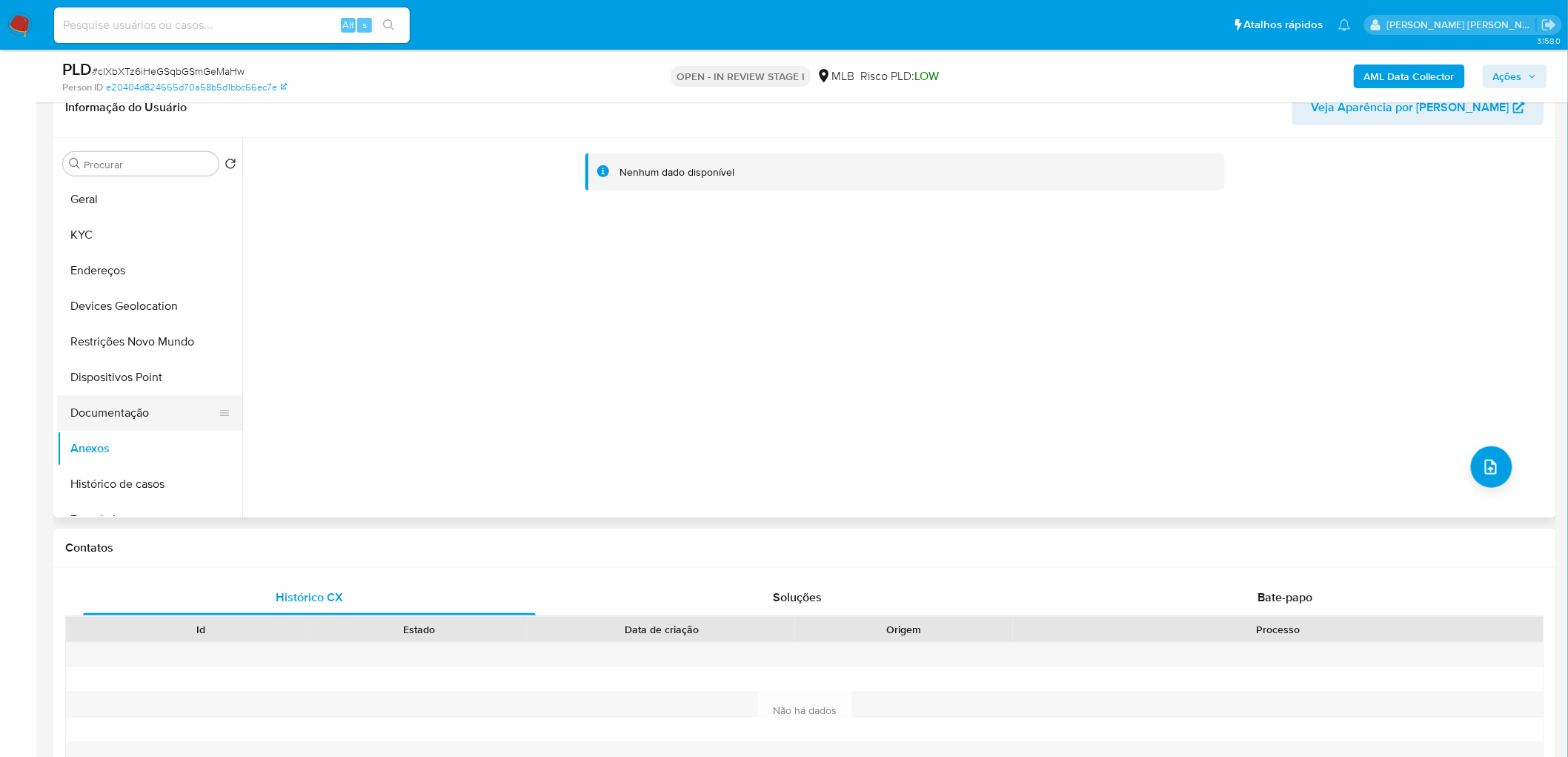
click at [138, 416] on button "Documentação" at bounding box center [144, 413] width 173 height 36
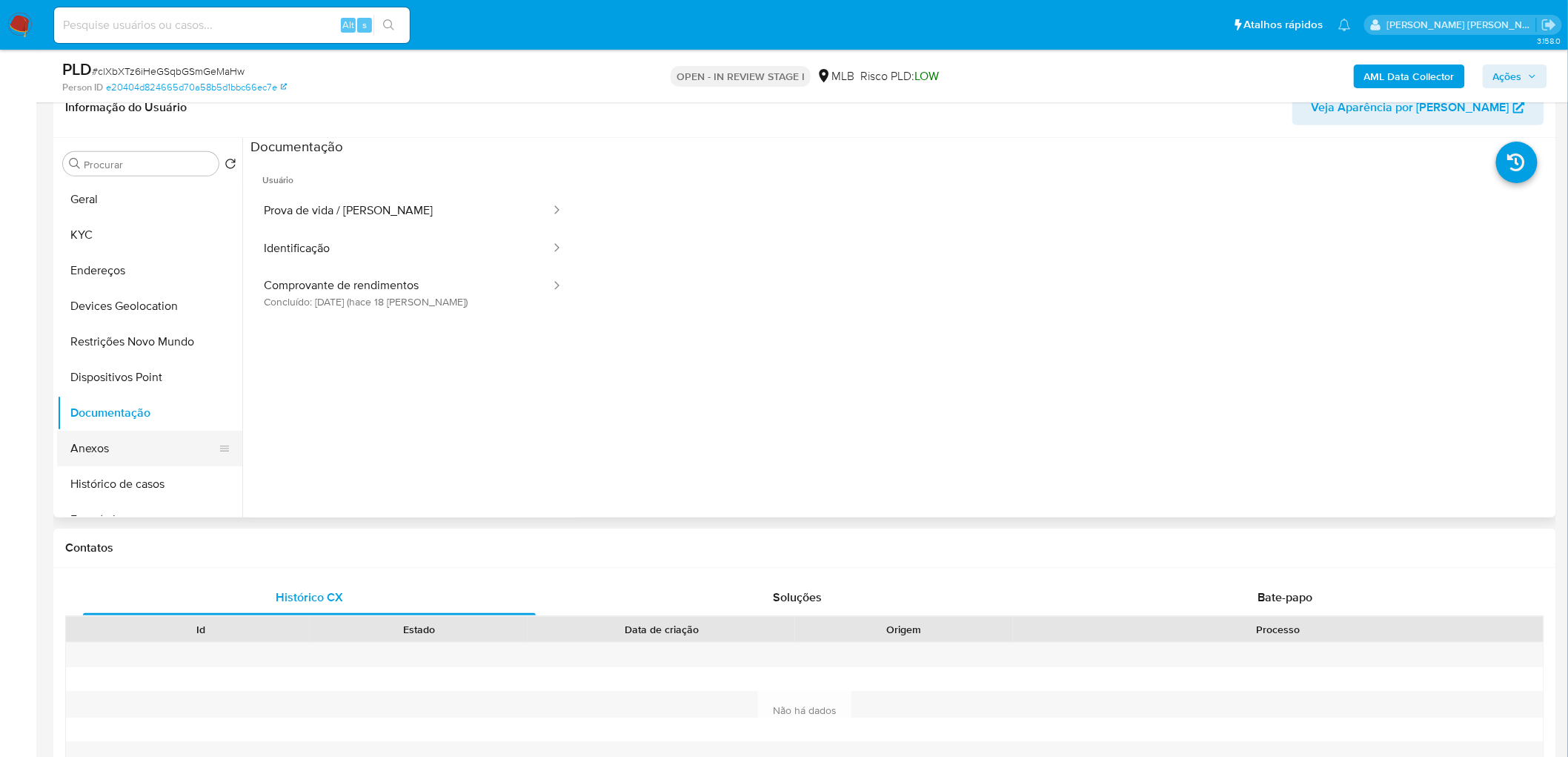
click at [128, 450] on button "Anexos" at bounding box center [144, 448] width 173 height 36
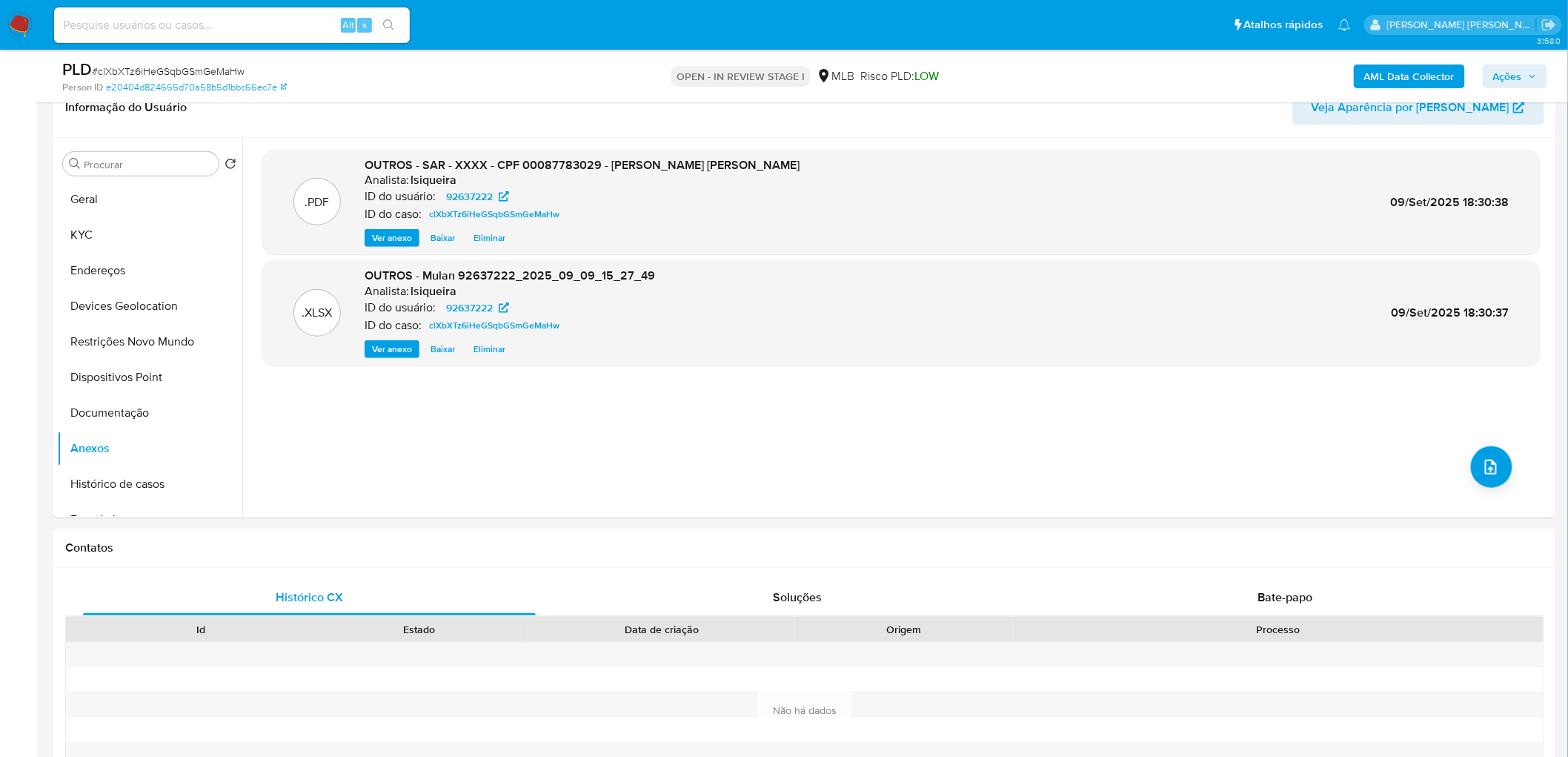
click at [1505, 70] on span "Ações" at bounding box center [1508, 77] width 29 height 23
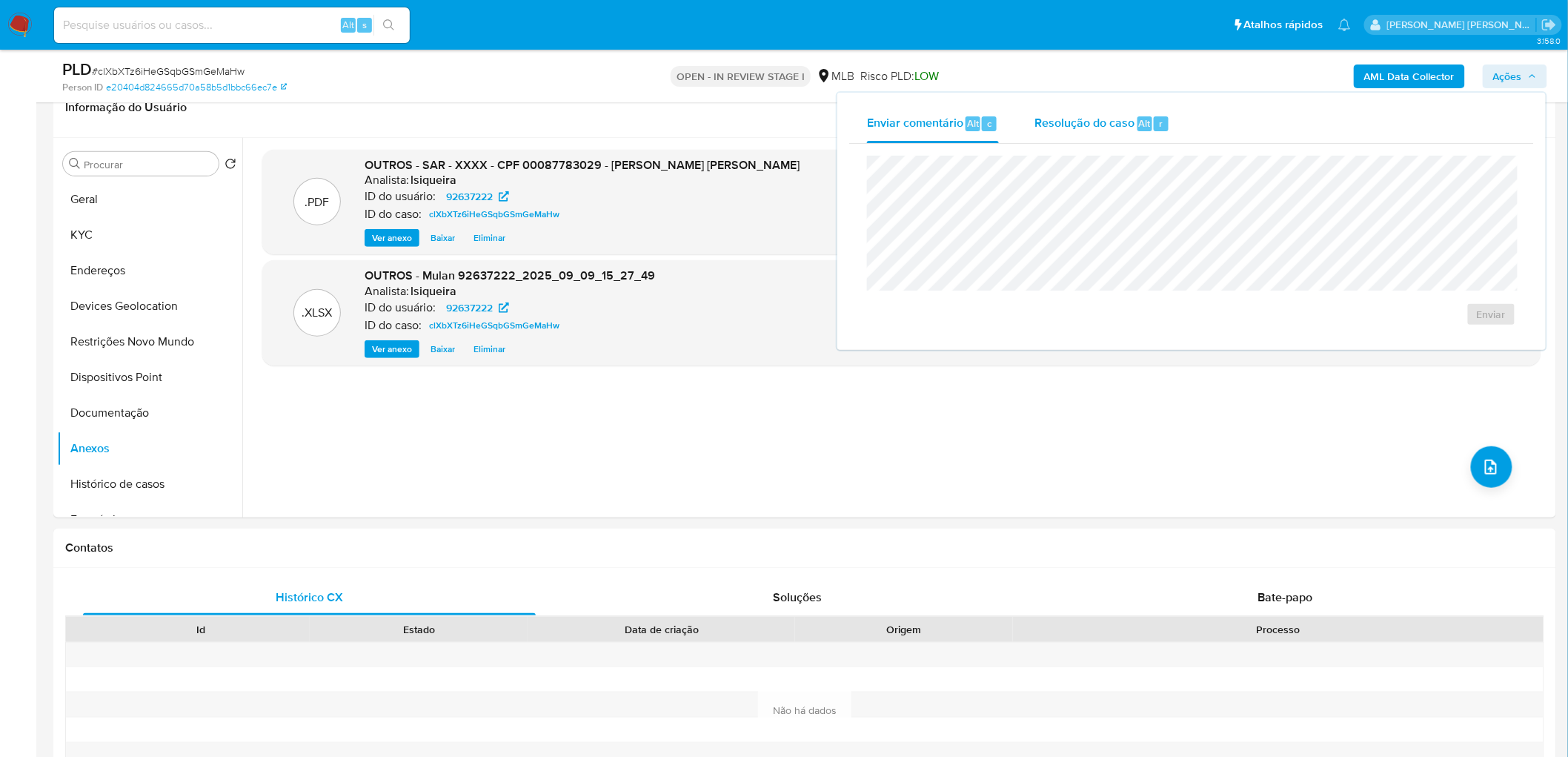
click at [1093, 134] on div "Resolução do caso Alt r" at bounding box center [1102, 123] width 136 height 38
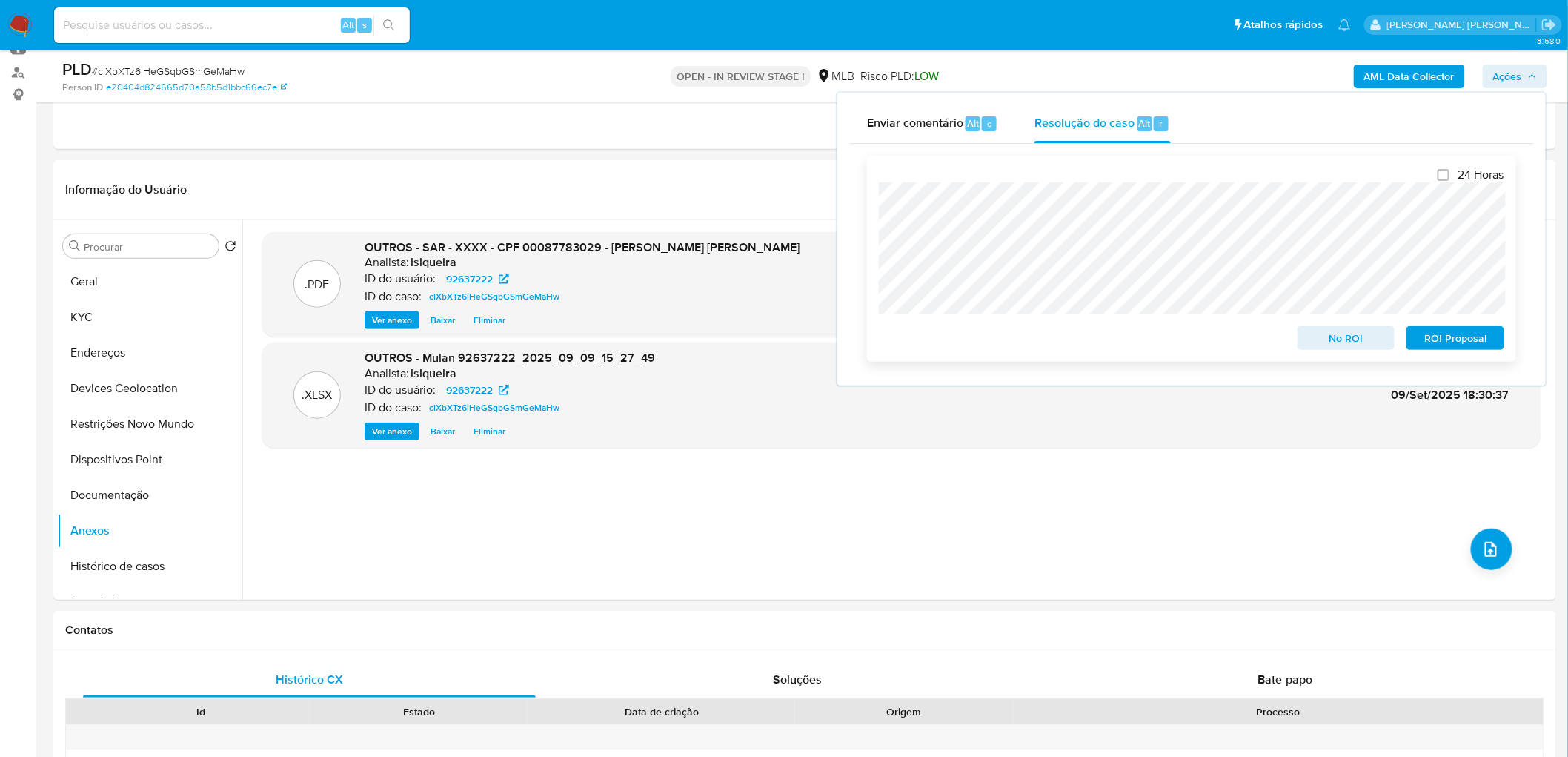
click at [1455, 341] on span "ROI Proposal" at bounding box center [1455, 337] width 77 height 21
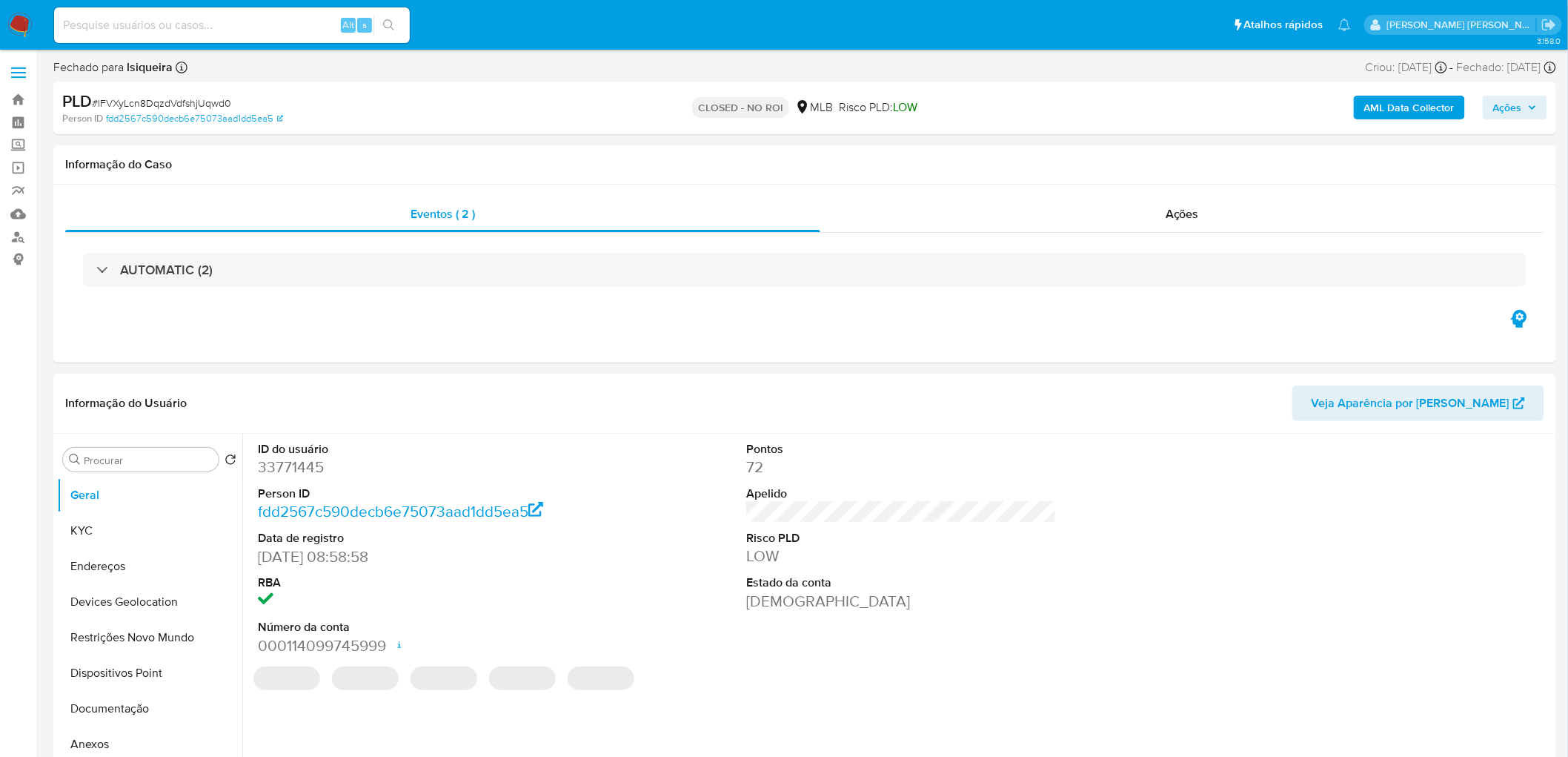
select select "10"
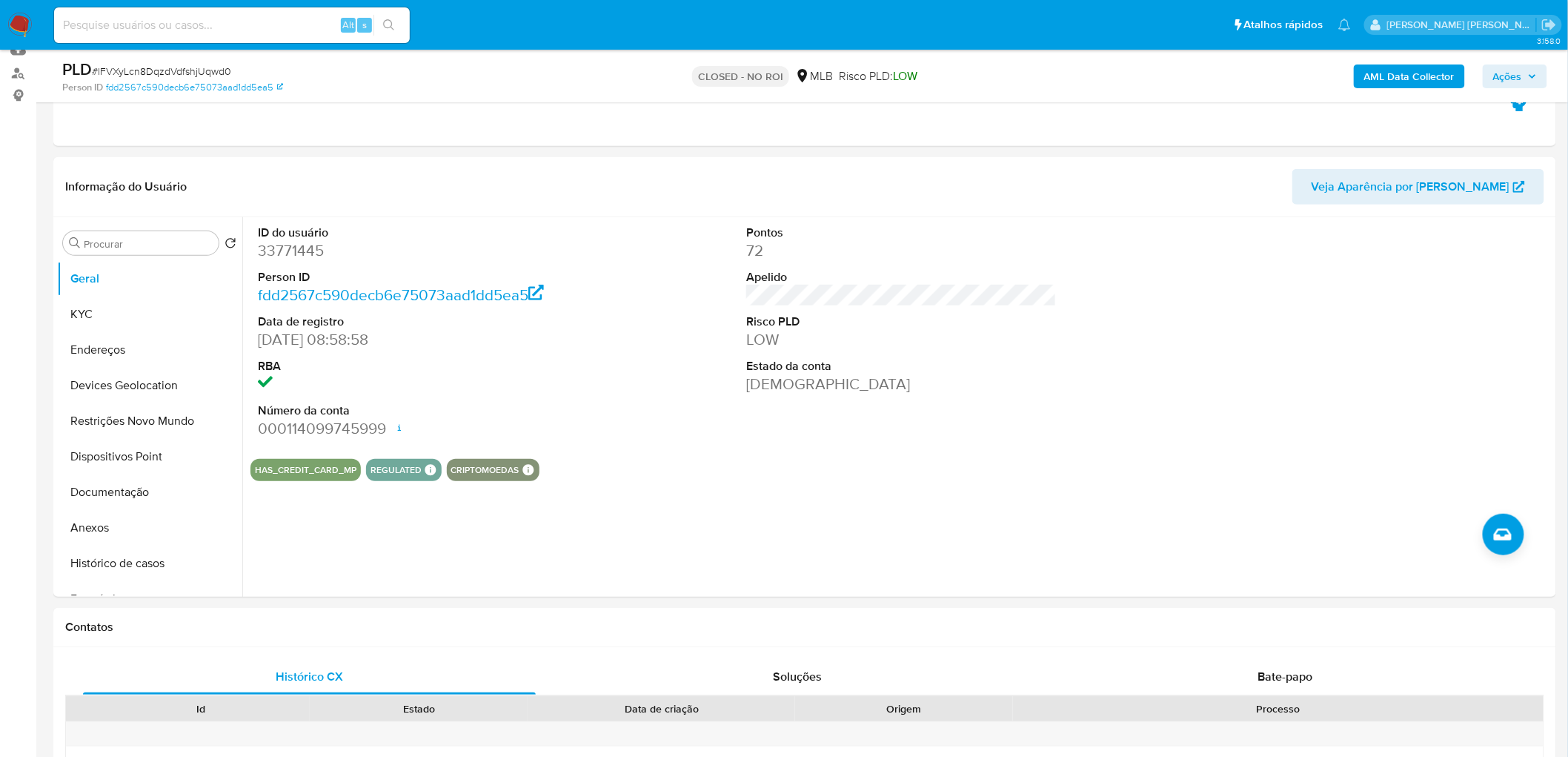
scroll to position [165, 0]
click at [130, 315] on button "KYC" at bounding box center [144, 314] width 173 height 36
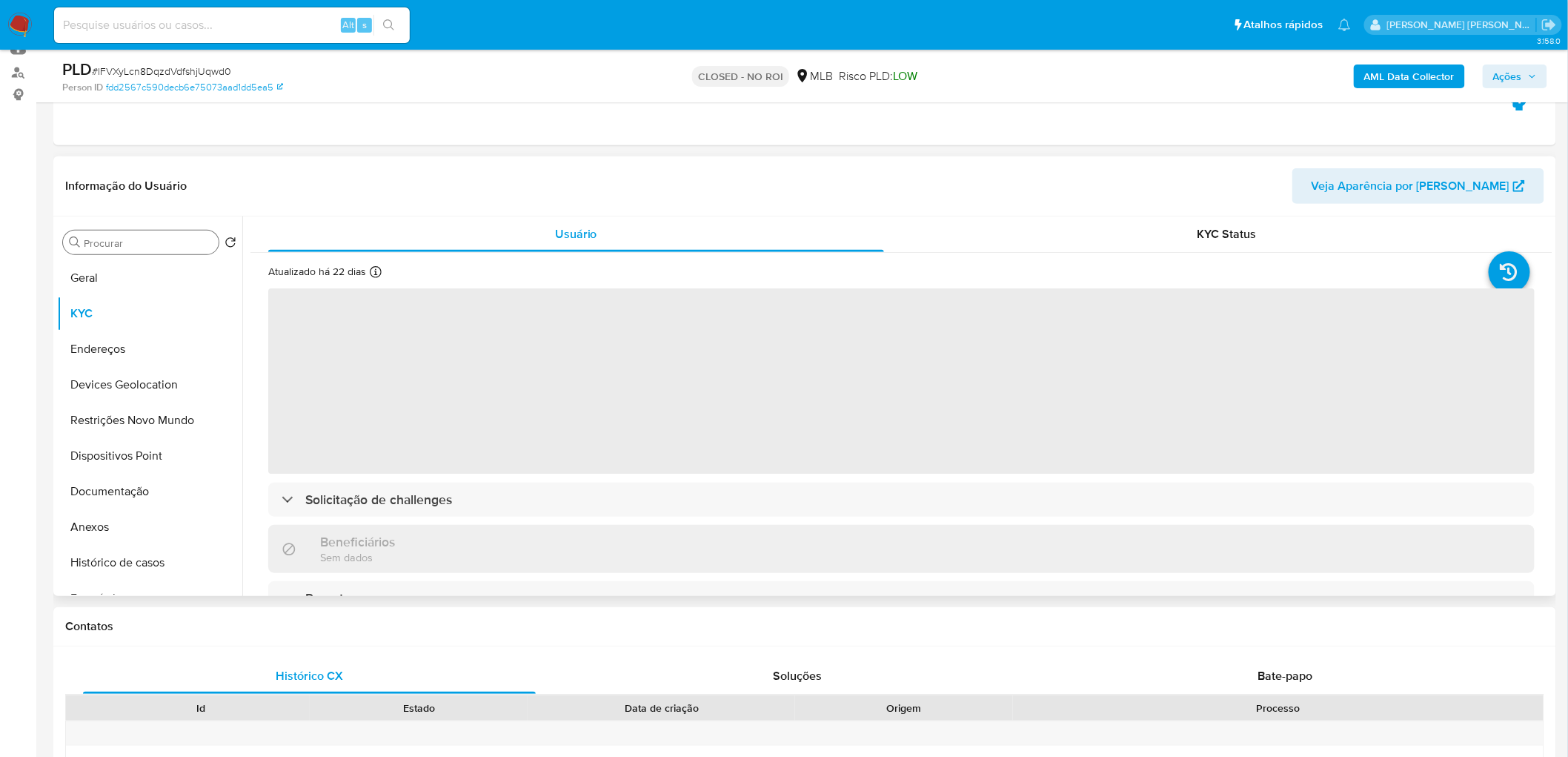
drag, startPoint x: 153, startPoint y: 265, endPoint x: 157, endPoint y: 249, distance: 16.5
click at [146, 265] on button "Geral" at bounding box center [149, 278] width 185 height 36
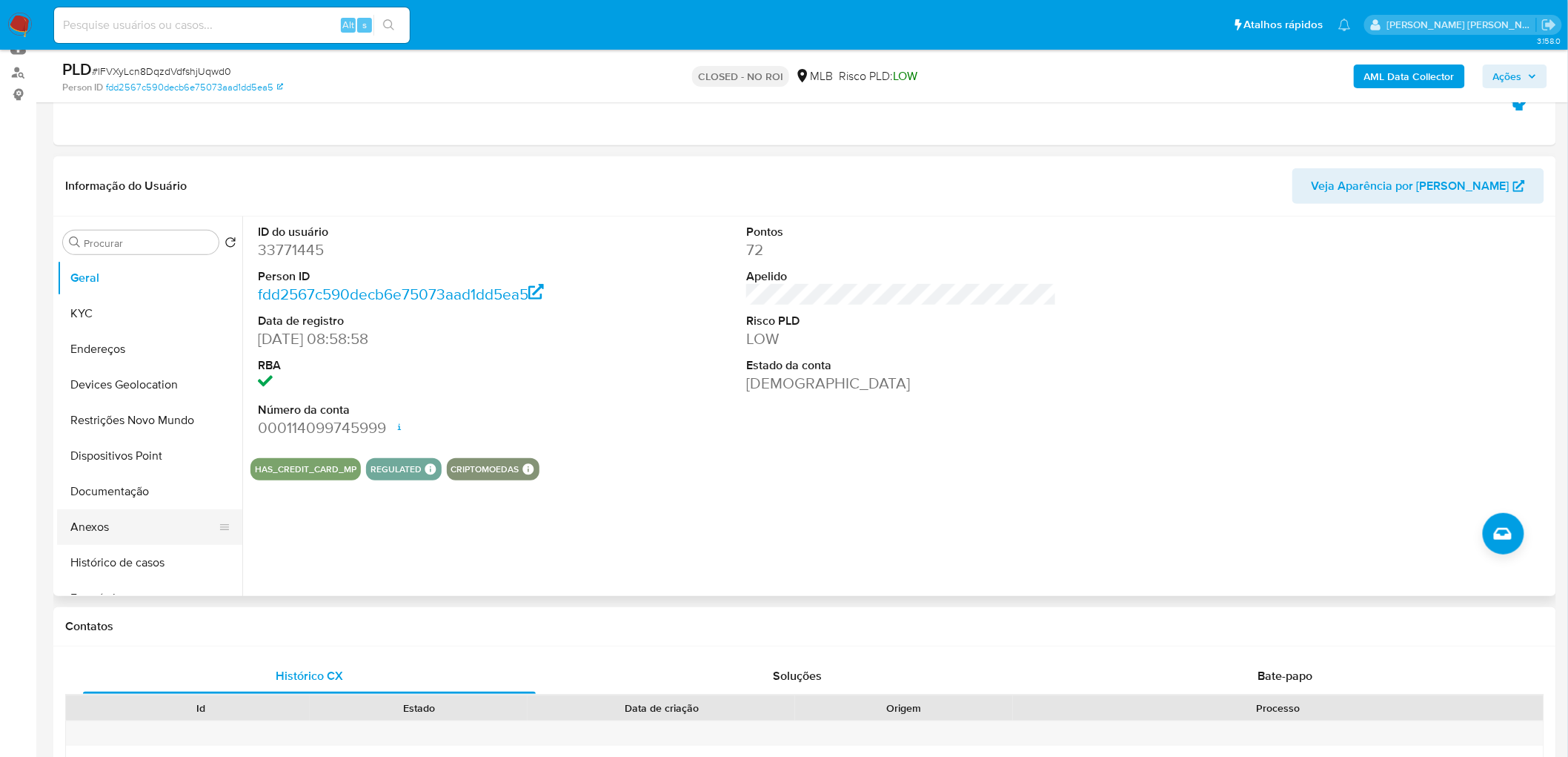
click at [137, 527] on button "Anexos" at bounding box center [144, 527] width 173 height 36
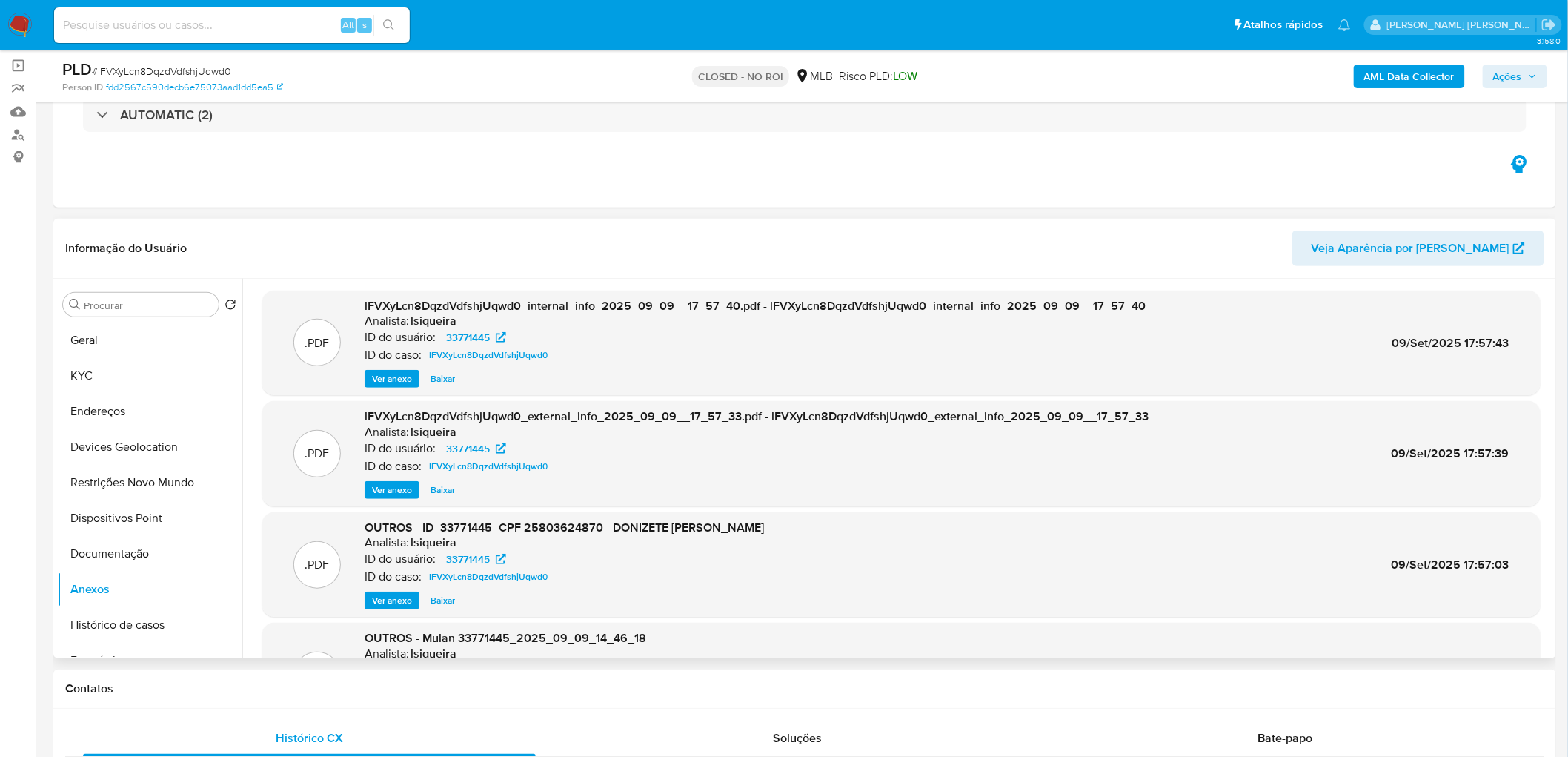
scroll to position [0, 0]
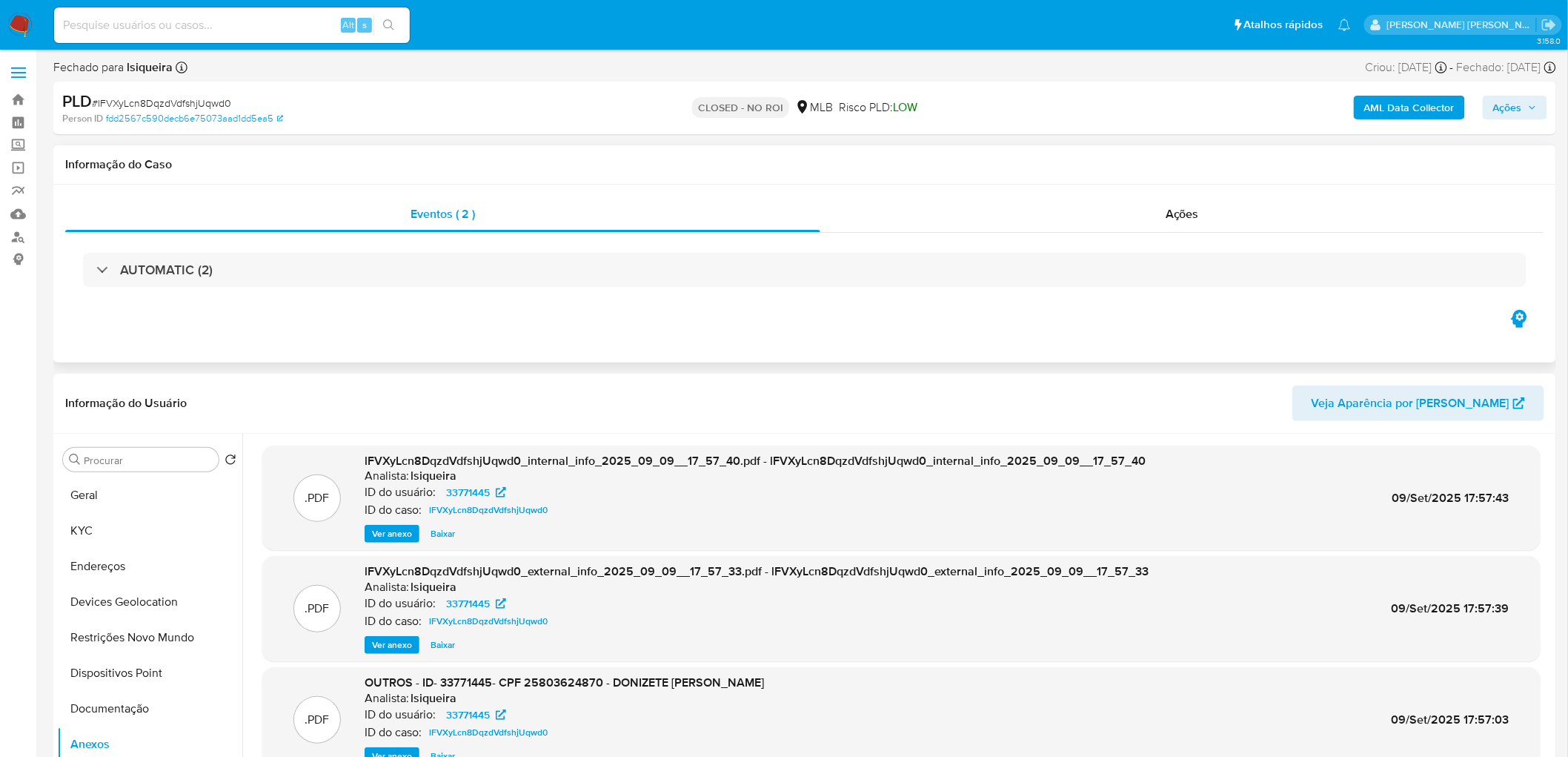
click at [1239, 233] on div "AUTOMATIC (2)" at bounding box center [805, 270] width 1480 height 74
click at [1241, 208] on div "Ações" at bounding box center [1182, 214] width 724 height 36
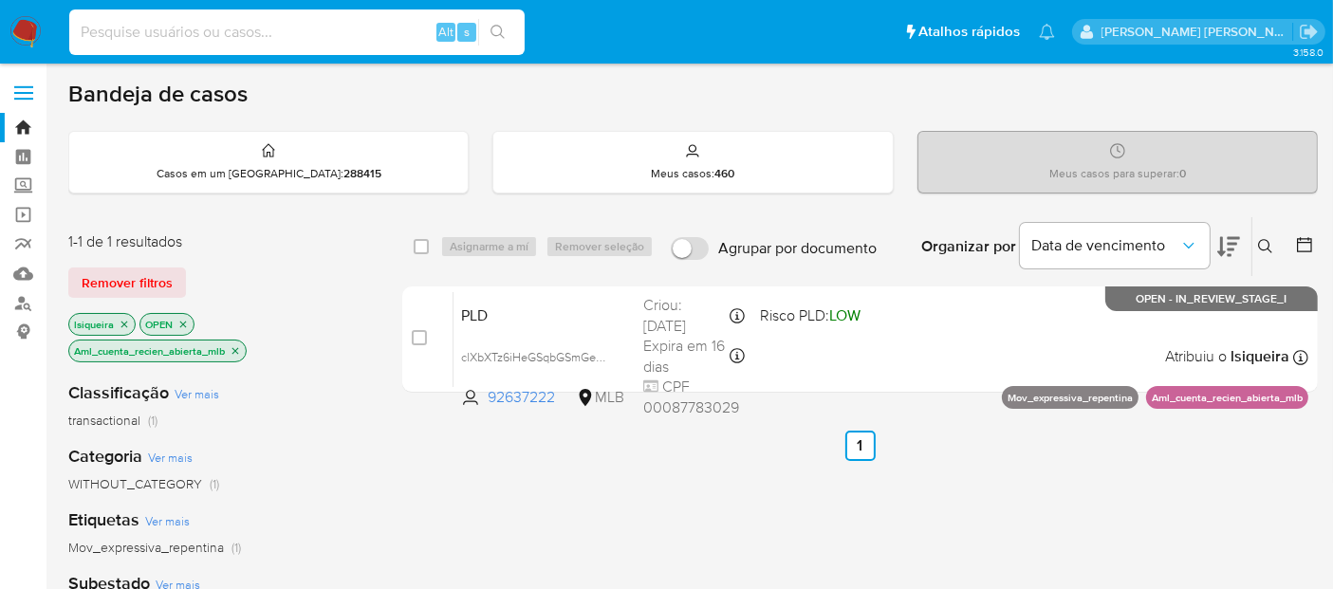
click at [247, 29] on input at bounding box center [296, 32] width 455 height 25
paste input "WaR35tuHHkL1hSkOm73H4Da9"
type input "WaR35tuHHkL1hSkOm73H4Da9"
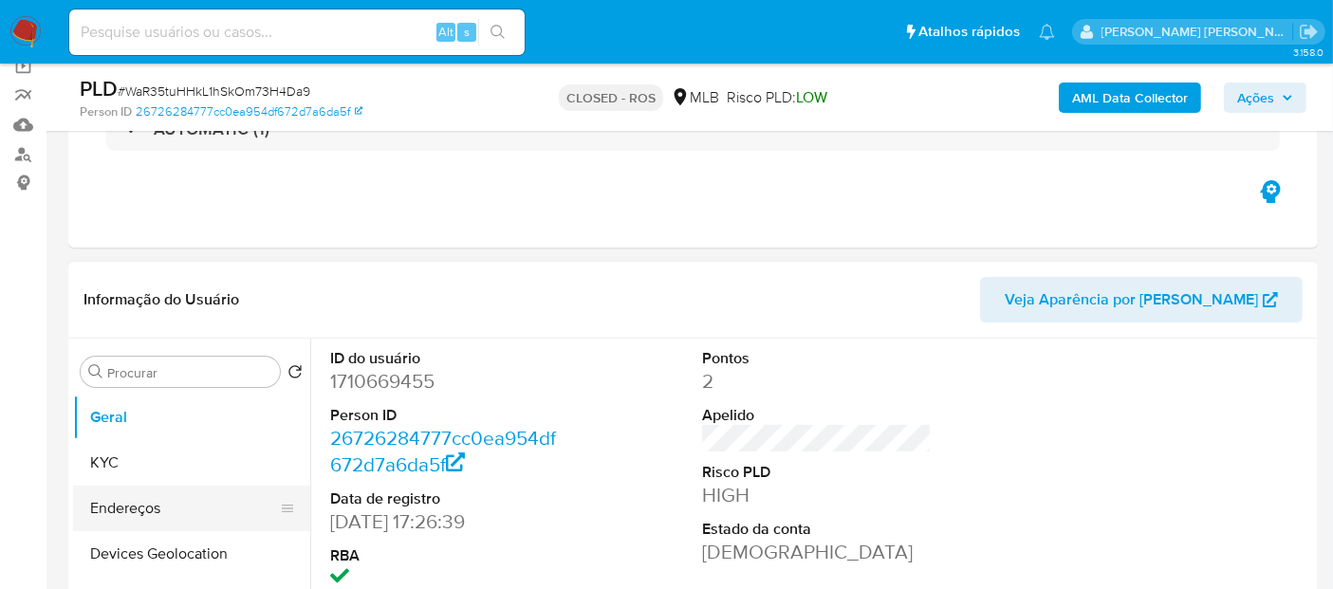
scroll to position [211, 0]
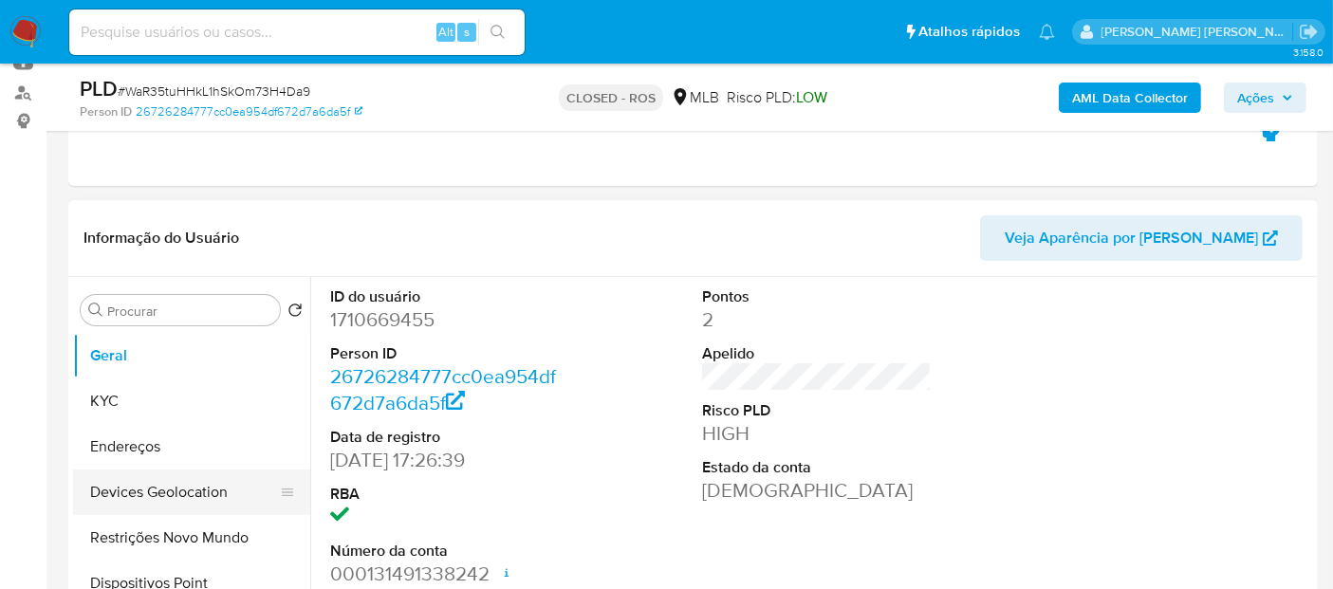
select select "10"
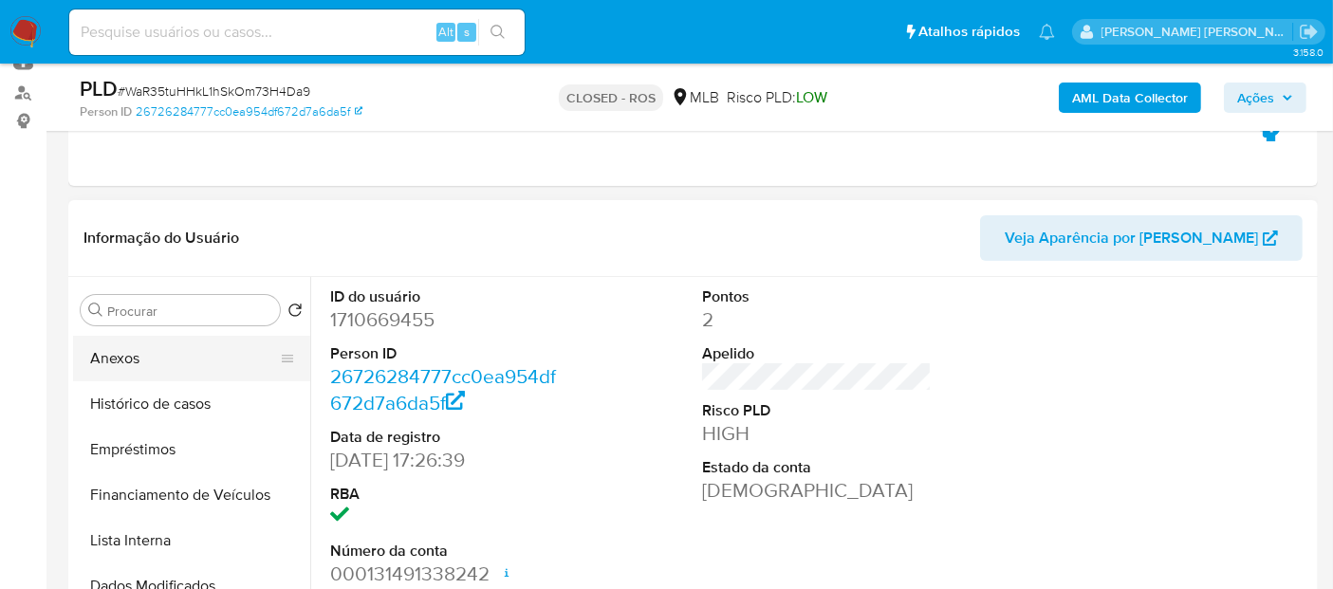
click at [162, 361] on button "Anexos" at bounding box center [184, 359] width 222 height 46
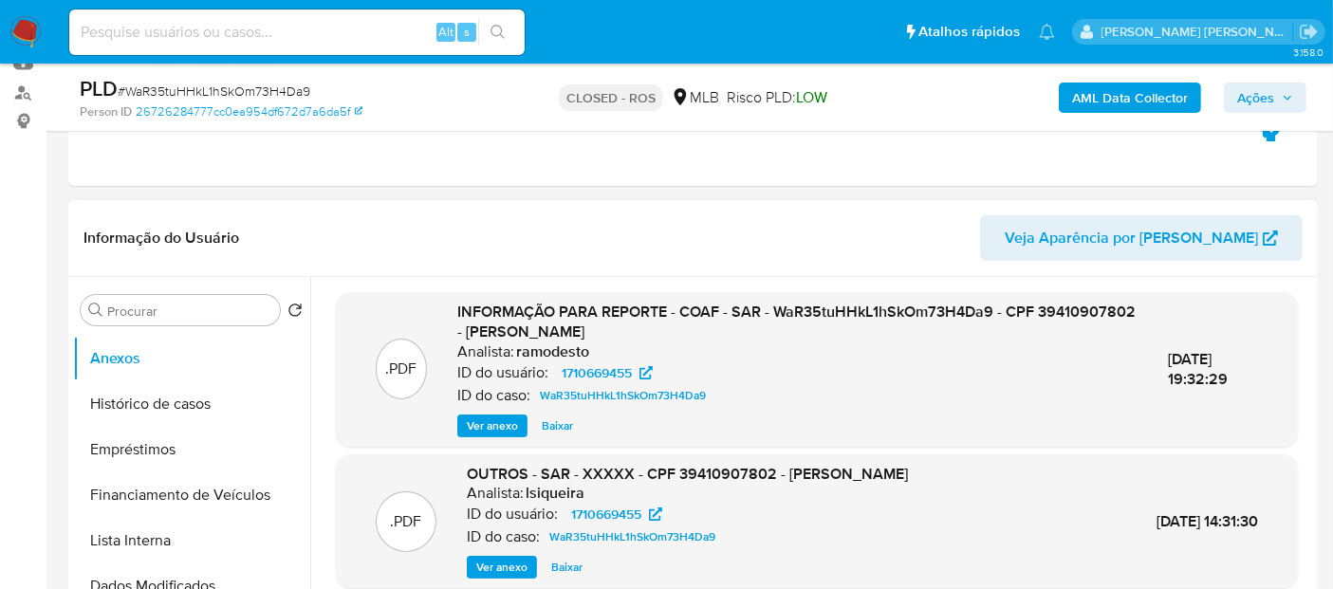
click at [500, 426] on span "Ver anexo" at bounding box center [492, 425] width 51 height 19
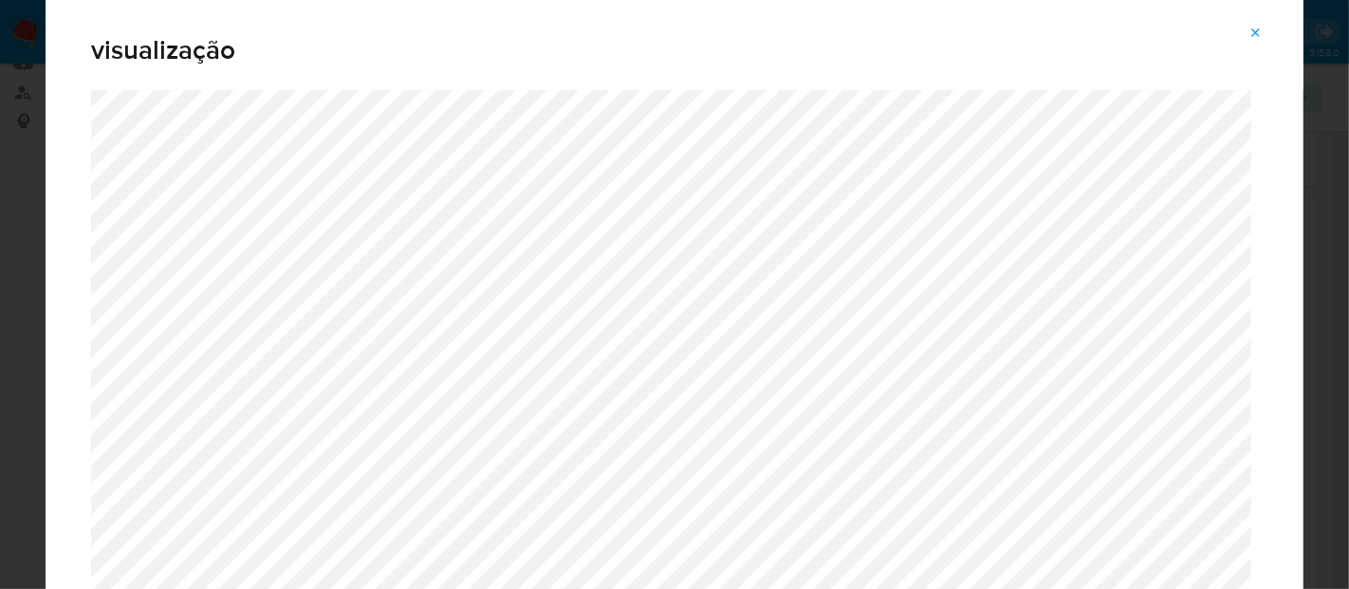
click at [1255, 21] on span "Attachment preview" at bounding box center [1255, 33] width 15 height 27
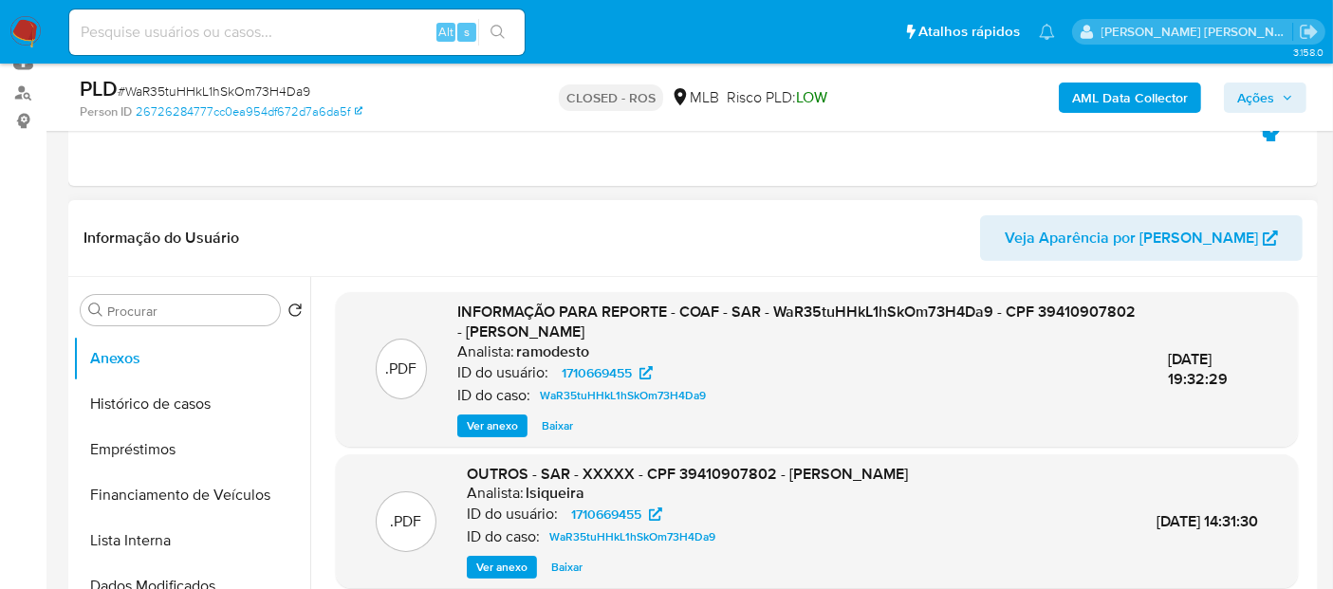
click at [355, 26] on input at bounding box center [296, 32] width 455 height 25
paste input "DfY3kj8NTz5cZ7fbq60ceqPJ"
type input "DfY3kj8NTz5cZ7fbq60ceqPJ"
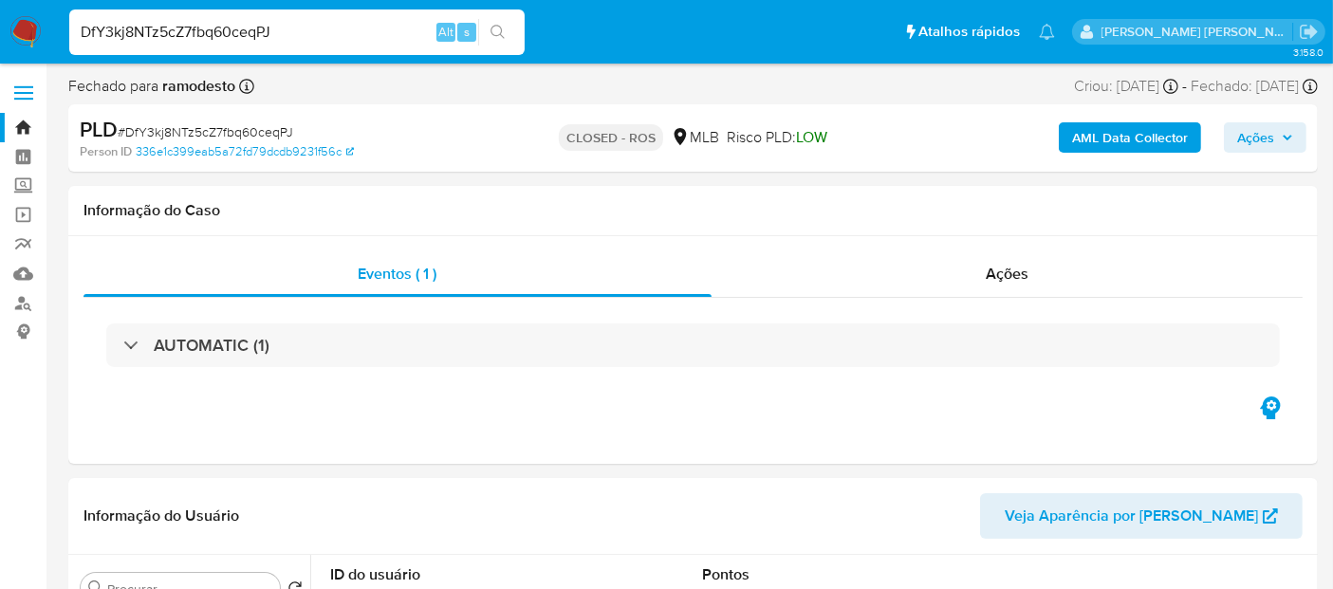
select select "10"
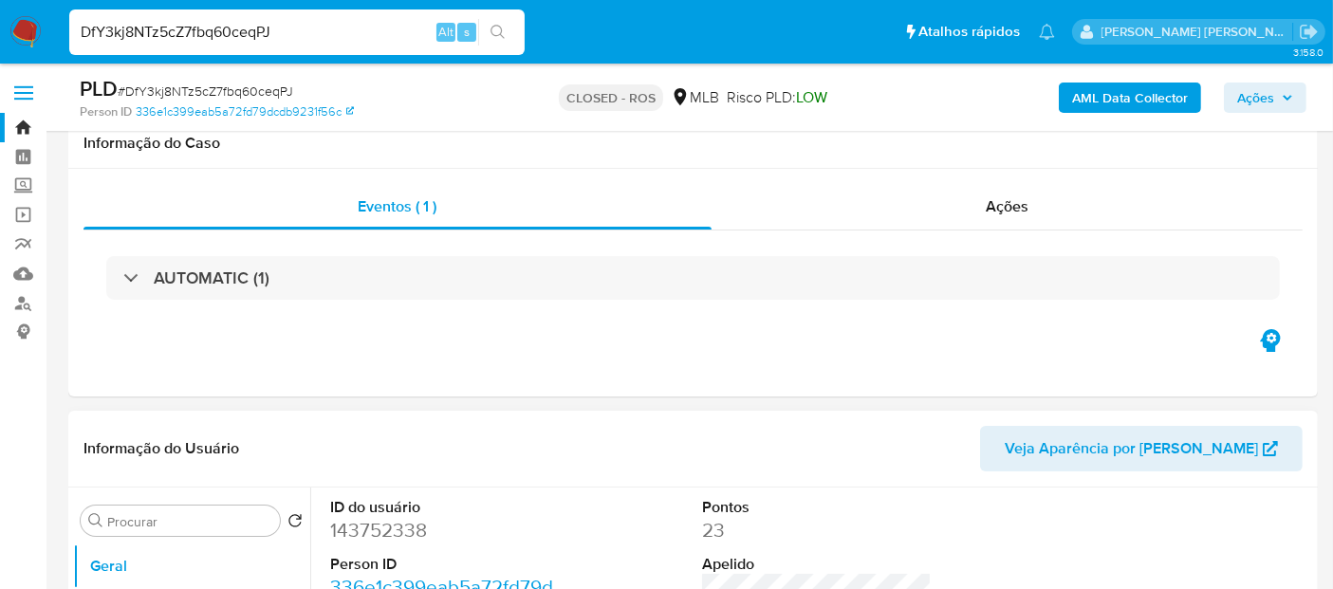
scroll to position [316, 0]
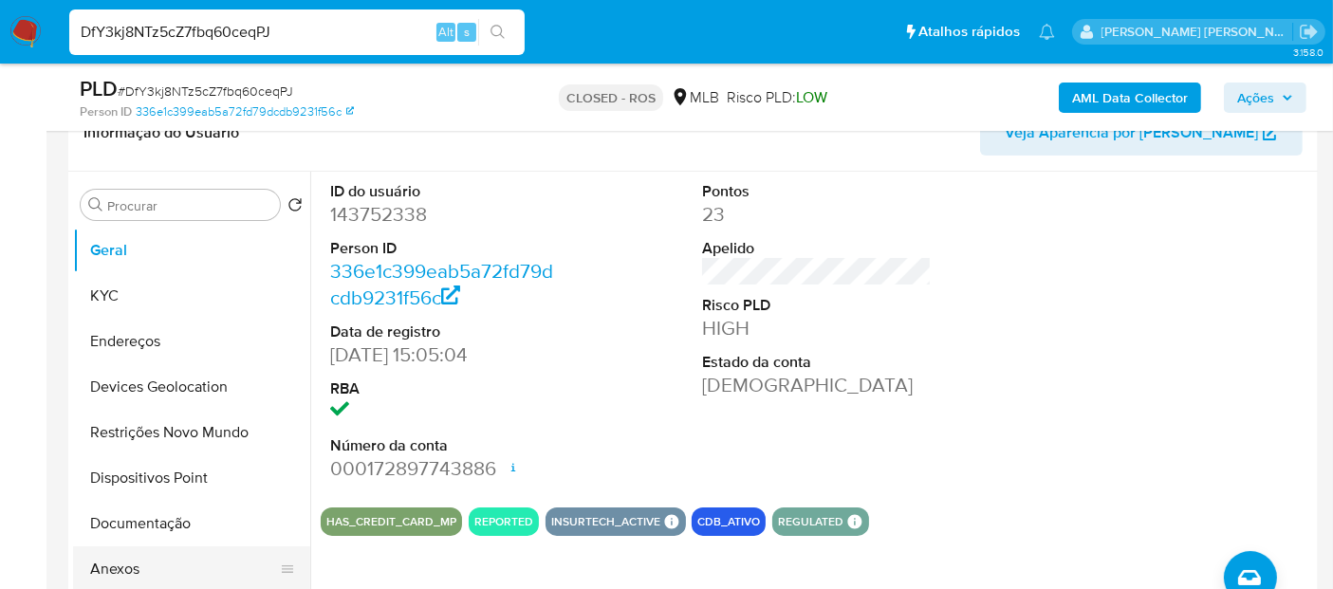
click at [161, 566] on button "Anexos" at bounding box center [184, 569] width 222 height 46
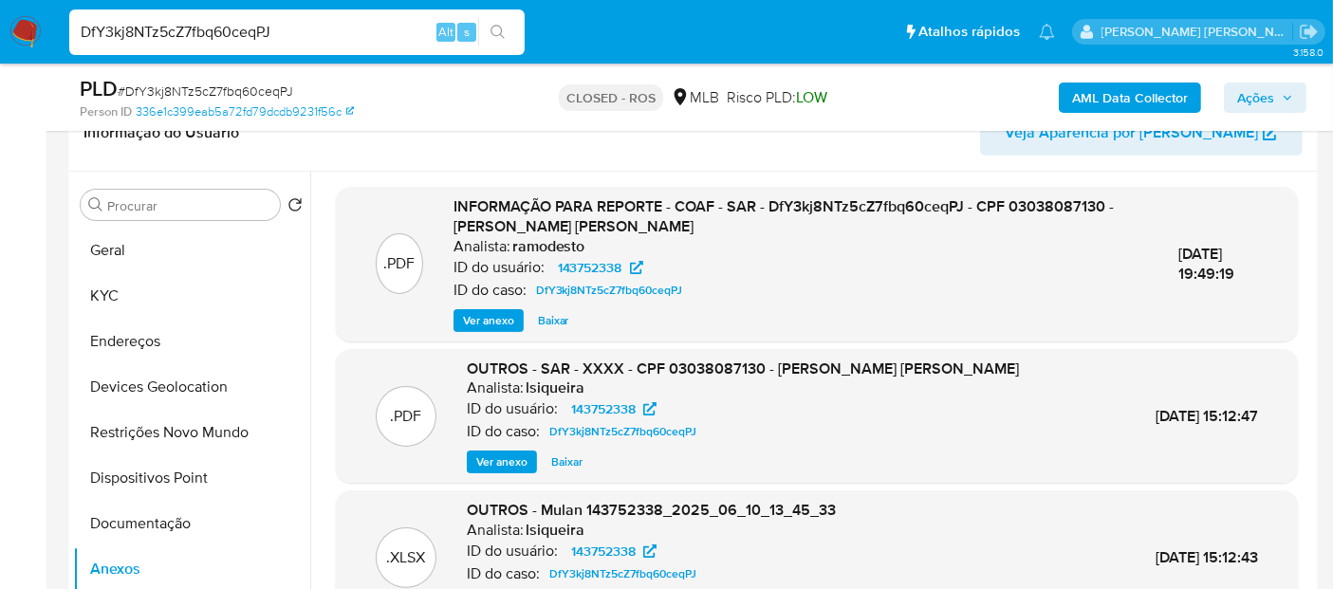
click at [498, 321] on span "Ver anexo" at bounding box center [488, 320] width 51 height 19
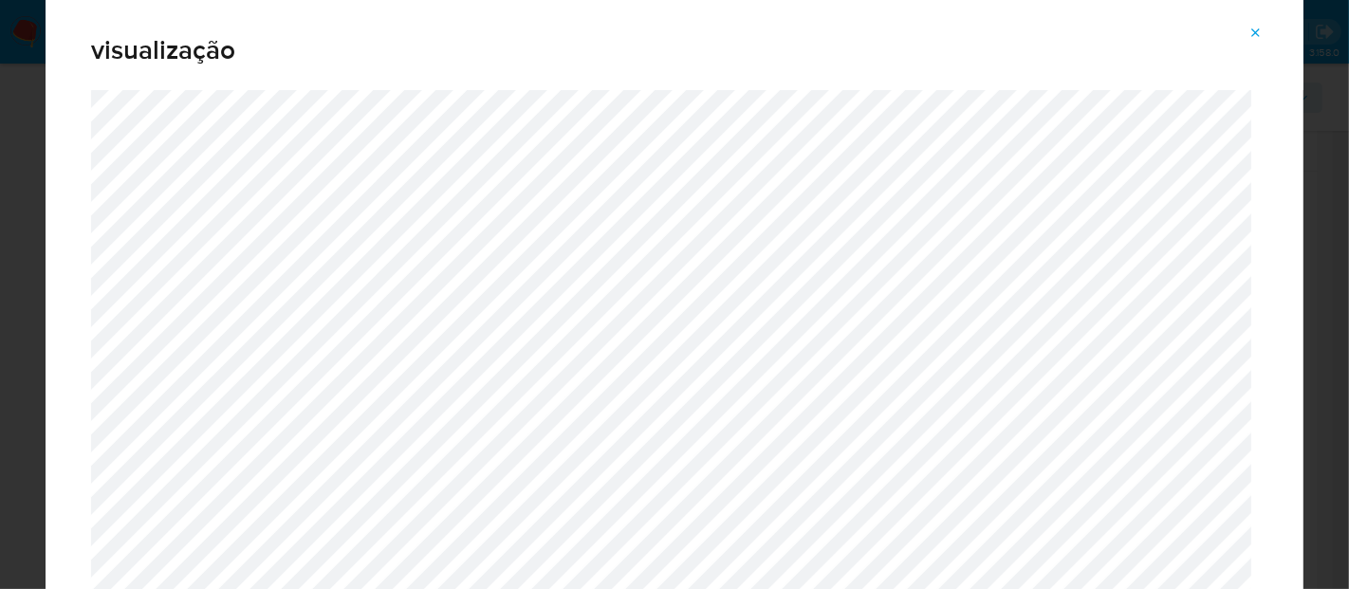
click at [1260, 39] on icon "Attachment preview" at bounding box center [1255, 33] width 15 height 15
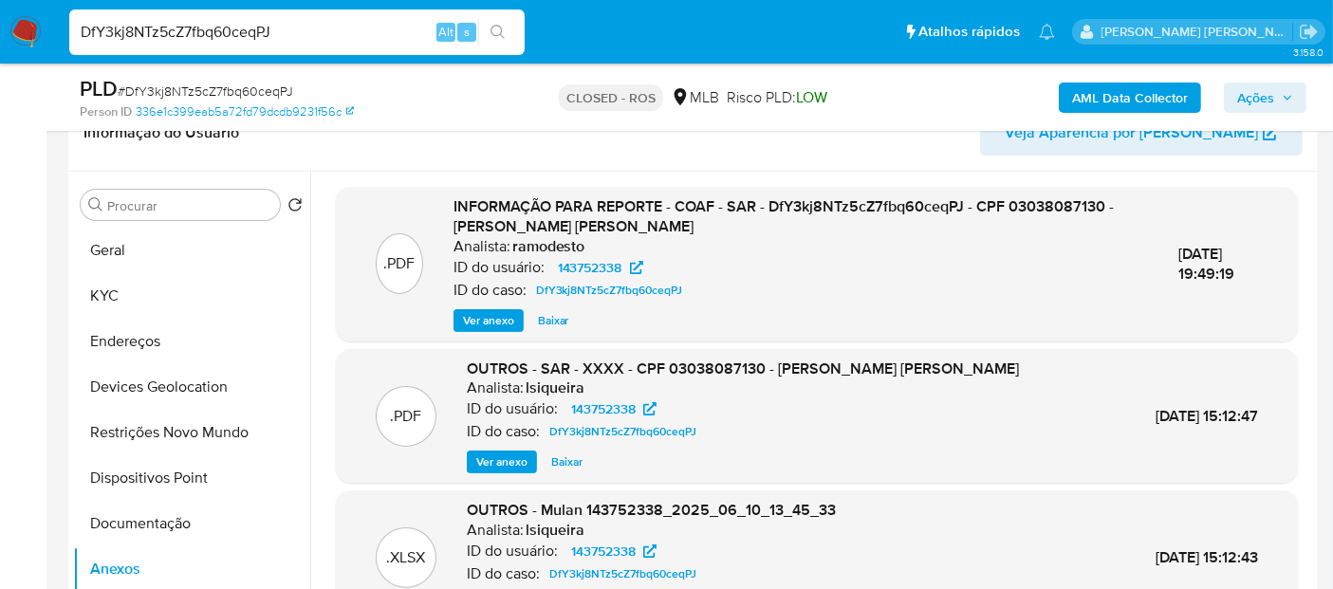
click at [310, 41] on input "DfY3kj8NTz5cZ7fbq60ceqPJ" at bounding box center [296, 32] width 455 height 25
paste input "ThdmrJbtC0jYc6hXieRFXtln"
type input "ThdmrJbtC0jYc6hXieRFXtln"
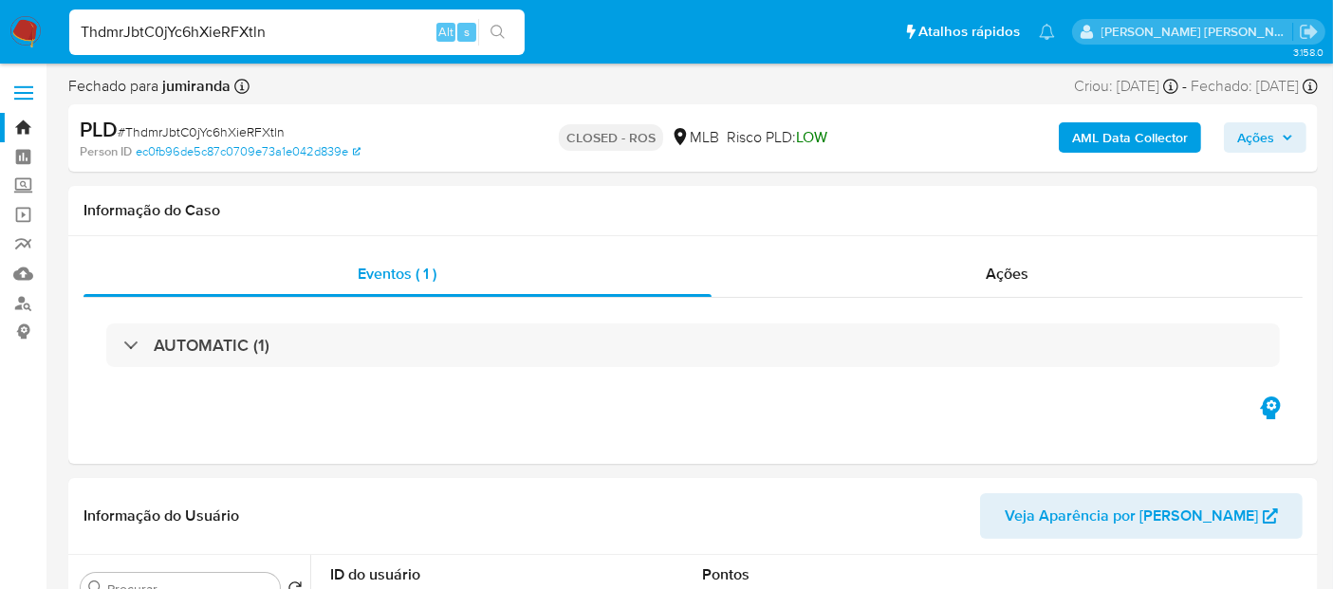
select select "10"
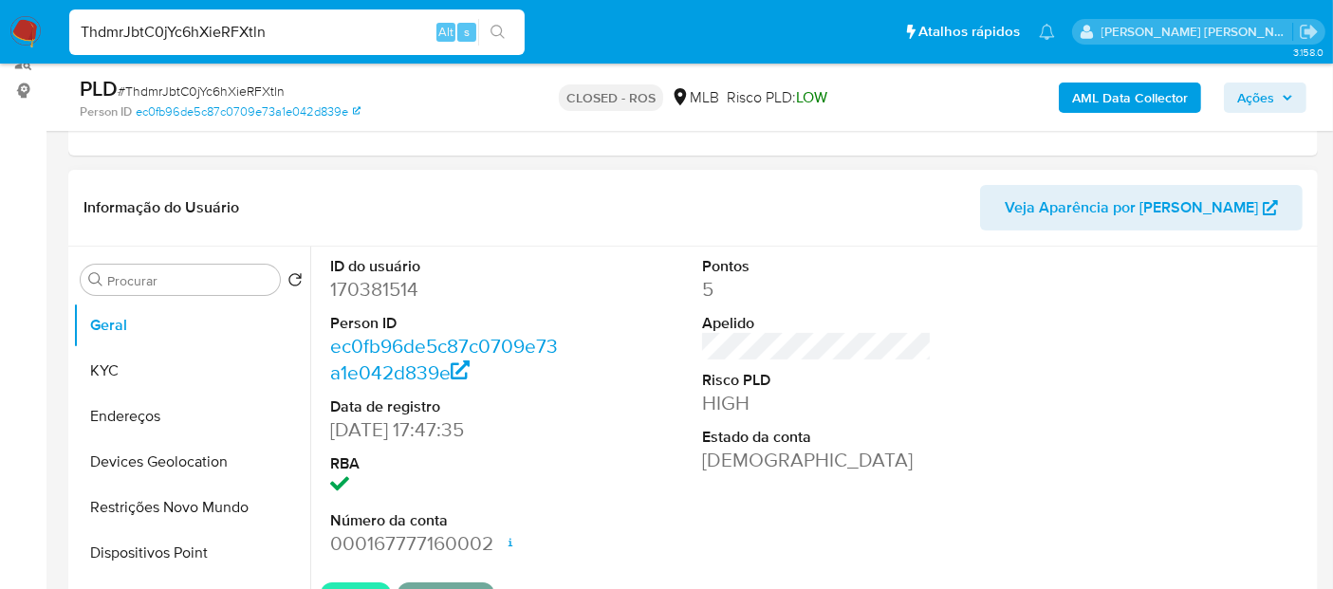
scroll to position [316, 0]
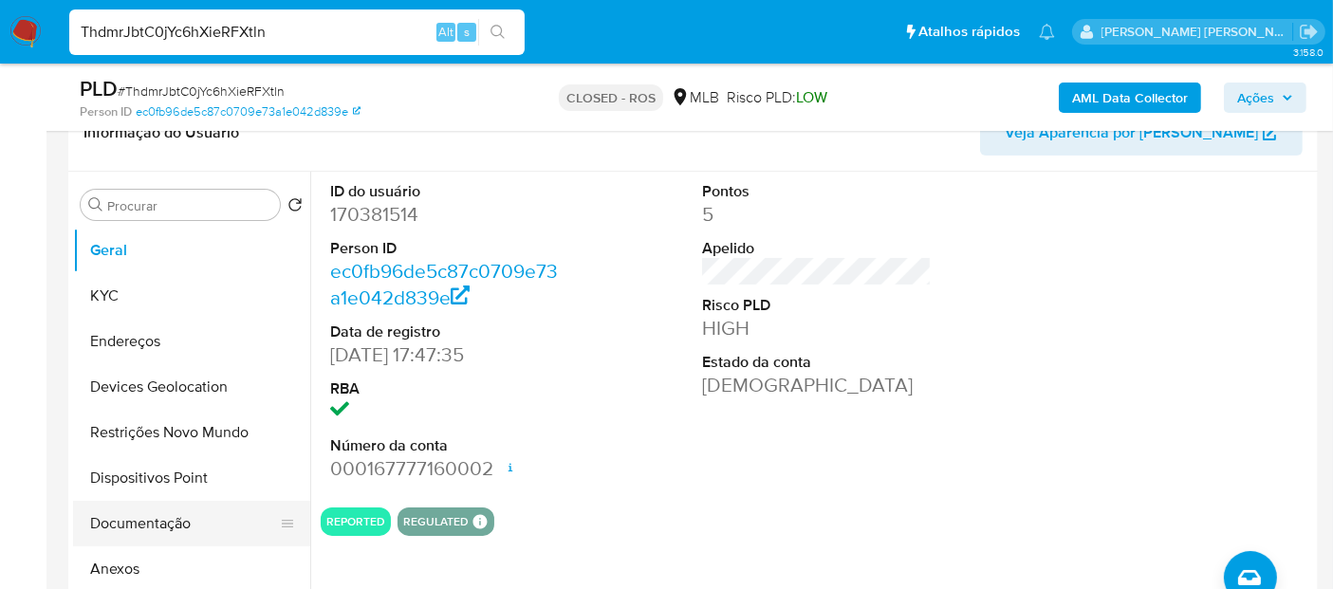
drag, startPoint x: 148, startPoint y: 570, endPoint x: 266, endPoint y: 522, distance: 127.2
click at [148, 570] on button "Anexos" at bounding box center [191, 569] width 237 height 46
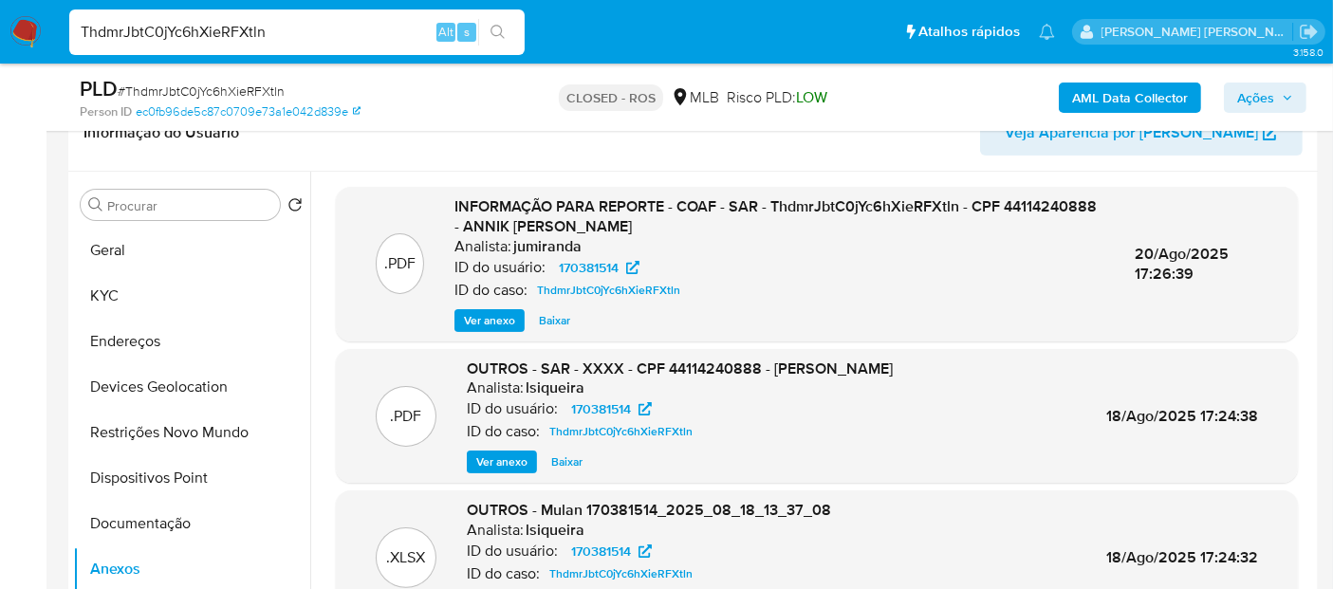
click at [471, 321] on span "Ver anexo" at bounding box center [489, 320] width 51 height 19
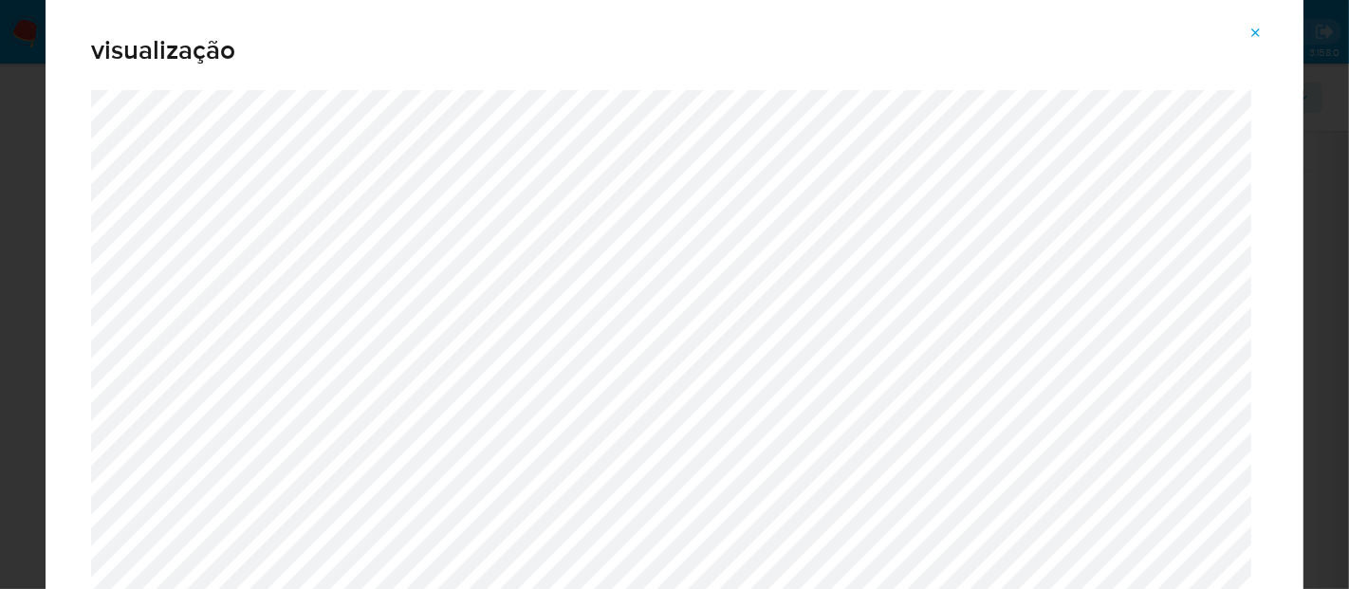
drag, startPoint x: 1258, startPoint y: 38, endPoint x: 1186, endPoint y: 38, distance: 72.1
click at [1258, 37] on icon "Attachment preview" at bounding box center [1255, 33] width 15 height 15
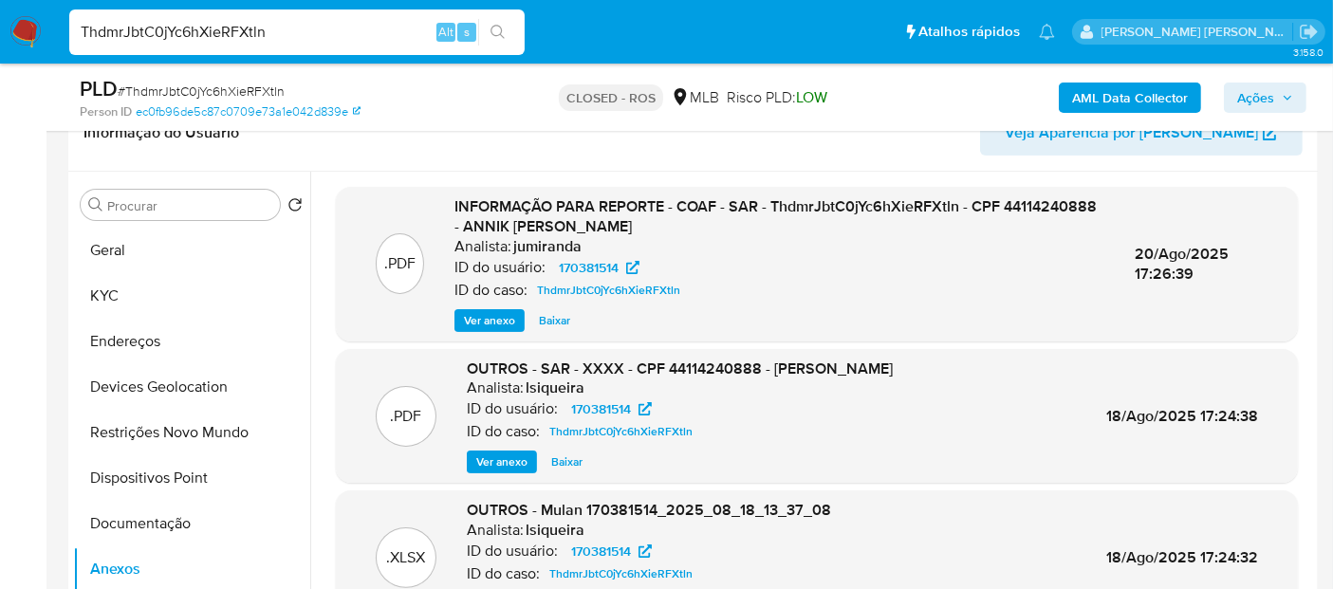
click at [37, 26] on img at bounding box center [25, 32] width 32 height 32
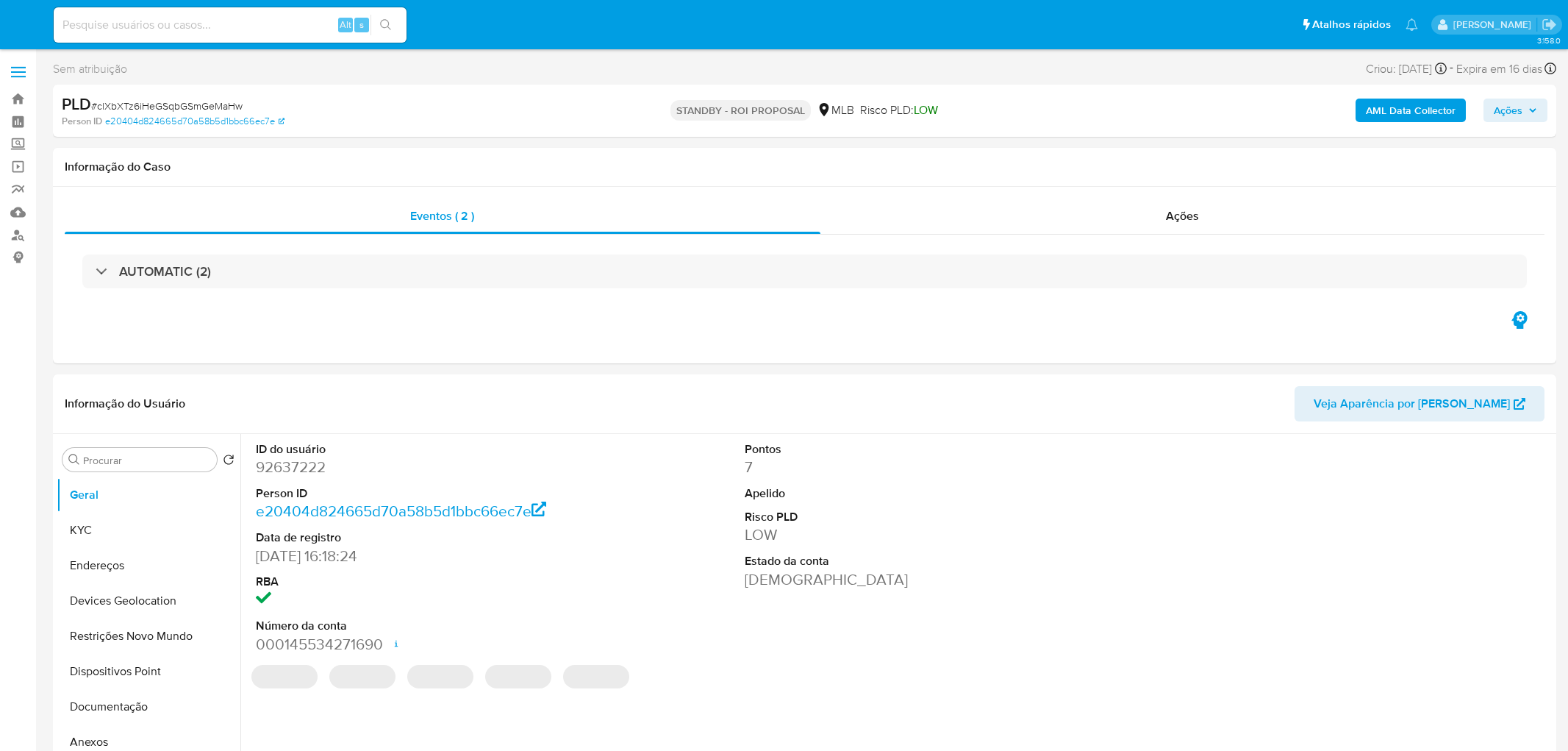
select select "10"
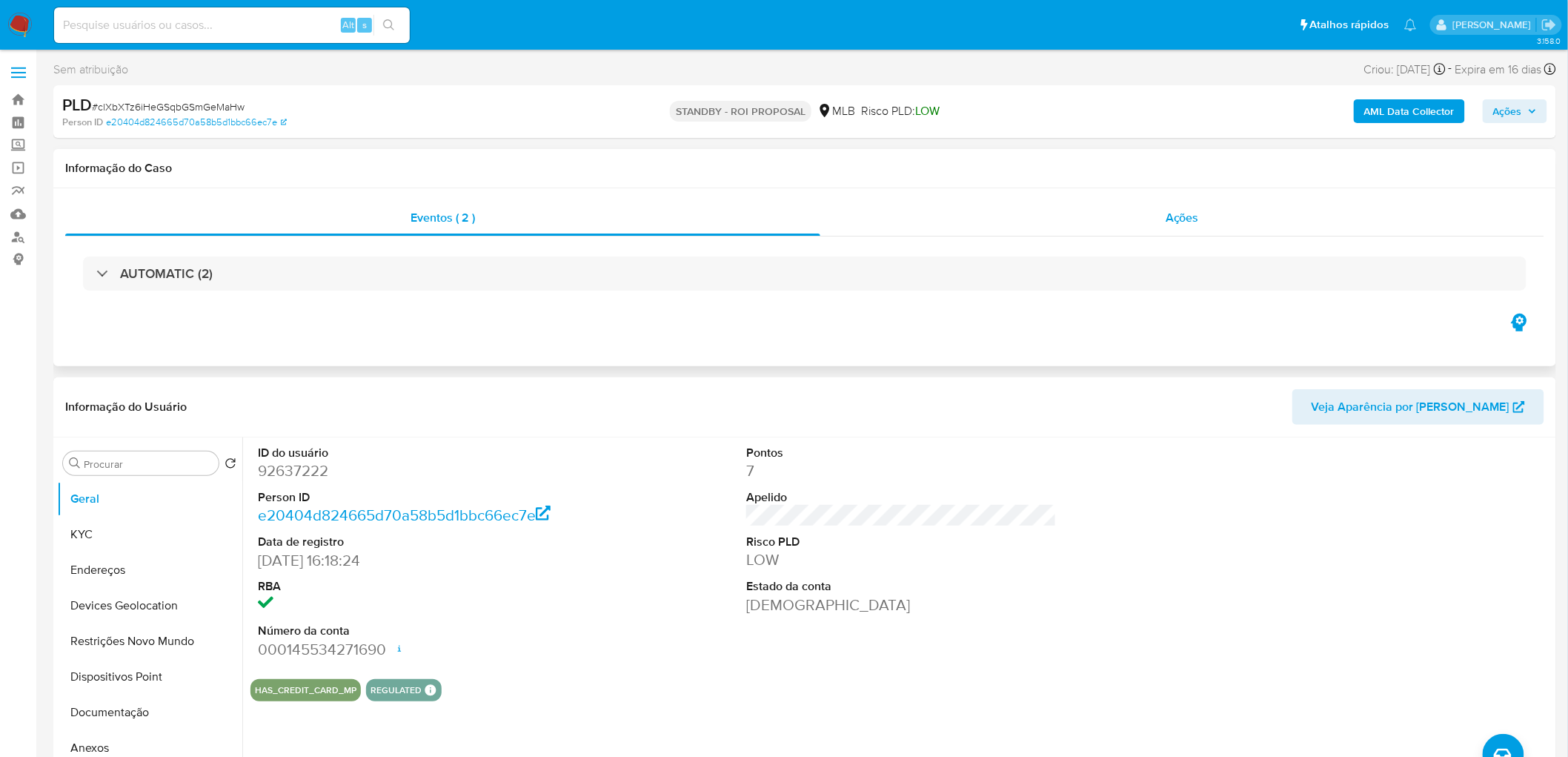
click at [1197, 205] on div "Ações" at bounding box center [1182, 218] width 724 height 36
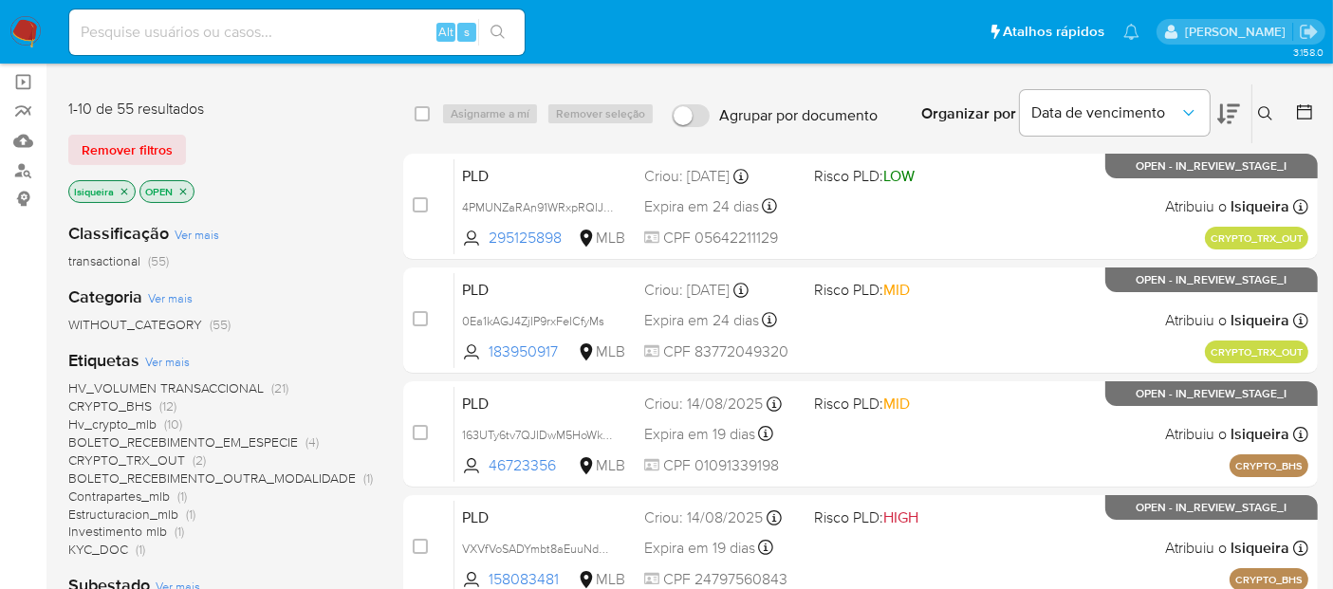
scroll to position [105, 0]
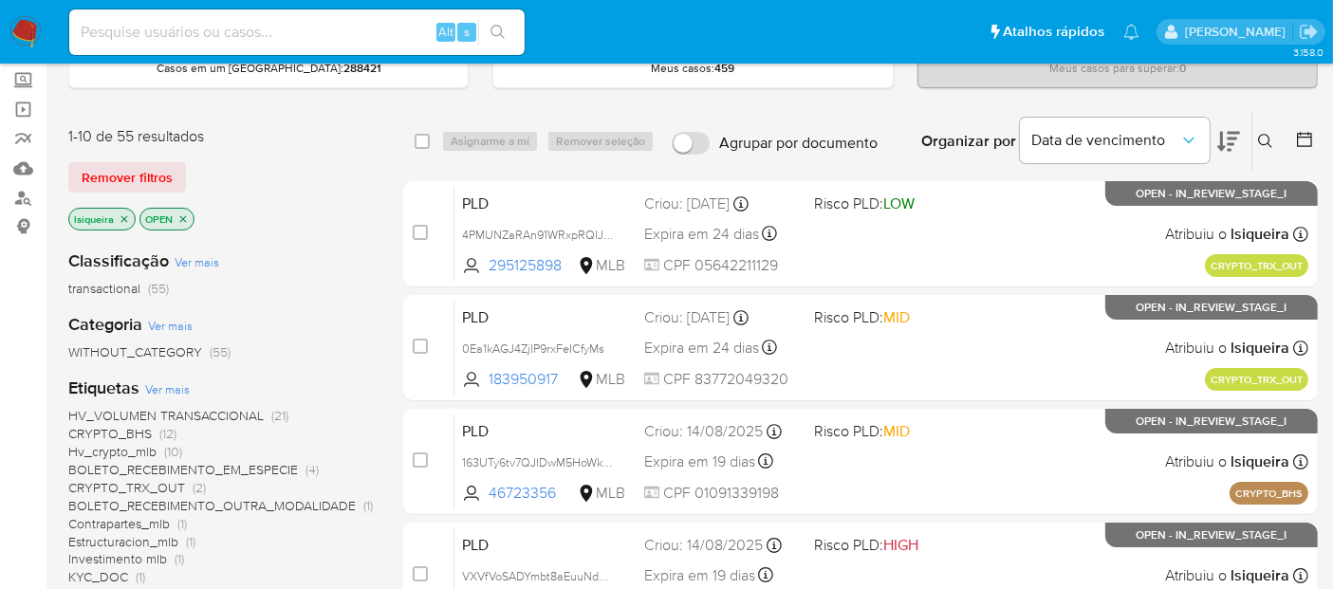
click at [133, 429] on span "CRYPTO_BHS" at bounding box center [109, 433] width 83 height 19
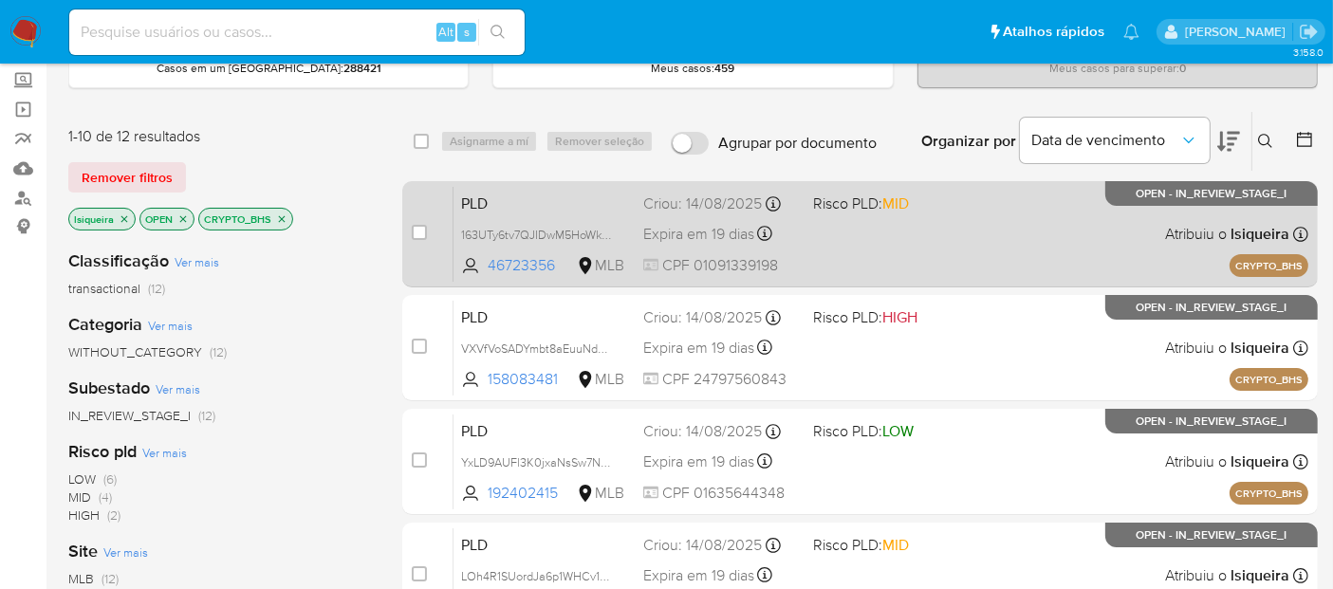
click at [867, 265] on div "PLD 163UTy6tv7QJIDwM5HoWkiwS 46723356 MLB Risco PLD: MID Criou: [DATE] Criou: […" at bounding box center [880, 234] width 855 height 96
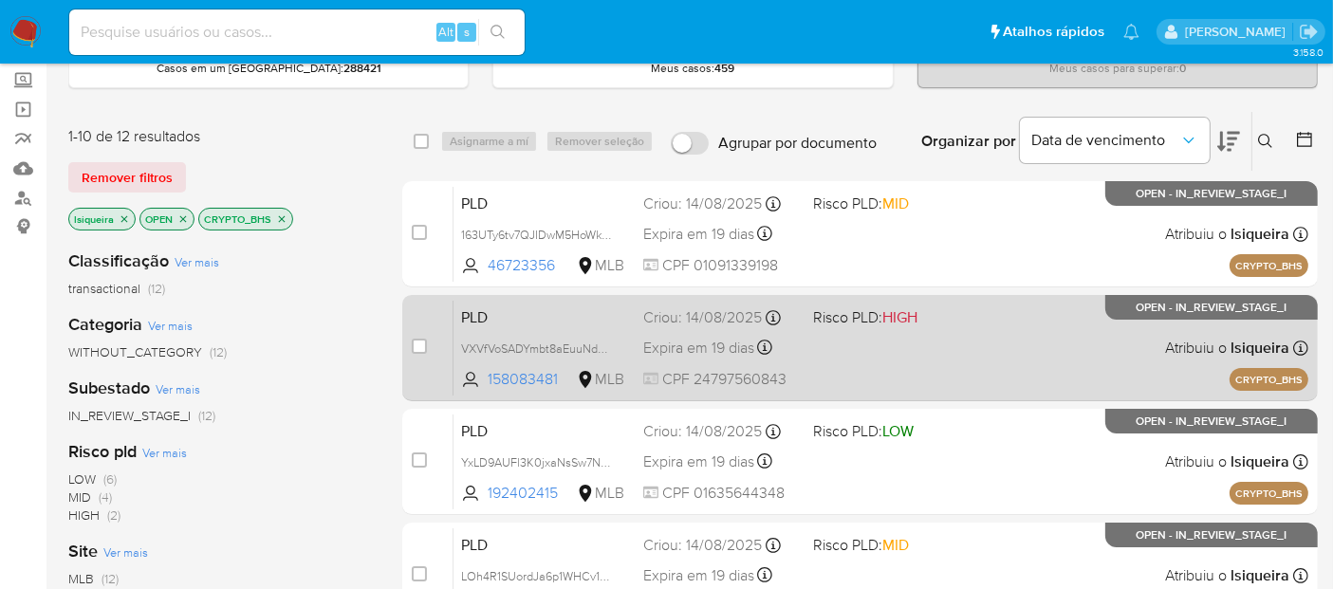
click at [894, 354] on div "PLD VXVfVoSADYmbt8aEuuNdbBdL 158083481 MLB Risco PLD: HIGH Criou: [DATE] Criou:…" at bounding box center [880, 348] width 855 height 96
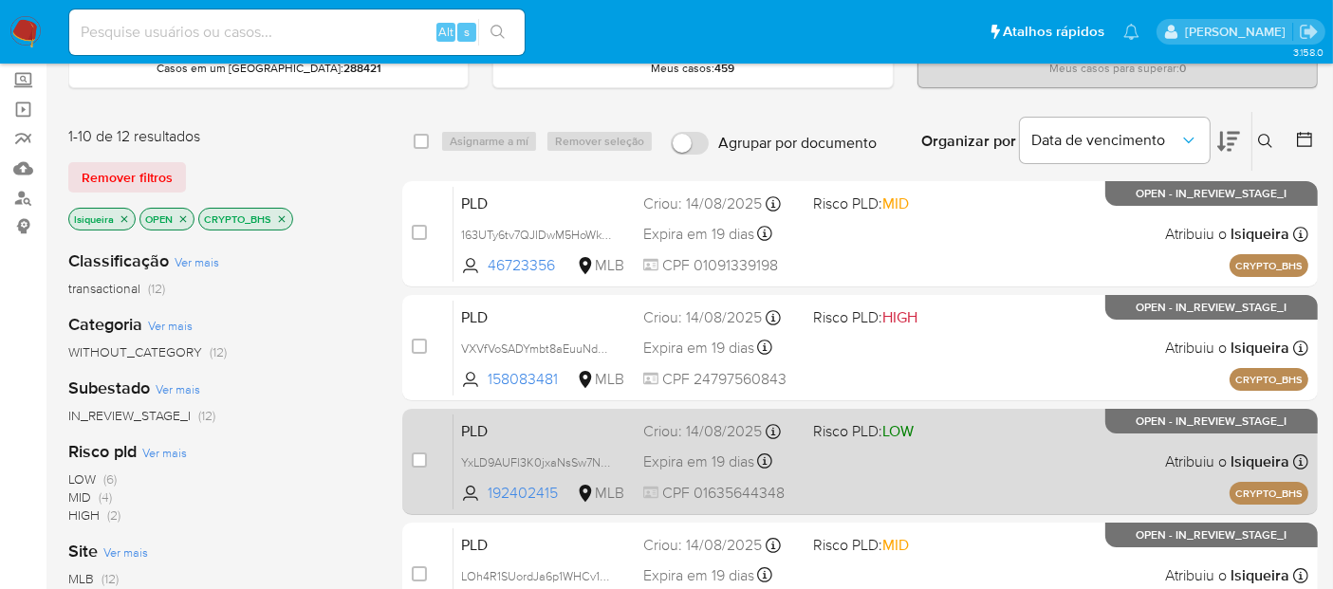
click at [936, 449] on div "PLD YxLD9AUFl3K0jxaNsSw7NQ8S 192402415 MLB Risco PLD: LOW Criou: [DATE] Criou: …" at bounding box center [880, 462] width 855 height 96
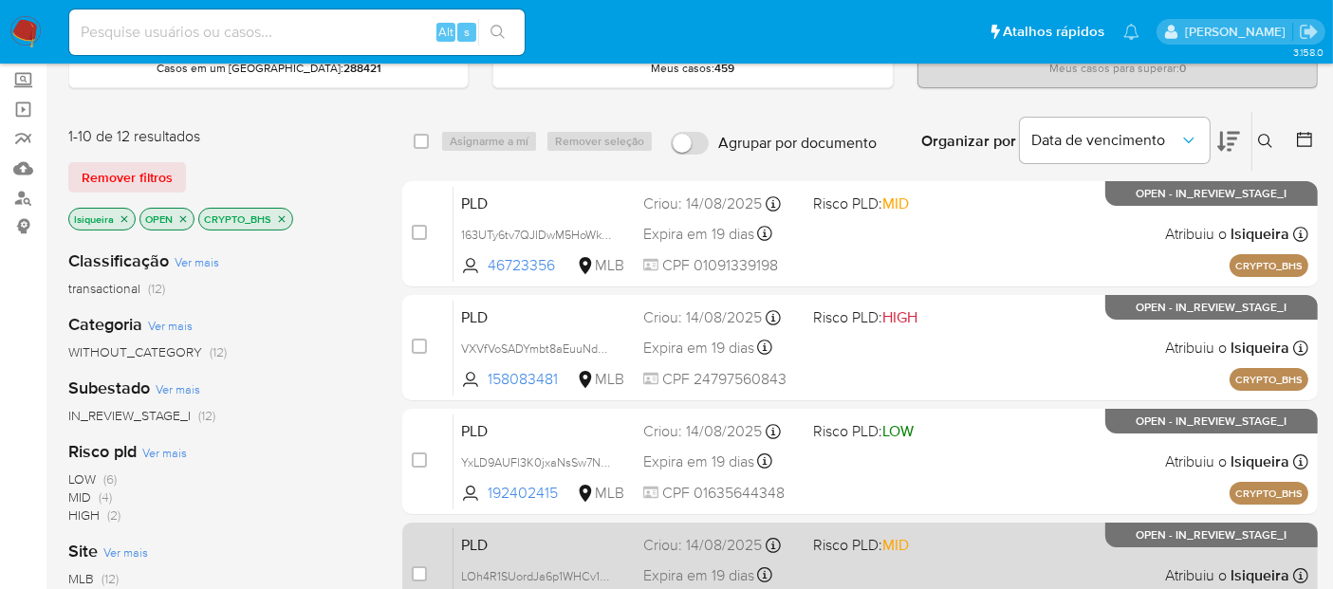
click at [937, 538] on span "Risco PLD: MID" at bounding box center [890, 543] width 155 height 25
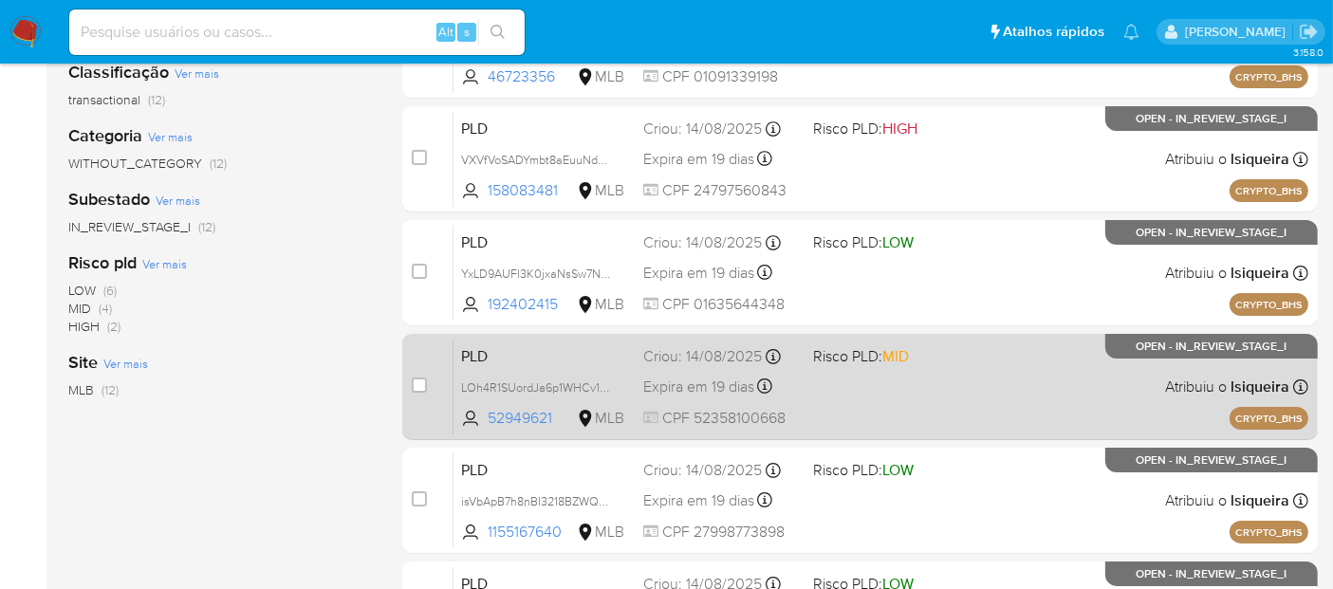
scroll to position [316, 0]
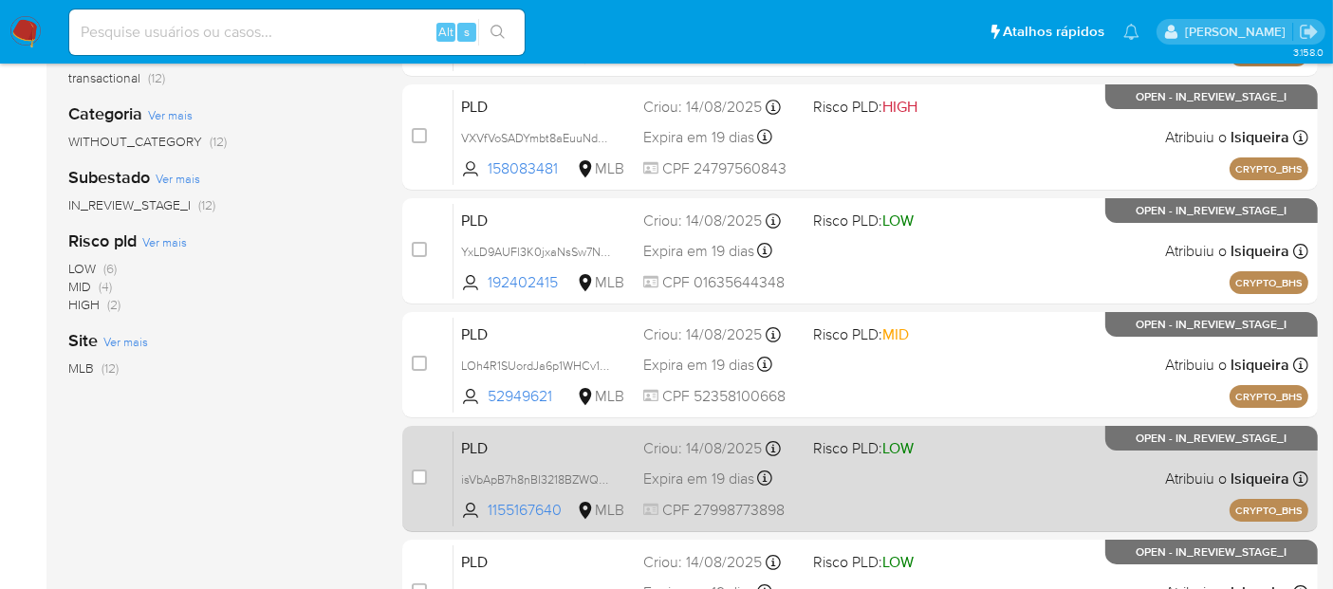
click at [929, 475] on div "PLD isVbApB7h8nBI3218BZWQumY 1155167640 MLB Risco PLD: LOW Criou: [DATE] Criou:…" at bounding box center [880, 479] width 855 height 96
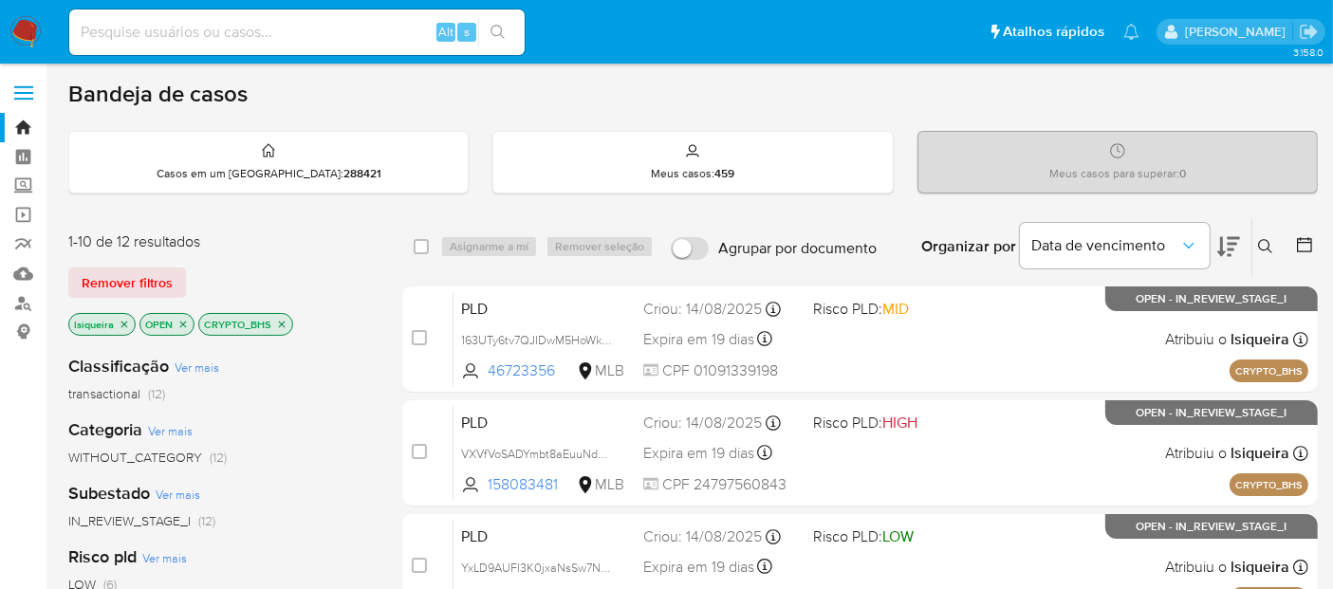
scroll to position [105, 0]
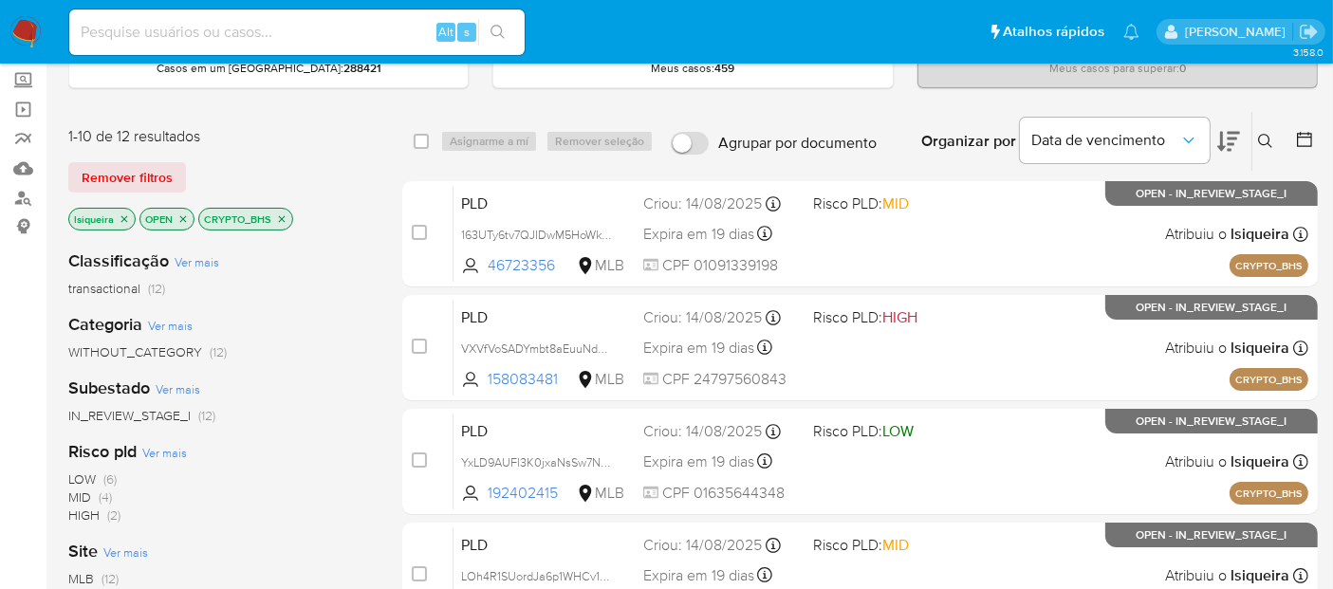
click at [18, 23] on img at bounding box center [25, 32] width 32 height 32
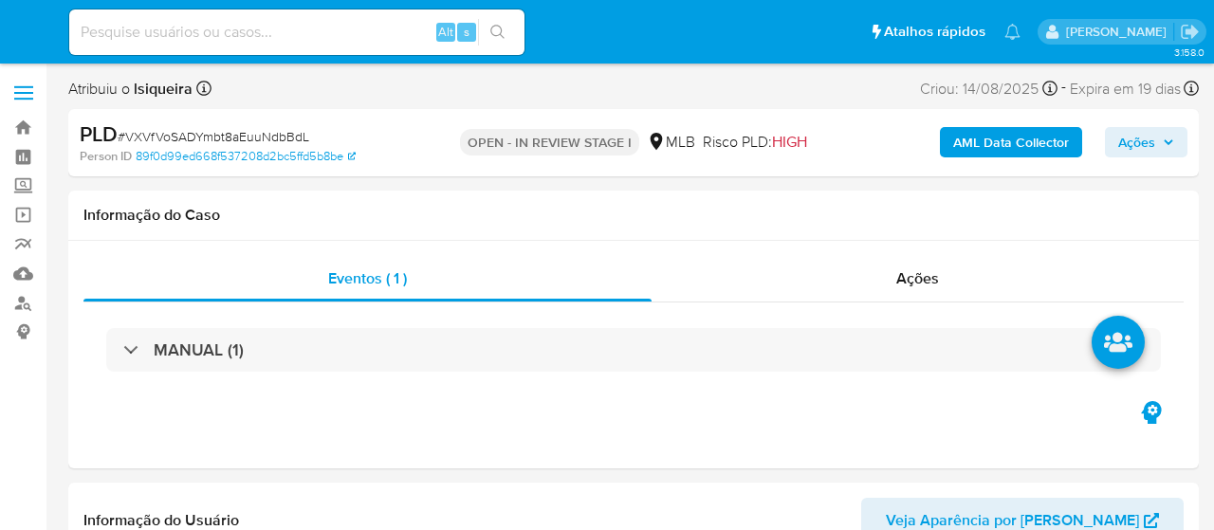
select select "10"
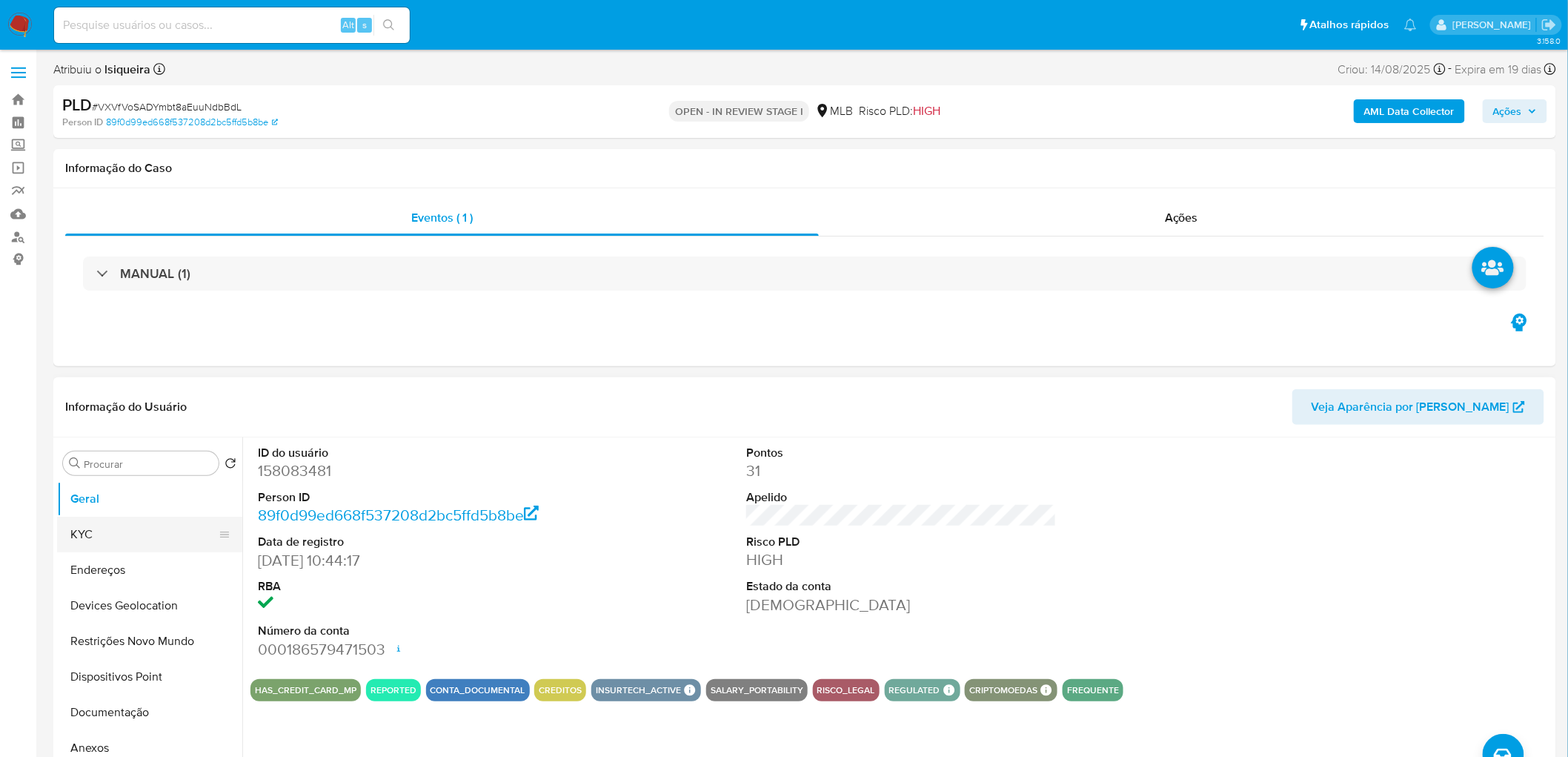
click at [161, 413] on button "KYC" at bounding box center [144, 534] width 173 height 36
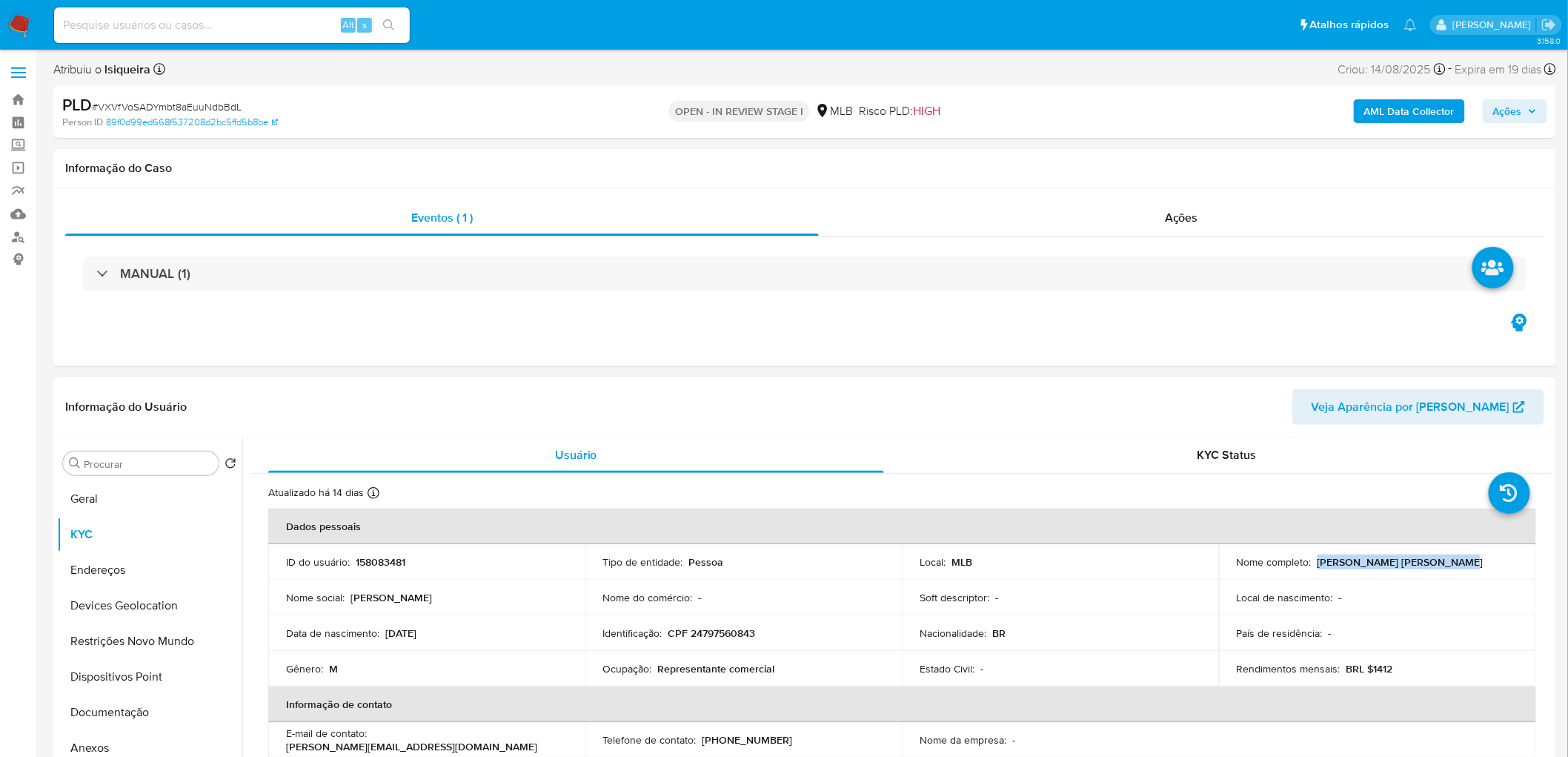
drag, startPoint x: 1451, startPoint y: 558, endPoint x: 1314, endPoint y: 559, distance: 137.0
click at [948, 413] on div "Nome completo : Aldo Marcel Smejoff Sapiro" at bounding box center [1377, 562] width 281 height 13
copy p "Aldo Marcel Smejoff Sapiro"
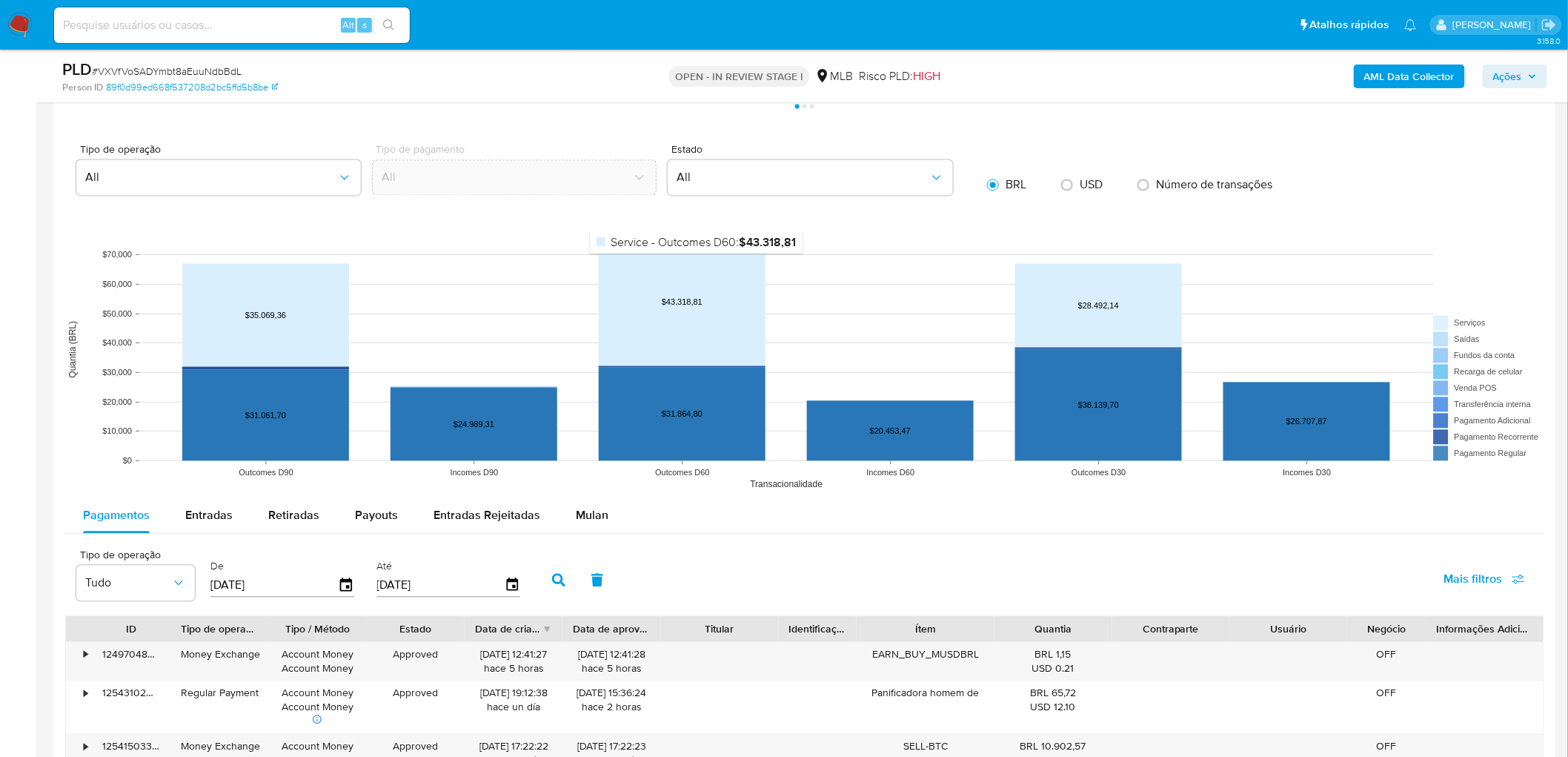
scroll to position [1234, 0]
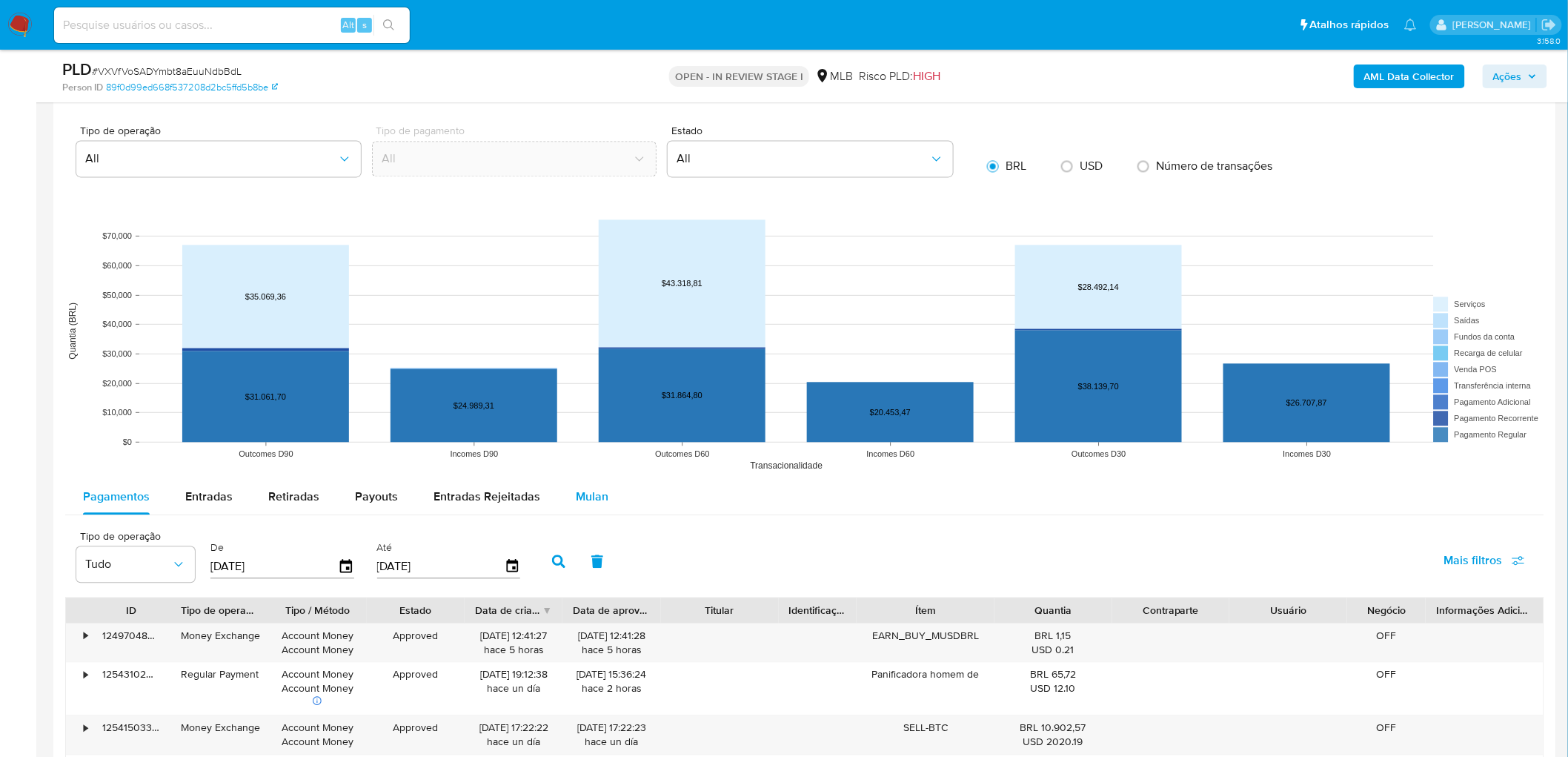
click at [600, 413] on span "Mulan" at bounding box center [592, 496] width 33 height 17
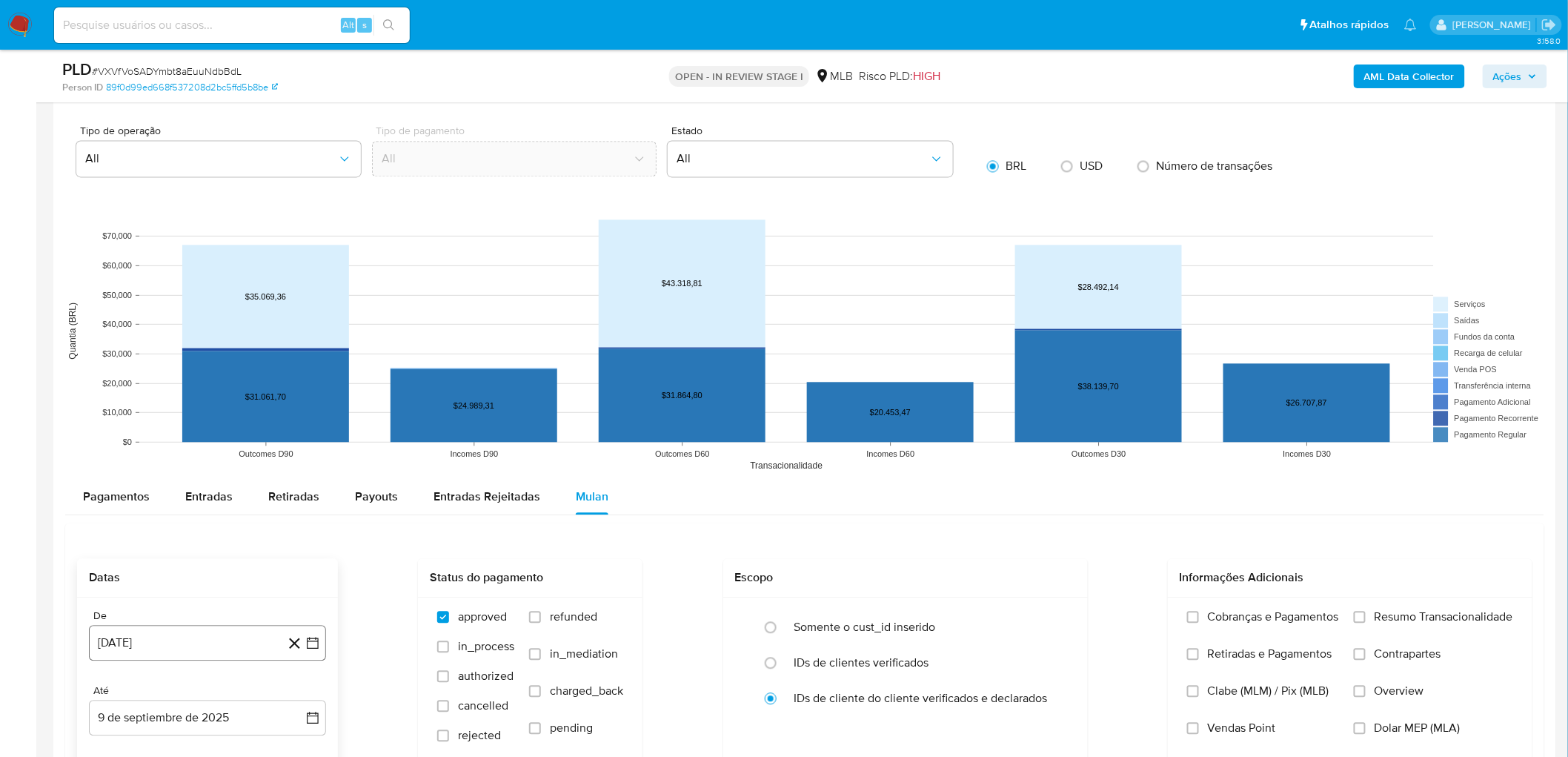
click at [135, 413] on button "[DATE]" at bounding box center [208, 643] width 238 height 36
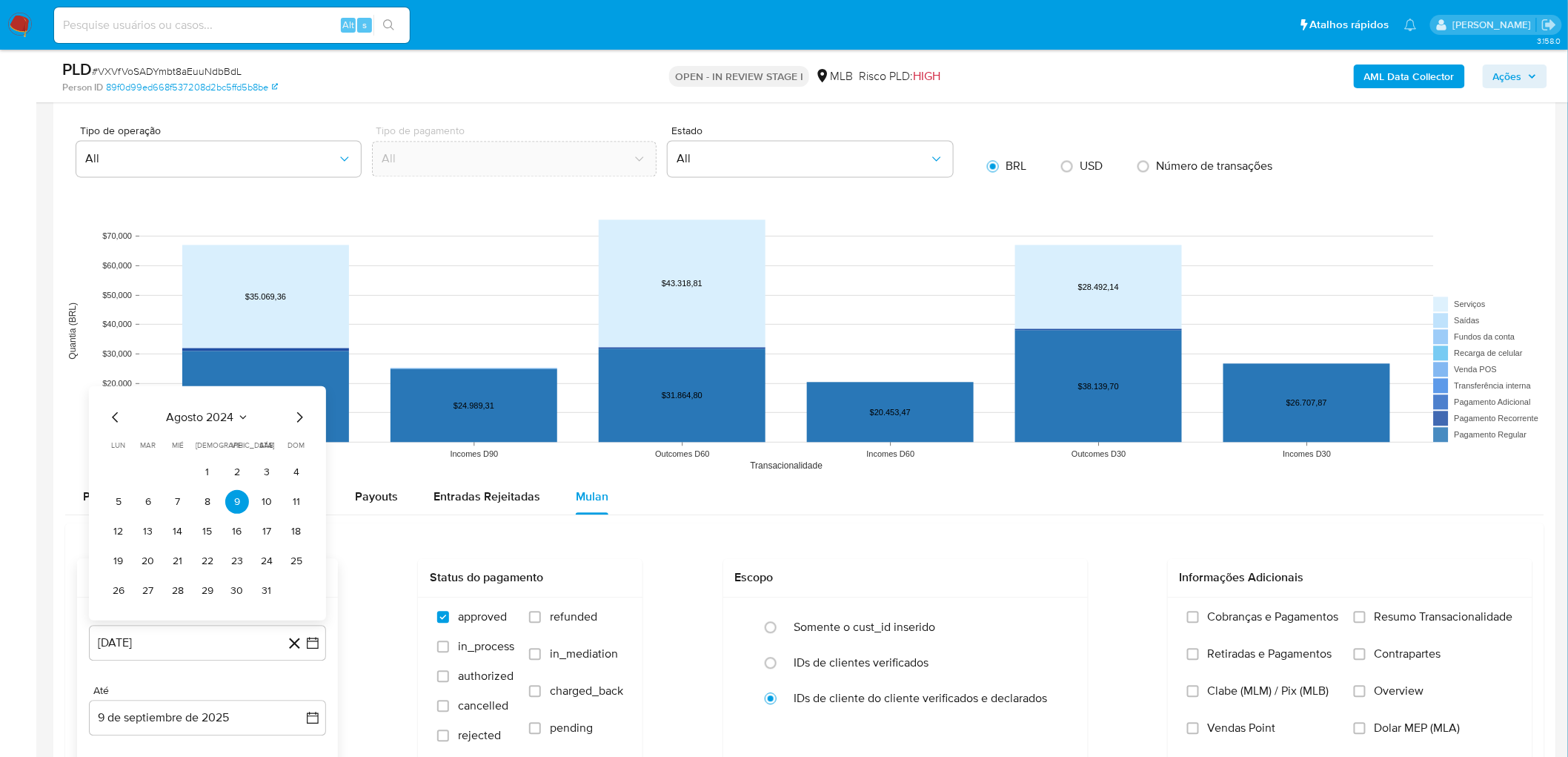
click at [202, 413] on span "agosto 2024" at bounding box center [200, 416] width 67 height 15
click at [307, 396] on div "2024 2024 ene feb mar abr may jun jul ago sep oct nov dic" at bounding box center [206, 494] width 234 height 252
click at [302, 397] on icon "Año siguiente" at bounding box center [296, 399] width 18 height 18
click at [141, 413] on span "[DATE]" at bounding box center [142, 536] width 33 height 12
click at [156, 413] on button "1" at bounding box center [148, 471] width 23 height 23
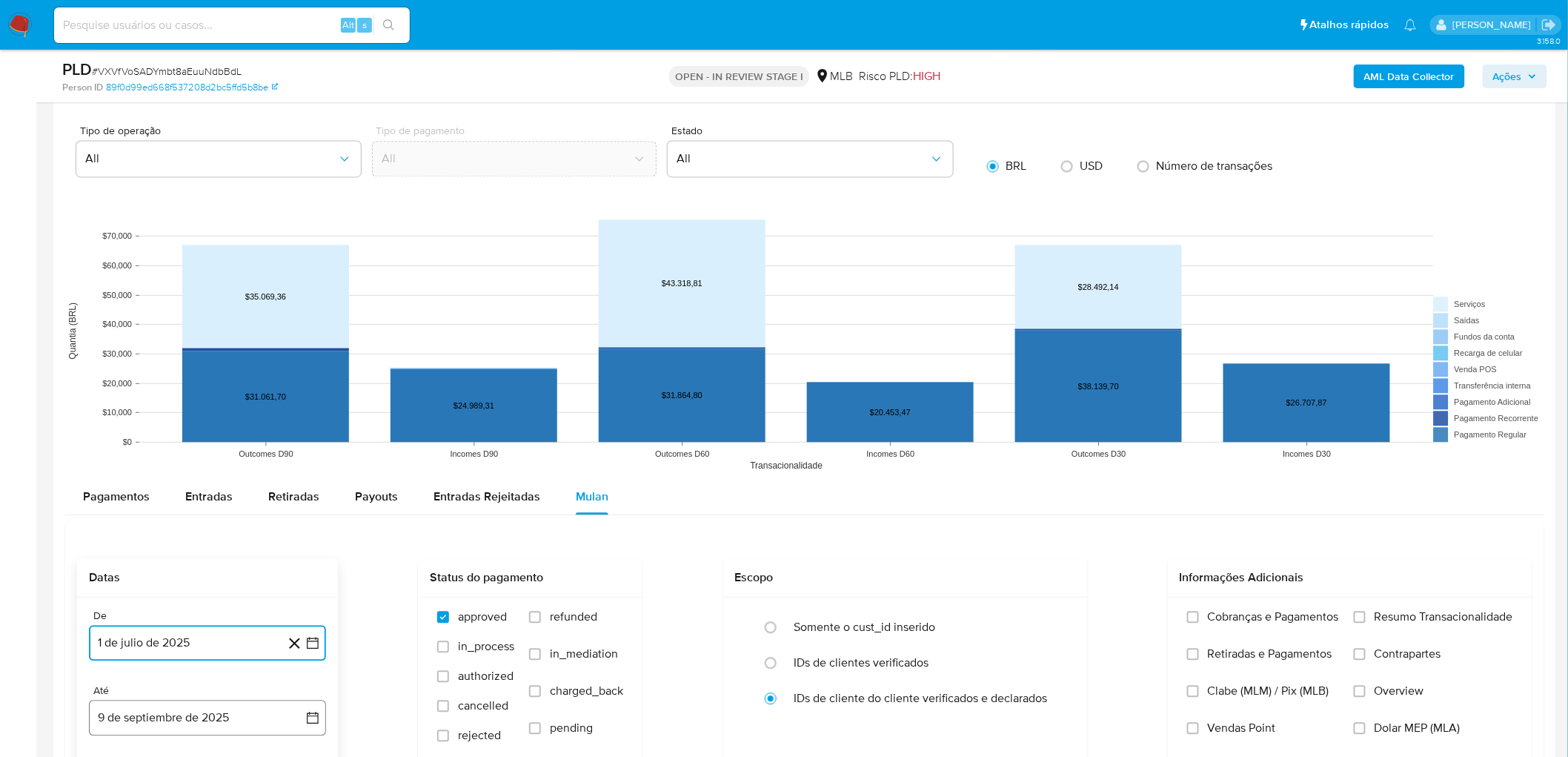
click at [166, 413] on button "9 de septiembre de 2025" at bounding box center [208, 718] width 238 height 36
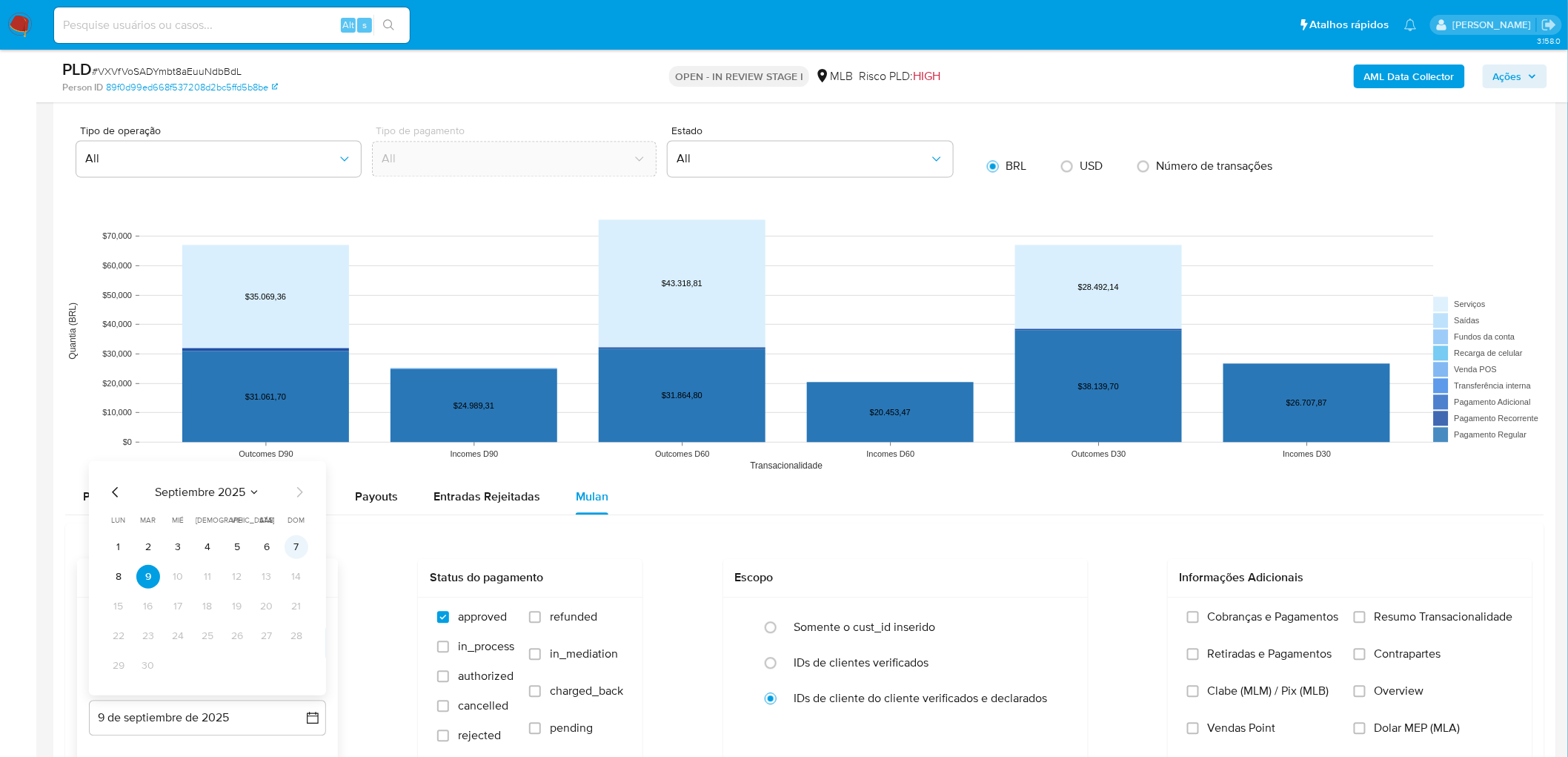
click at [299, 413] on button "7" at bounding box center [296, 546] width 23 height 23
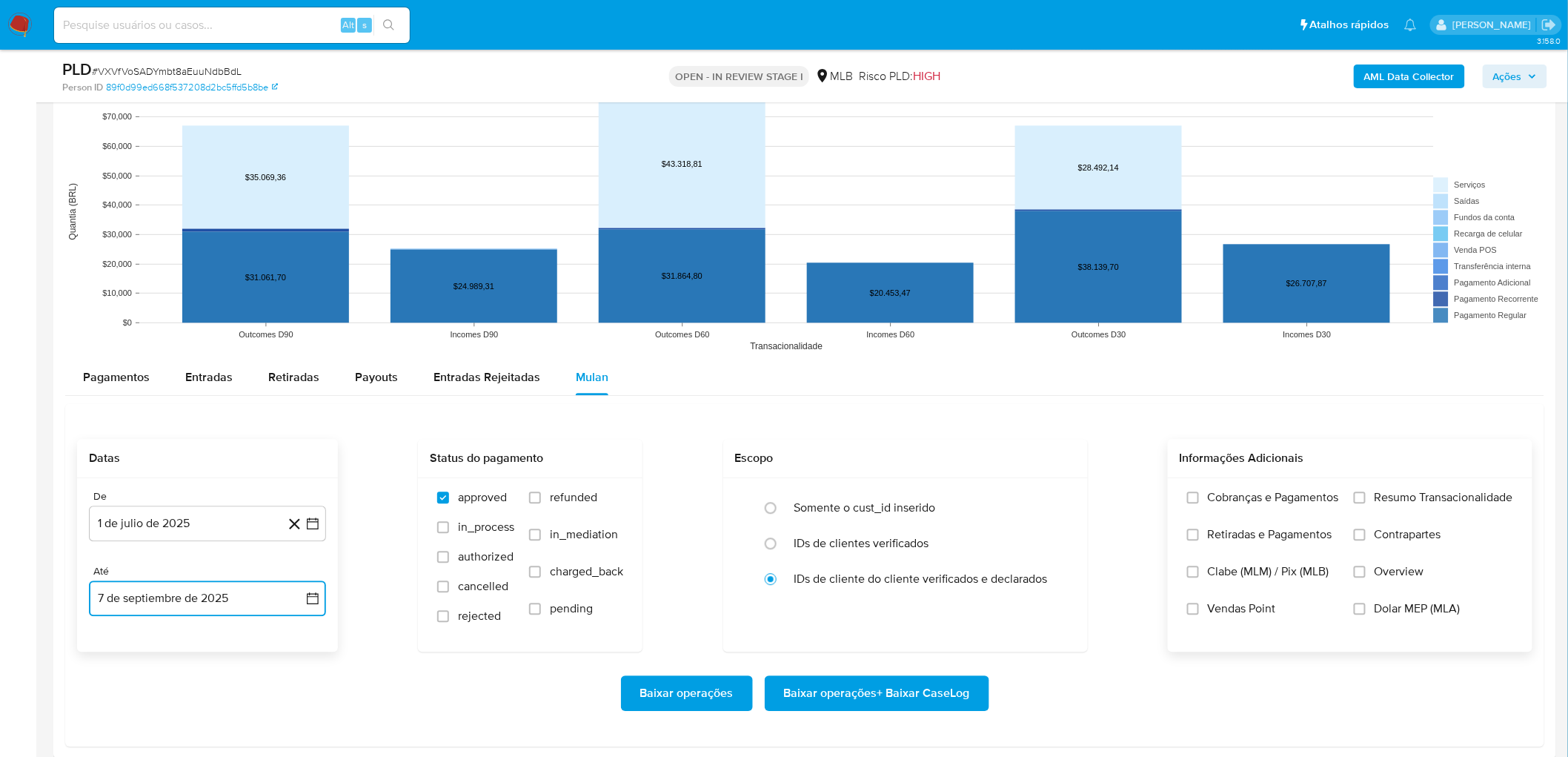
scroll to position [1399, 0]
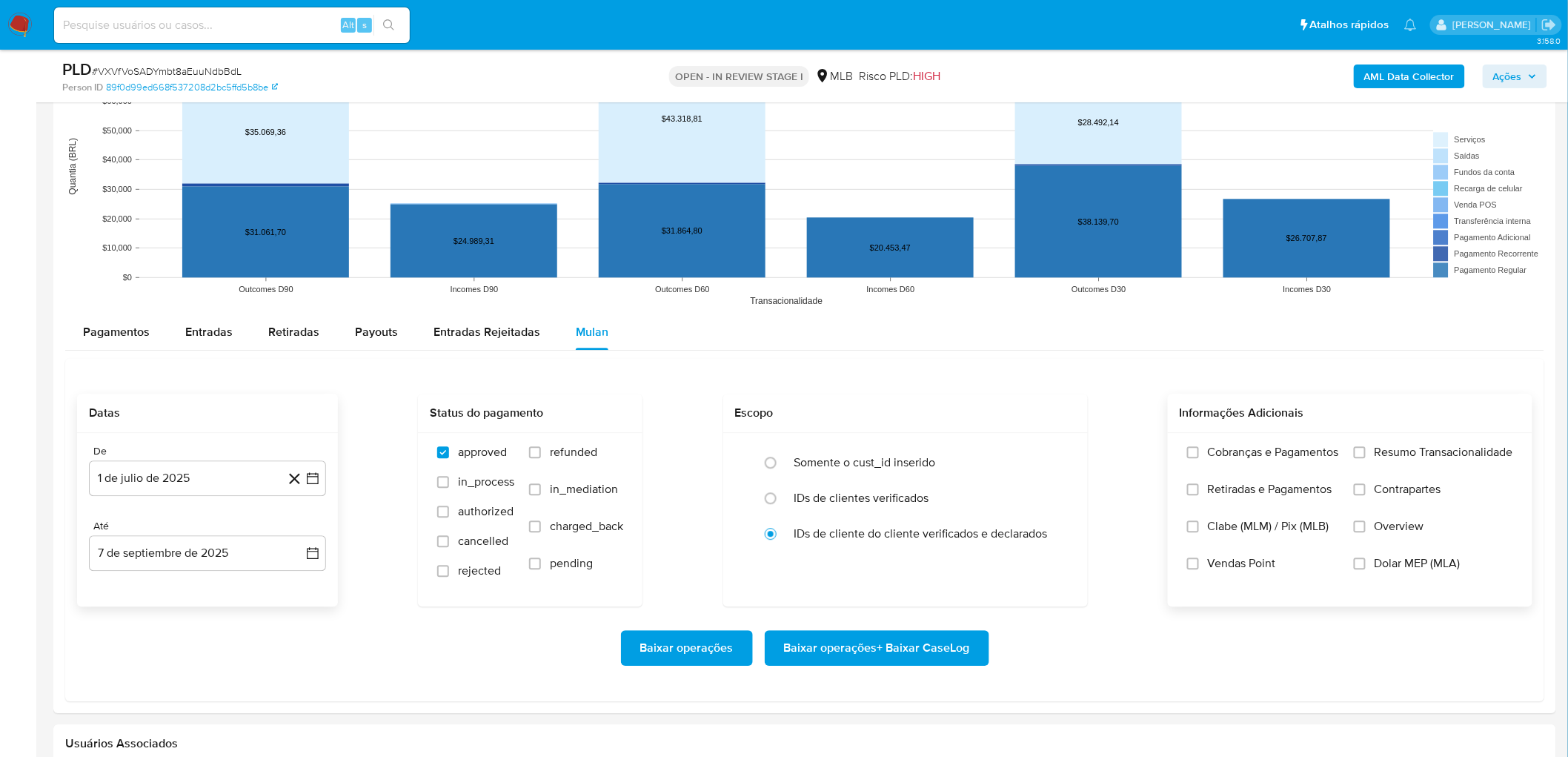
click at [948, 413] on span "Resumo Transacionalidade" at bounding box center [1444, 452] width 138 height 15
click at [948, 413] on input "Resumo Transacionalidade" at bounding box center [1359, 452] width 12 height 12
click at [948, 413] on label "Vendas Point" at bounding box center [1263, 574] width 152 height 37
click at [948, 413] on input "Vendas Point" at bounding box center [1193, 562] width 12 height 12
click at [820, 413] on span "Baixar operações + Baixar CaseLog" at bounding box center [877, 648] width 186 height 33
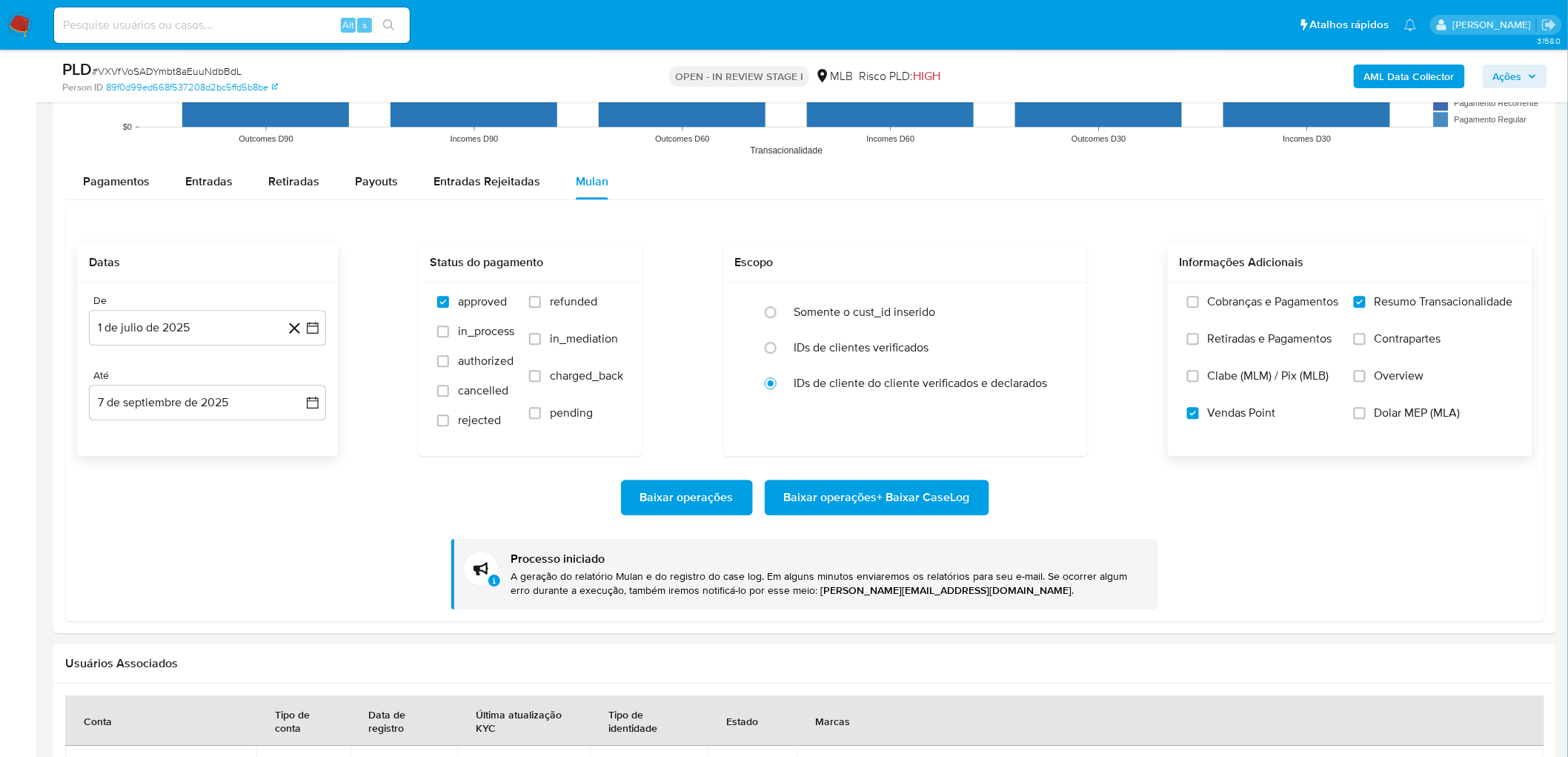
scroll to position [1565, 0]
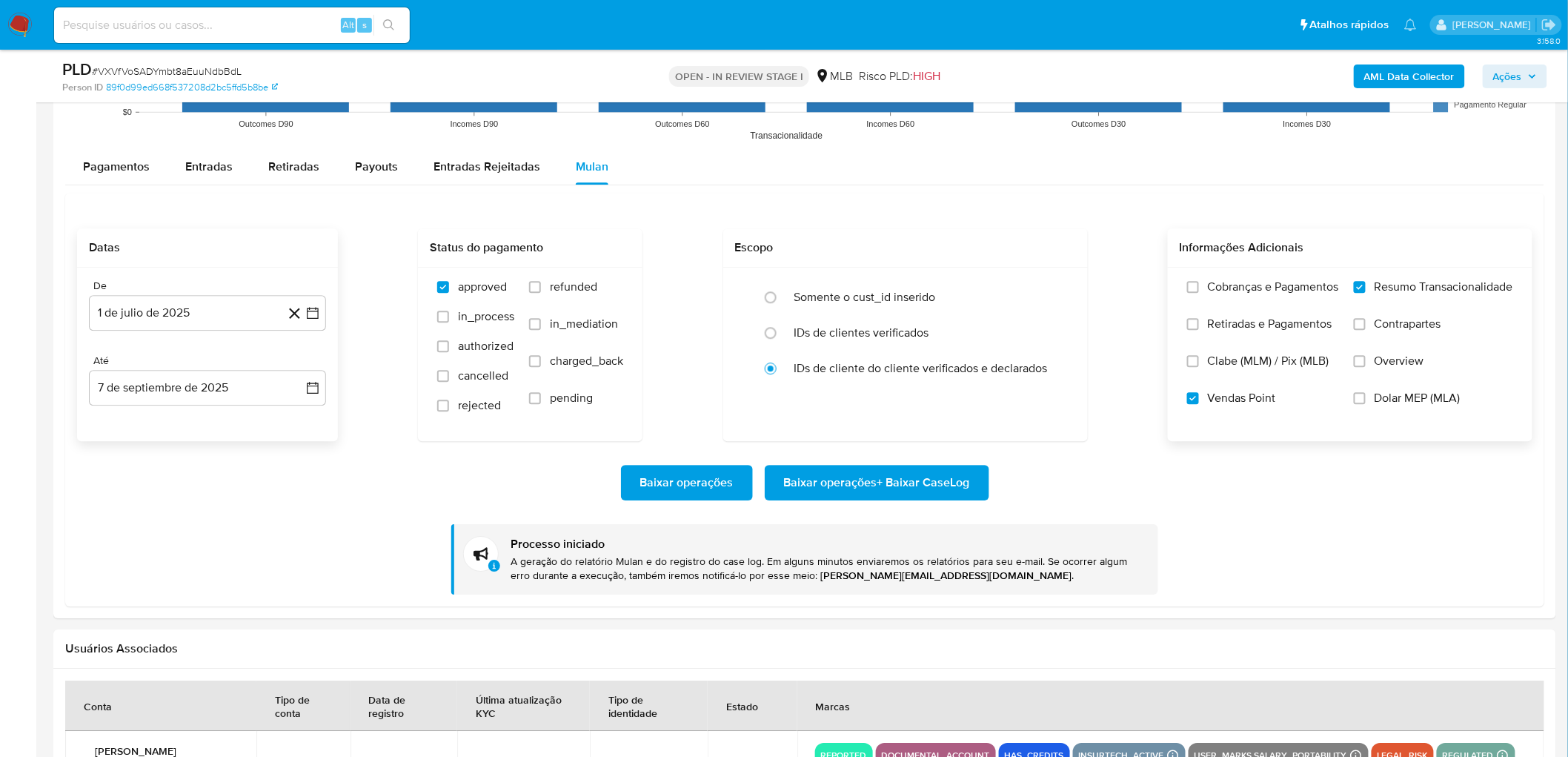
click at [457, 413] on td "26/Ago/2025" at bounding box center [523, 769] width 133 height 77
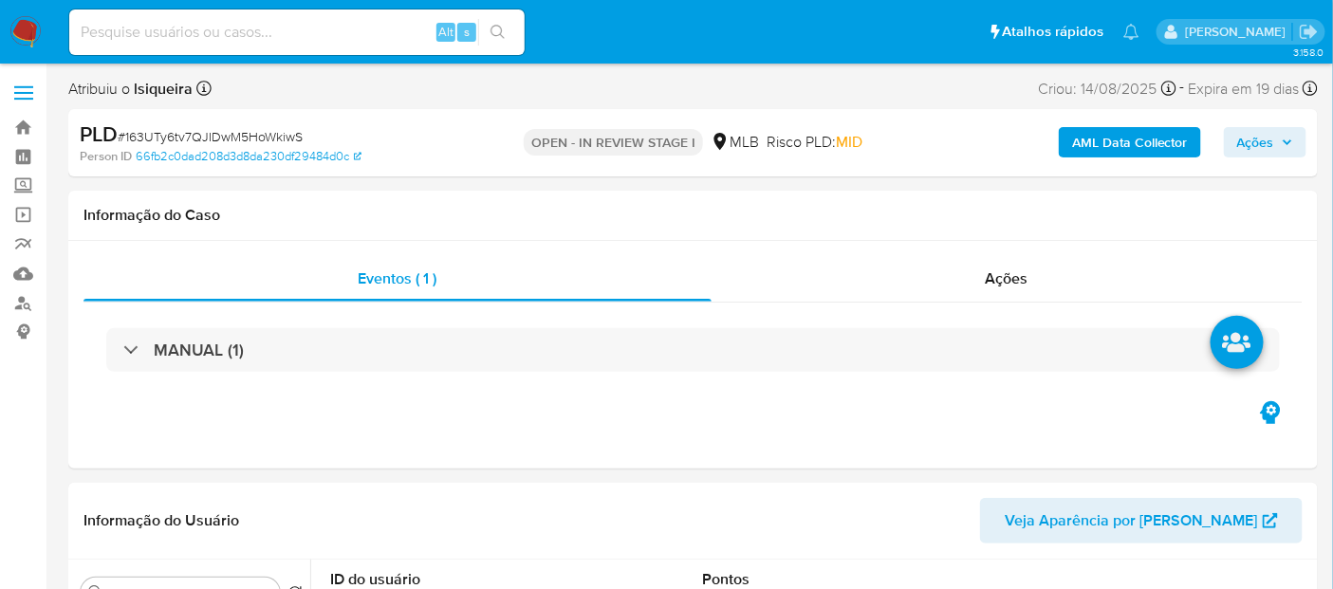
select select "10"
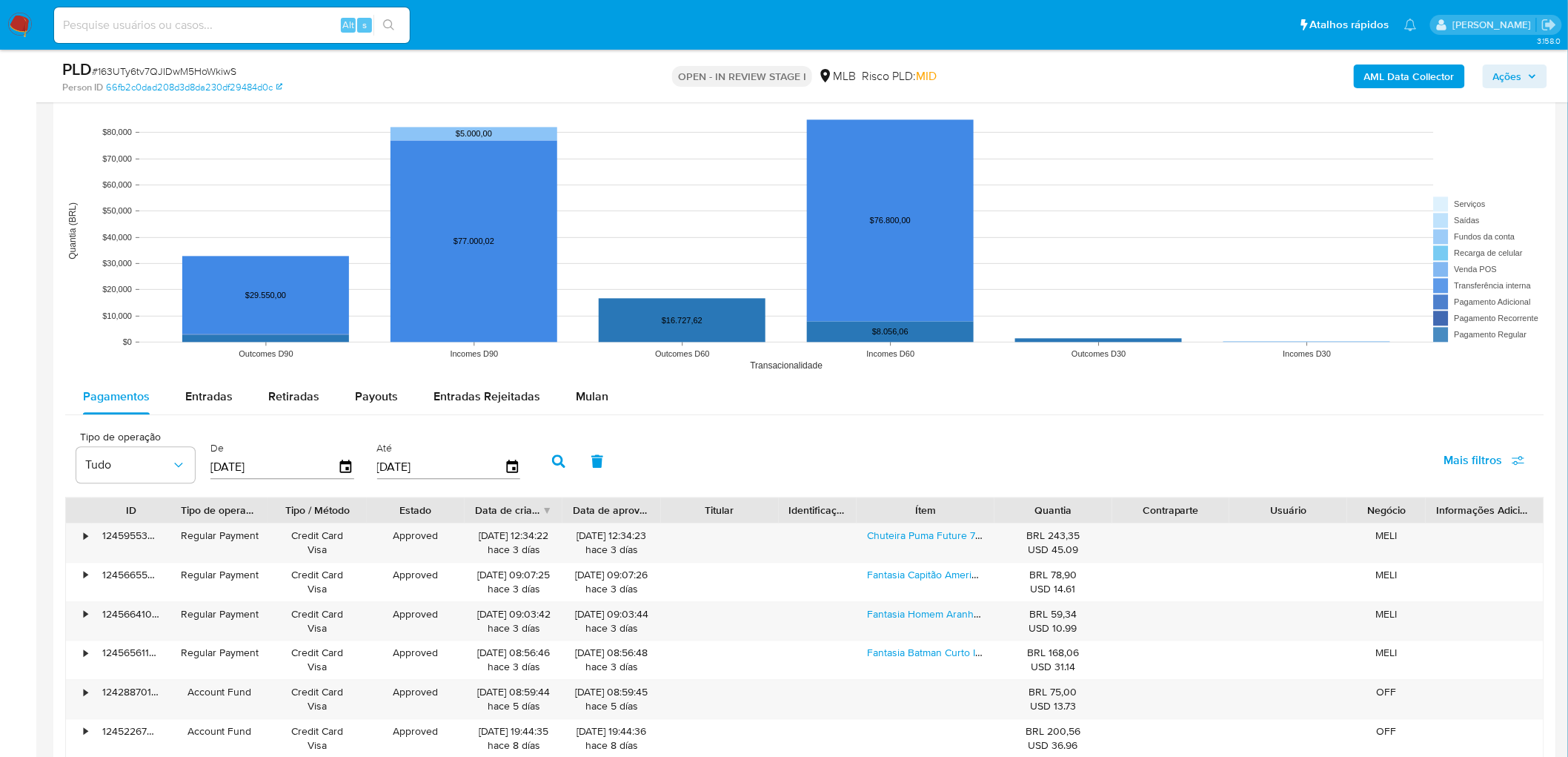
scroll to position [1234, 0]
click at [585, 391] on span "Mulan" at bounding box center [592, 395] width 33 height 17
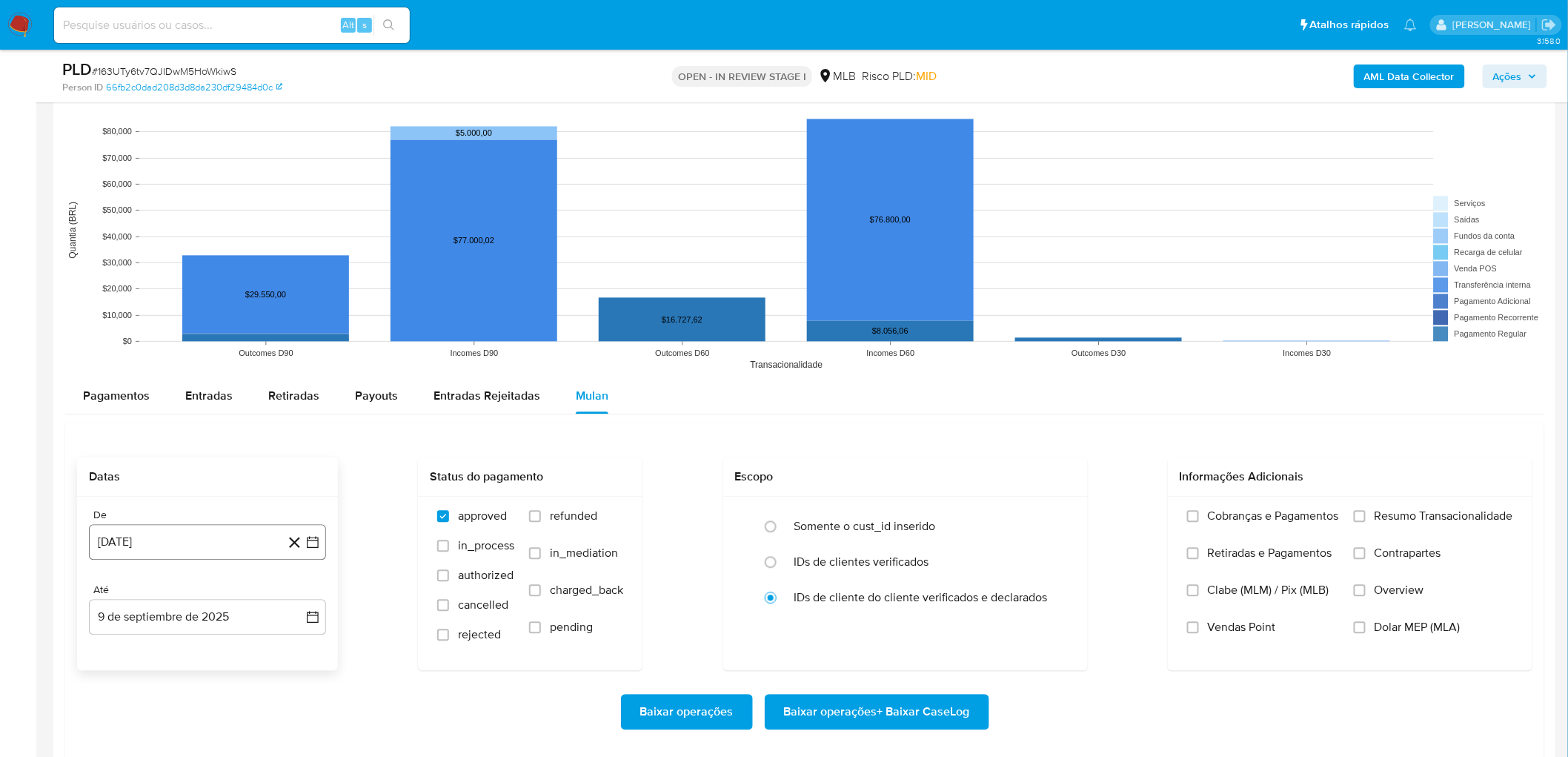
click at [198, 413] on button "[DATE]" at bounding box center [208, 542] width 238 height 36
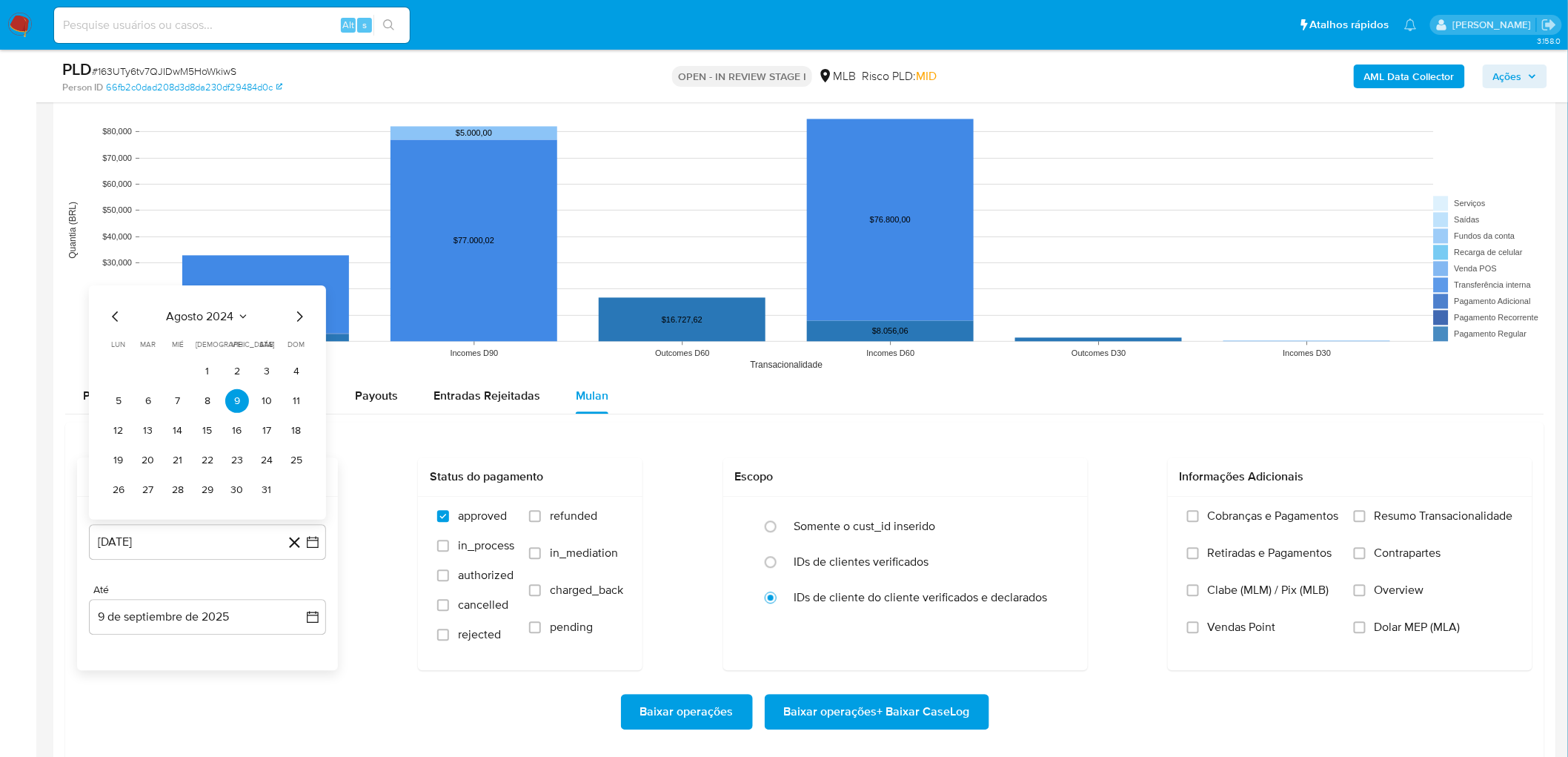
click at [216, 314] on span "agosto 2024" at bounding box center [200, 316] width 67 height 15
click at [291, 297] on icon "Año siguiente" at bounding box center [296, 299] width 18 height 18
click at [141, 413] on span "[DATE]" at bounding box center [142, 436] width 33 height 12
click at [145, 375] on button "1" at bounding box center [148, 371] width 23 height 23
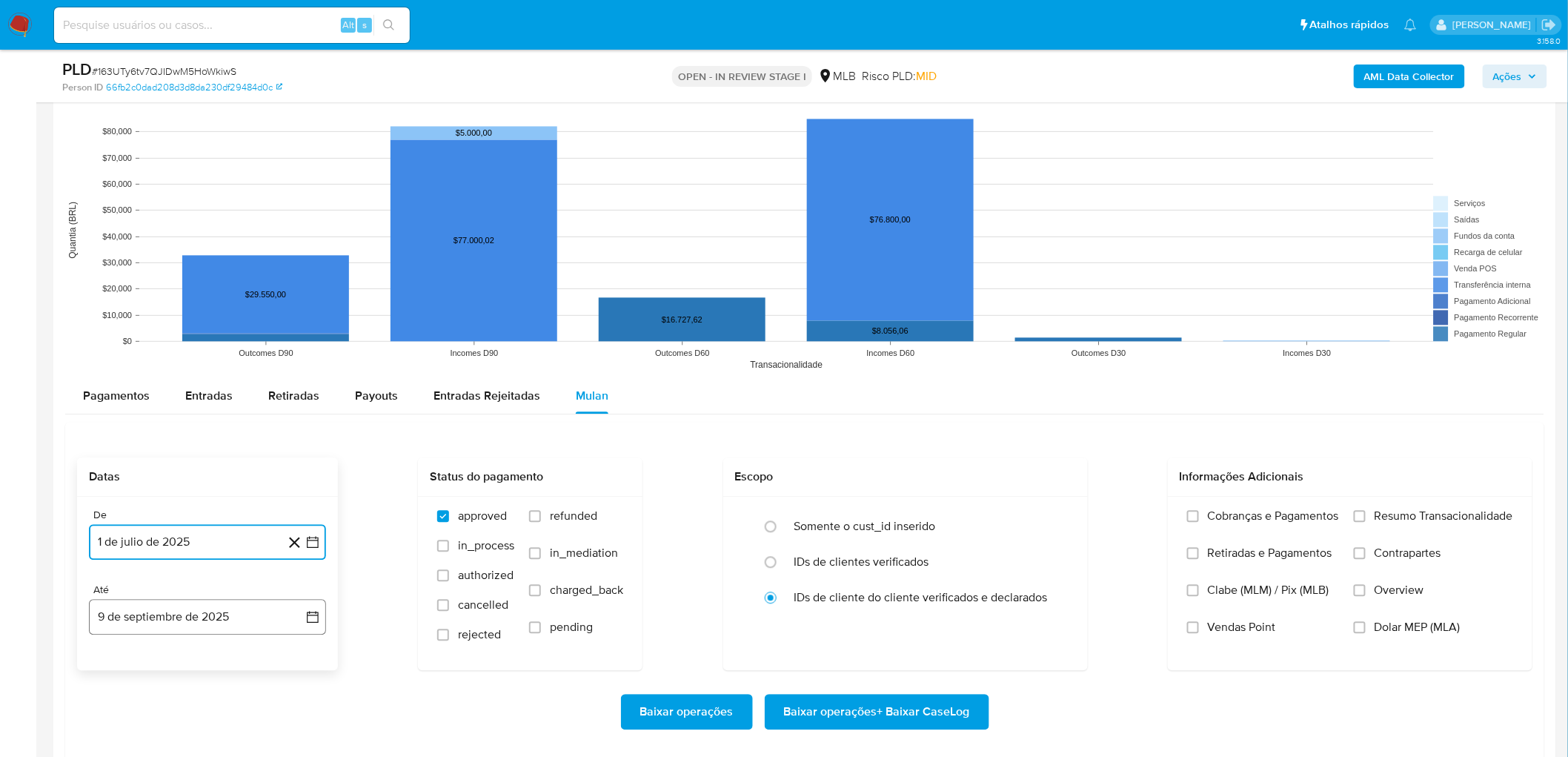
click at [158, 413] on button "9 de septiembre de 2025" at bounding box center [208, 617] width 238 height 36
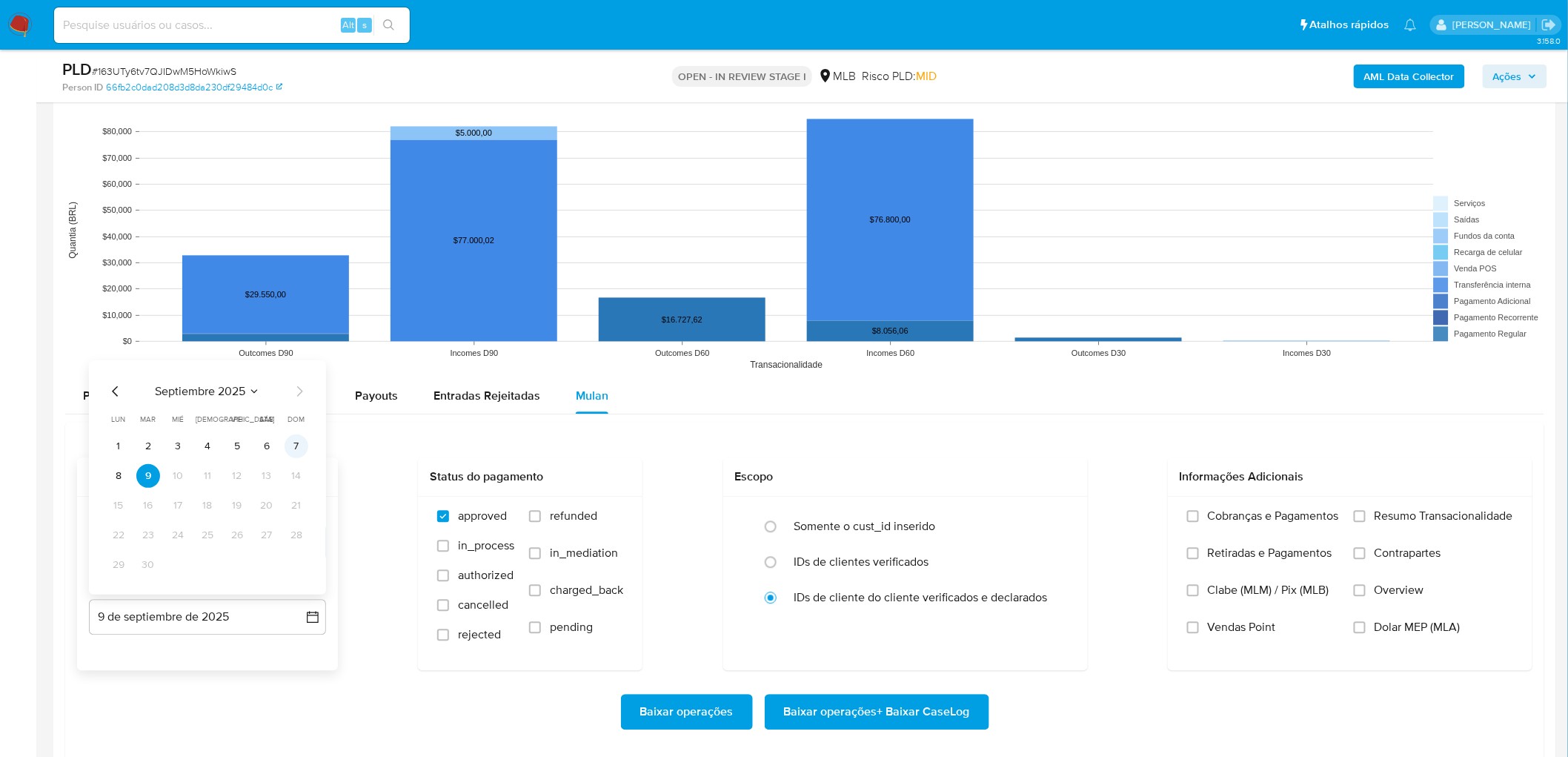
click at [298, 413] on button "7" at bounding box center [296, 446] width 23 height 23
click at [937, 413] on label "Resumo Transacionalidade" at bounding box center [1434, 527] width 159 height 37
click at [937, 413] on input "Resumo Transacionalidade" at bounding box center [1359, 516] width 12 height 12
click at [937, 413] on span "Vendas Point" at bounding box center [1241, 627] width 68 height 15
click at [937, 413] on input "Vendas Point" at bounding box center [1193, 627] width 12 height 12
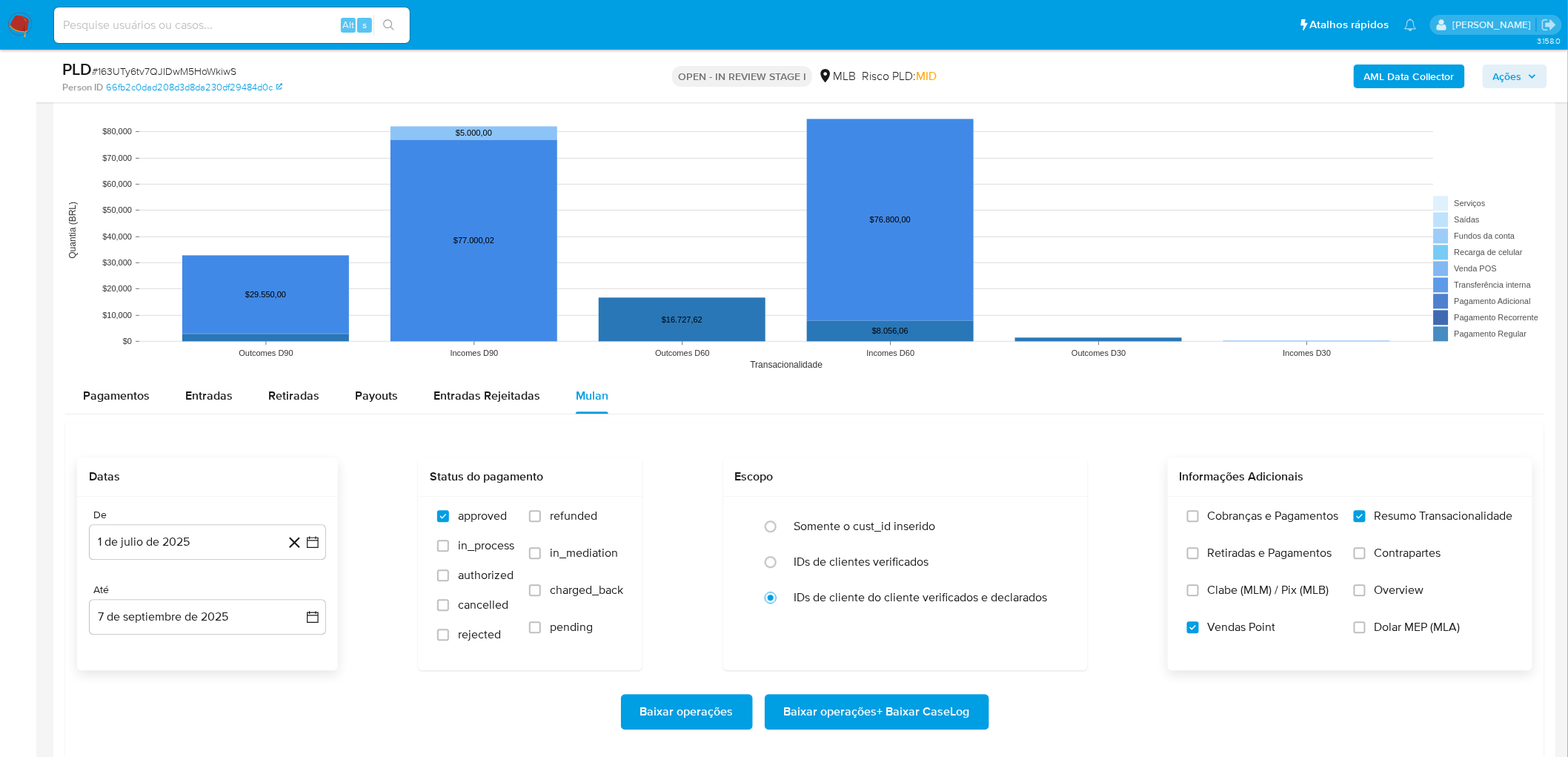
click at [922, 413] on span "Baixar operações + Baixar CaseLog" at bounding box center [877, 712] width 186 height 33
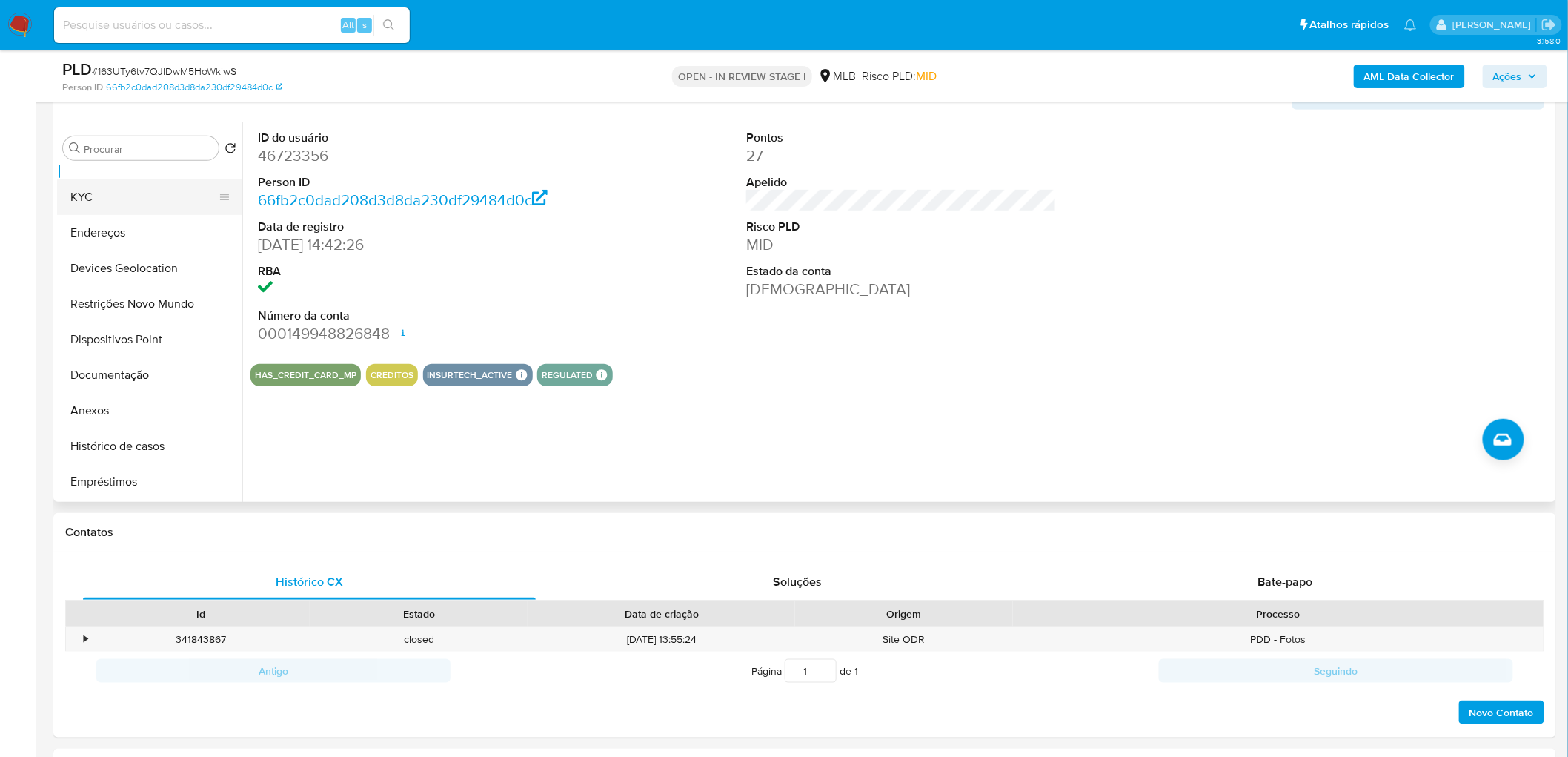
scroll to position [0, 0]
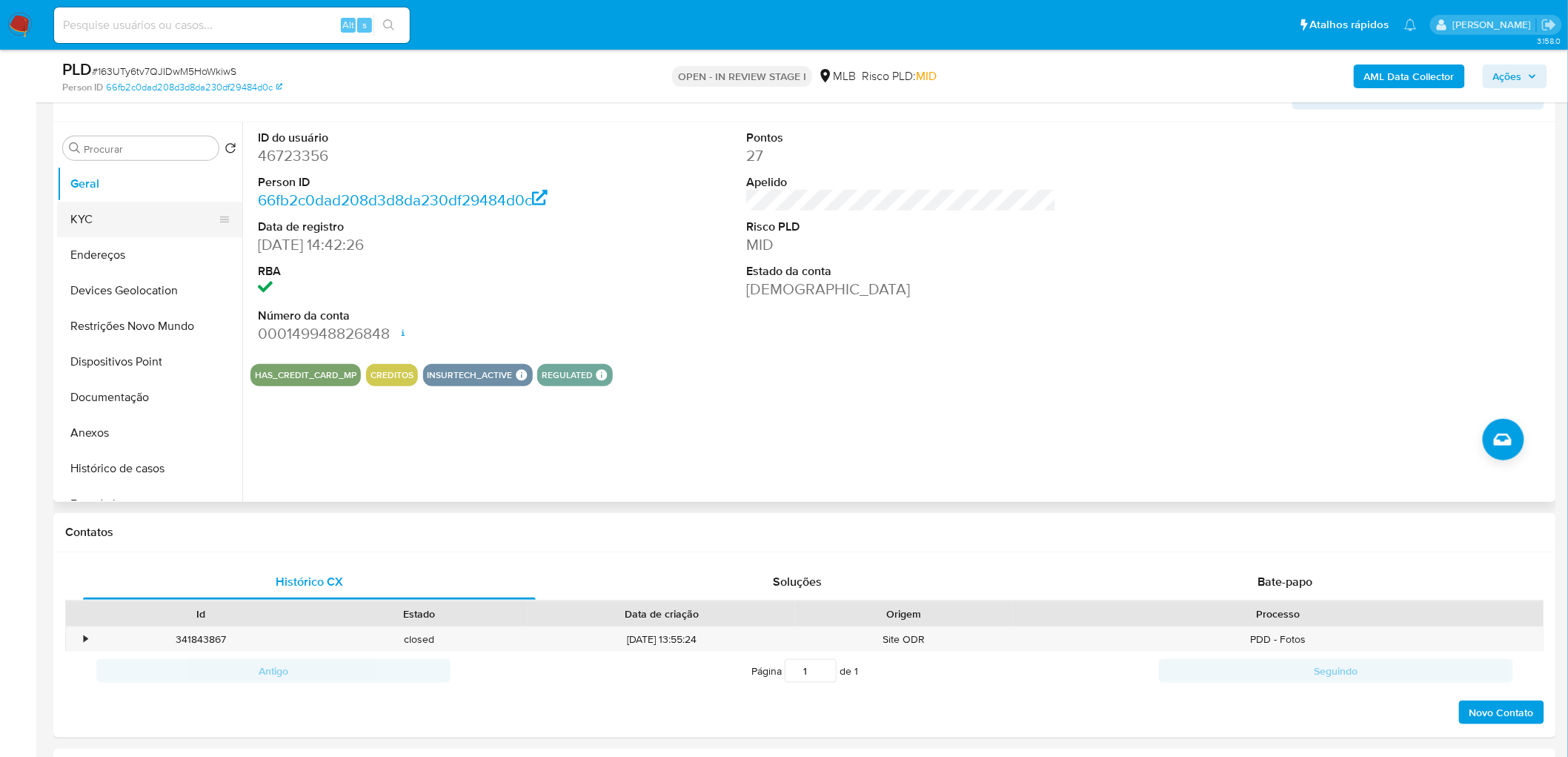
click at [141, 216] on button "KYC" at bounding box center [144, 220] width 173 height 36
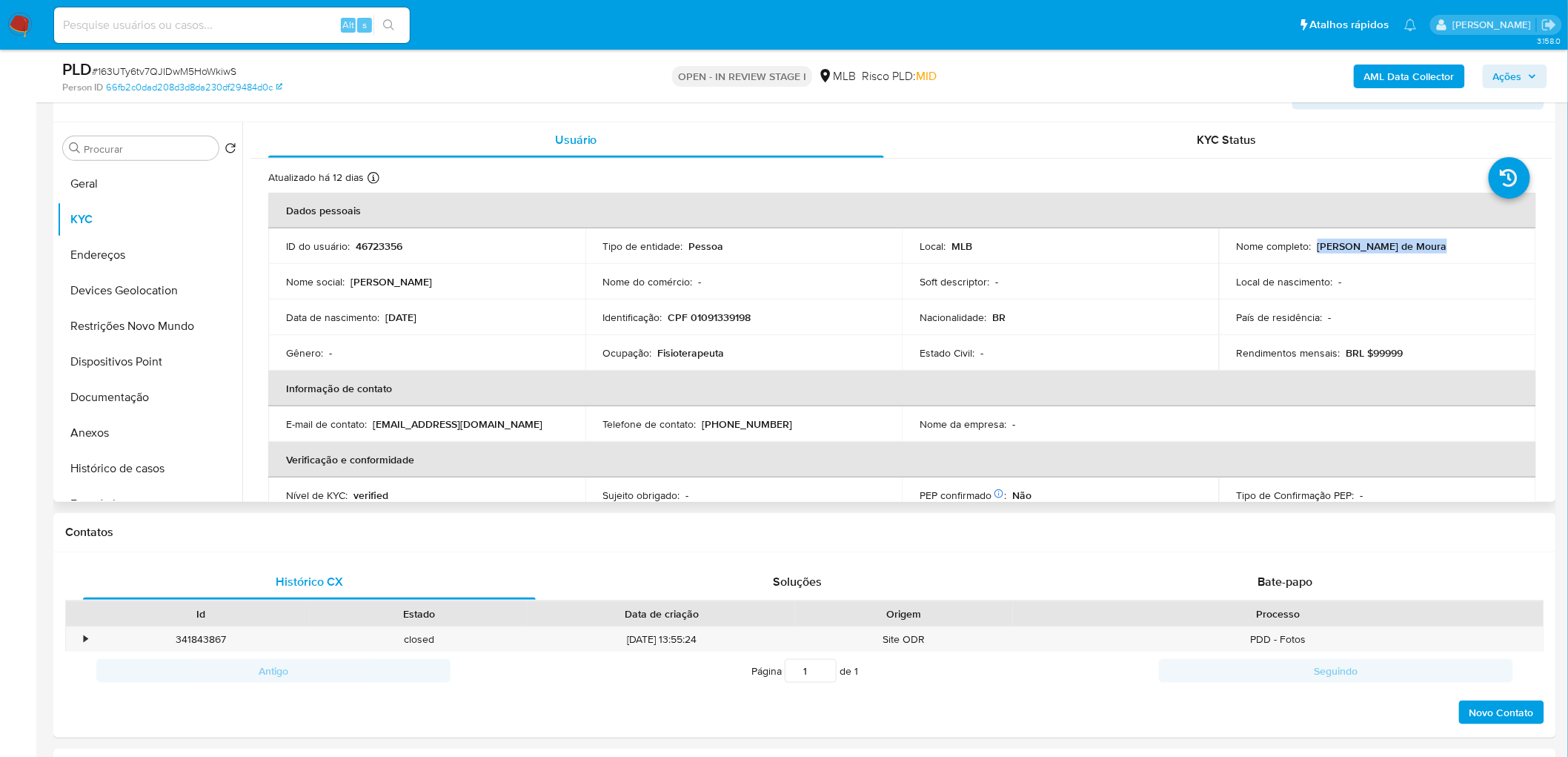
drag, startPoint x: 1468, startPoint y: 251, endPoint x: 1313, endPoint y: 252, distance: 155.0
click at [937, 252] on div "Nome completo : [PERSON_NAME]" at bounding box center [1377, 245] width 281 height 13
copy p "[PERSON_NAME] de Moura"
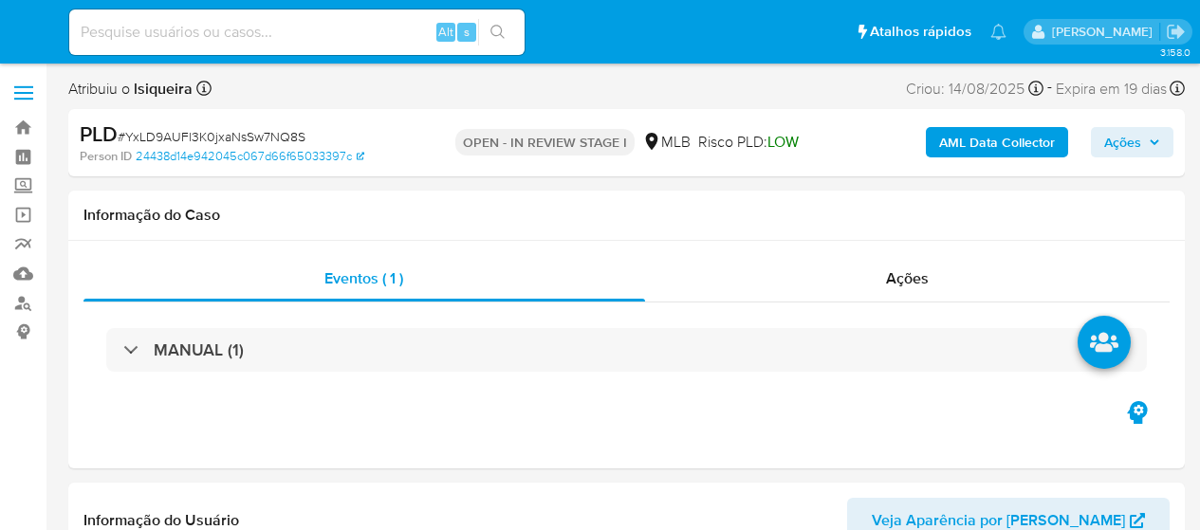
select select "10"
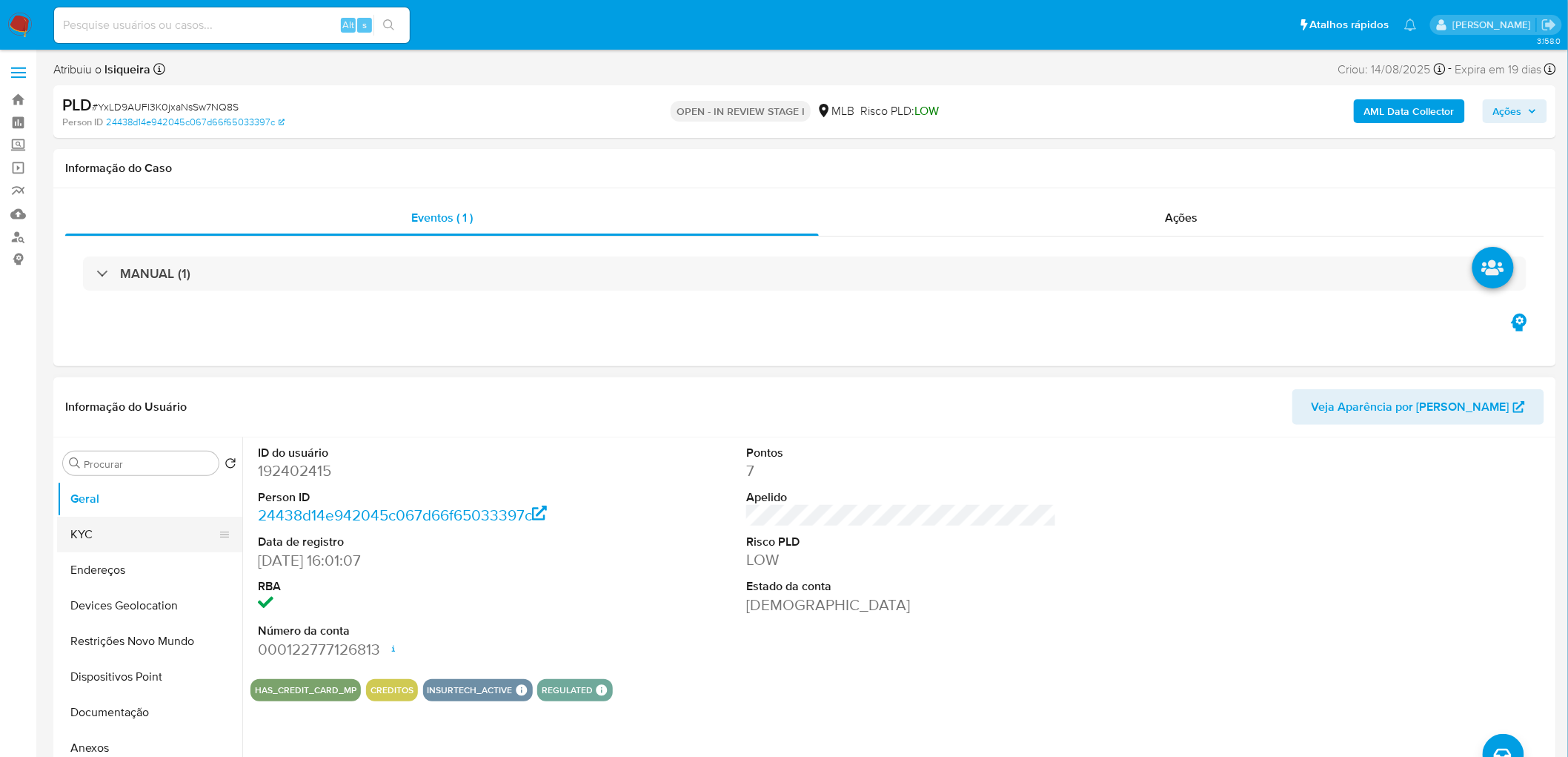
click at [113, 413] on button "KYC" at bounding box center [144, 534] width 173 height 36
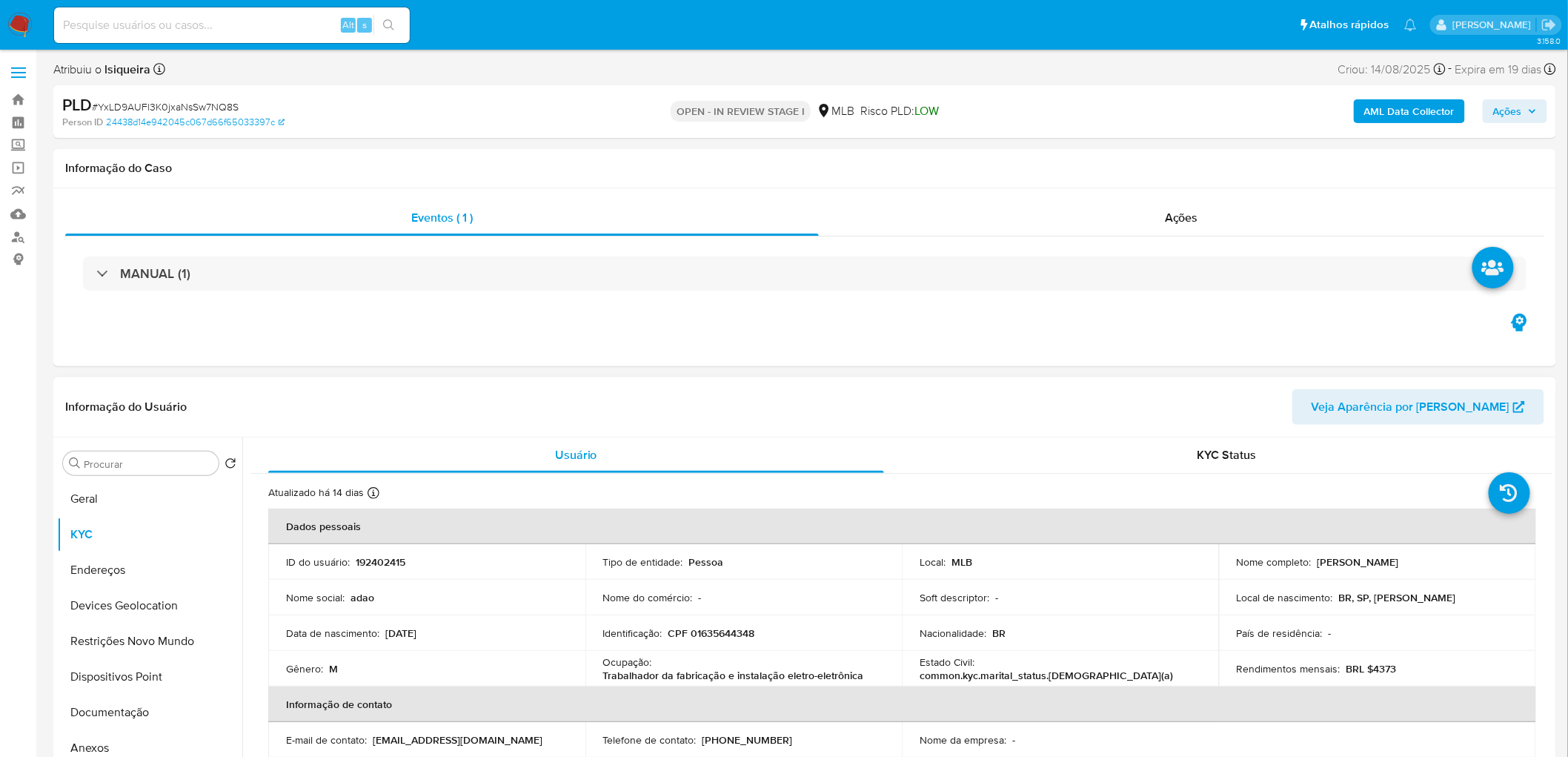
drag, startPoint x: 1420, startPoint y: 562, endPoint x: 1309, endPoint y: 562, distance: 111.0
click at [937, 413] on div "Nome completo : Adao Izidorio da Silva" at bounding box center [1377, 562] width 281 height 13
copy div "Adao Izidorio da Silva"
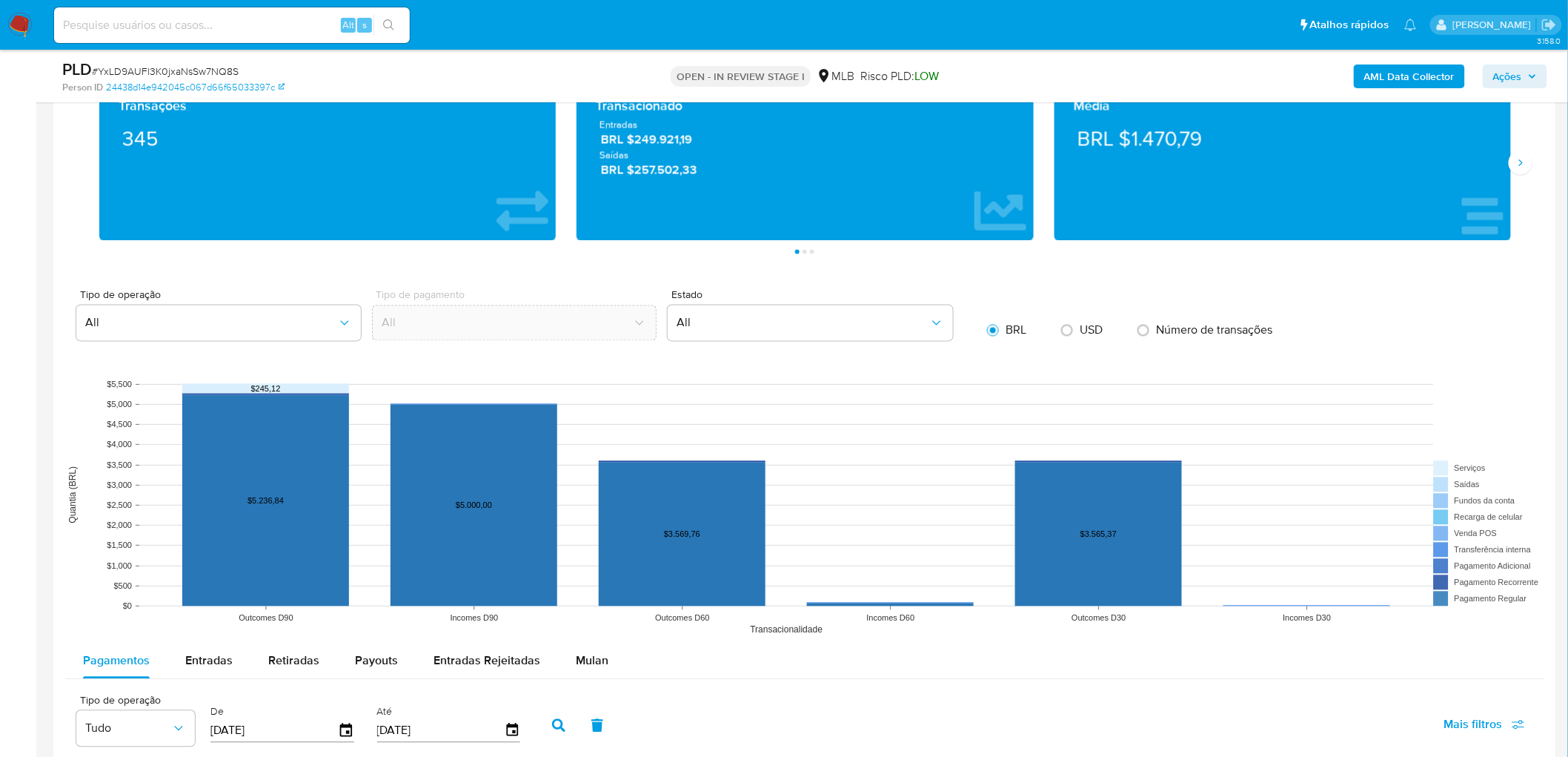
drag, startPoint x: 597, startPoint y: 658, endPoint x: 894, endPoint y: 387, distance: 402.1
click at [596, 413] on span "Mulan" at bounding box center [592, 661] width 33 height 17
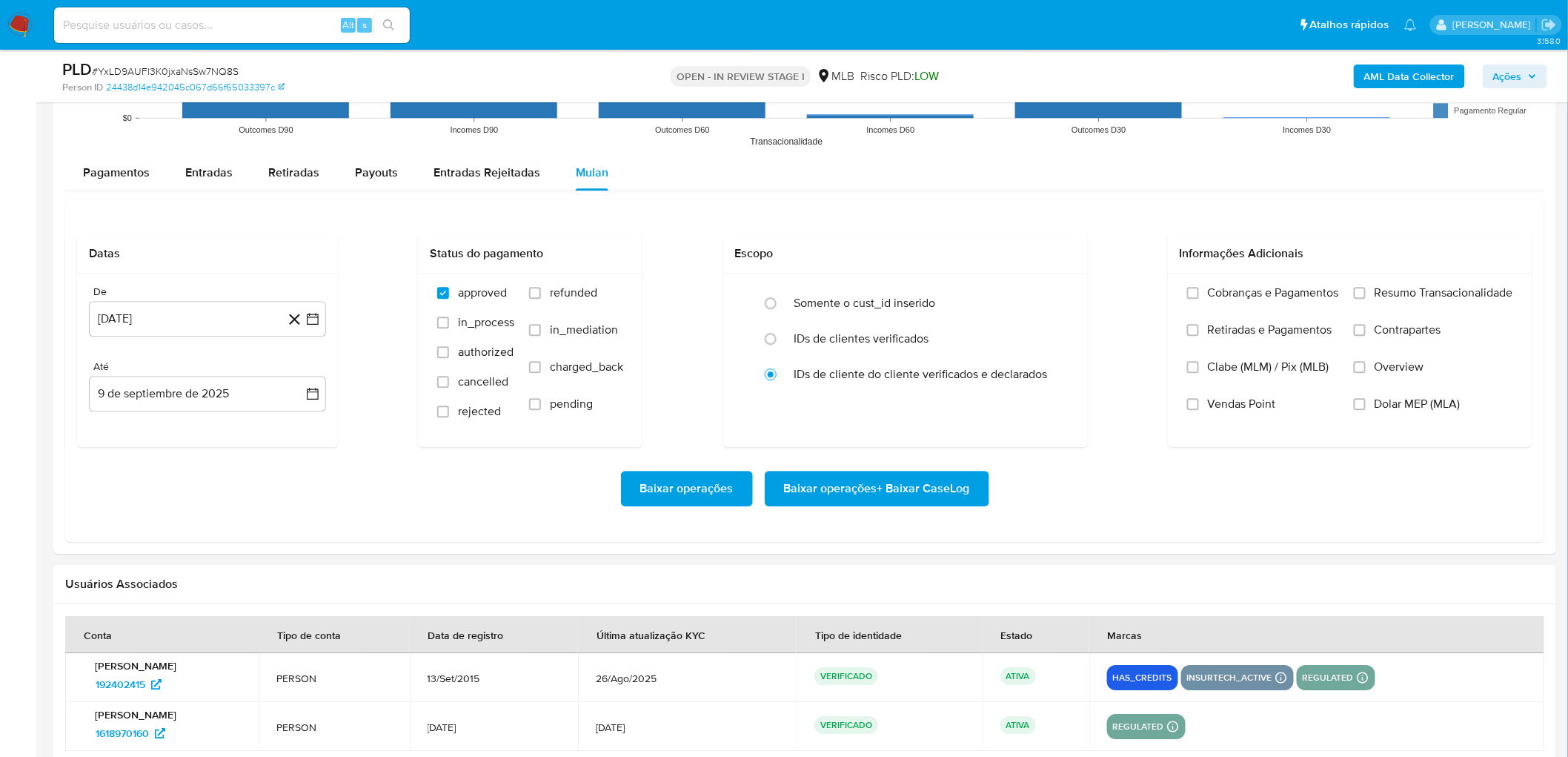
scroll to position [1565, 0]
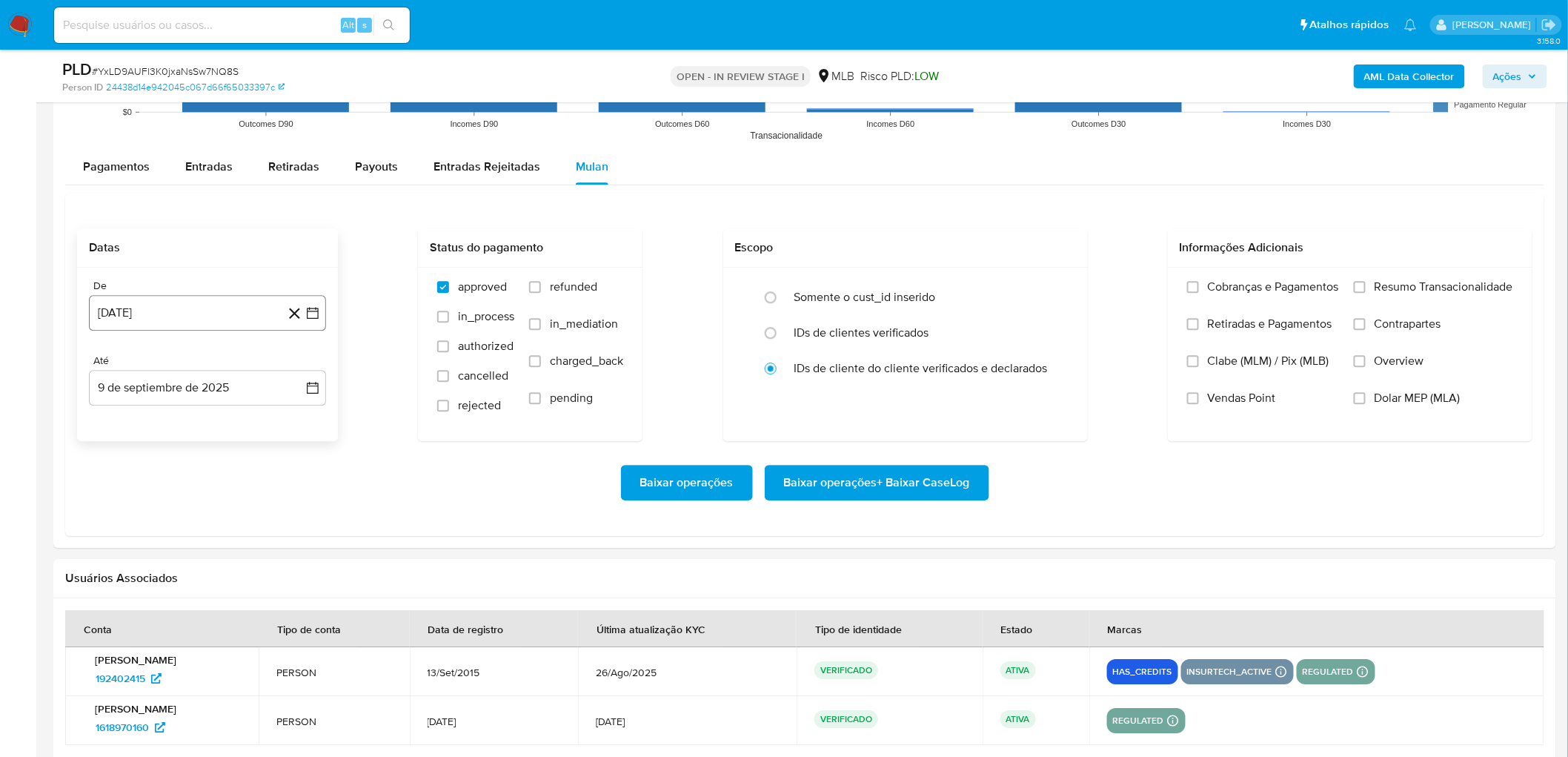
click at [161, 298] on button "9 [PERSON_NAME] de 2024" at bounding box center [208, 313] width 238 height 36
click at [190, 367] on span "agosto 2024" at bounding box center [200, 366] width 67 height 15
click at [297, 370] on icon "Año siguiente" at bounding box center [296, 366] width 18 height 18
click at [153, 413] on button "[DATE]" at bounding box center [142, 503] width 41 height 23
click at [152, 413] on button "1" at bounding box center [148, 421] width 23 height 23
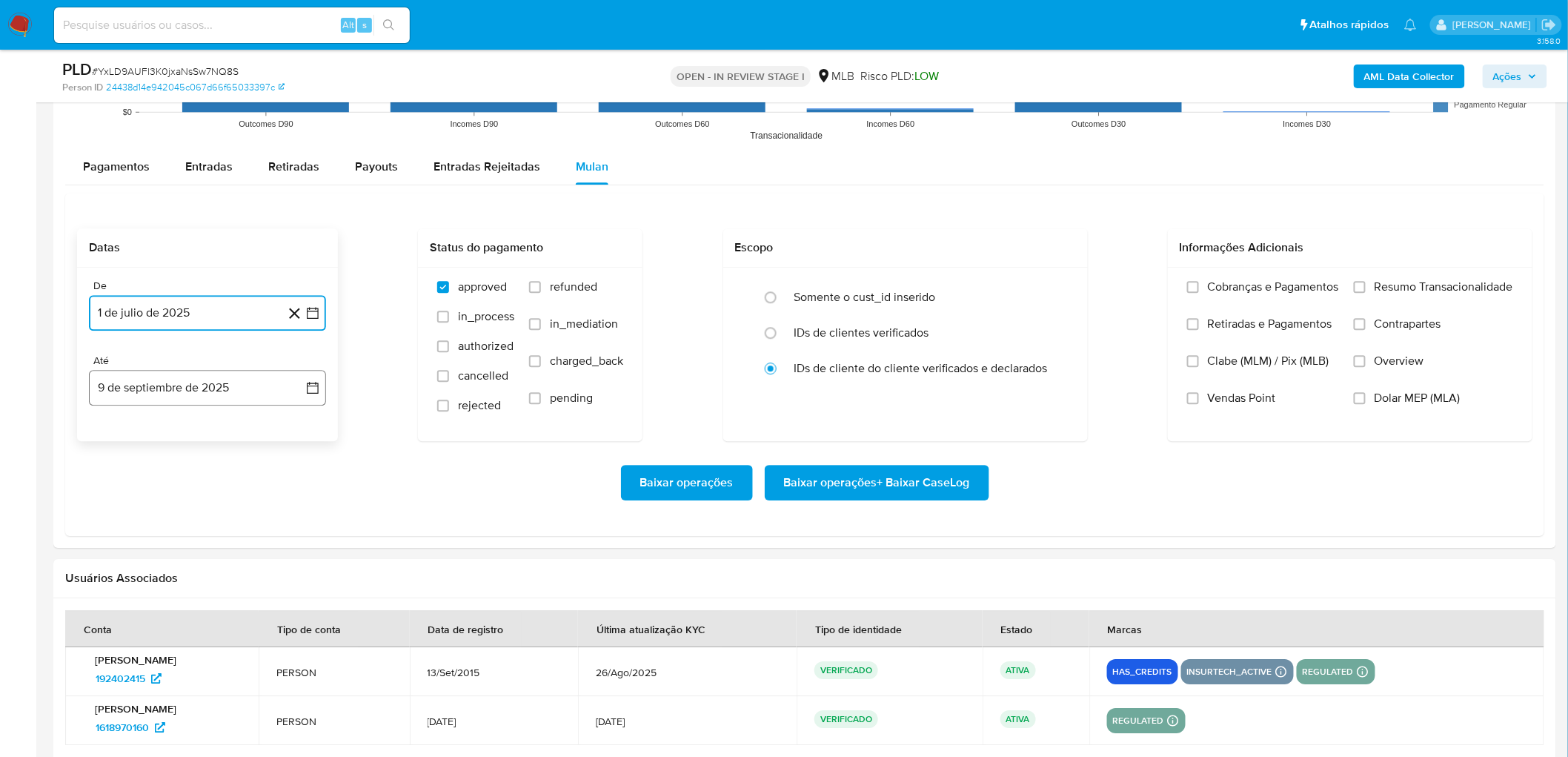
click at [232, 383] on button "9 de septiembre de 2025" at bounding box center [208, 387] width 238 height 36
click at [300, 413] on button "7" at bounding box center [296, 495] width 23 height 23
click at [937, 289] on span "Resumo Transacionalidade" at bounding box center [1444, 287] width 138 height 15
click at [937, 289] on input "Resumo Transacionalidade" at bounding box center [1359, 287] width 12 height 12
click at [937, 395] on span "Vendas Point" at bounding box center [1241, 398] width 68 height 15
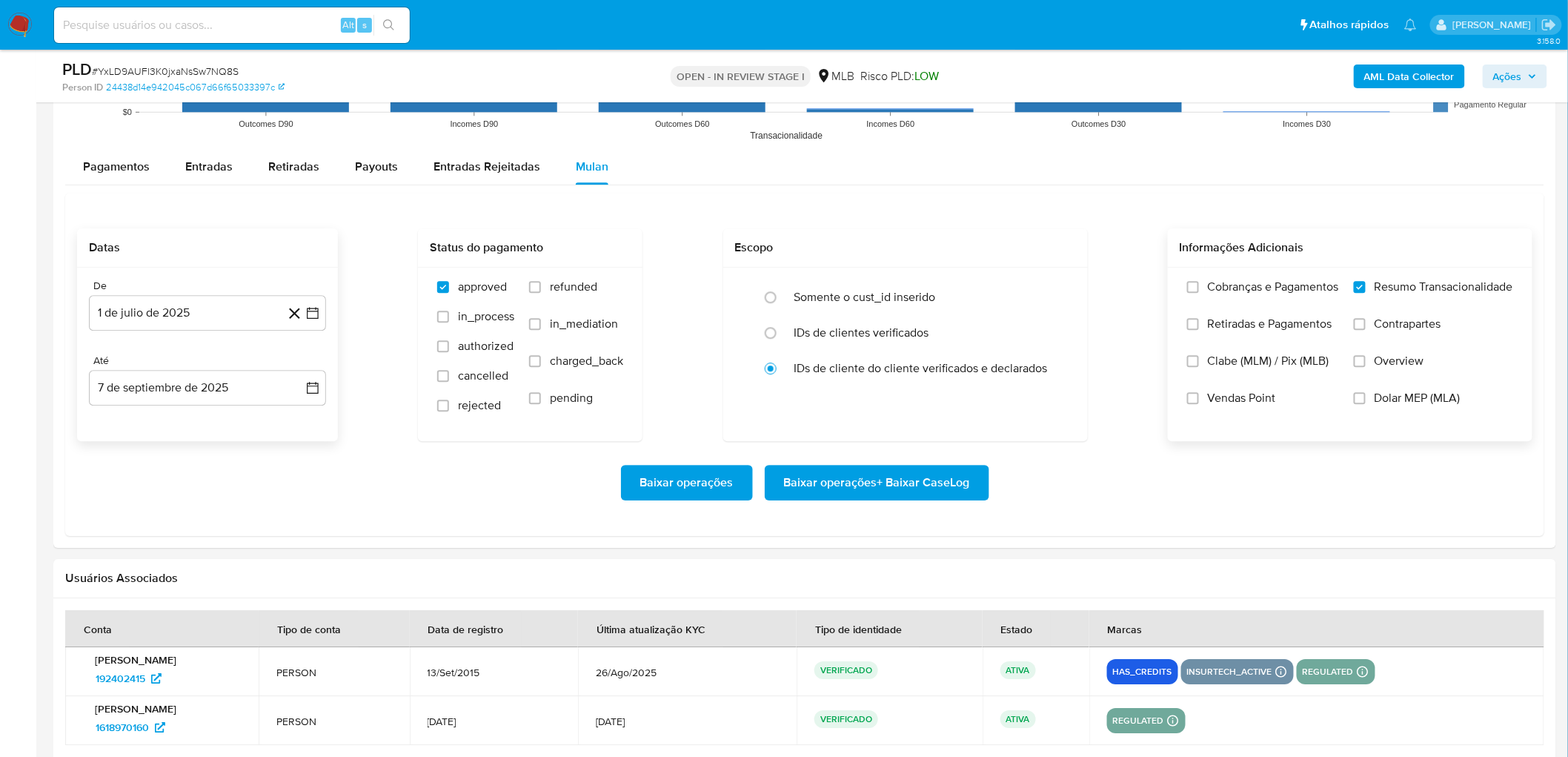
click at [937, 395] on input "Vendas Point" at bounding box center [1193, 398] width 12 height 12
click at [937, 413] on span "Baixar operações + Baixar CaseLog" at bounding box center [877, 483] width 186 height 33
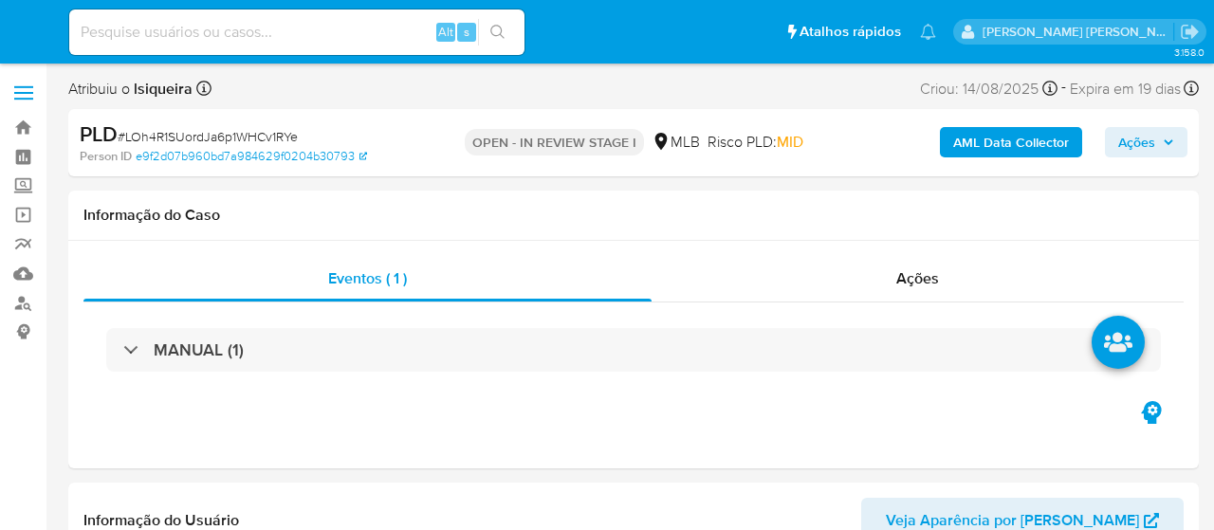
select select "10"
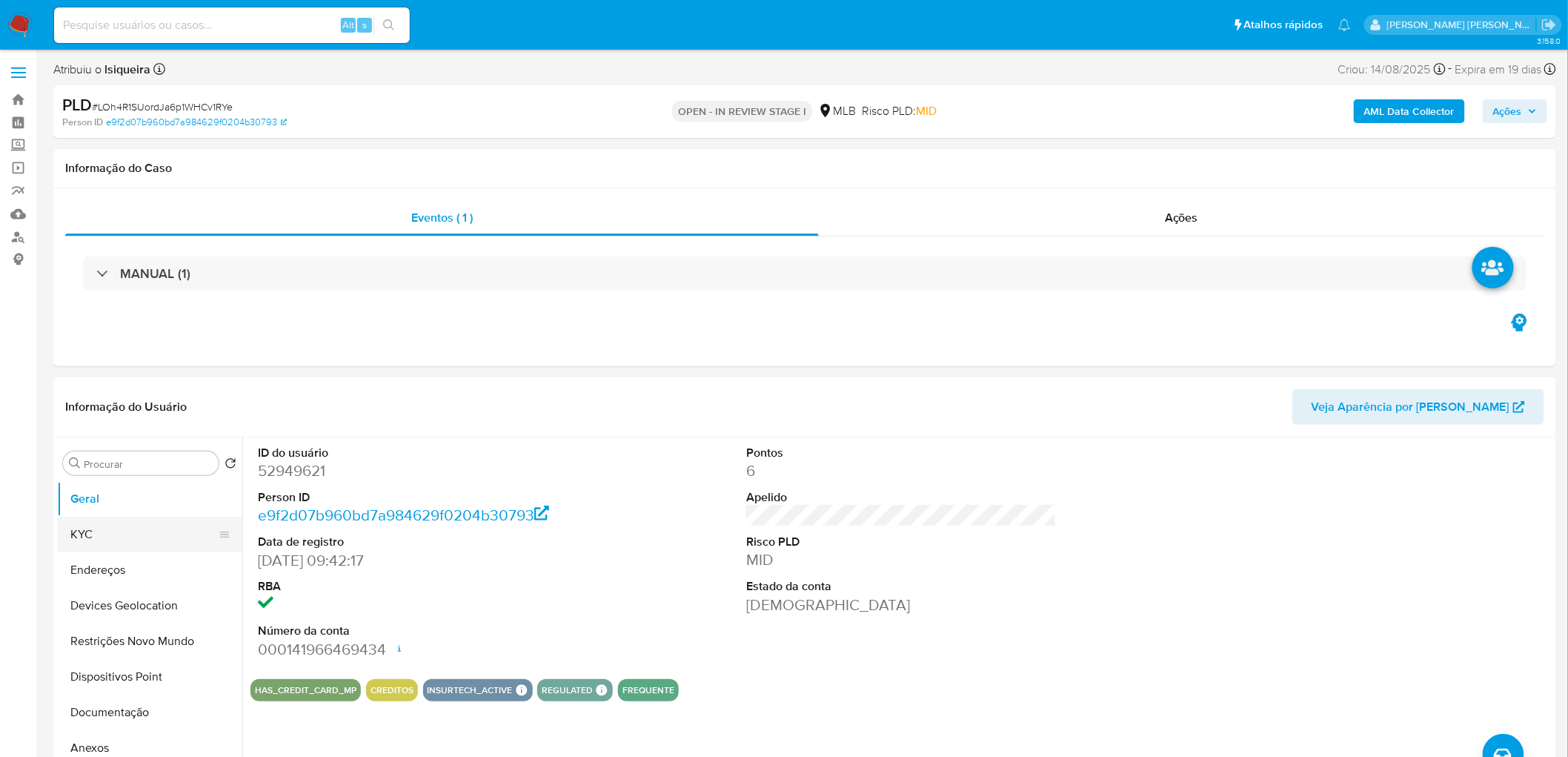
click at [109, 413] on button "KYC" at bounding box center [144, 534] width 173 height 36
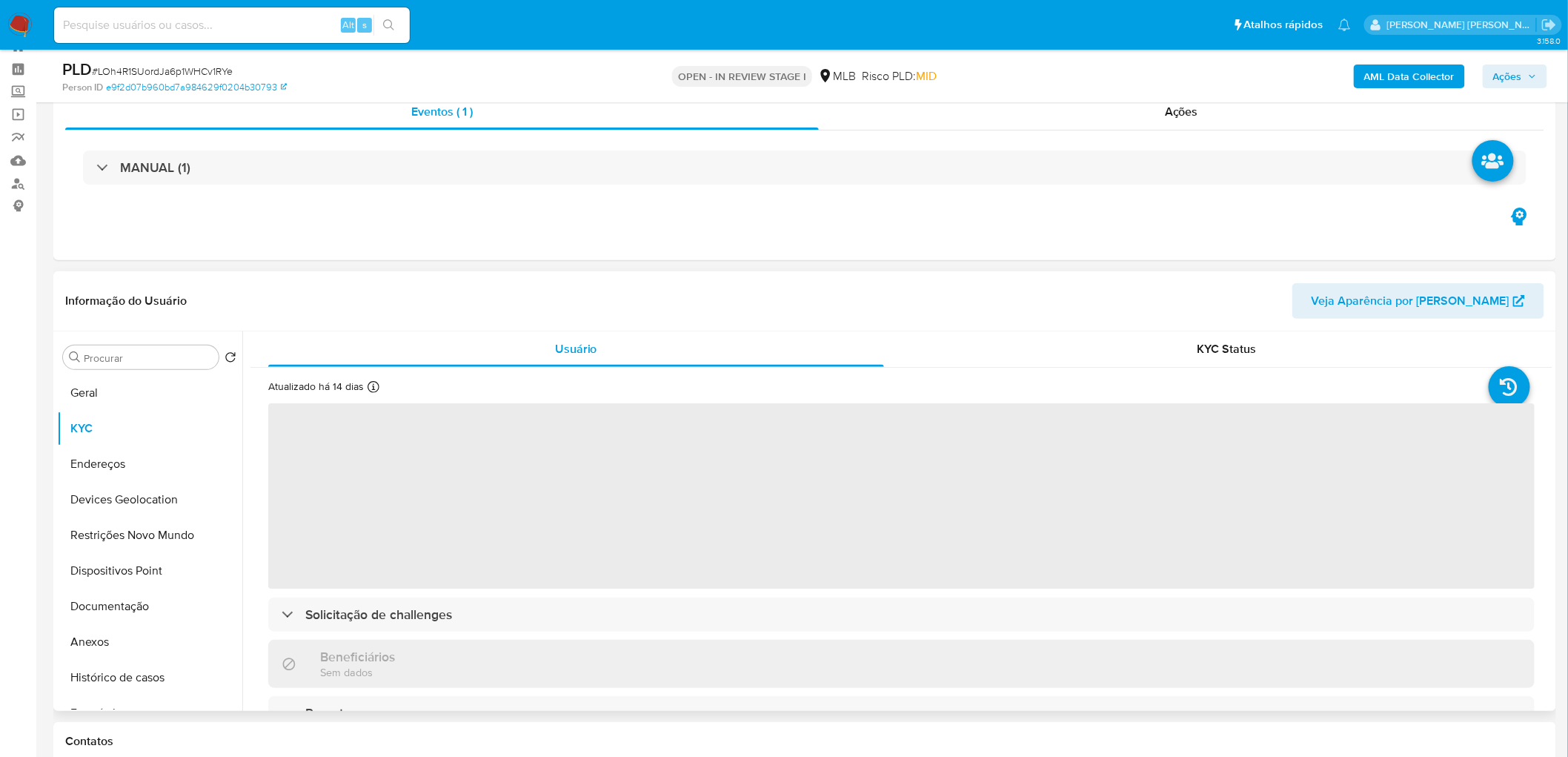
scroll to position [82, 0]
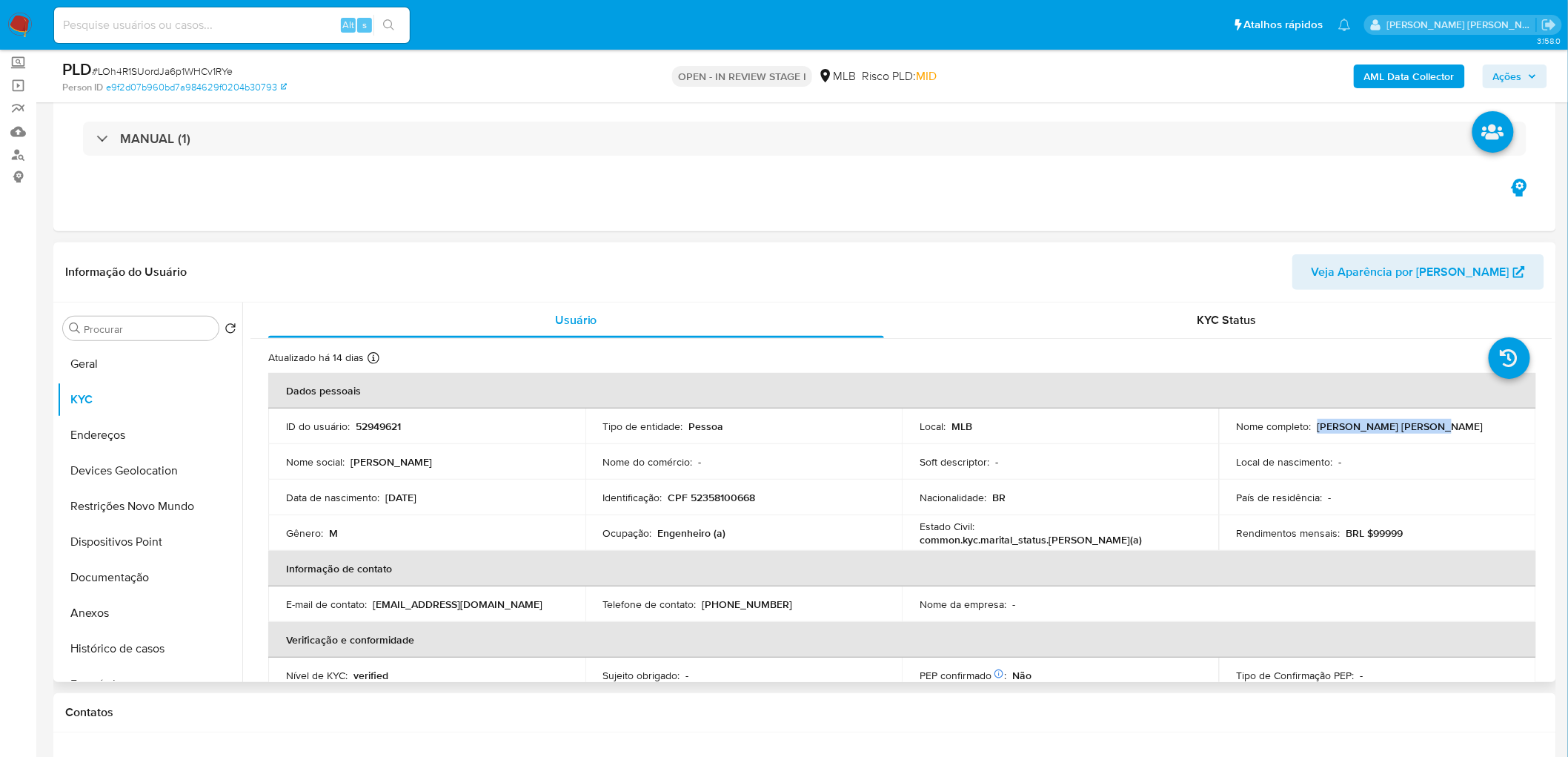
drag, startPoint x: 1461, startPoint y: 430, endPoint x: 1313, endPoint y: 427, distance: 148.0
click at [948, 413] on div "Nome completo : Armando Braga de Souza" at bounding box center [1377, 426] width 281 height 13
copy p "Armando Braga de Souza"
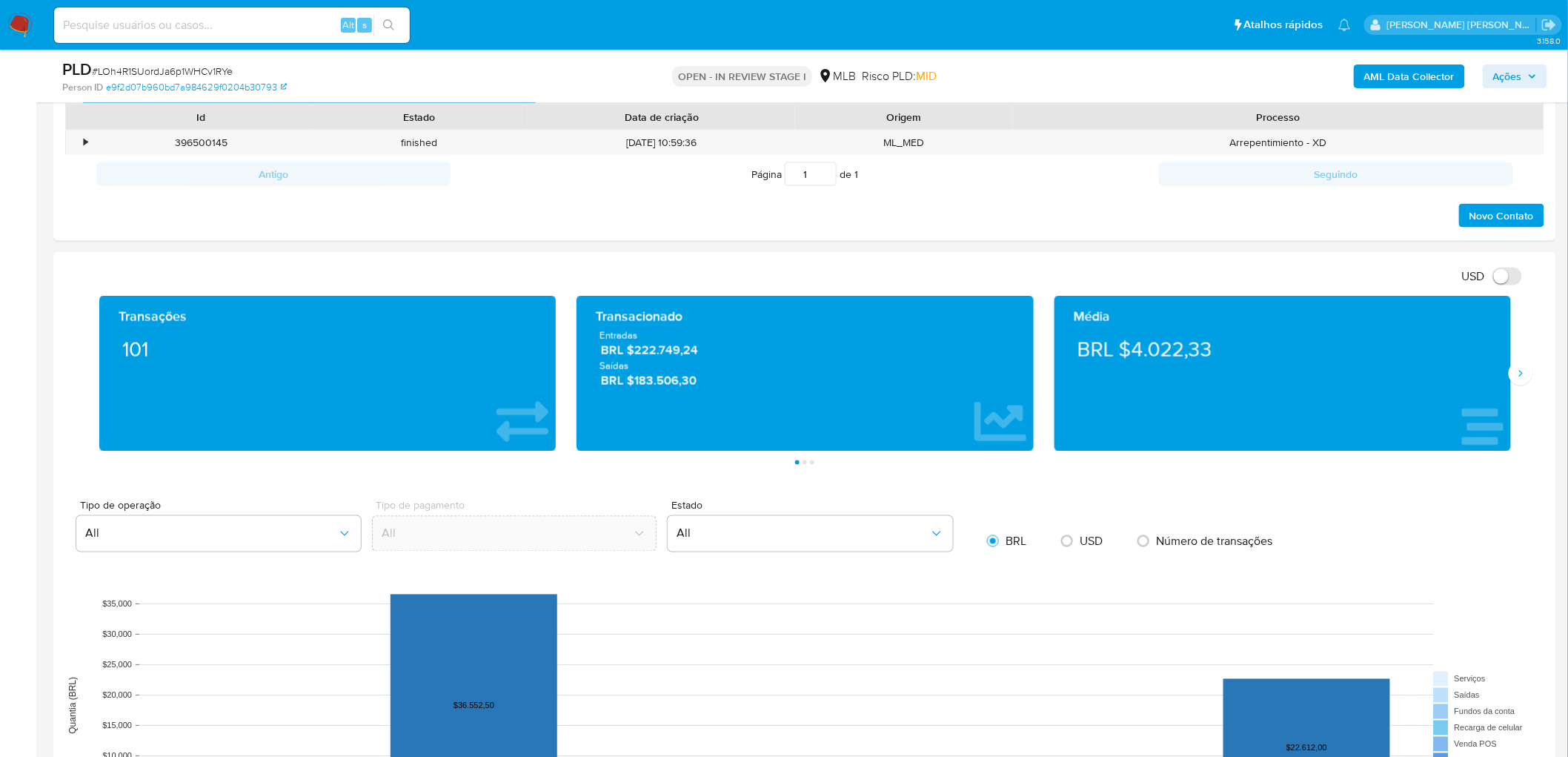
scroll to position [1152, 0]
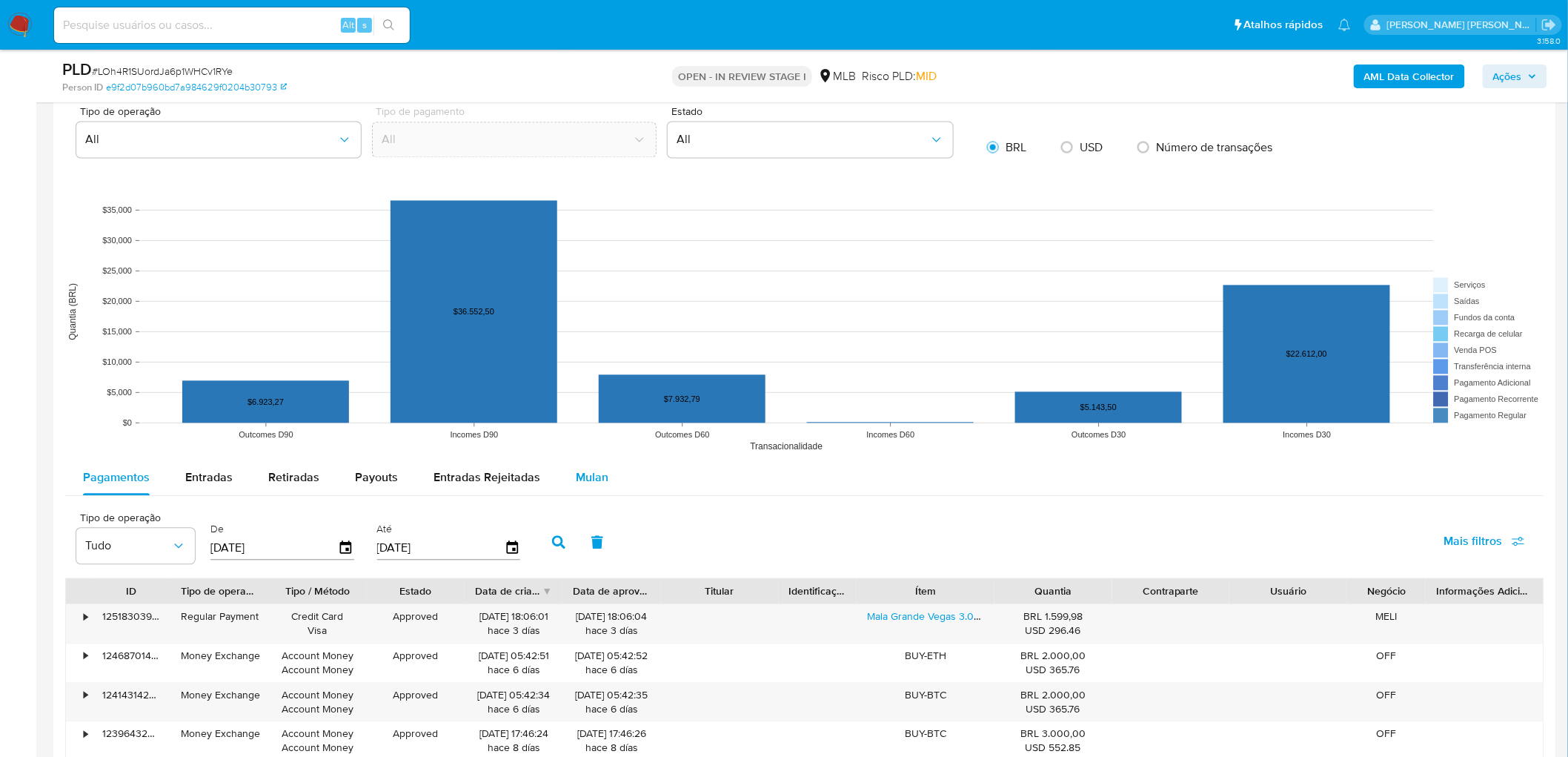
click at [587, 413] on span "Mulan" at bounding box center [592, 478] width 33 height 17
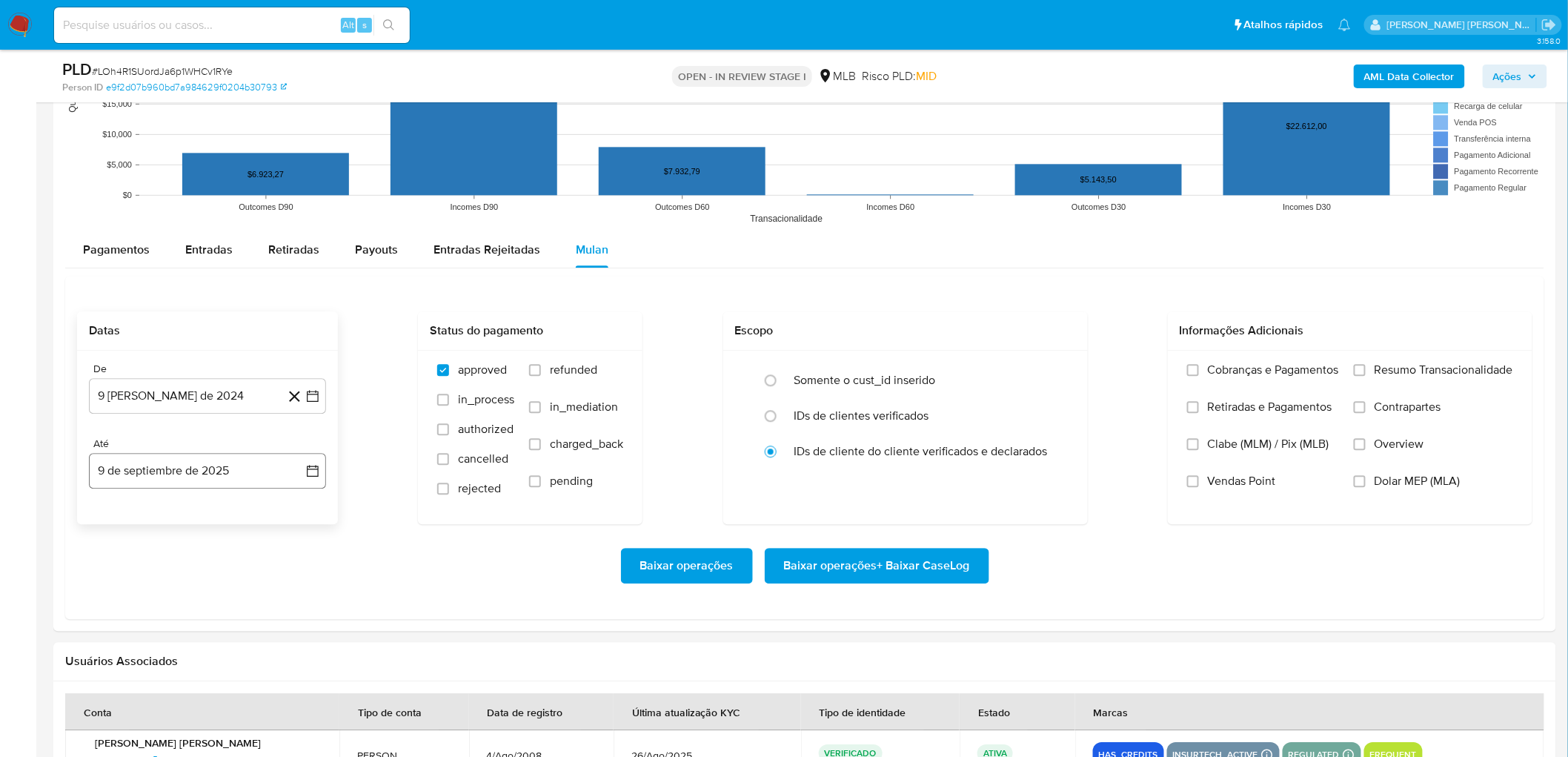
scroll to position [1399, 0]
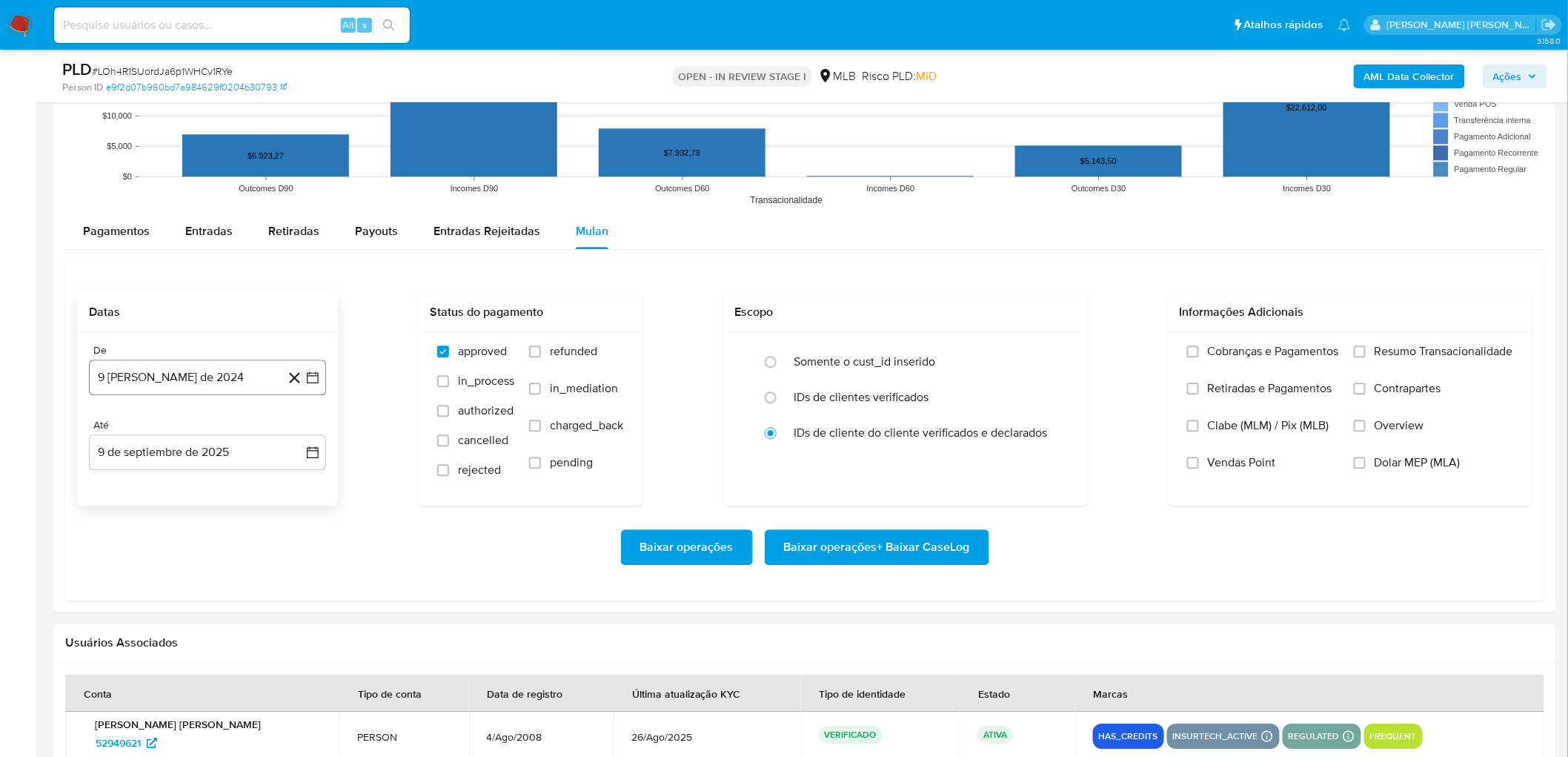
click at [134, 385] on button "9 de agosto de 2024" at bounding box center [208, 377] width 238 height 36
click at [190, 413] on span "agosto 2024" at bounding box center [200, 431] width 67 height 15
drag, startPoint x: 296, startPoint y: 427, endPoint x: 287, endPoint y: 461, distance: 35.2
click at [296, 413] on icon "Año siguiente" at bounding box center [296, 431] width 18 height 18
click at [138, 413] on button "jul" at bounding box center [142, 568] width 41 height 23
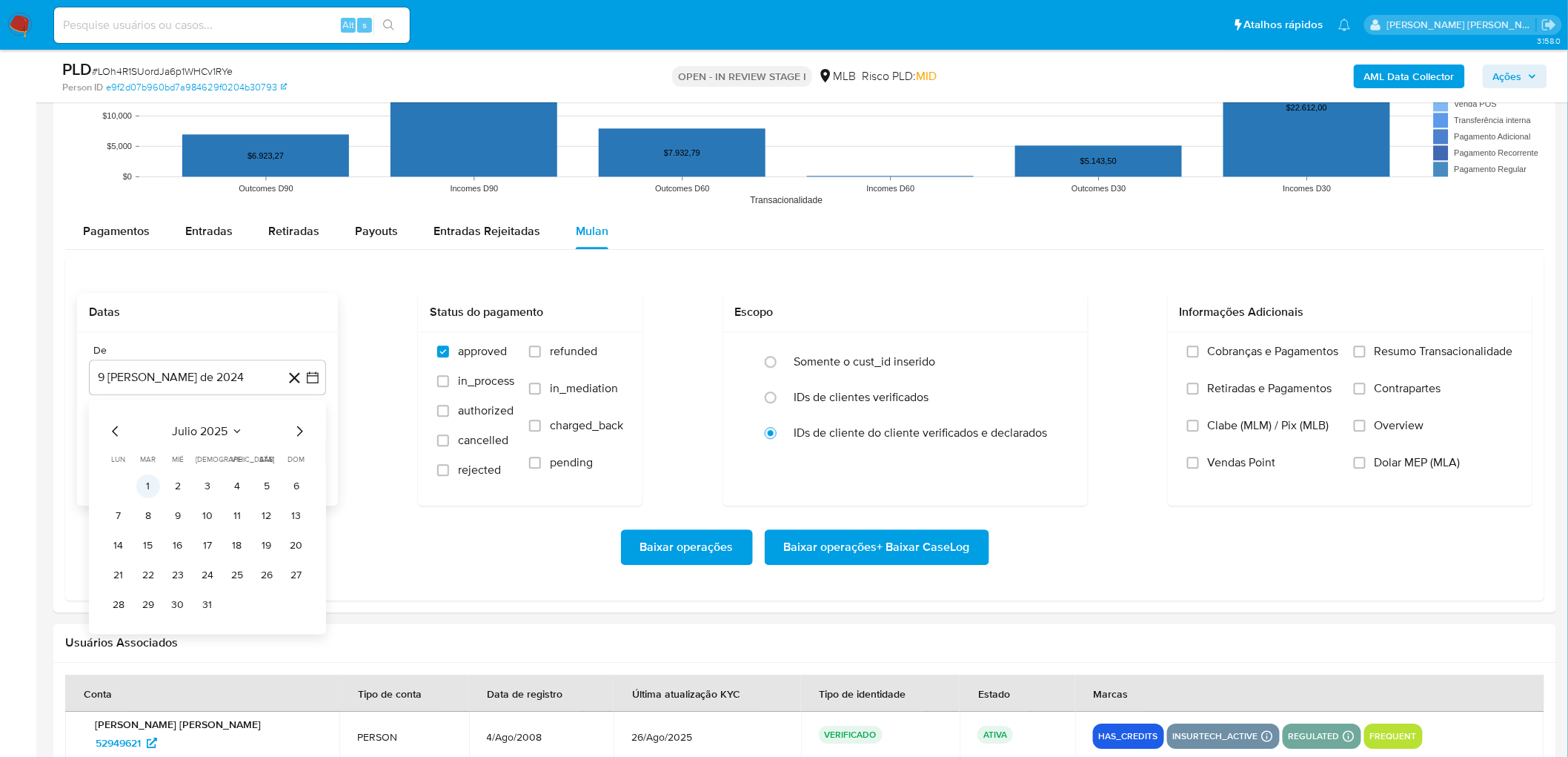
click at [151, 413] on button "1" at bounding box center [148, 486] width 23 height 23
click at [191, 413] on button "9 de septiembre de 2025" at bounding box center [208, 452] width 238 height 36
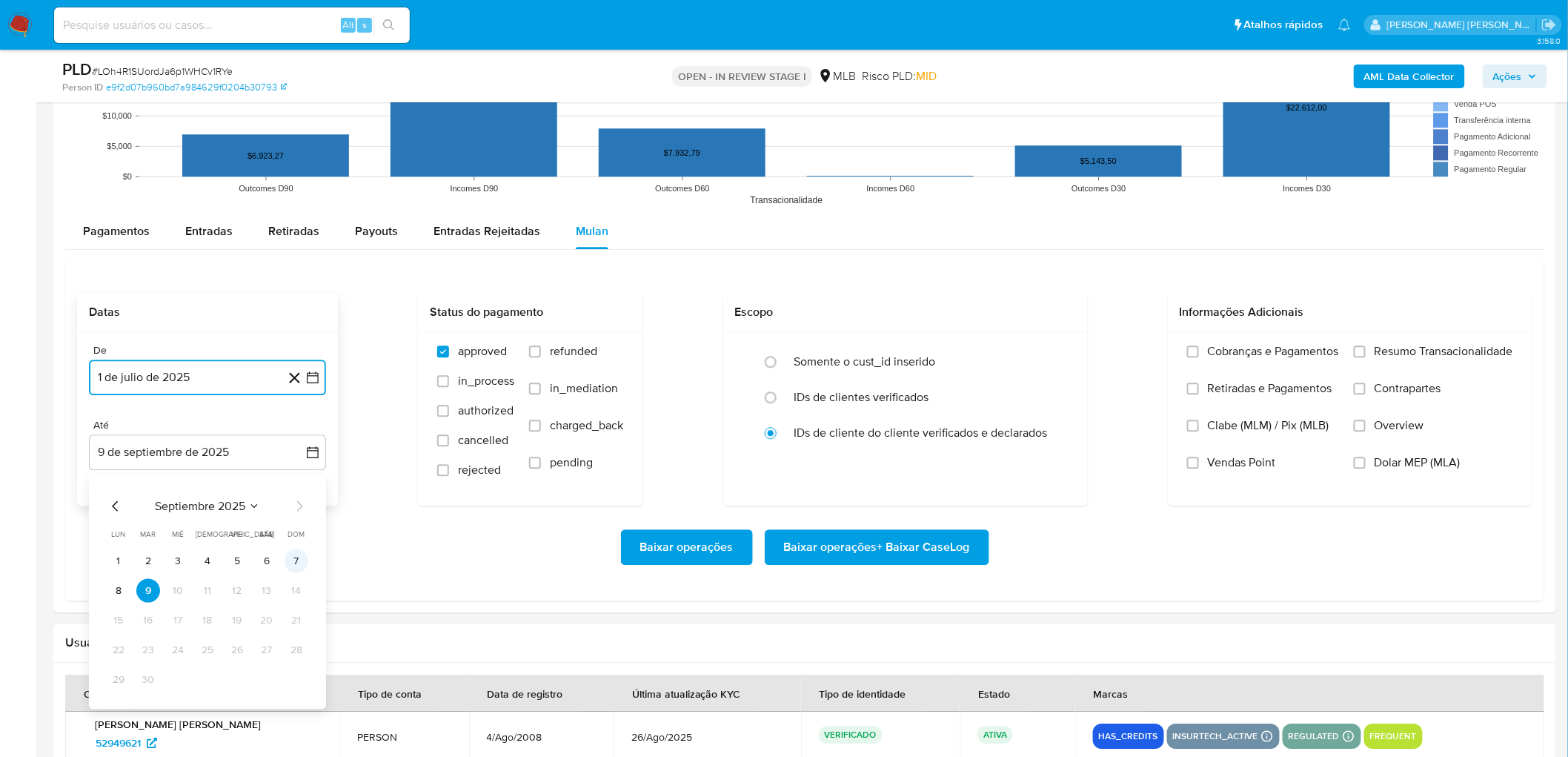
click at [299, 413] on button "7" at bounding box center [296, 561] width 23 height 23
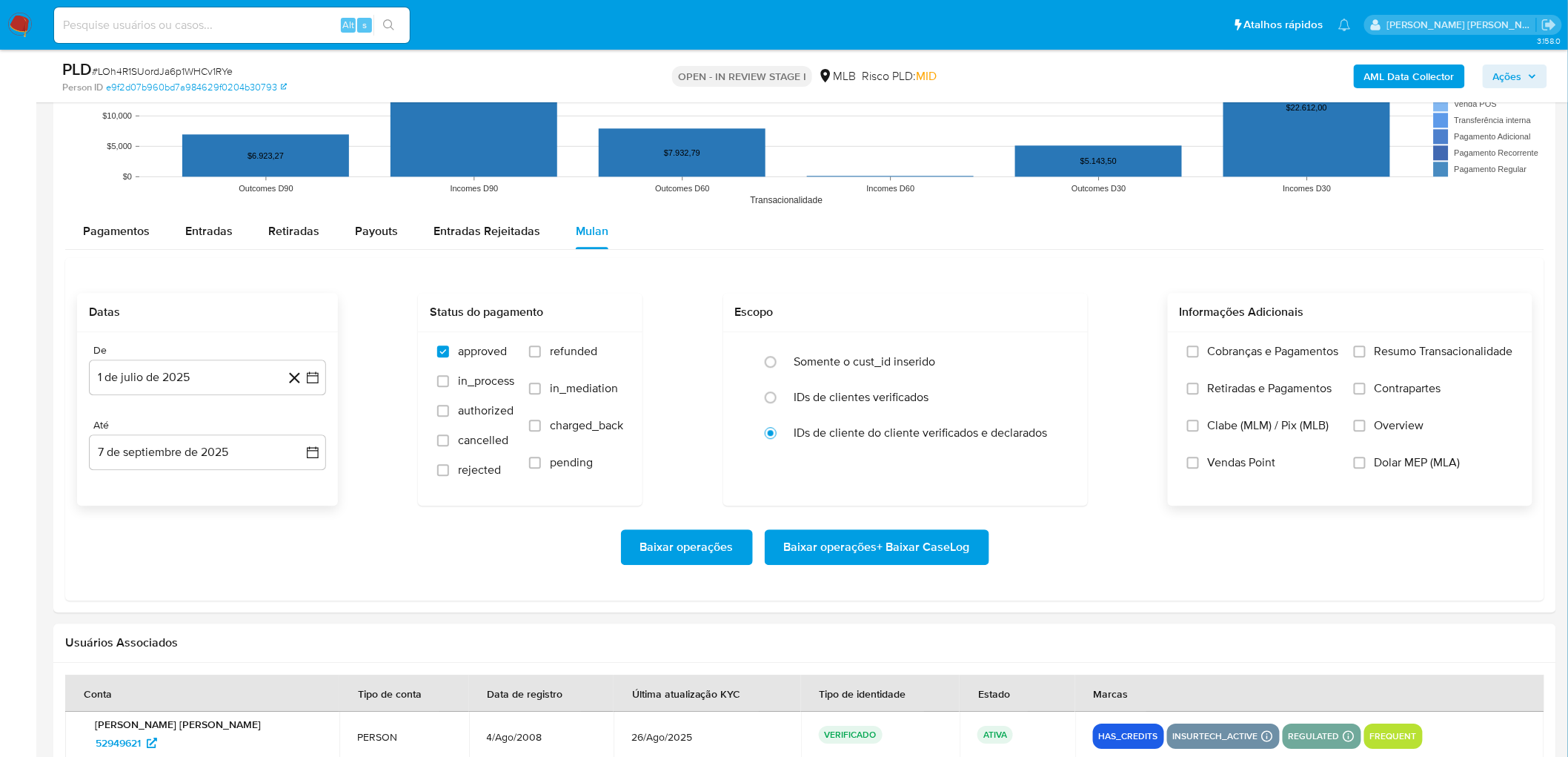
click at [948, 351] on span "Resumo Transacionalidade" at bounding box center [1444, 351] width 138 height 15
click at [948, 351] on input "Resumo Transacionalidade" at bounding box center [1359, 351] width 12 height 12
click at [948, 413] on span "Vendas Point" at bounding box center [1241, 462] width 68 height 15
click at [948, 413] on input "Vendas Point" at bounding box center [1193, 462] width 12 height 12
click at [845, 413] on span "Baixar operações + Baixar CaseLog" at bounding box center [877, 547] width 186 height 33
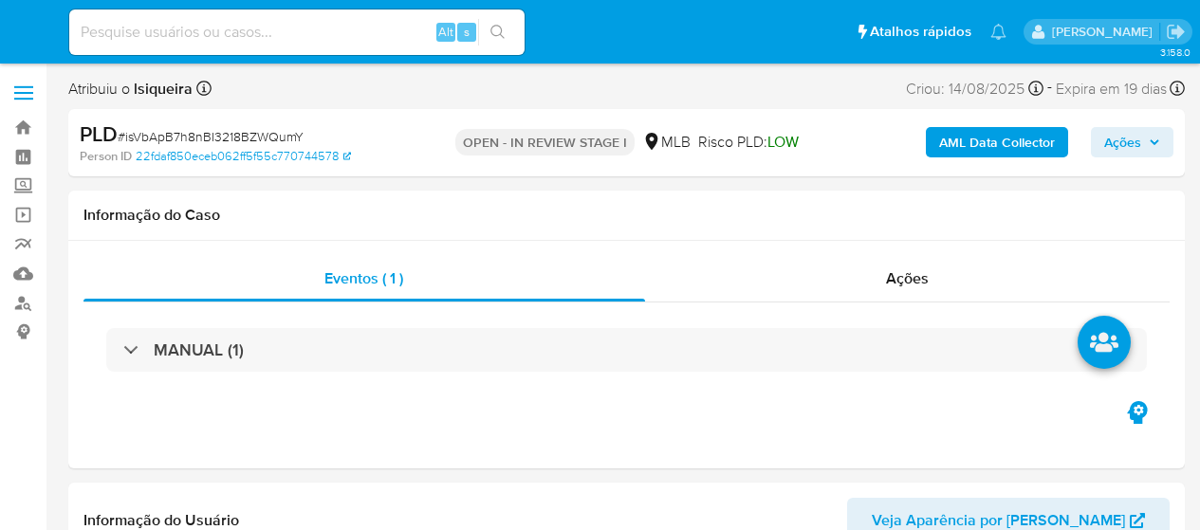
select select "10"
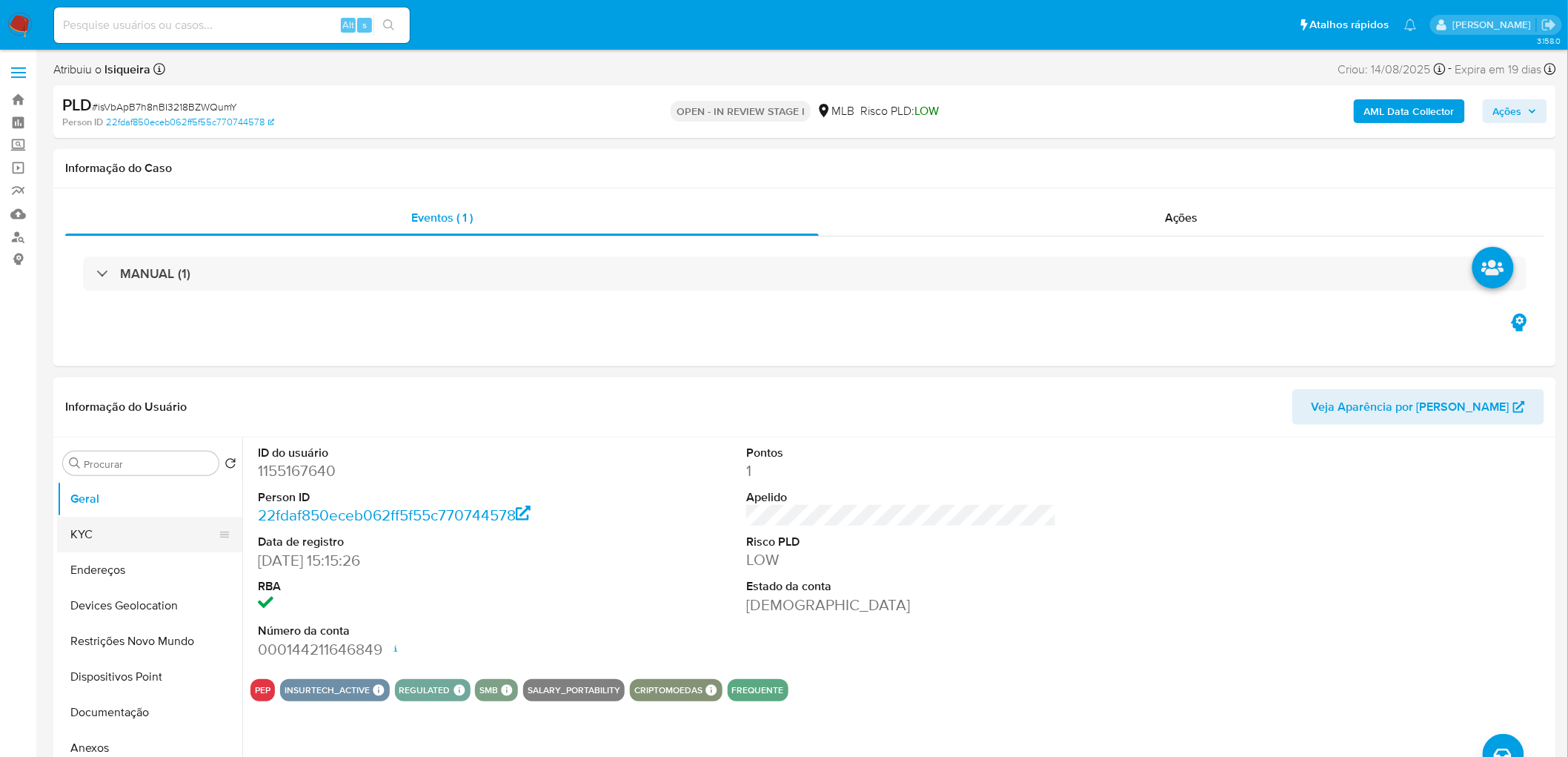
click at [120, 413] on button "KYC" at bounding box center [144, 534] width 173 height 36
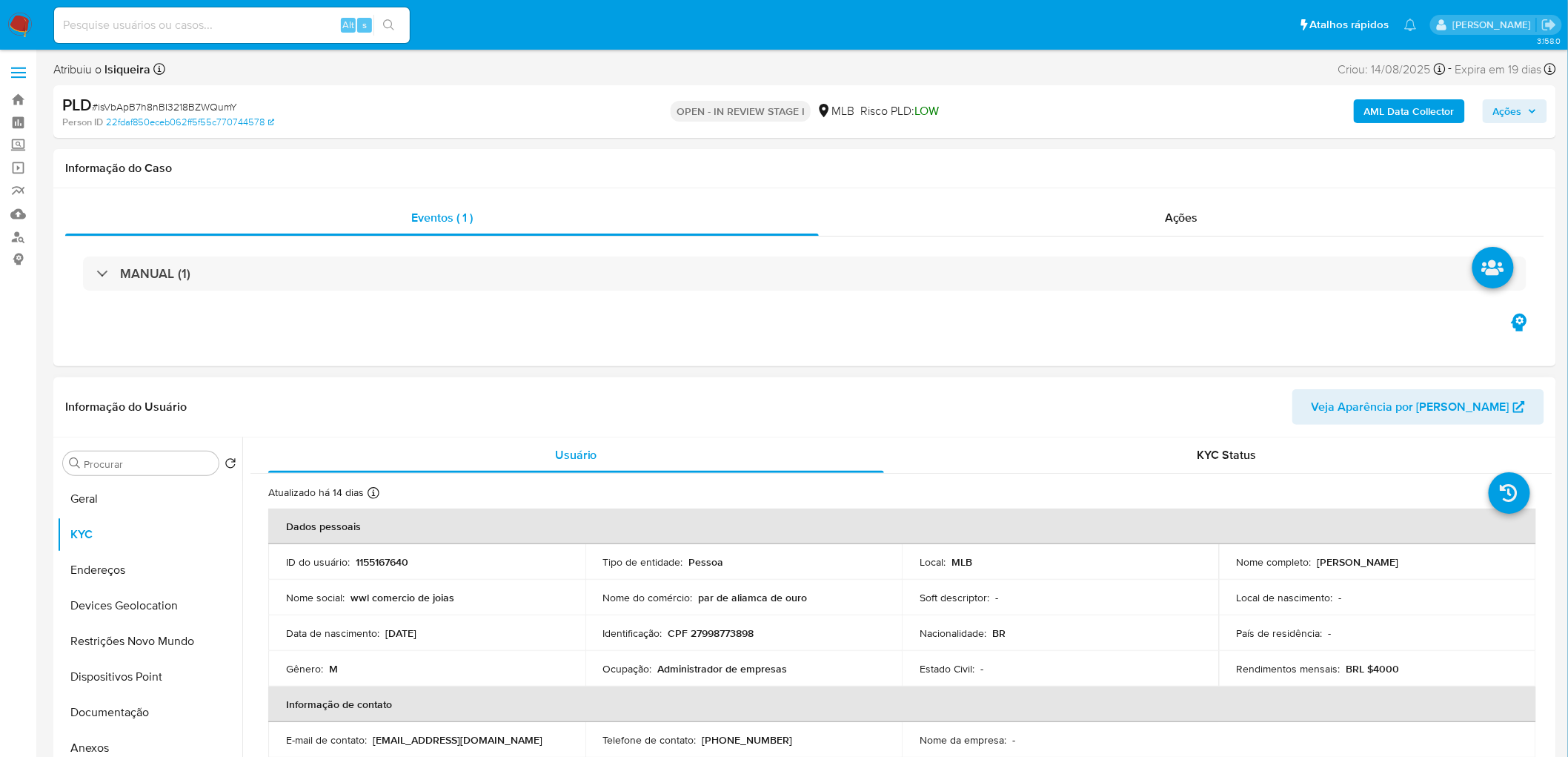
drag, startPoint x: 1463, startPoint y: 558, endPoint x: 1312, endPoint y: 558, distance: 151.0
click at [937, 413] on div "Nome completo : [PERSON_NAME]" at bounding box center [1377, 562] width 281 height 13
copy div "[PERSON_NAME]"
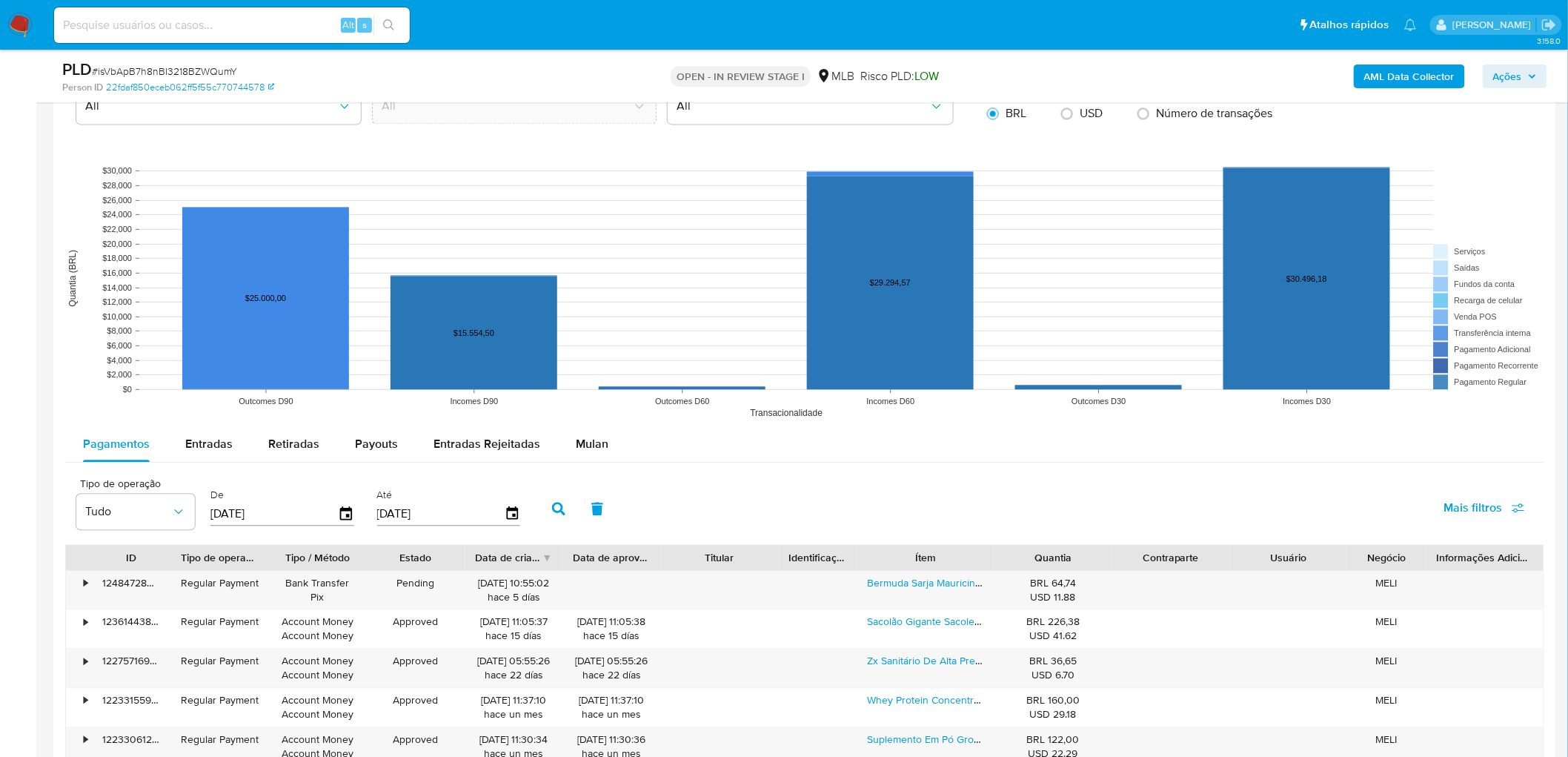
scroll to position [1399, 0]
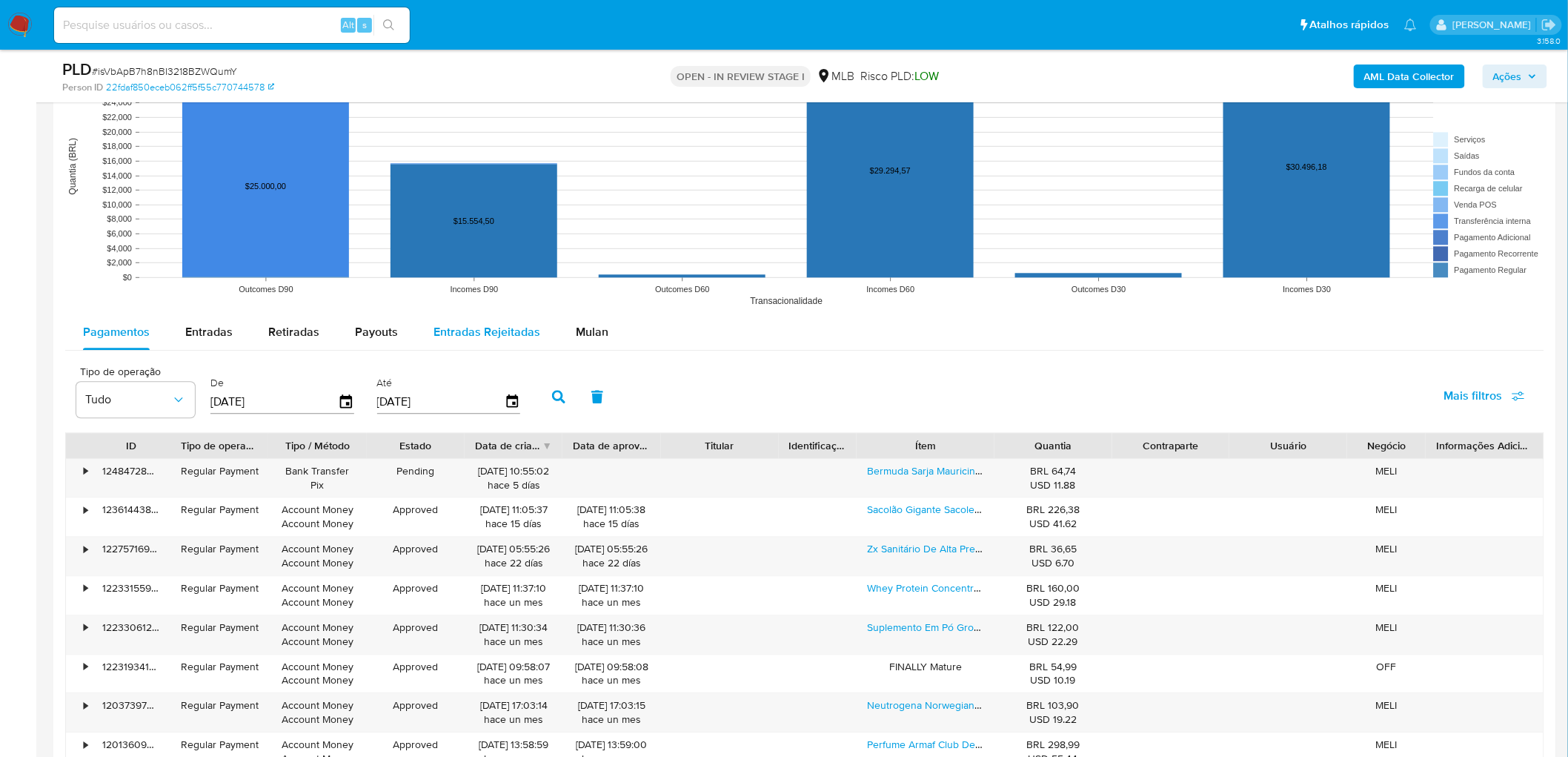
drag, startPoint x: 596, startPoint y: 330, endPoint x: 549, endPoint y: 337, distance: 47.5
click at [596, 330] on span "Mulan" at bounding box center [592, 332] width 33 height 17
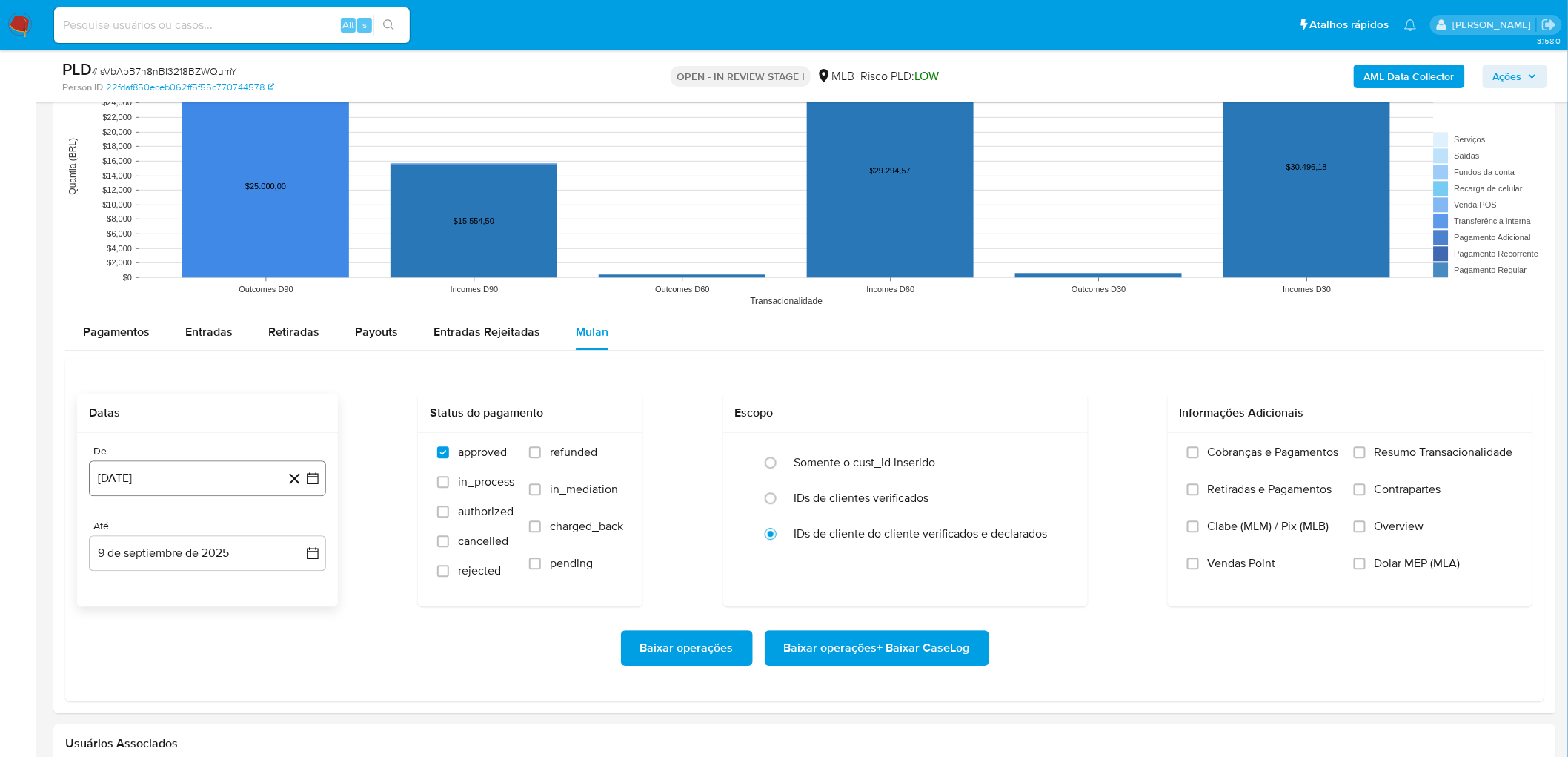
click at [138, 413] on button "[DATE]" at bounding box center [208, 478] width 238 height 36
click at [220, 413] on span "agosto 2024" at bounding box center [200, 531] width 67 height 15
click at [304, 413] on icon "Año siguiente" at bounding box center [296, 531] width 18 height 18
click at [148, 413] on button "[DATE]" at bounding box center [142, 669] width 41 height 23
click at [152, 413] on button "1" at bounding box center [148, 586] width 23 height 23
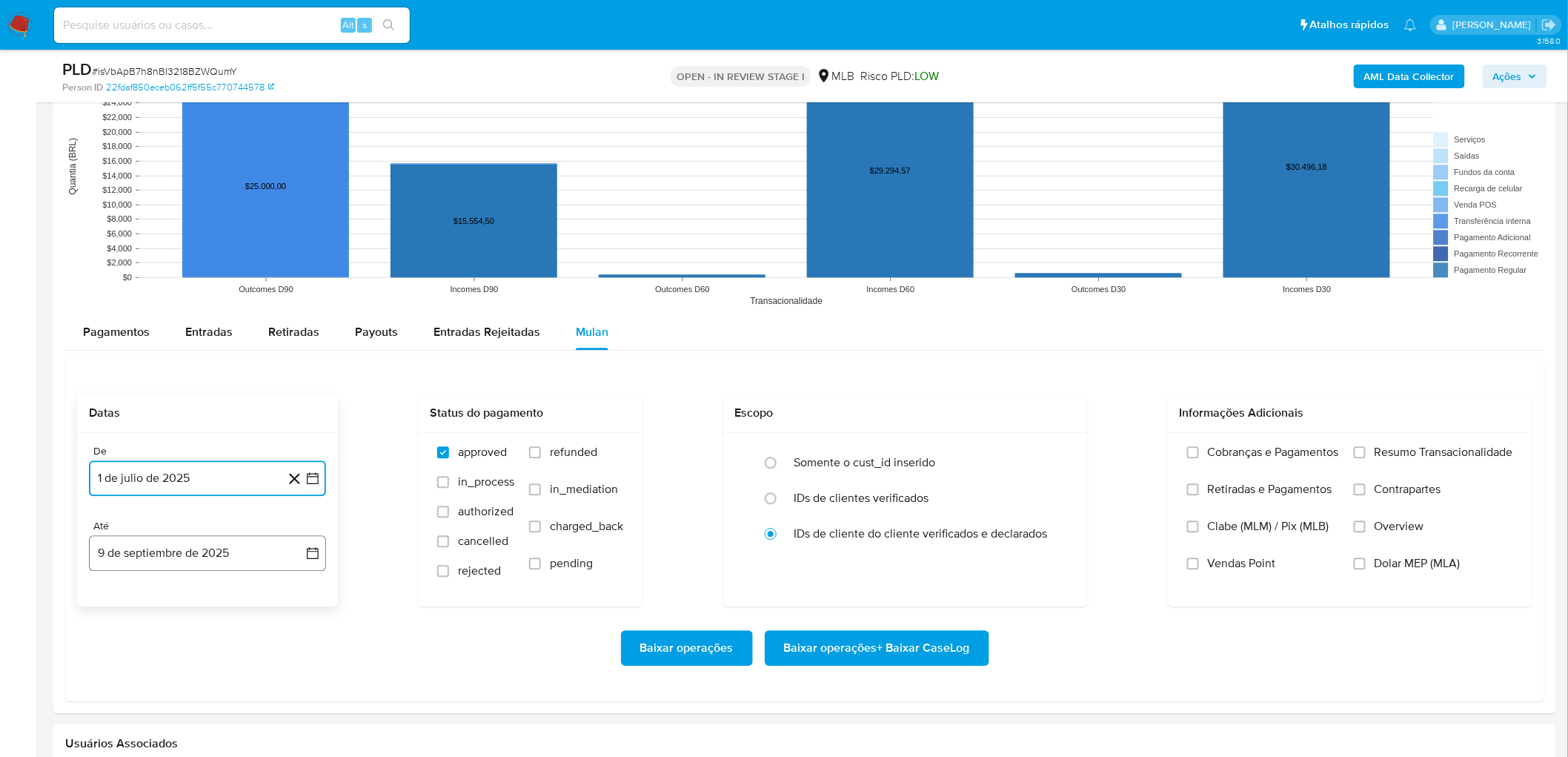
click at [152, 413] on button "9 de septiembre de 2025" at bounding box center [208, 553] width 238 height 36
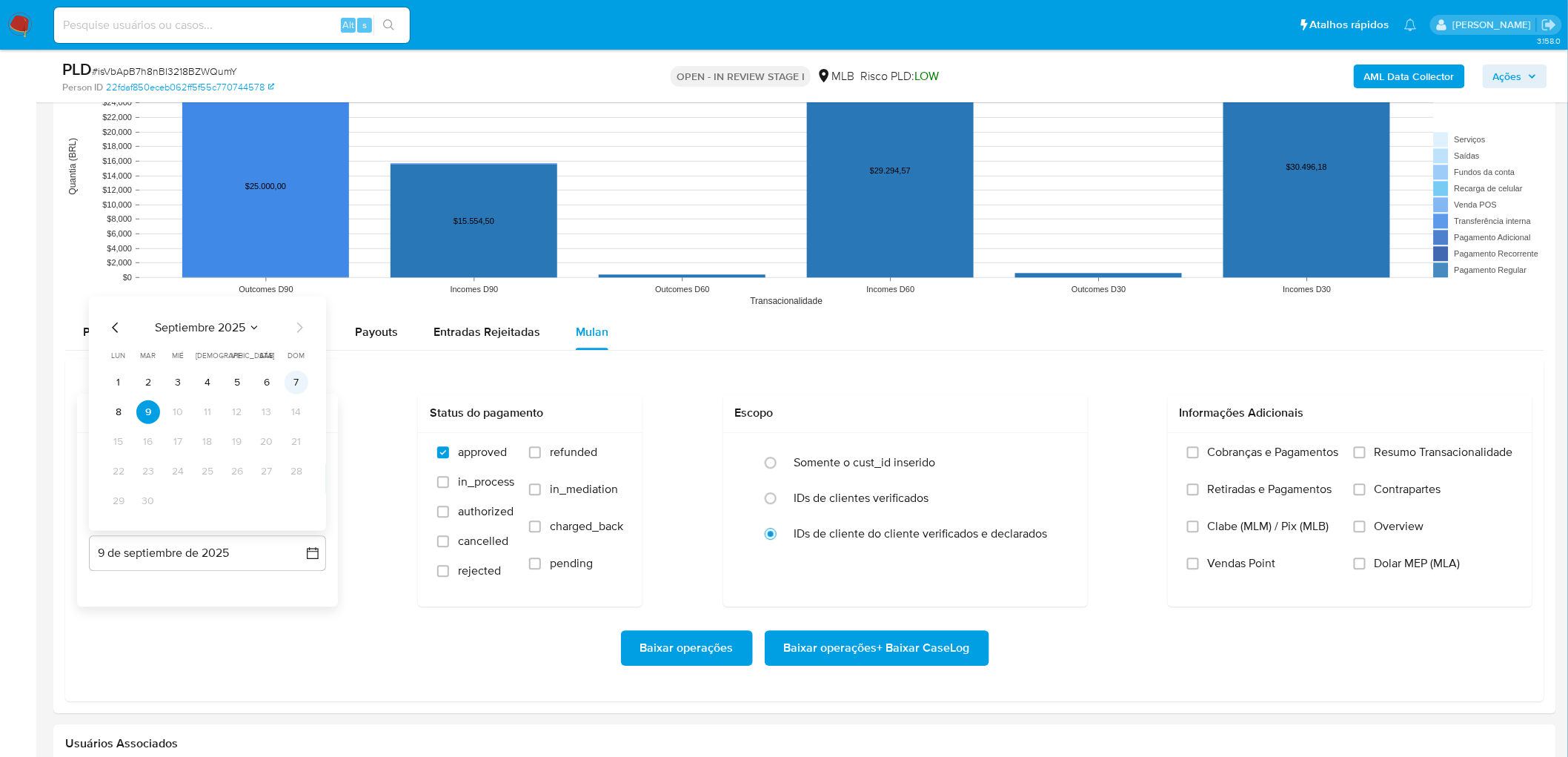
click at [300, 383] on button "7" at bounding box center [296, 381] width 23 height 23
click at [937, 413] on span "Resumo Transacionalidade" at bounding box center [1444, 452] width 138 height 15
click at [937, 413] on input "Resumo Transacionalidade" at bounding box center [1359, 452] width 12 height 12
click at [937, 413] on span "Vendas Point" at bounding box center [1241, 563] width 68 height 15
click at [937, 413] on input "Vendas Point" at bounding box center [1193, 562] width 12 height 12
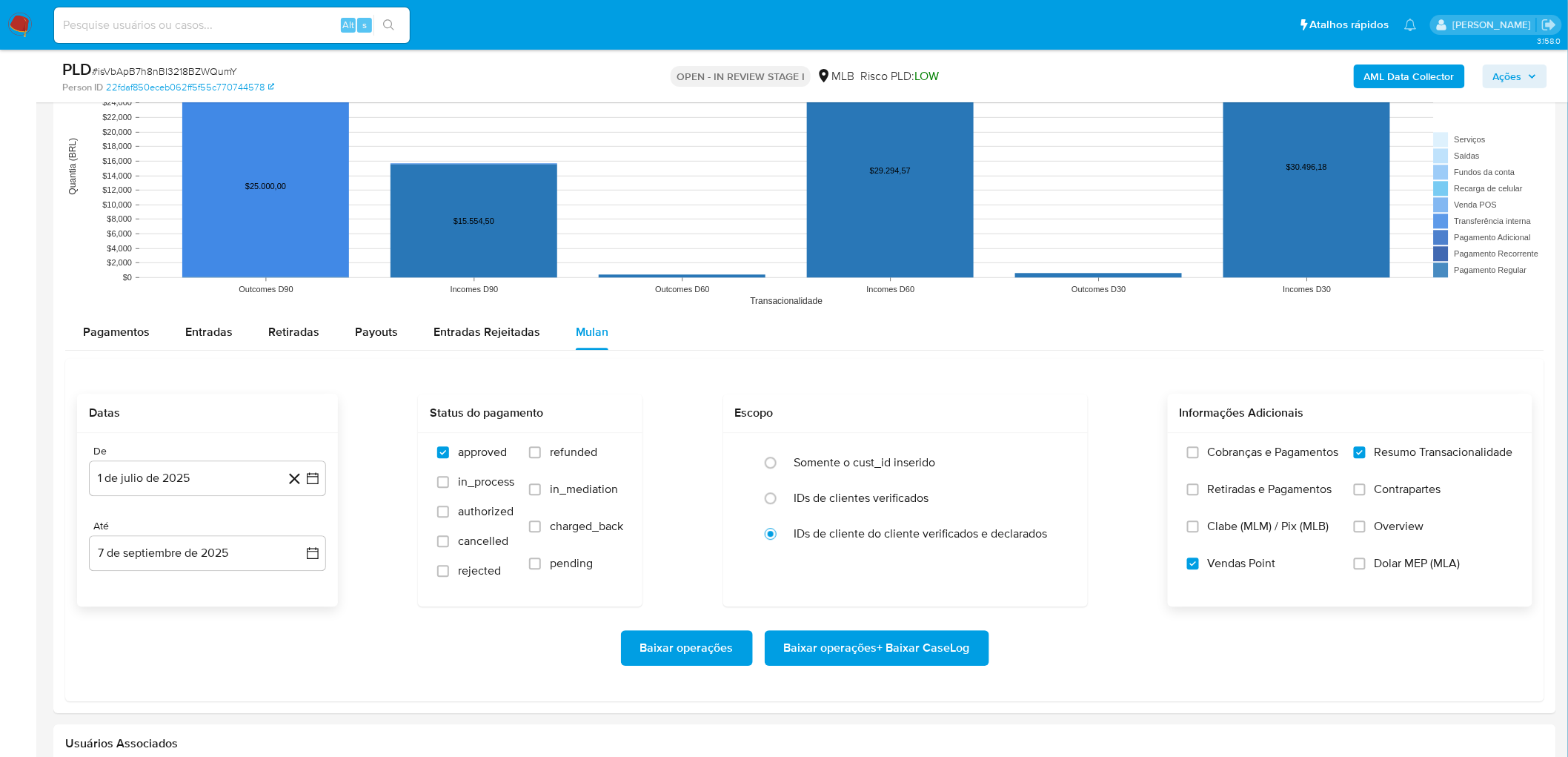
click at [889, 413] on span "Baixar operações + Baixar CaseLog" at bounding box center [877, 648] width 186 height 33
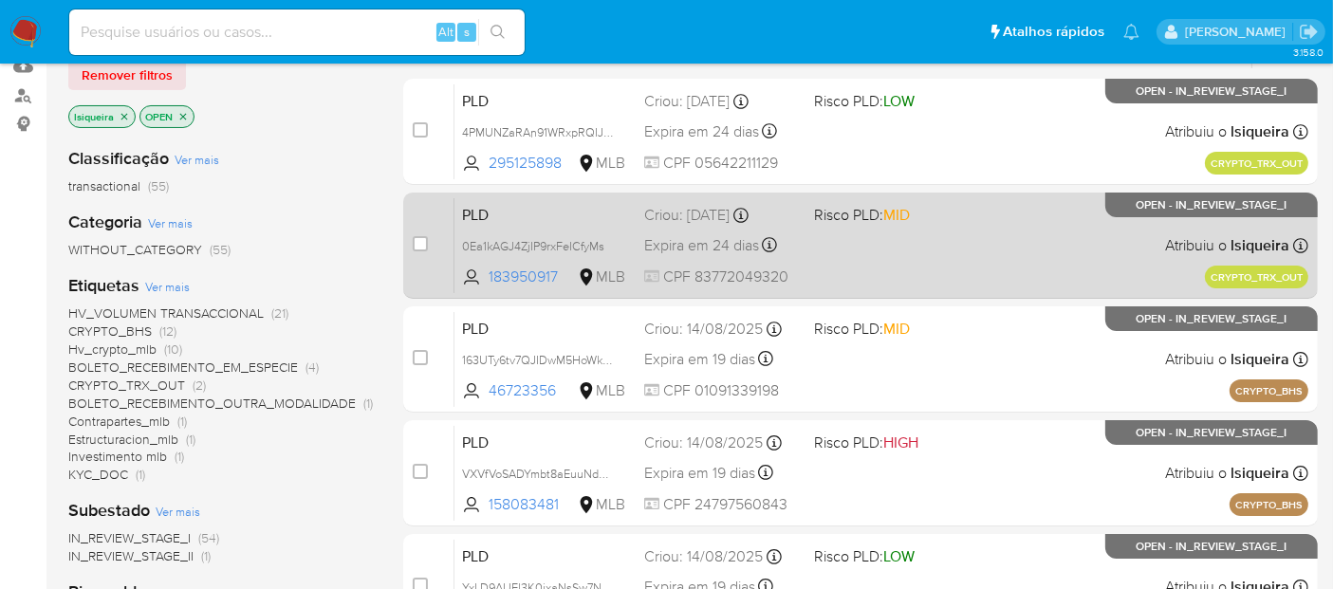
scroll to position [211, 0]
